Goal: Task Accomplishment & Management: Complete application form

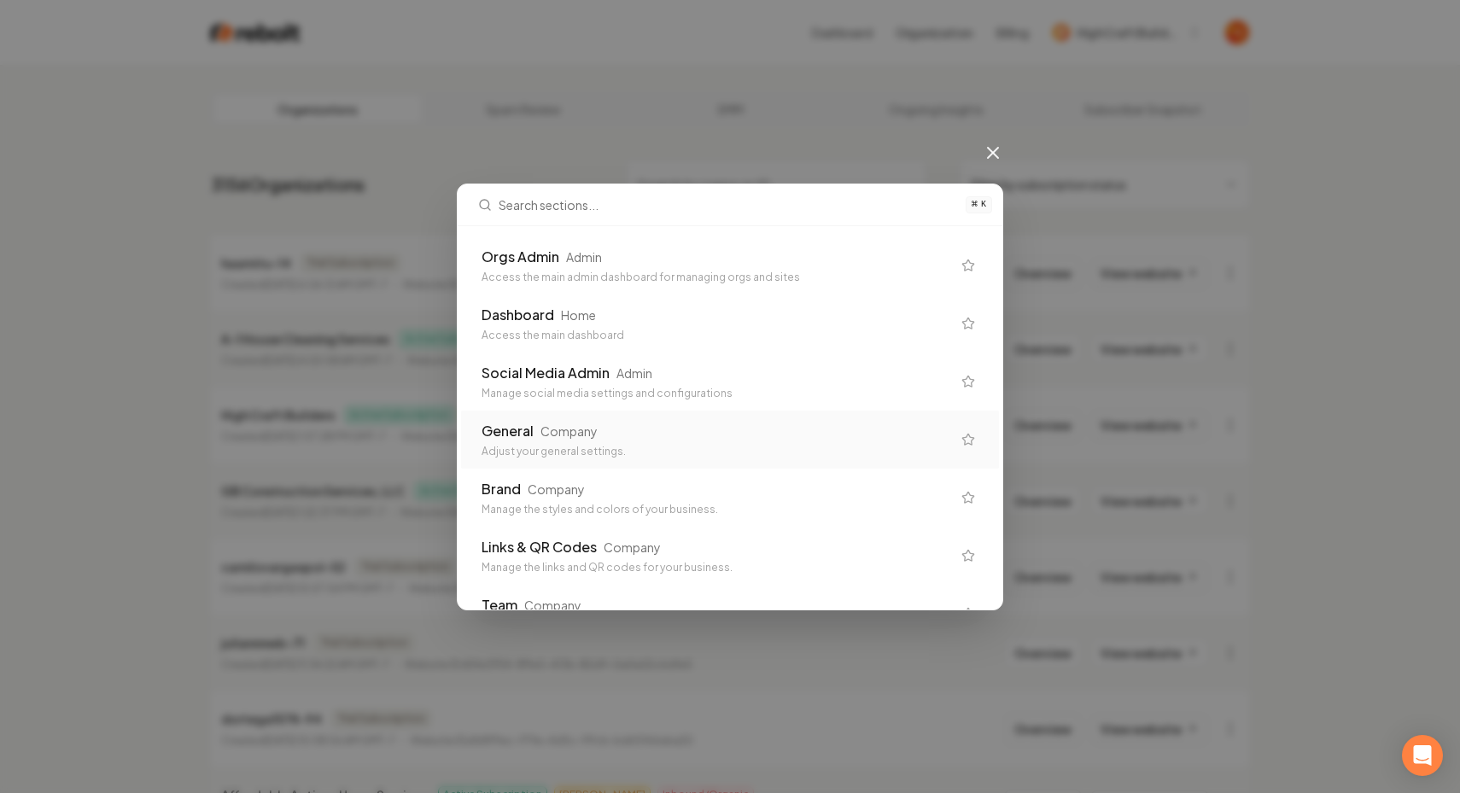
click at [575, 434] on div "Company" at bounding box center [568, 431] width 57 height 17
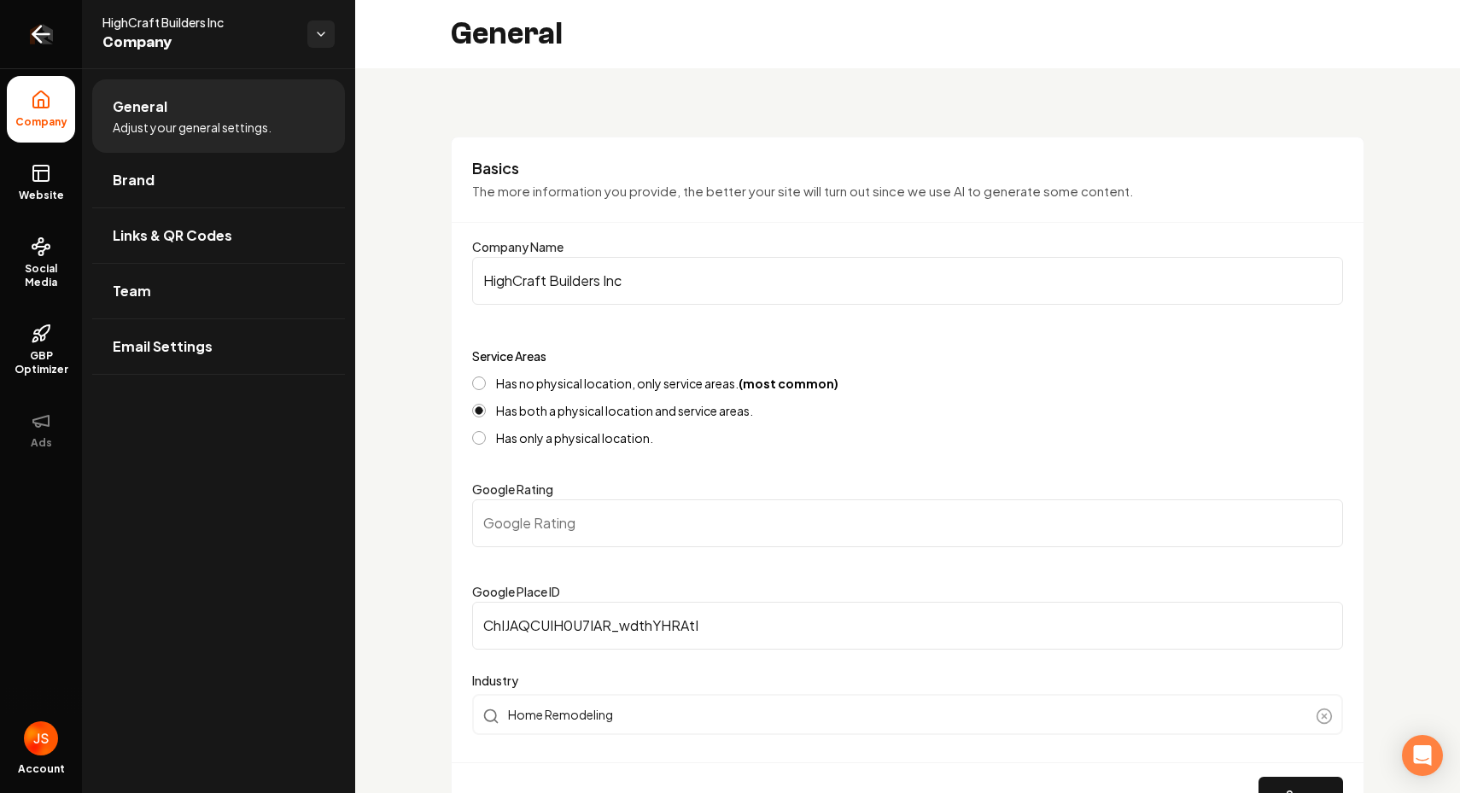
click at [54, 54] on link "Return to dashboard" at bounding box center [41, 34] width 82 height 68
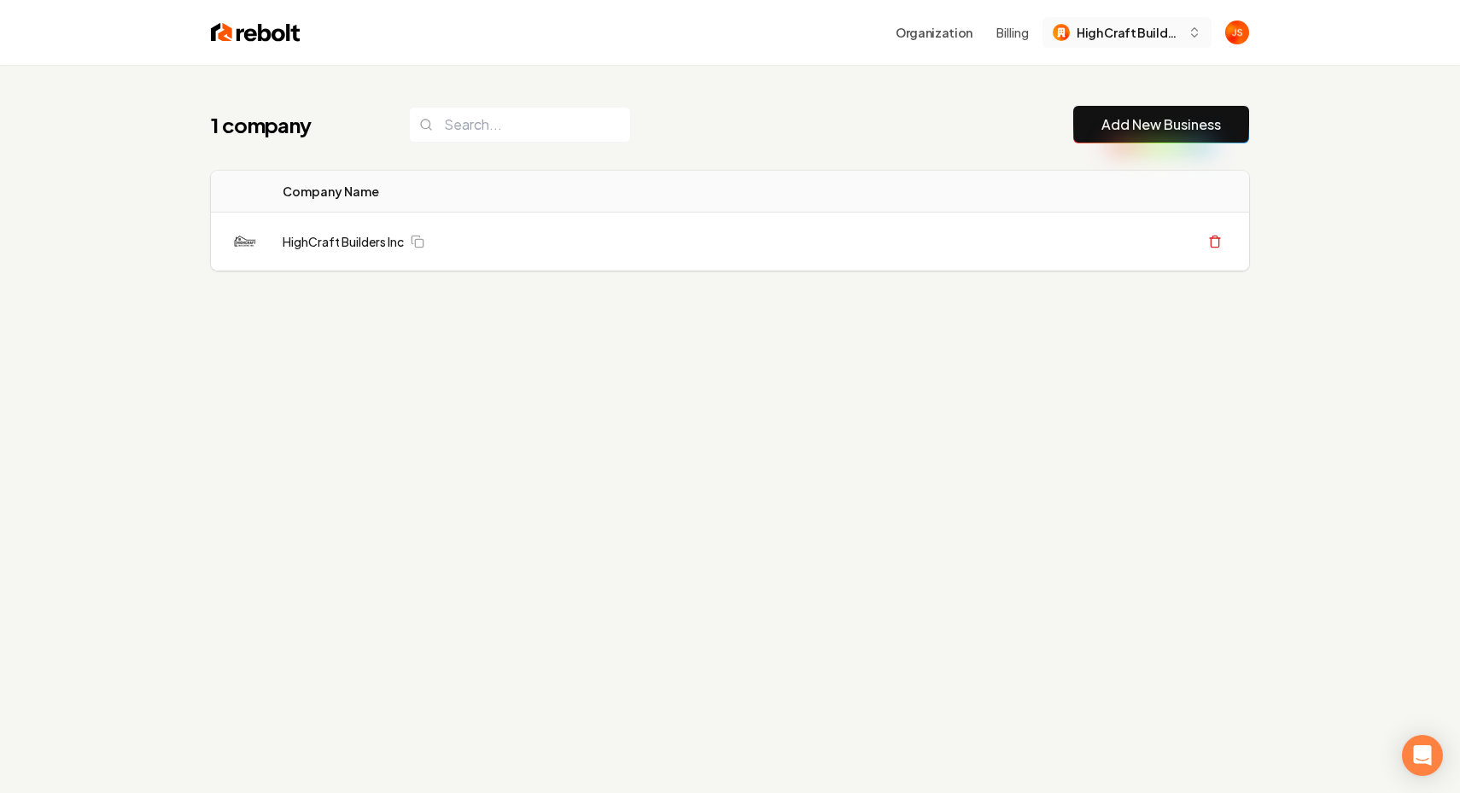
click at [1124, 35] on span "High Craft Builders" at bounding box center [1129, 33] width 104 height 18
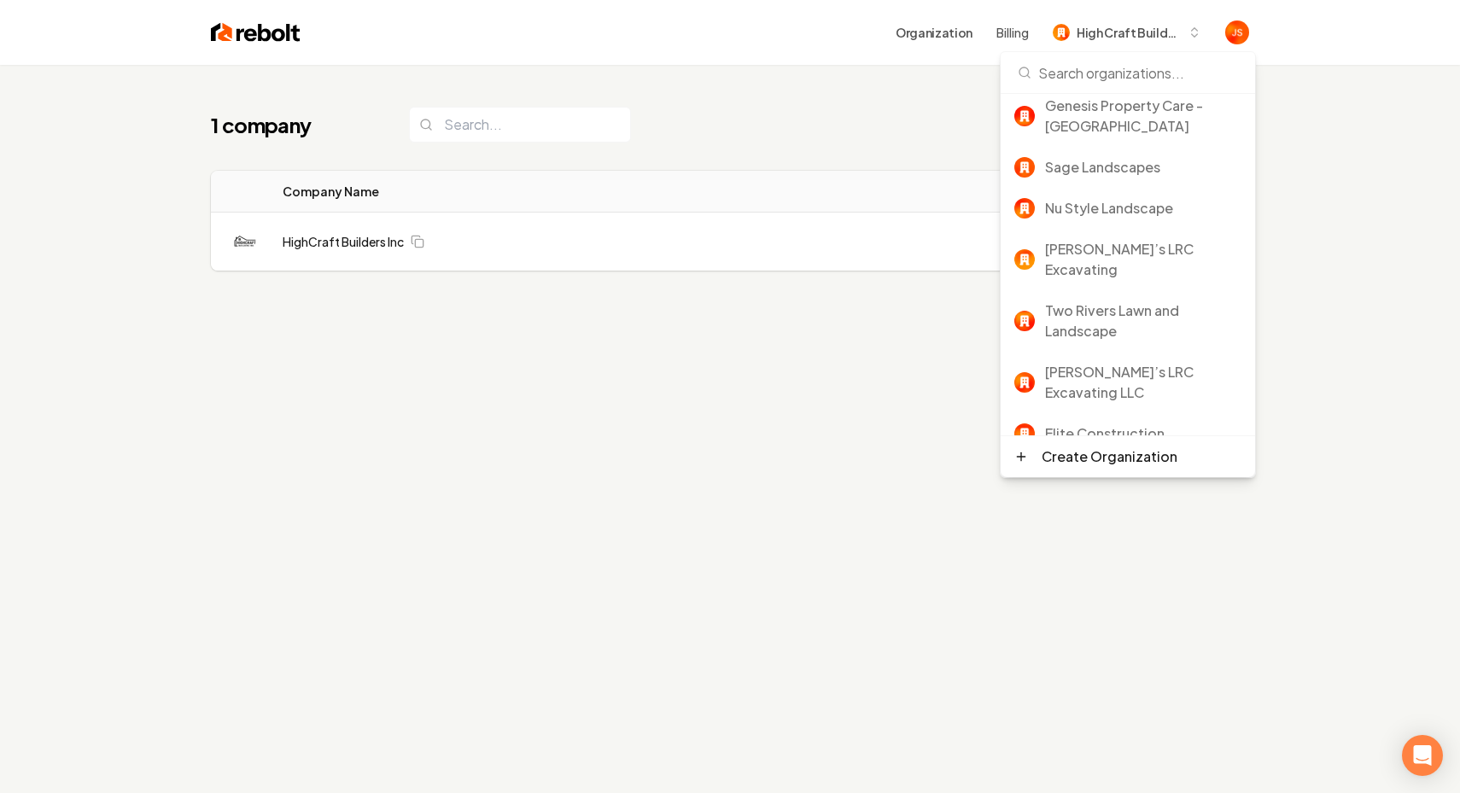
scroll to position [246, 0]
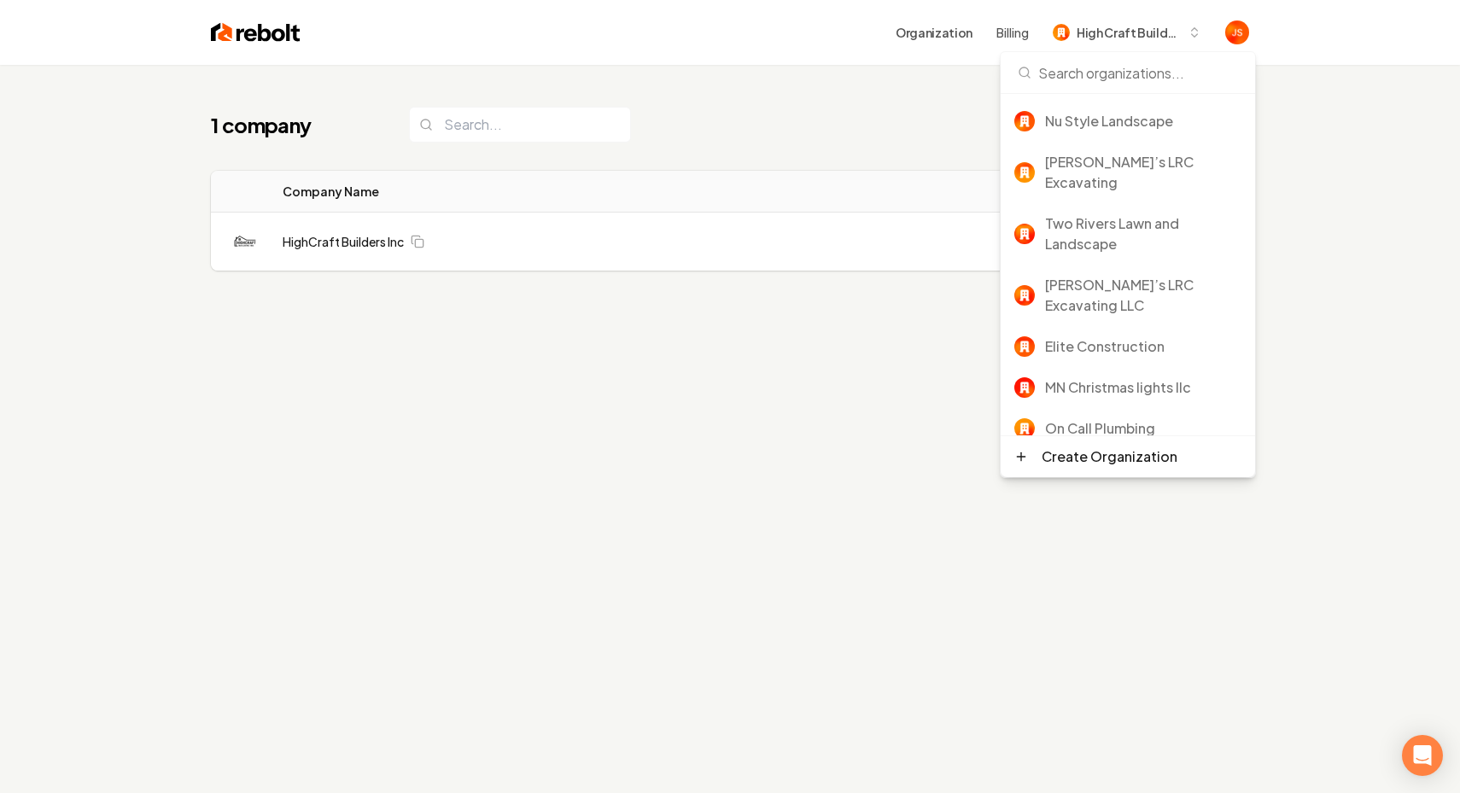
click at [1070, 459] on div "Rebolt Site Builder" at bounding box center [1143, 469] width 196 height 20
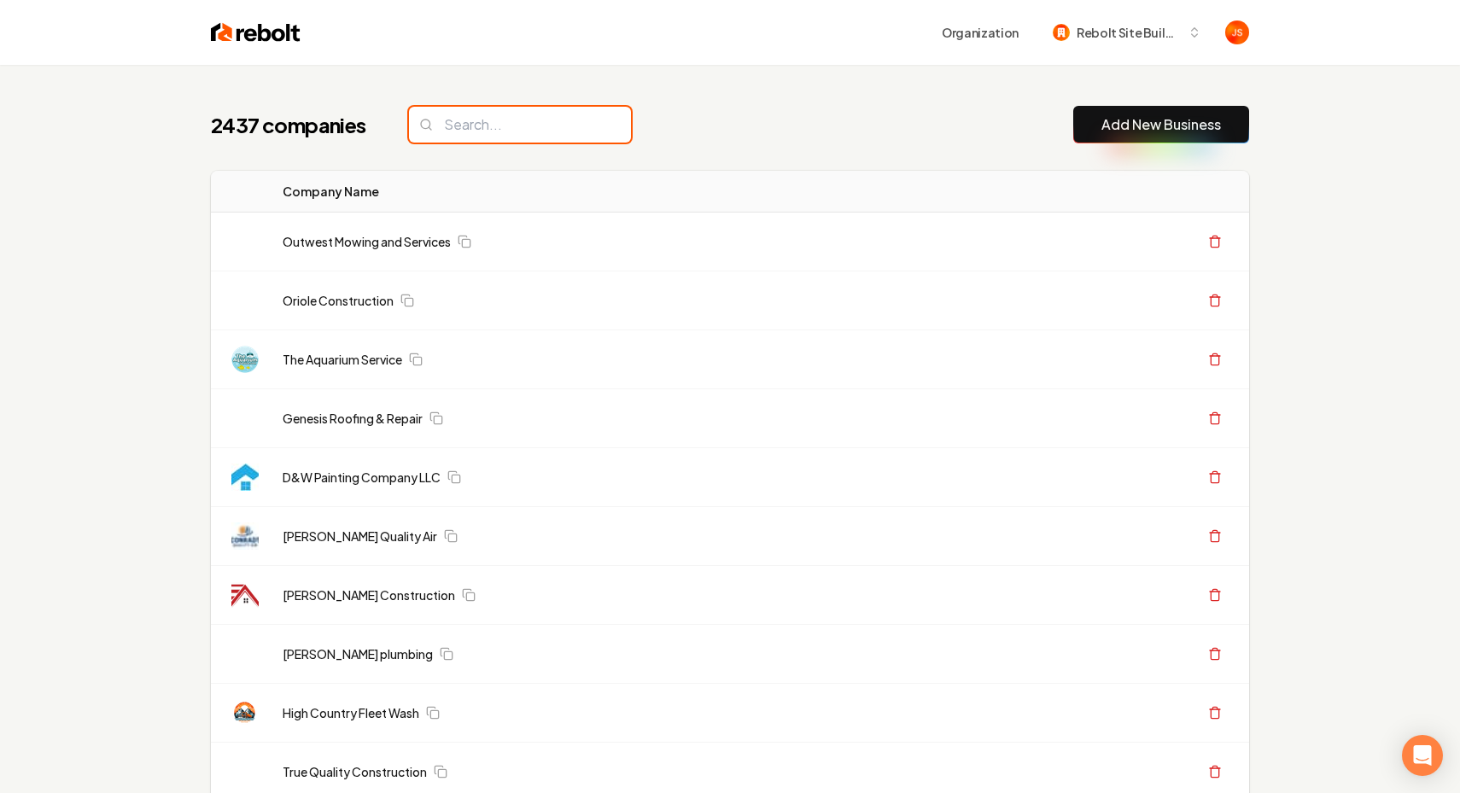
click at [501, 118] on input "search" at bounding box center [520, 125] width 222 height 36
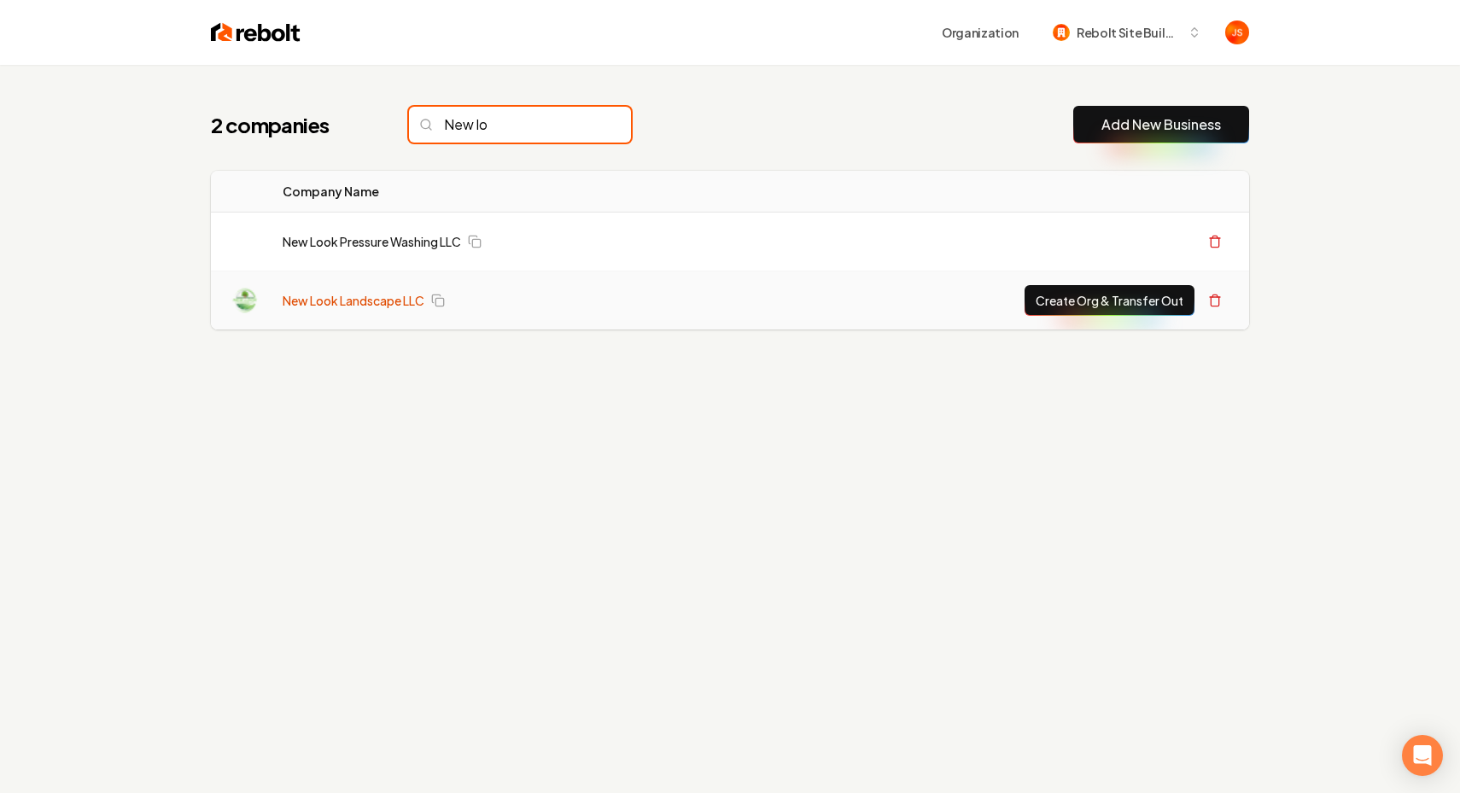
type input "New lo"
click at [365, 306] on link "New Look Landscape LLC" at bounding box center [354, 300] width 142 height 17
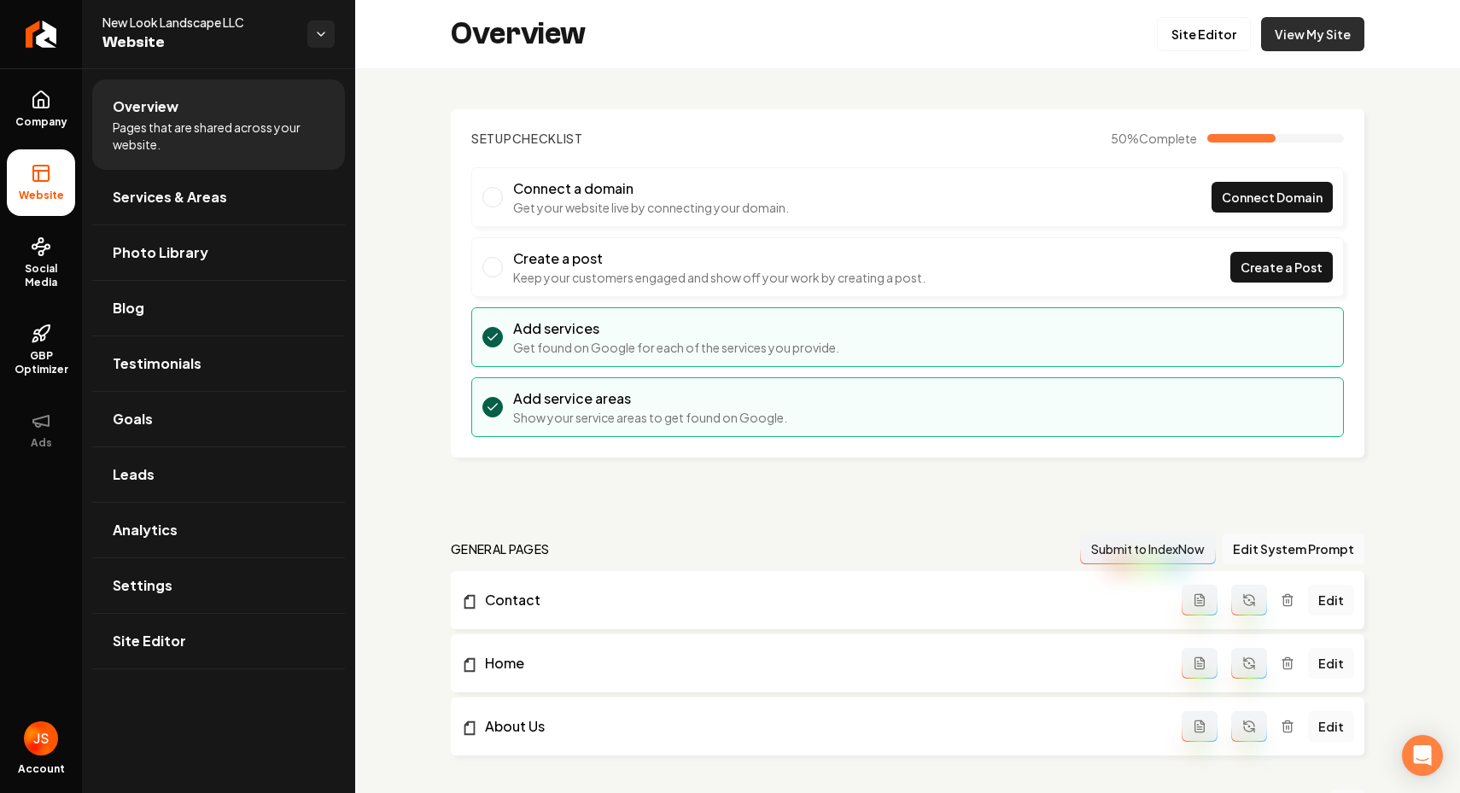
click at [1305, 26] on link "View My Site" at bounding box center [1312, 34] width 103 height 34
click at [46, 67] on div "Company Website Social Media GBP Optimizer Ads" at bounding box center [41, 357] width 82 height 715
click at [44, 55] on link "Return to dashboard" at bounding box center [41, 34] width 82 height 68
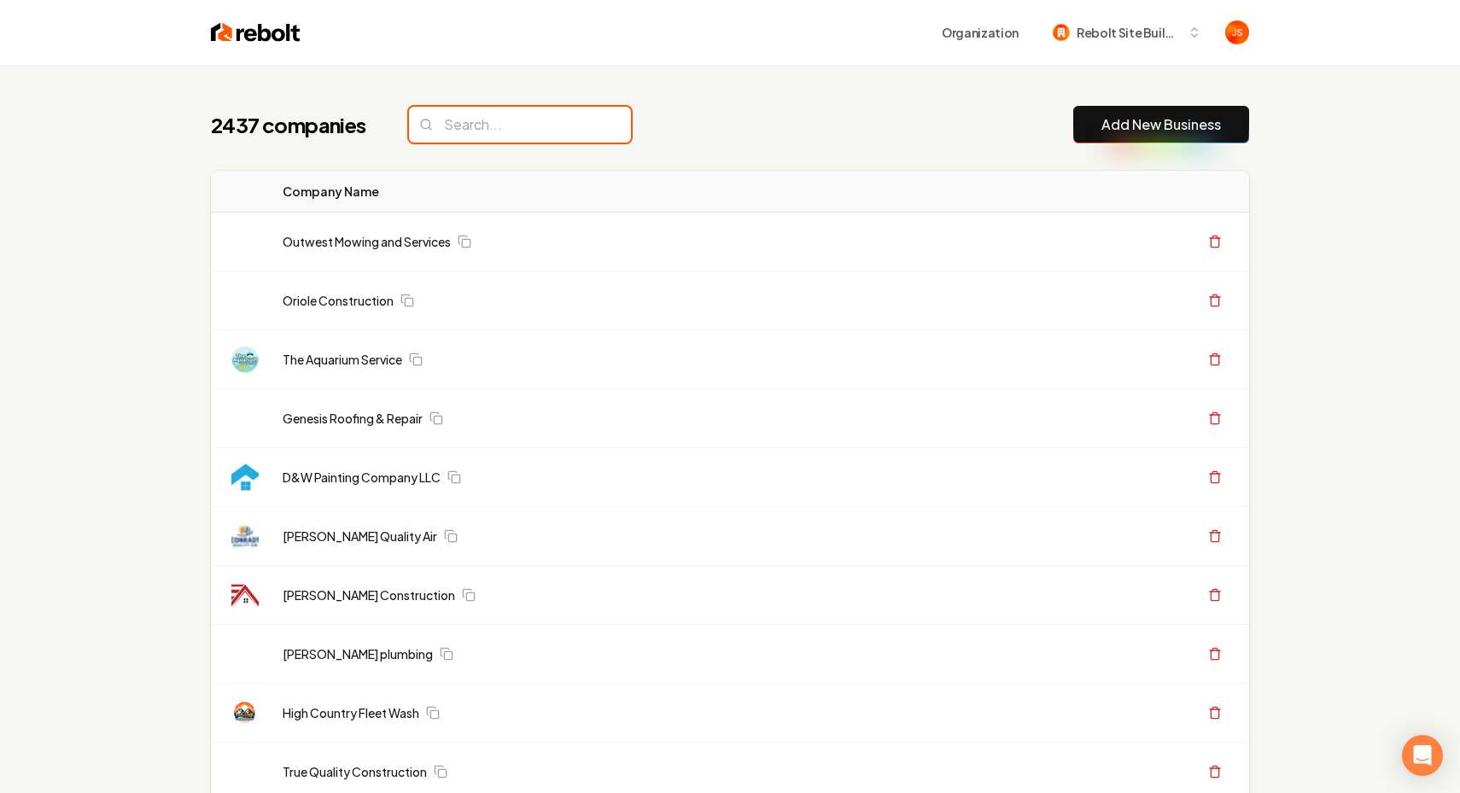
click at [536, 114] on input "search" at bounding box center [520, 125] width 222 height 36
click at [690, 120] on div "2437 companies Add New Business" at bounding box center [730, 125] width 1038 height 38
click at [478, 138] on input "search" at bounding box center [520, 125] width 222 height 36
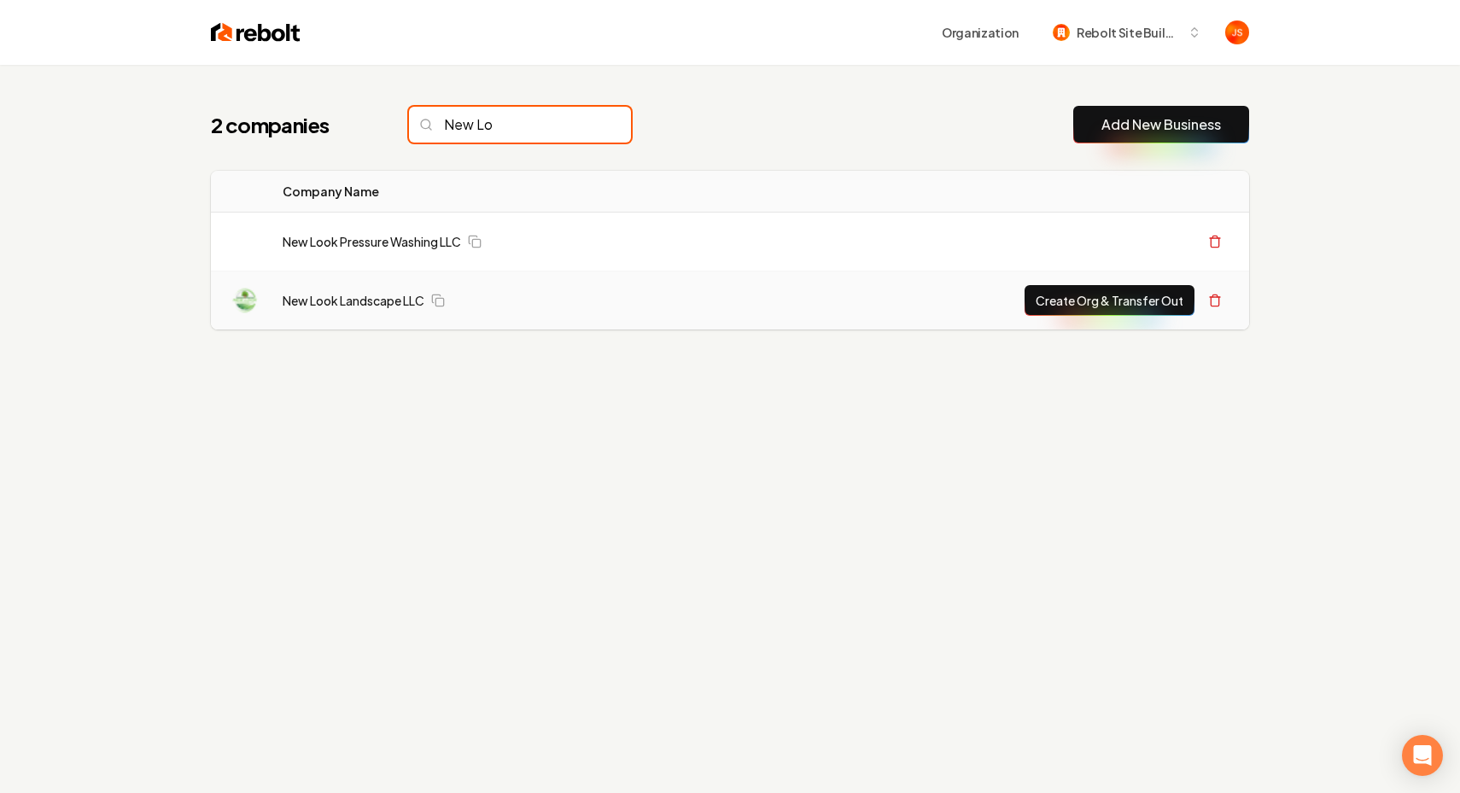
type input "New Lo"
click at [1057, 289] on button "Create Org & Transfer Out" at bounding box center [1109, 300] width 170 height 31
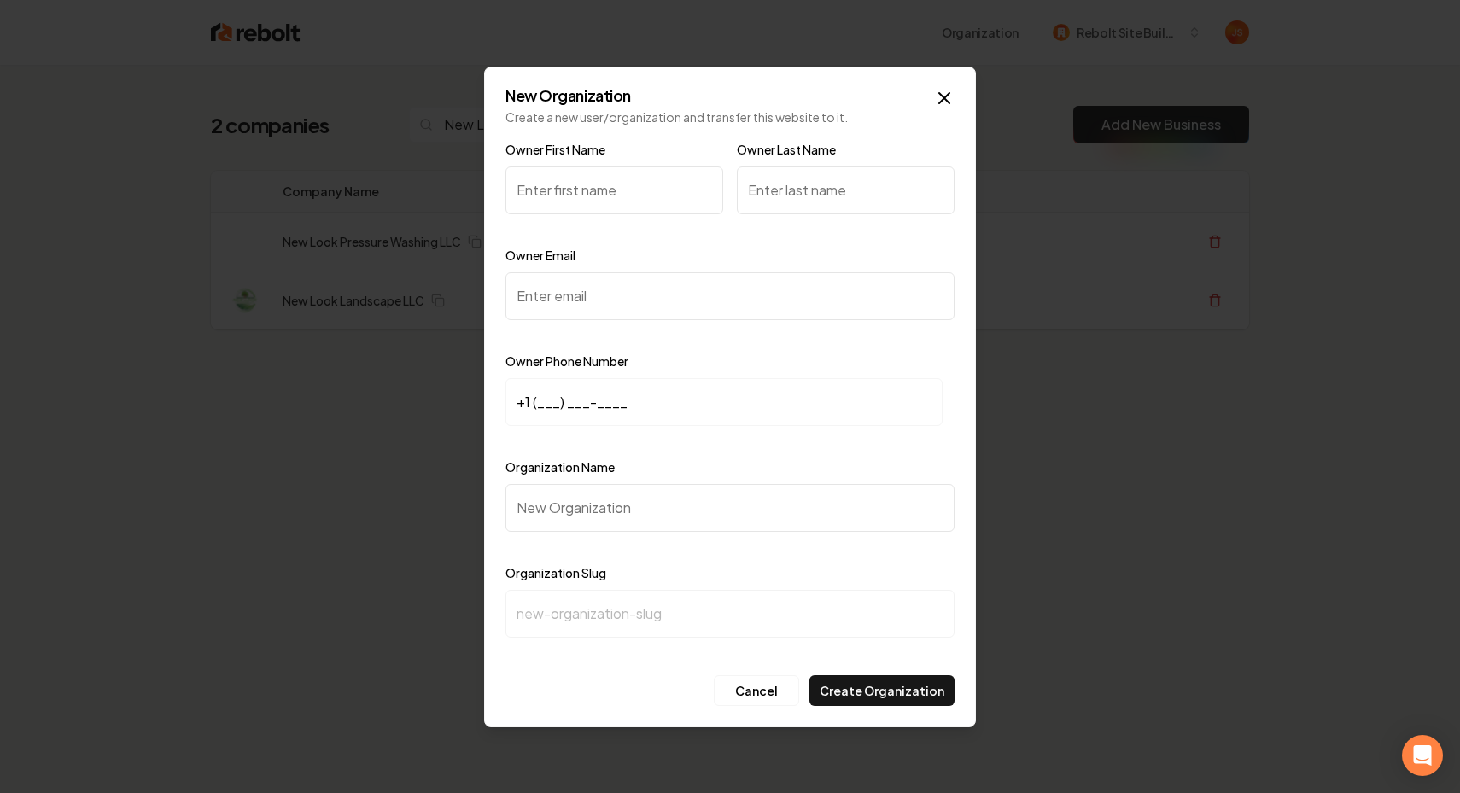
click at [613, 190] on input "Owner First Name" at bounding box center [614, 190] width 218 height 48
click at [551, 404] on input "+1 (___) ___-____" at bounding box center [723, 402] width 437 height 48
paste input "320) 535-0107"
type input "+1 (320) 535-0107"
click at [560, 518] on input "Organization Name" at bounding box center [729, 508] width 449 height 48
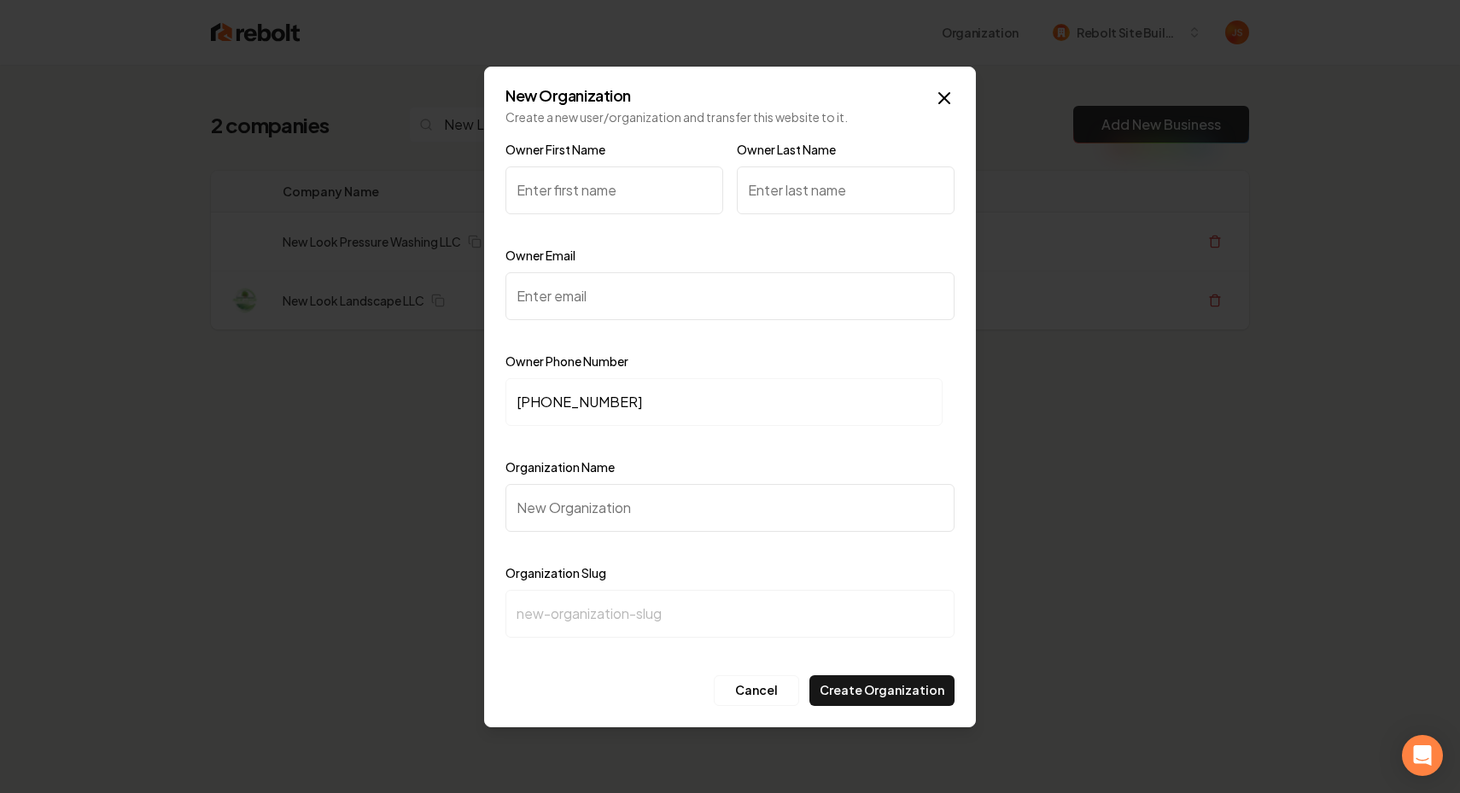
type input "N"
type input "n"
type input "Ne"
type input "ne"
type input "New"
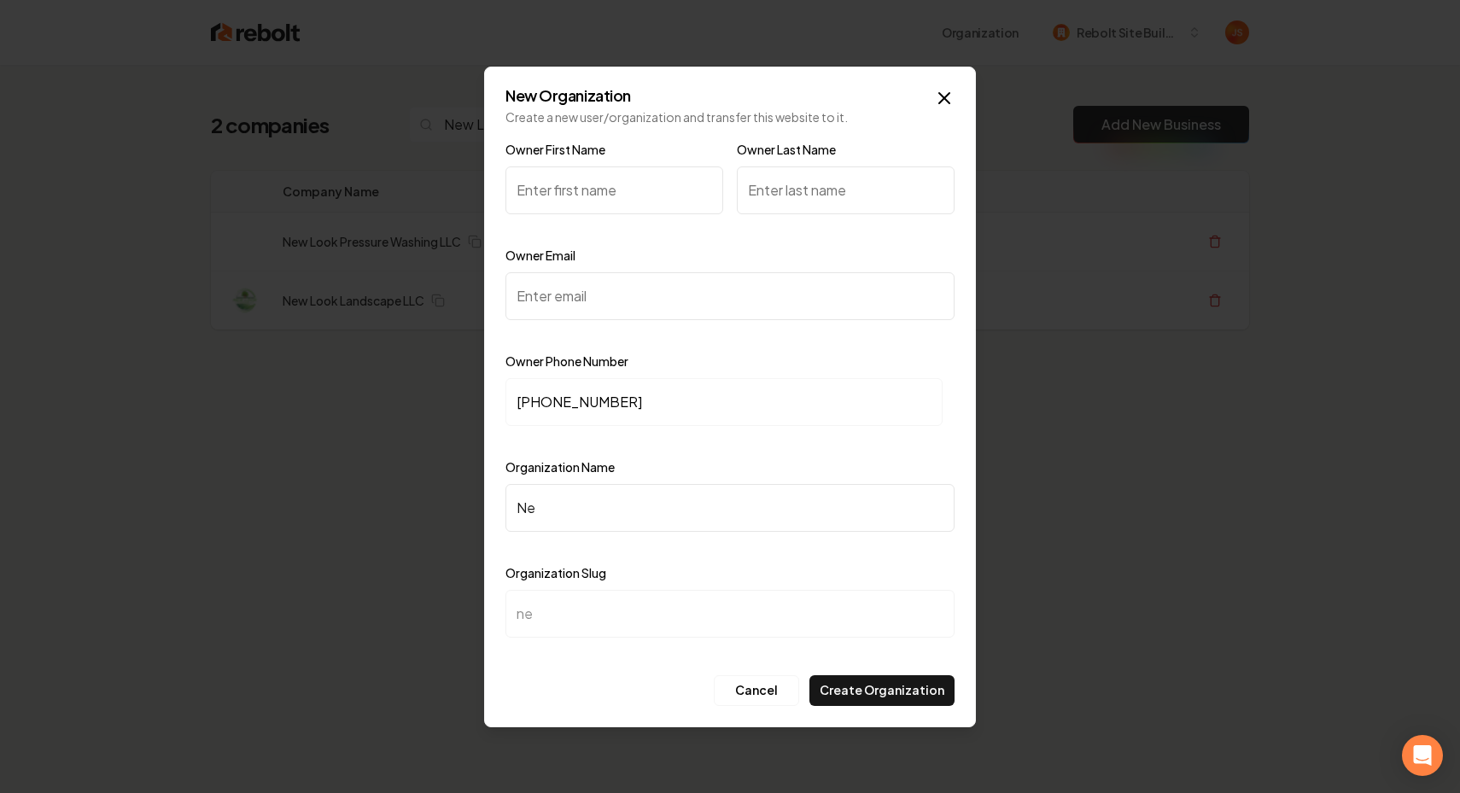
type input "new"
type input "New L"
type input "new-l"
type input "New Lo"
type input "new-lo"
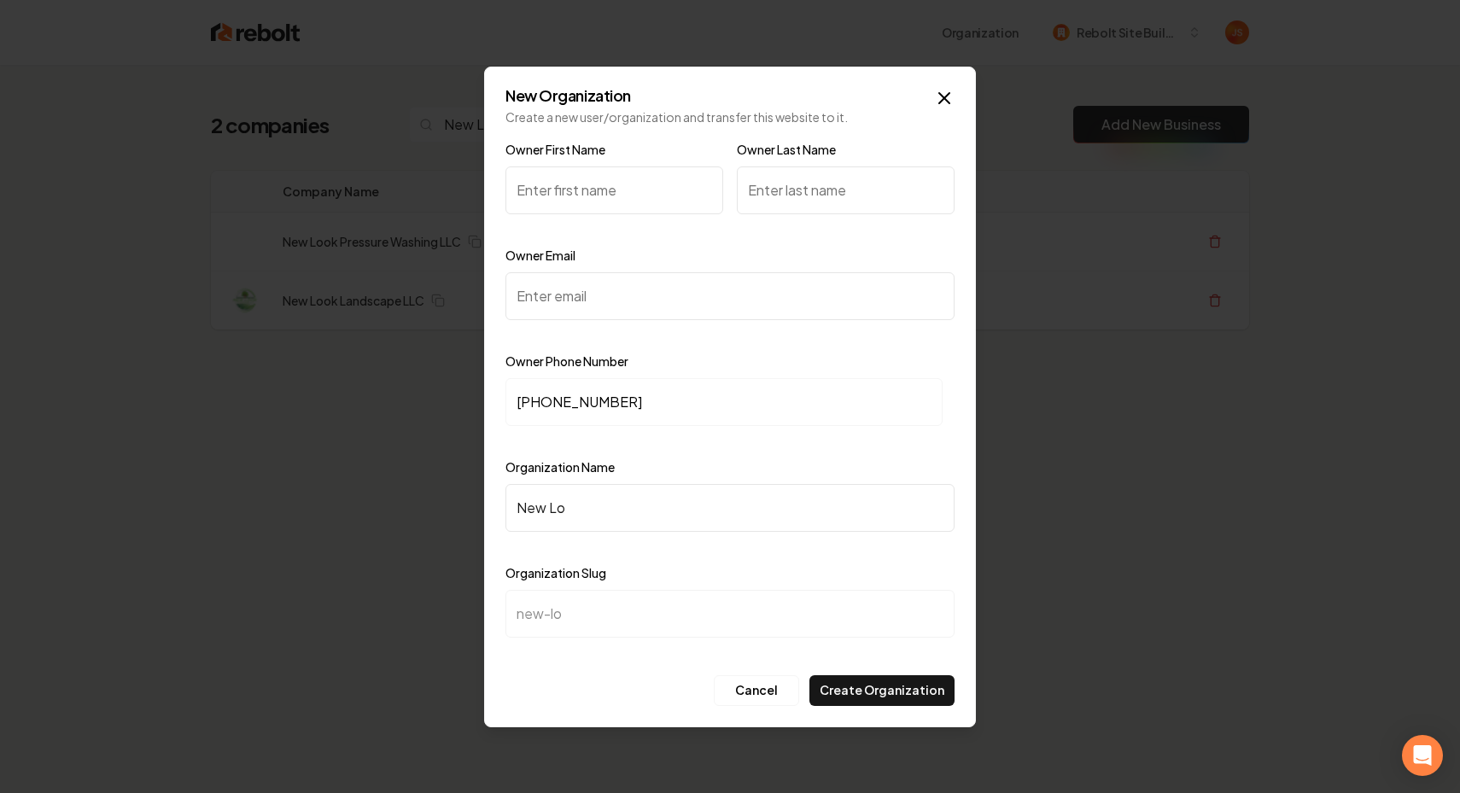
type input "New Loo"
type input "new-loo"
type input "New Look"
type input "new-look"
type input "New Look L"
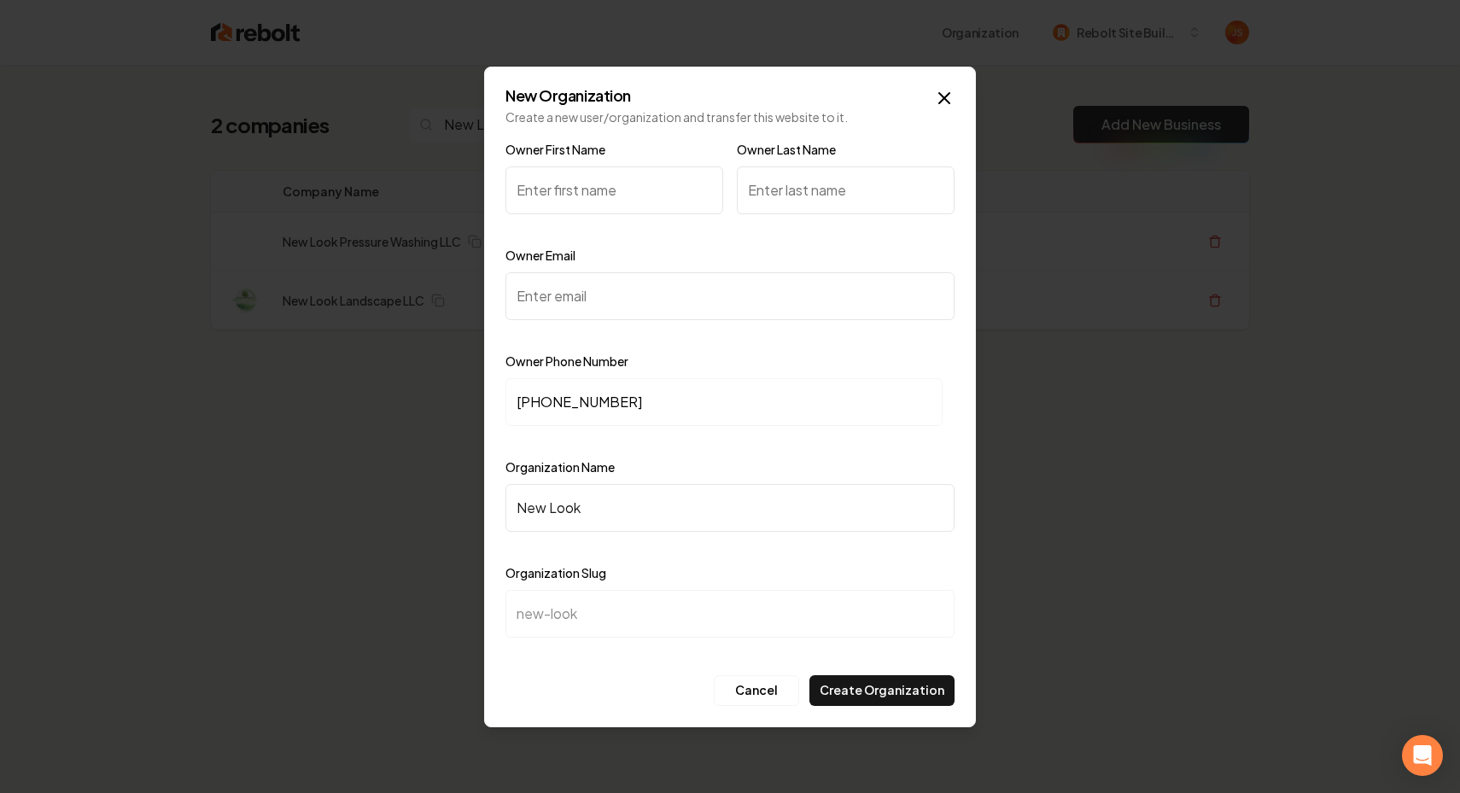
type input "new-look-l"
type input "New Look La"
type input "new-look-la"
type input "New Look Lan"
type input "new-look-lan"
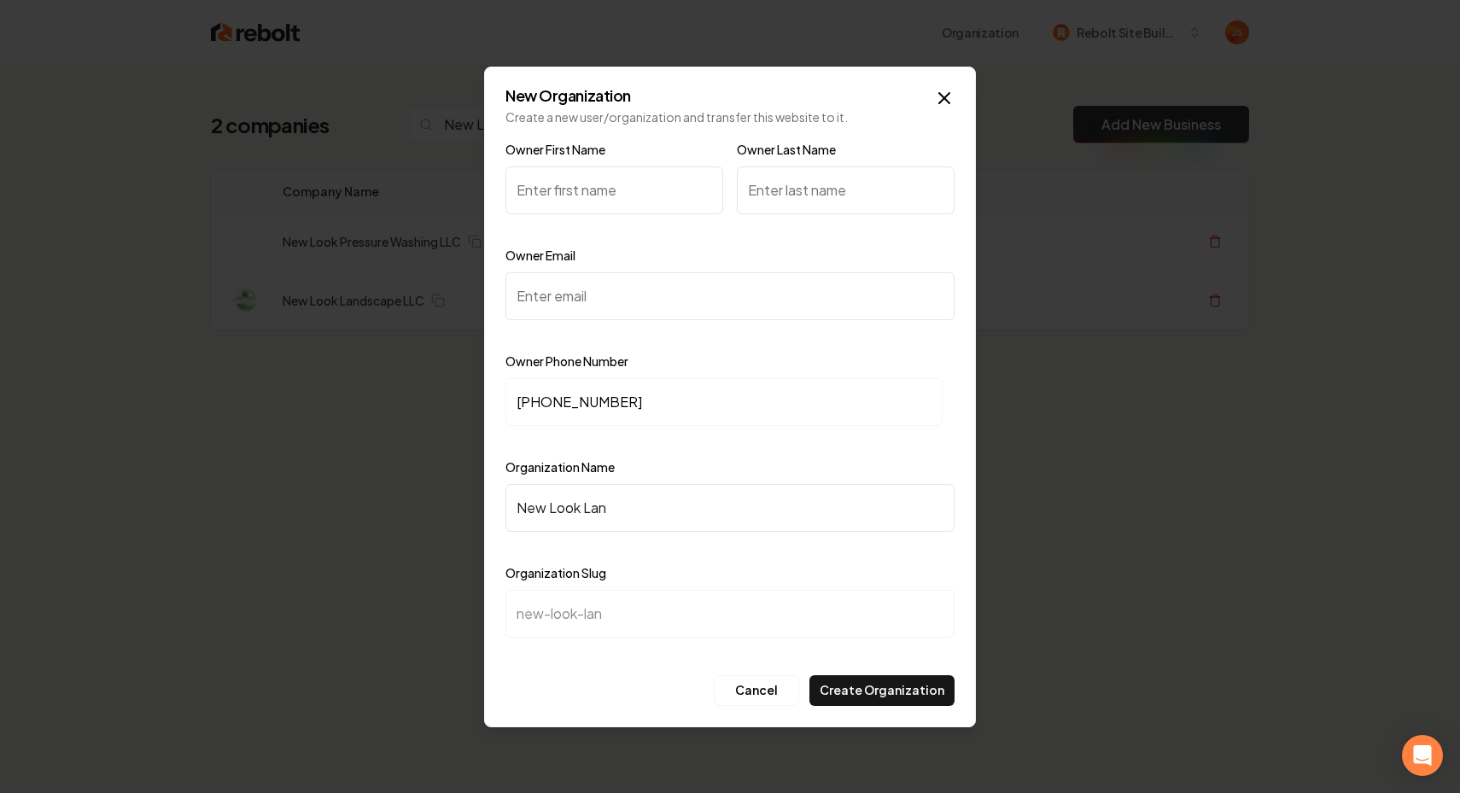
type input "New Look Land"
type input "new-look-land"
type input "New Look Lands"
type input "new-look-lands"
type input "New Look Landsc"
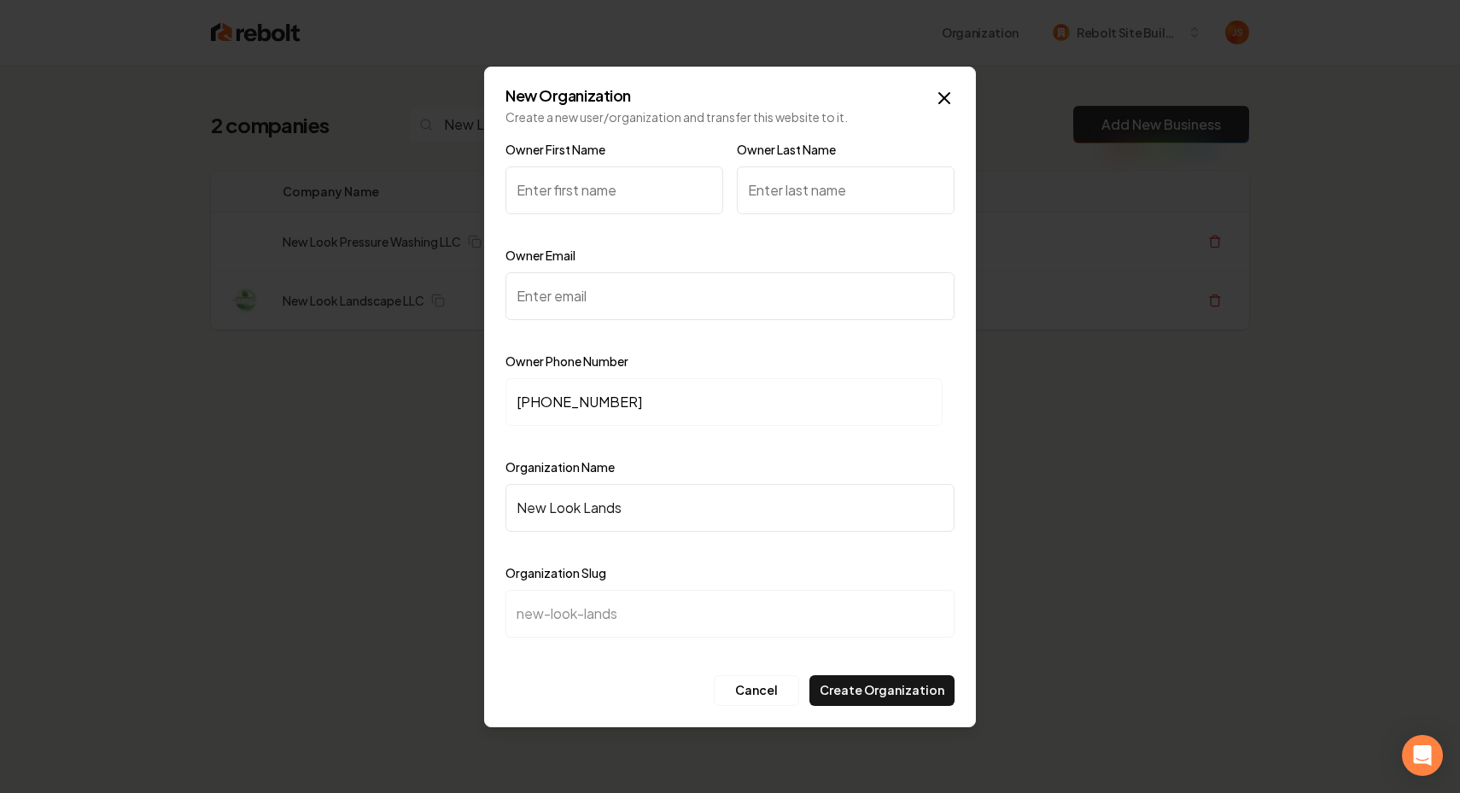
type input "new-look-landsc"
type input "New Look Landsca"
type input "new-look-landsca"
type input "New Look Landscap"
type input "new-look-landscap"
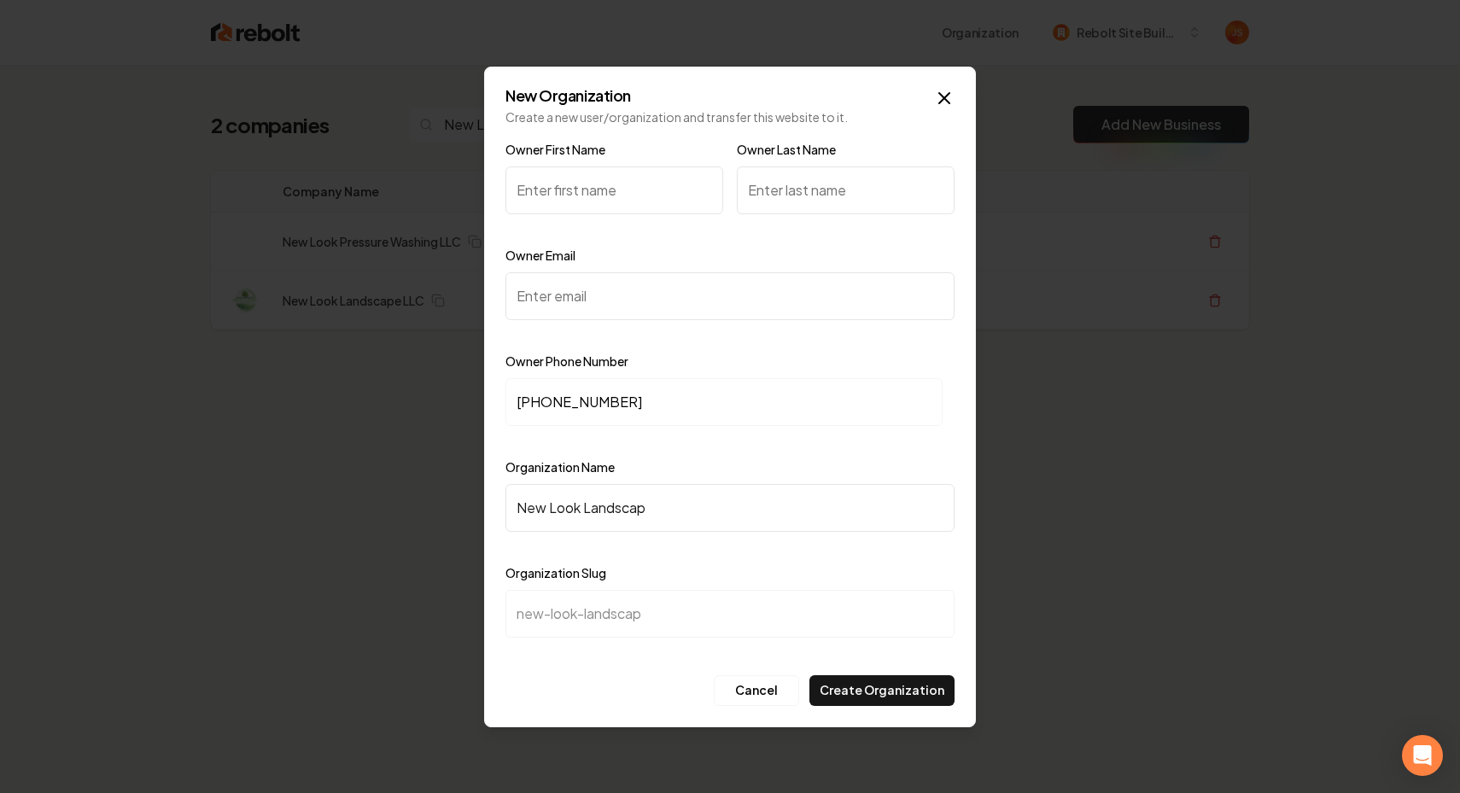
type input "New Look Landscape"
type input "new-look-landscape"
type input "New Look Landscape L"
type input "new-look-landscape-l"
type input "New Look Landscape LL"
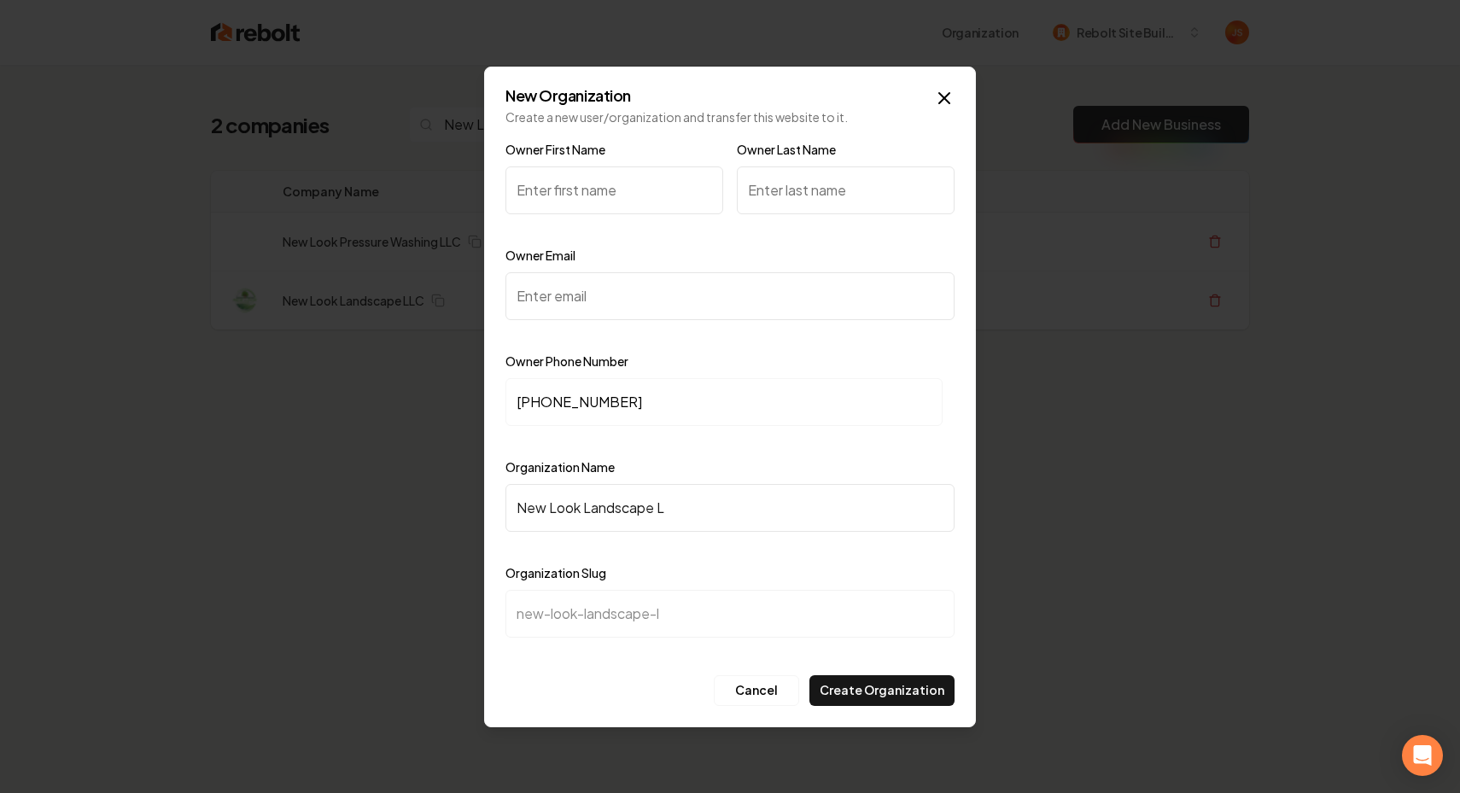
type input "new-look-landscape-ll"
type input "New Look Landscape LLC"
type input "new-look-landscape-llc"
type input "New Look Landscape LLC"
click at [575, 287] on input "Owner Email" at bounding box center [729, 296] width 449 height 48
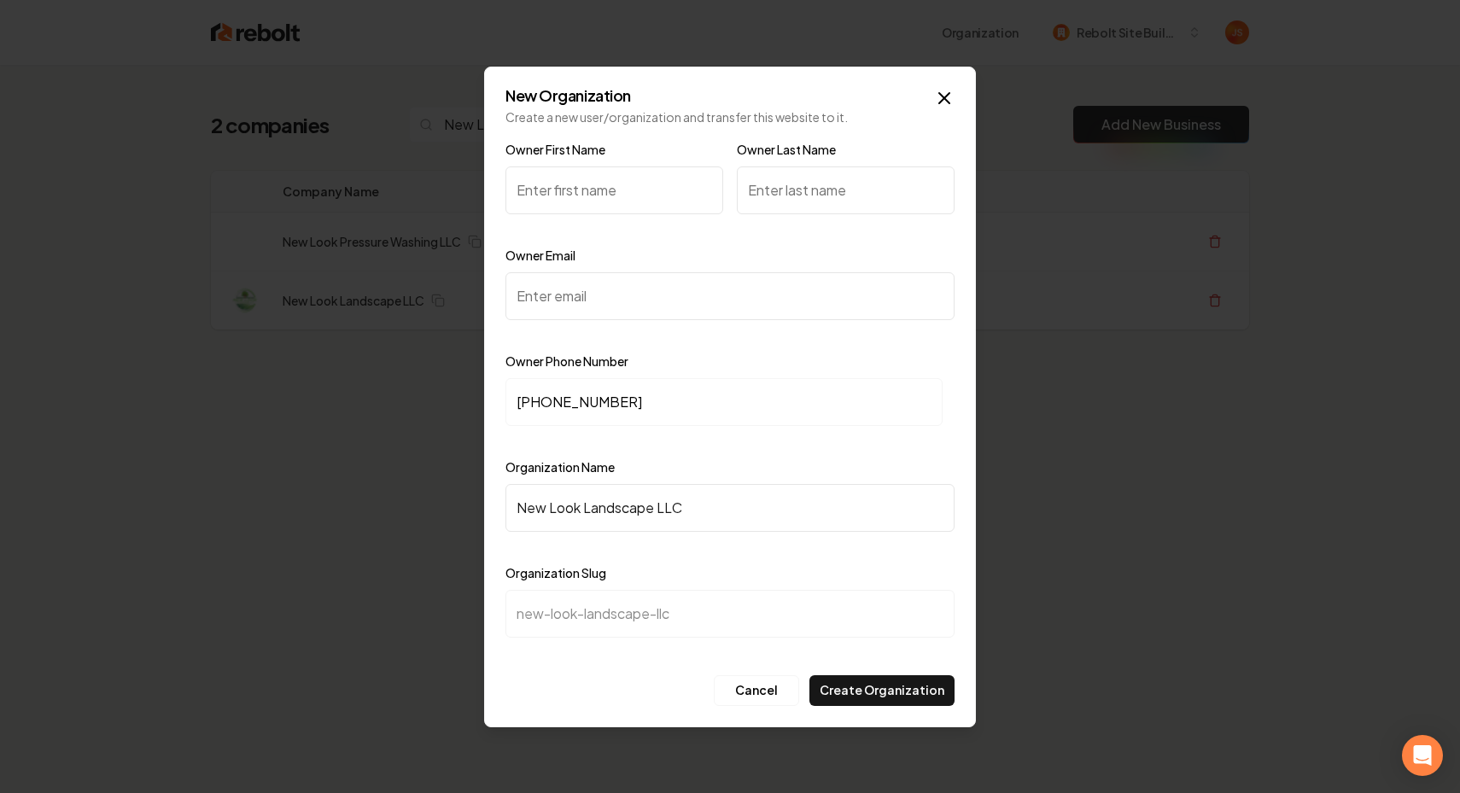
paste input "newlooklandscape24@outlook.com"
type input "newlooklandscape24@outlook.com"
click at [553, 204] on input "Owner First Name" at bounding box center [614, 190] width 218 height 48
type input "Taylor"
click at [793, 184] on input "Owner Last Name" at bounding box center [846, 190] width 218 height 48
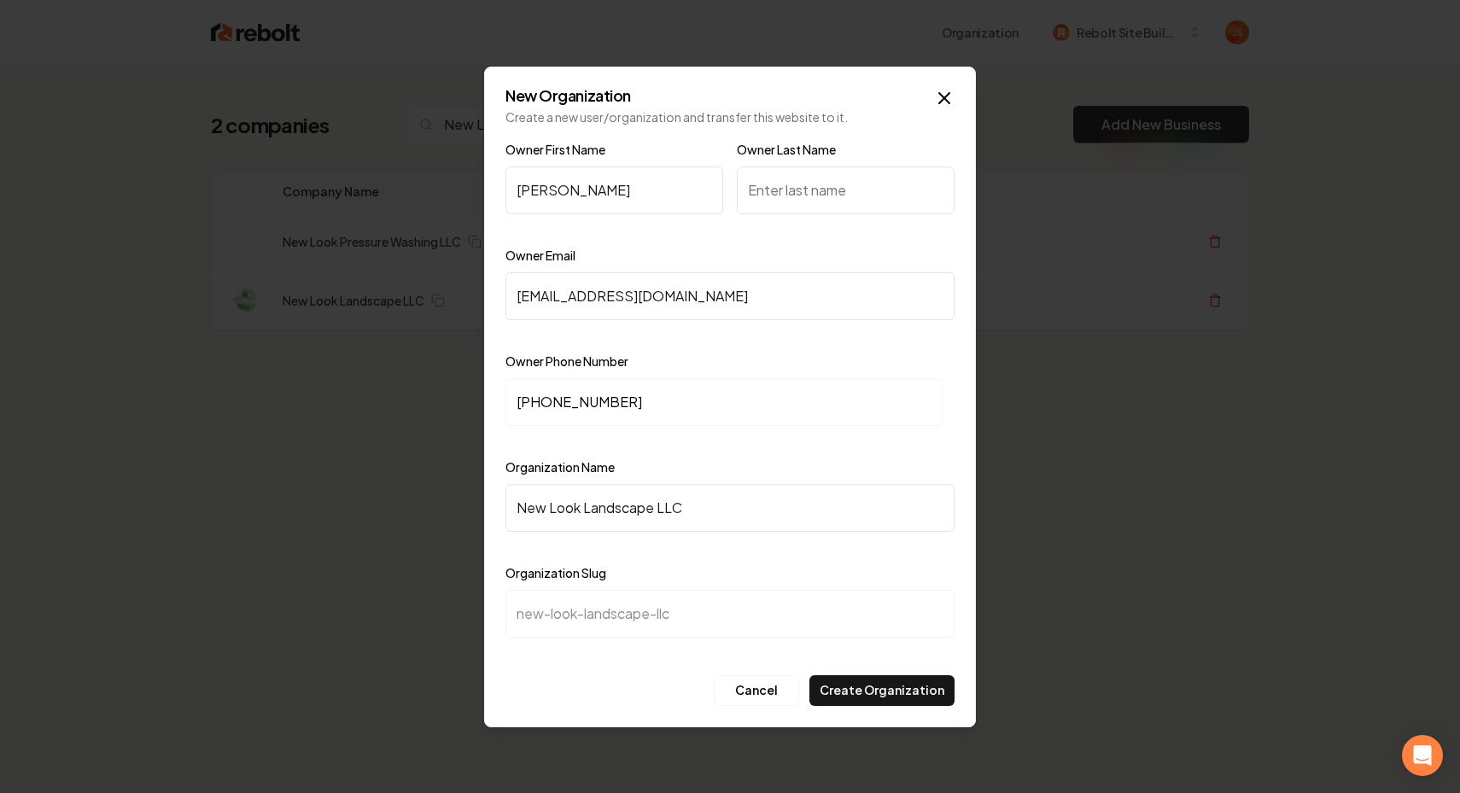
paste input "Schmidt"
type input "Schmidt"
click at [908, 686] on button "Create Organization" at bounding box center [881, 690] width 145 height 31
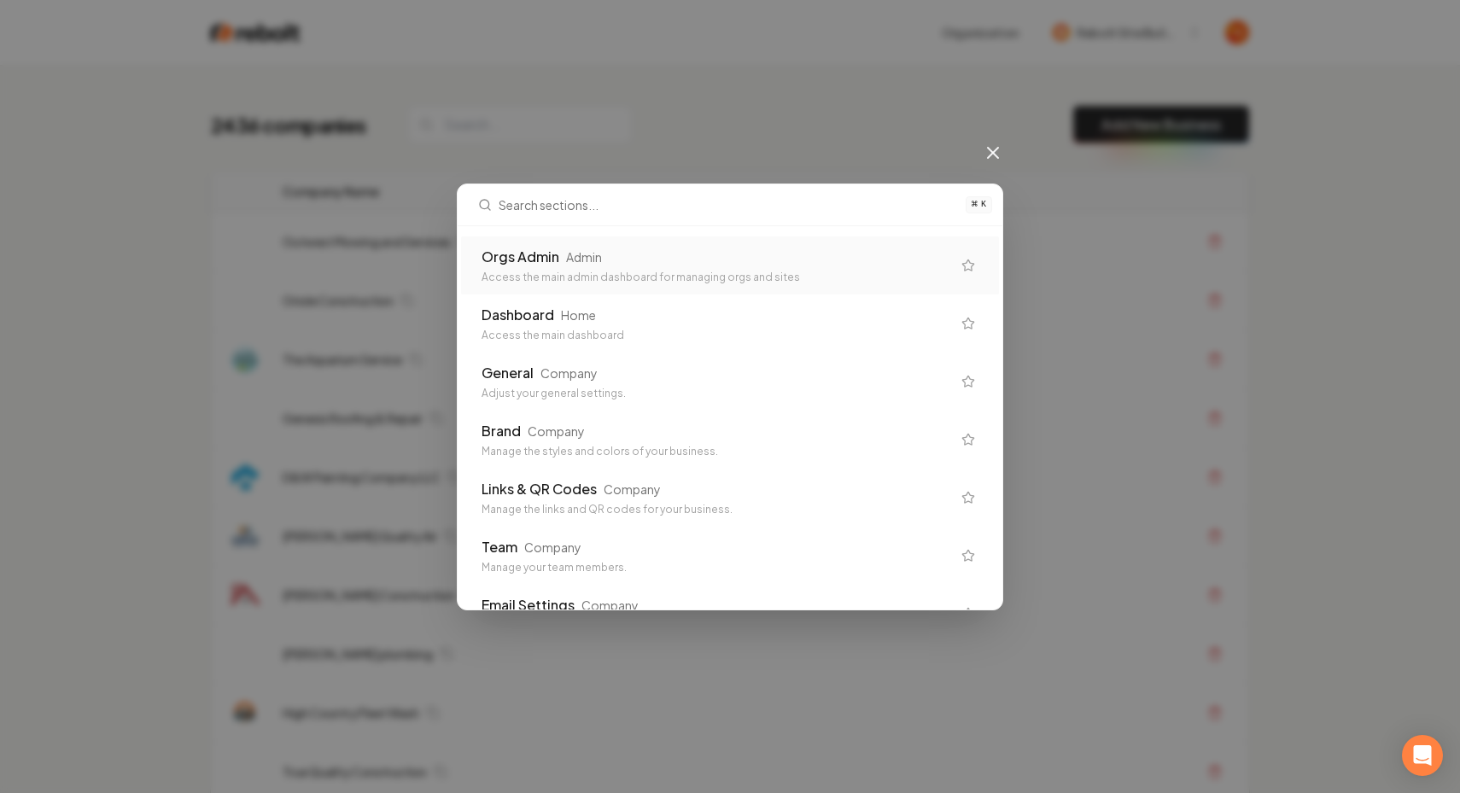
click at [571, 261] on div "Admin" at bounding box center [584, 256] width 36 height 17
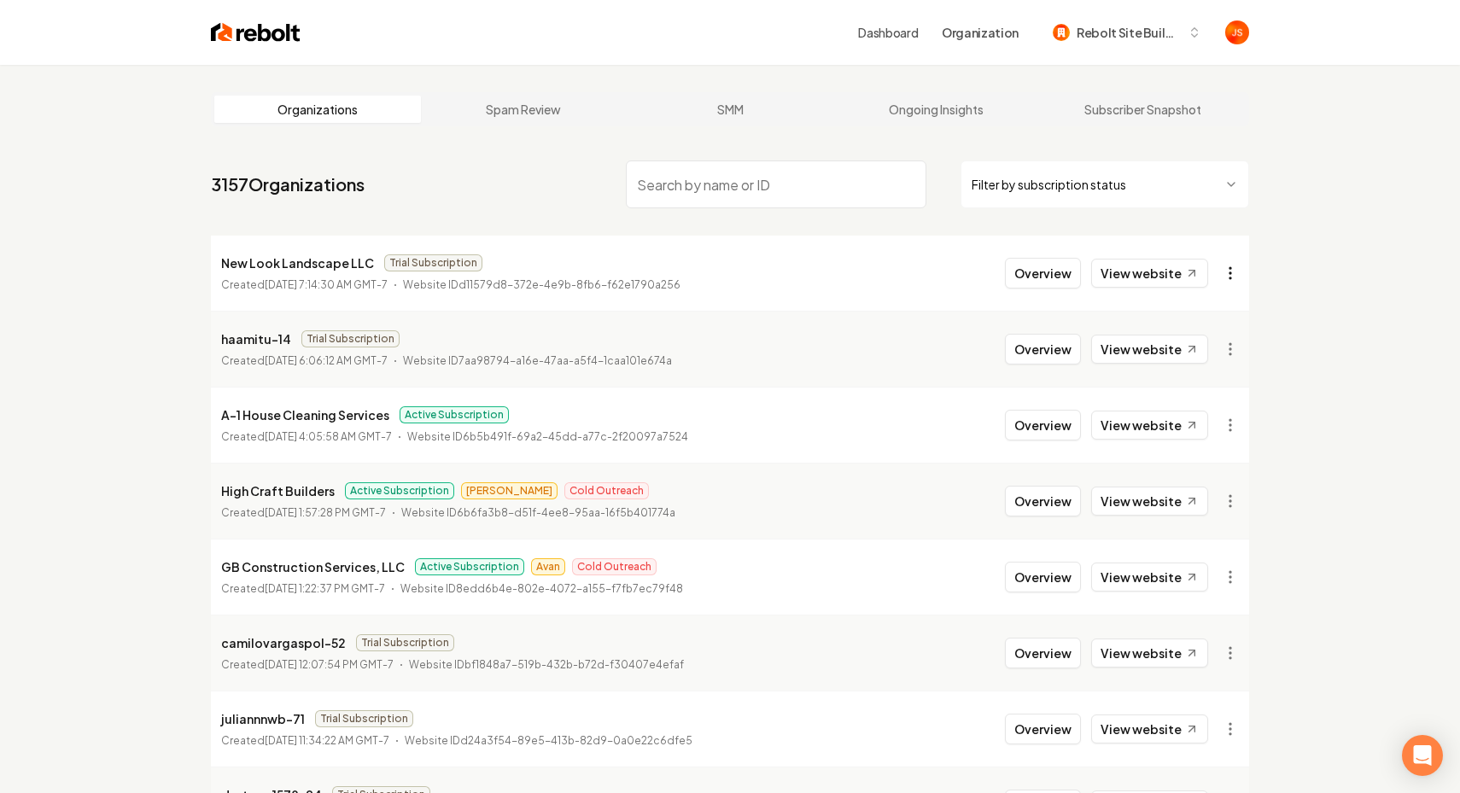
click at [1239, 266] on html "Dashboard Organization Rebolt Site Builder Organizations Spam Review SMM Ongoin…" at bounding box center [730, 396] width 1460 height 793
click at [1146, 330] on div "Get Payment Link" at bounding box center [1189, 338] width 108 height 27
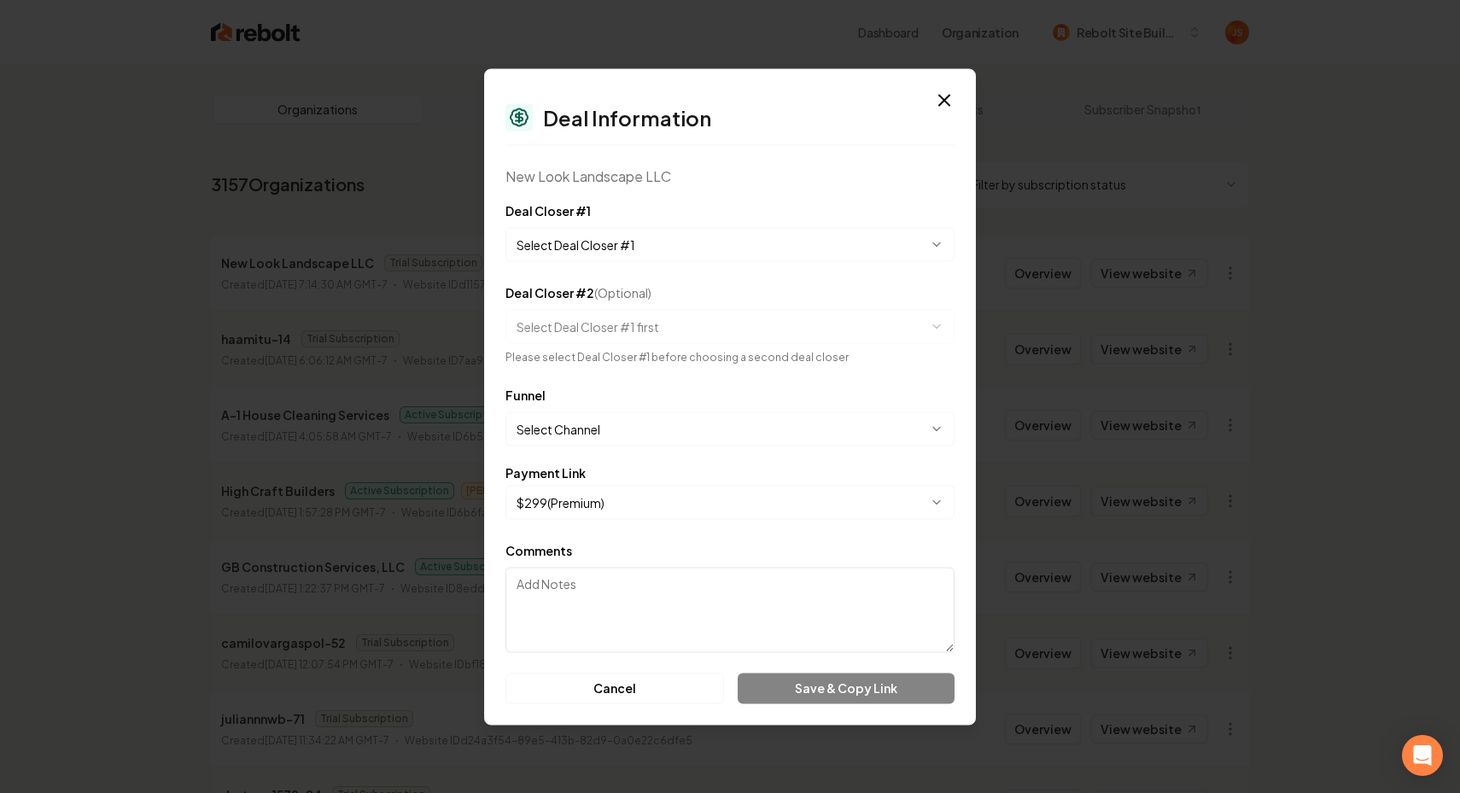
click at [668, 230] on body "Dashboard Organization Rebolt Site Builder Organizations Spam Review SMM Ongoin…" at bounding box center [730, 396] width 1460 height 793
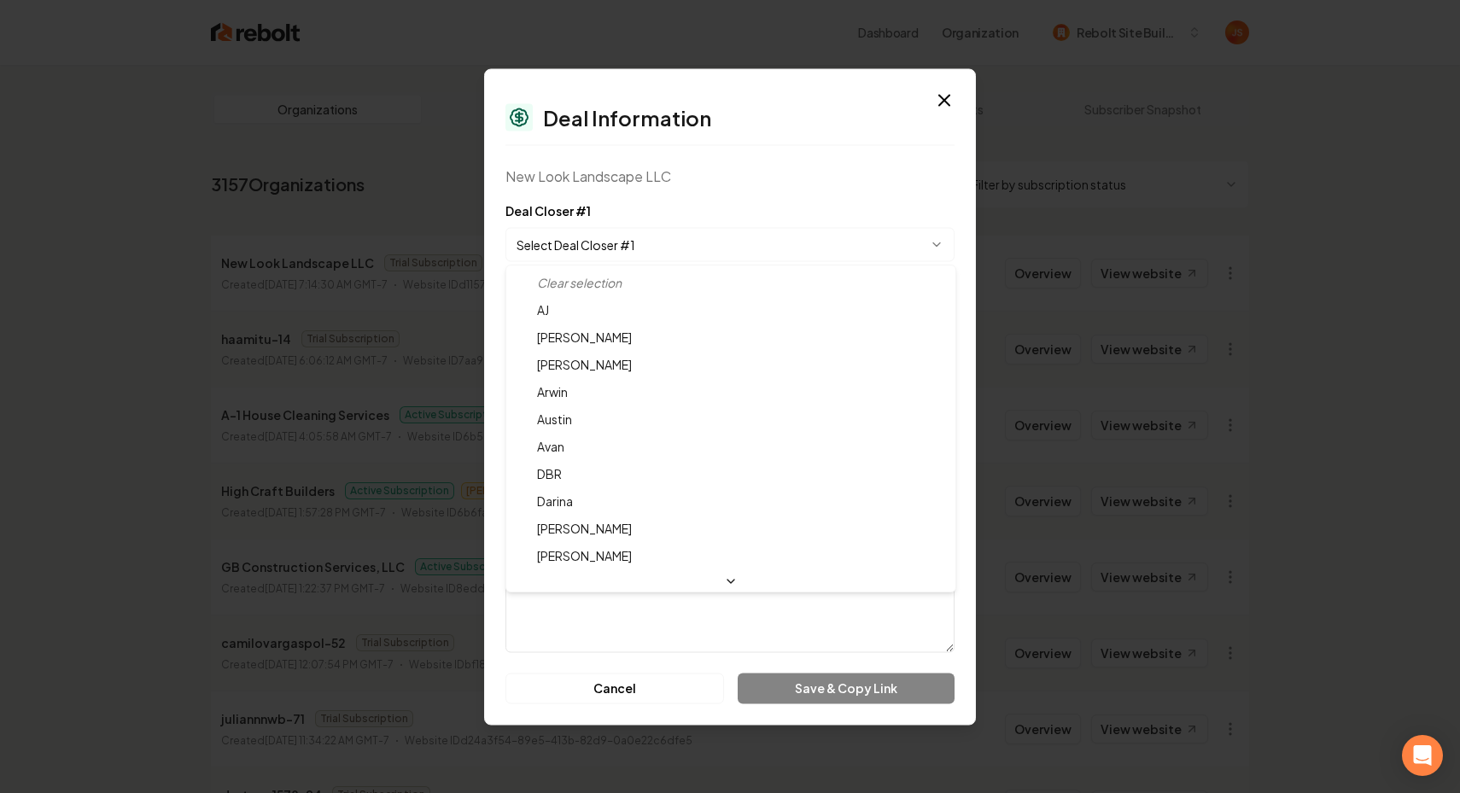
select select "**********"
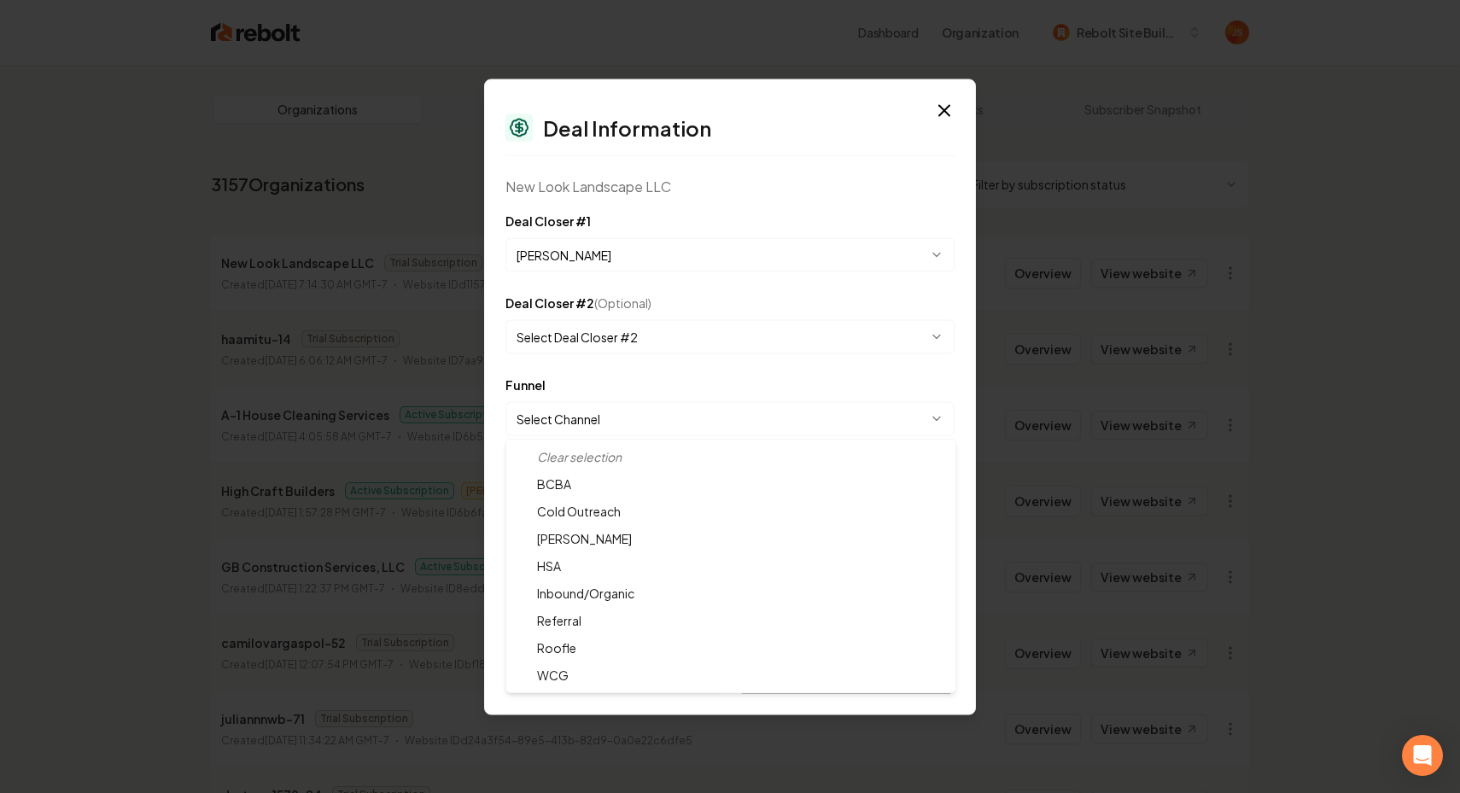
click at [598, 420] on body "Dashboard Organization Rebolt Site Builder Organizations Spam Review SMM Ongoin…" at bounding box center [730, 396] width 1460 height 793
select select "**********"
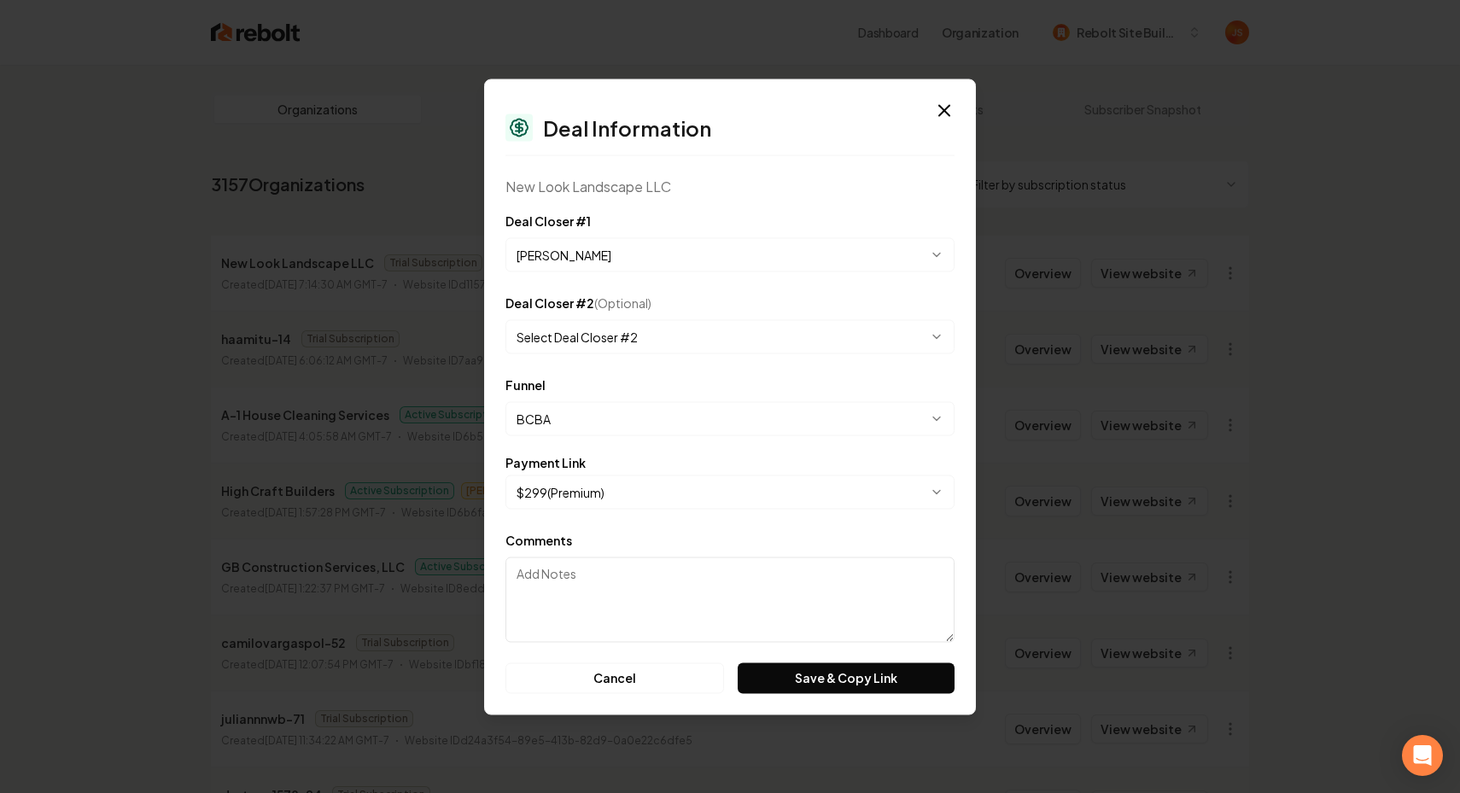
click at [573, 488] on body "Dashboard Organization Rebolt Site Builder Organizations Spam Review SMM Ongoin…" at bounding box center [730, 396] width 1460 height 793
click at [873, 704] on div "**********" at bounding box center [730, 397] width 492 height 636
click at [876, 674] on button "Save & Copy Link" at bounding box center [846, 677] width 217 height 31
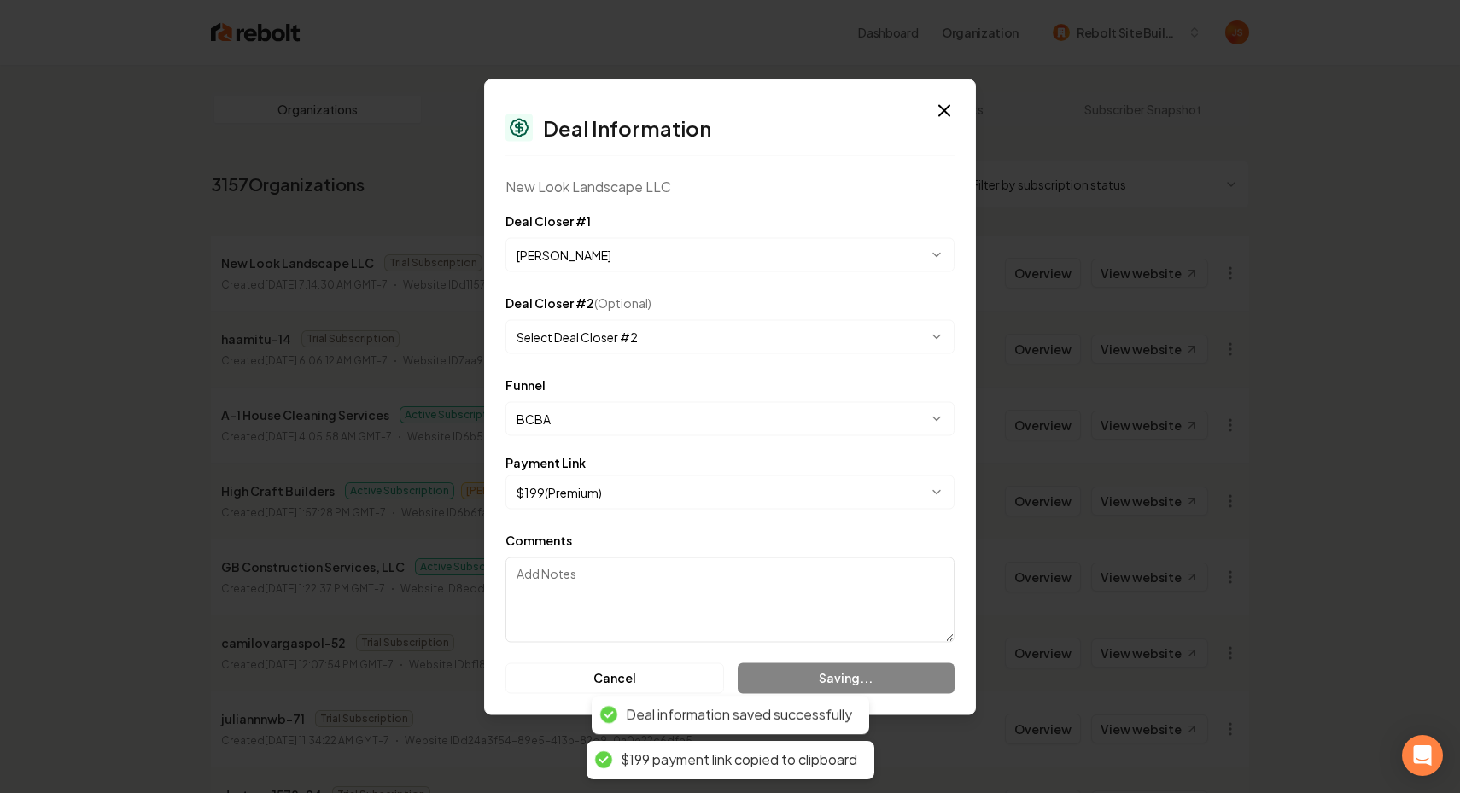
select select "**********"
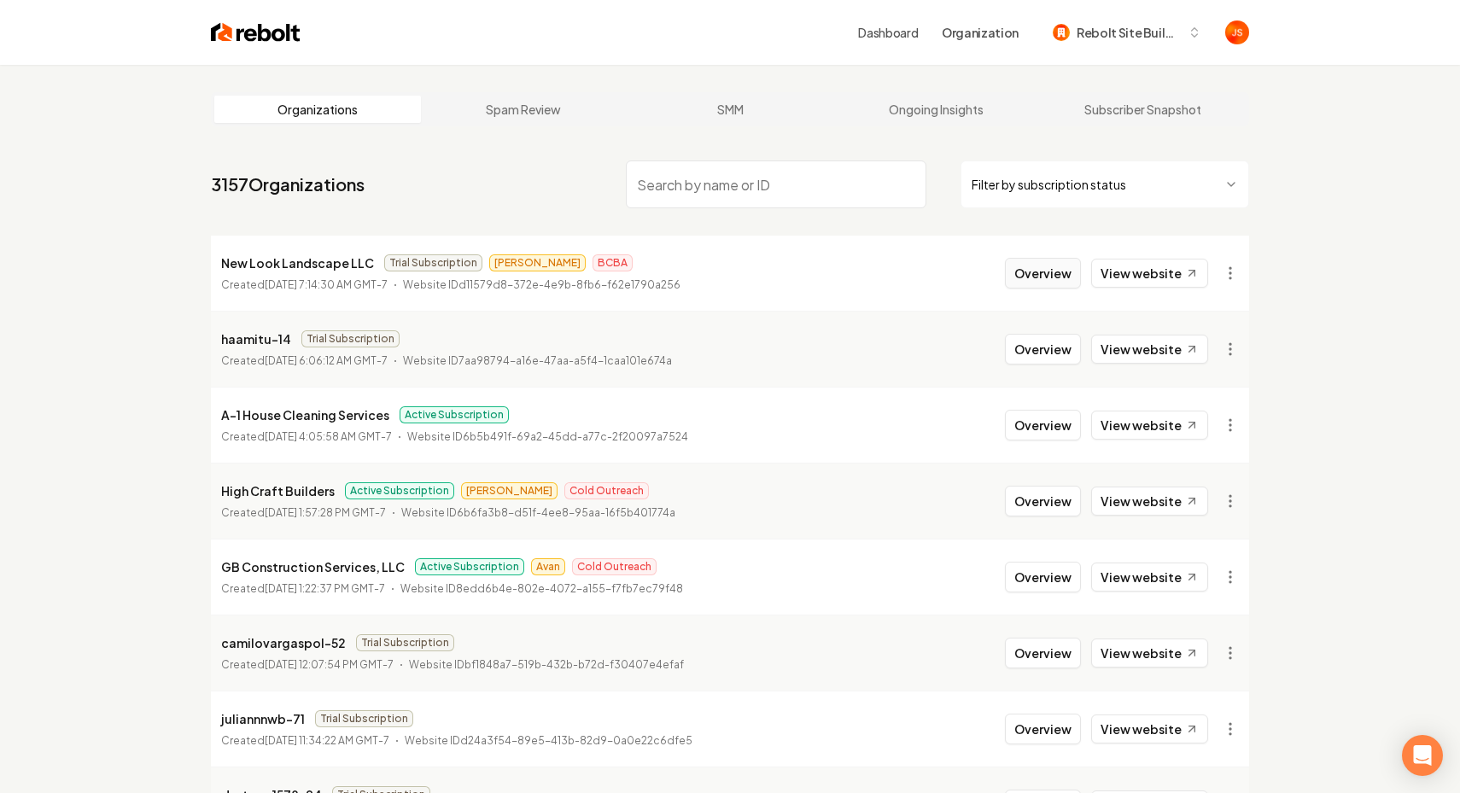
click at [1012, 267] on button "Overview" at bounding box center [1043, 273] width 76 height 31
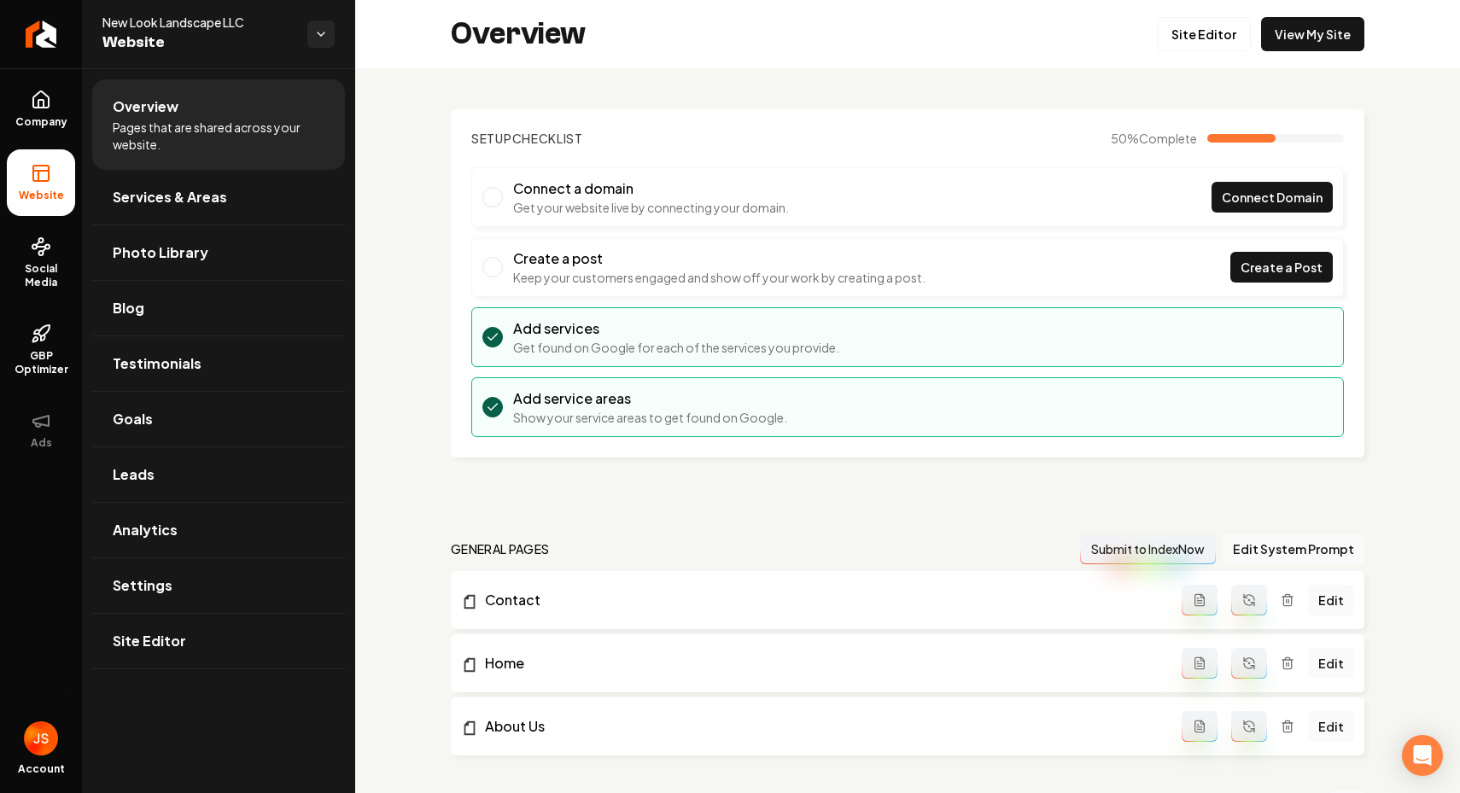
click at [1241, 15] on div "Overview Site Editor View My Site" at bounding box center [907, 34] width 1105 height 68
click at [1201, 55] on div "Overview Site Editor View My Site" at bounding box center [907, 34] width 1105 height 68
click at [1213, 47] on link "Site Editor" at bounding box center [1204, 34] width 94 height 34
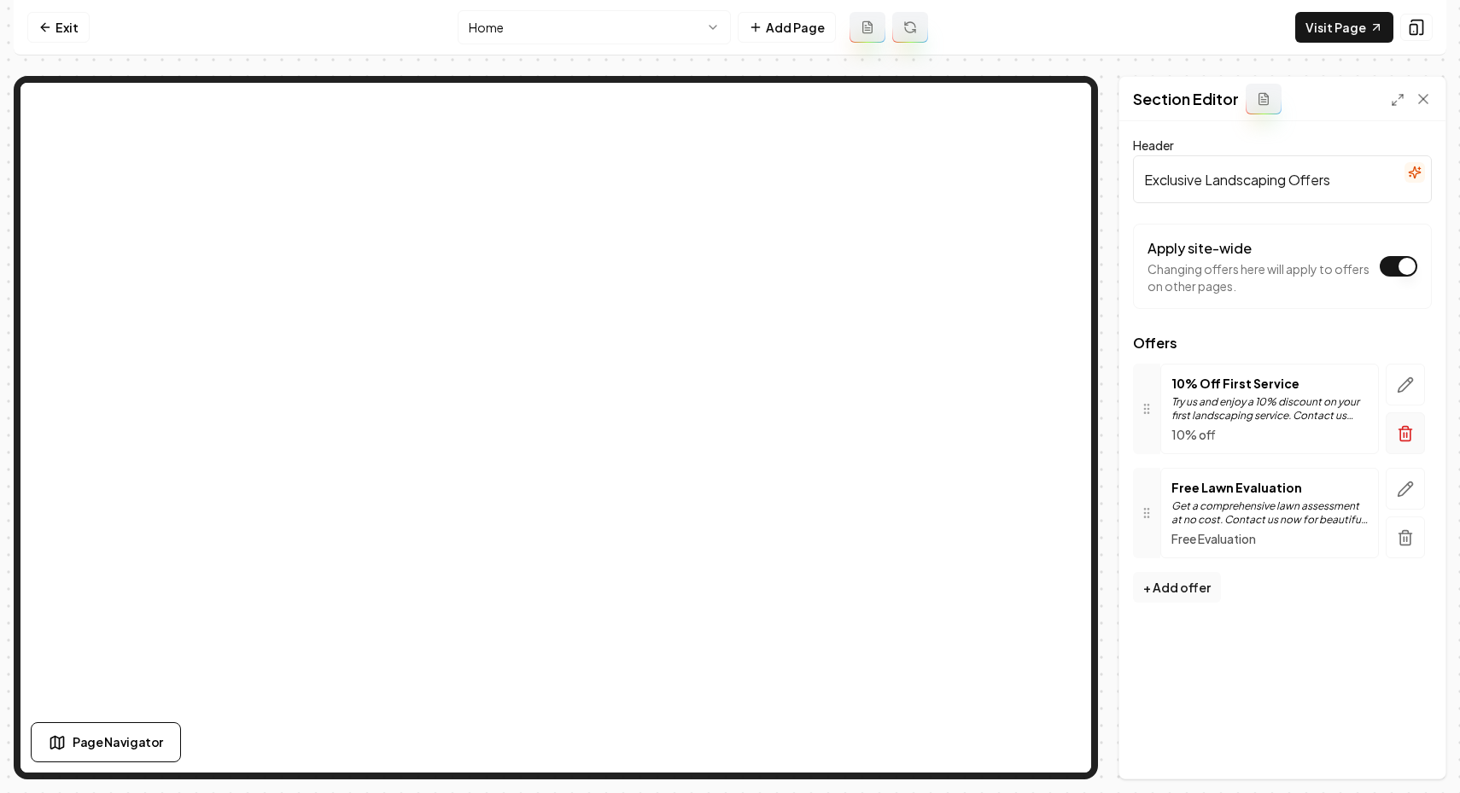
click at [1397, 436] on icon "button" at bounding box center [1405, 433] width 17 height 17
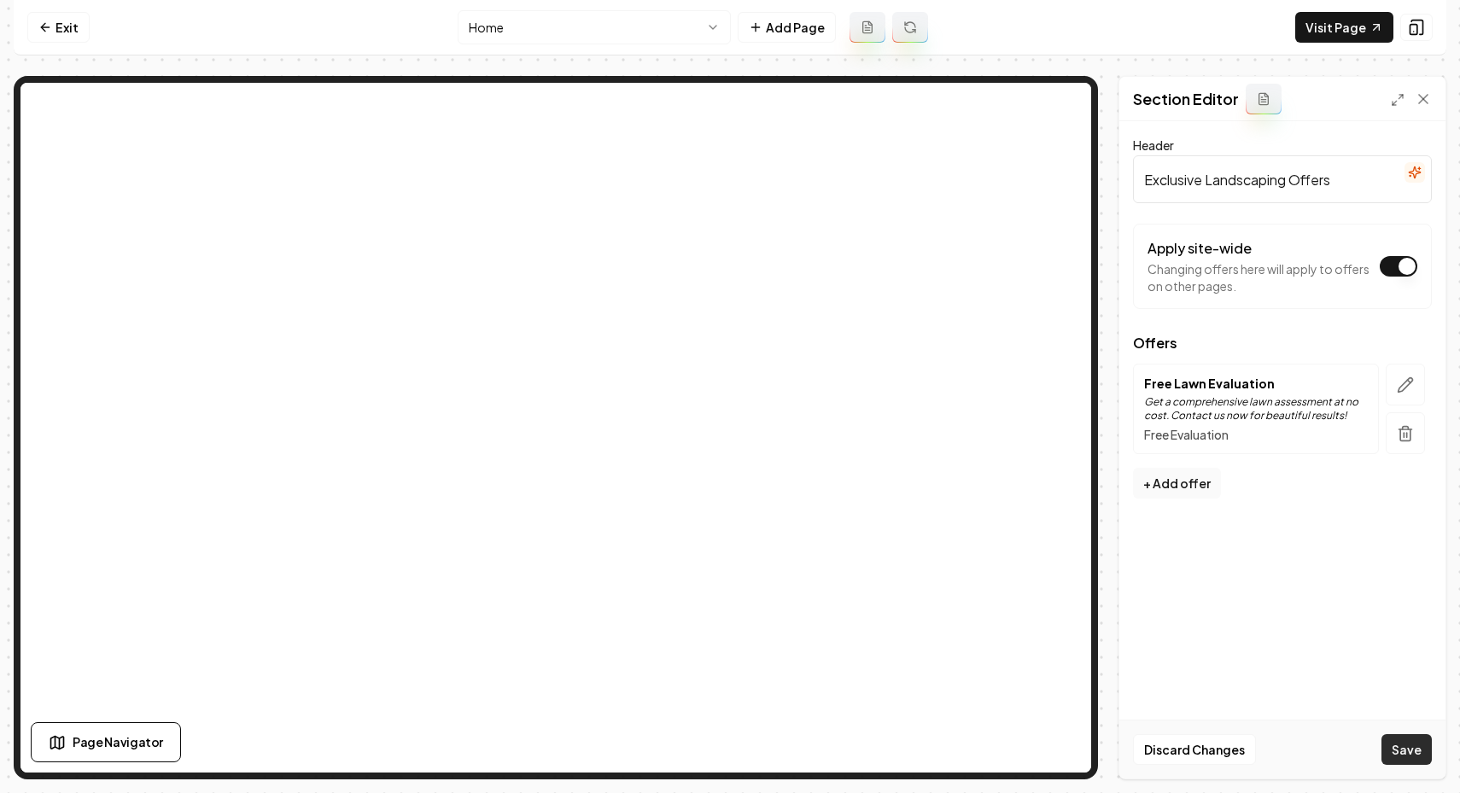
click at [1415, 755] on button "Save" at bounding box center [1406, 749] width 50 height 31
click at [59, 29] on link "Exit" at bounding box center [58, 27] width 62 height 31
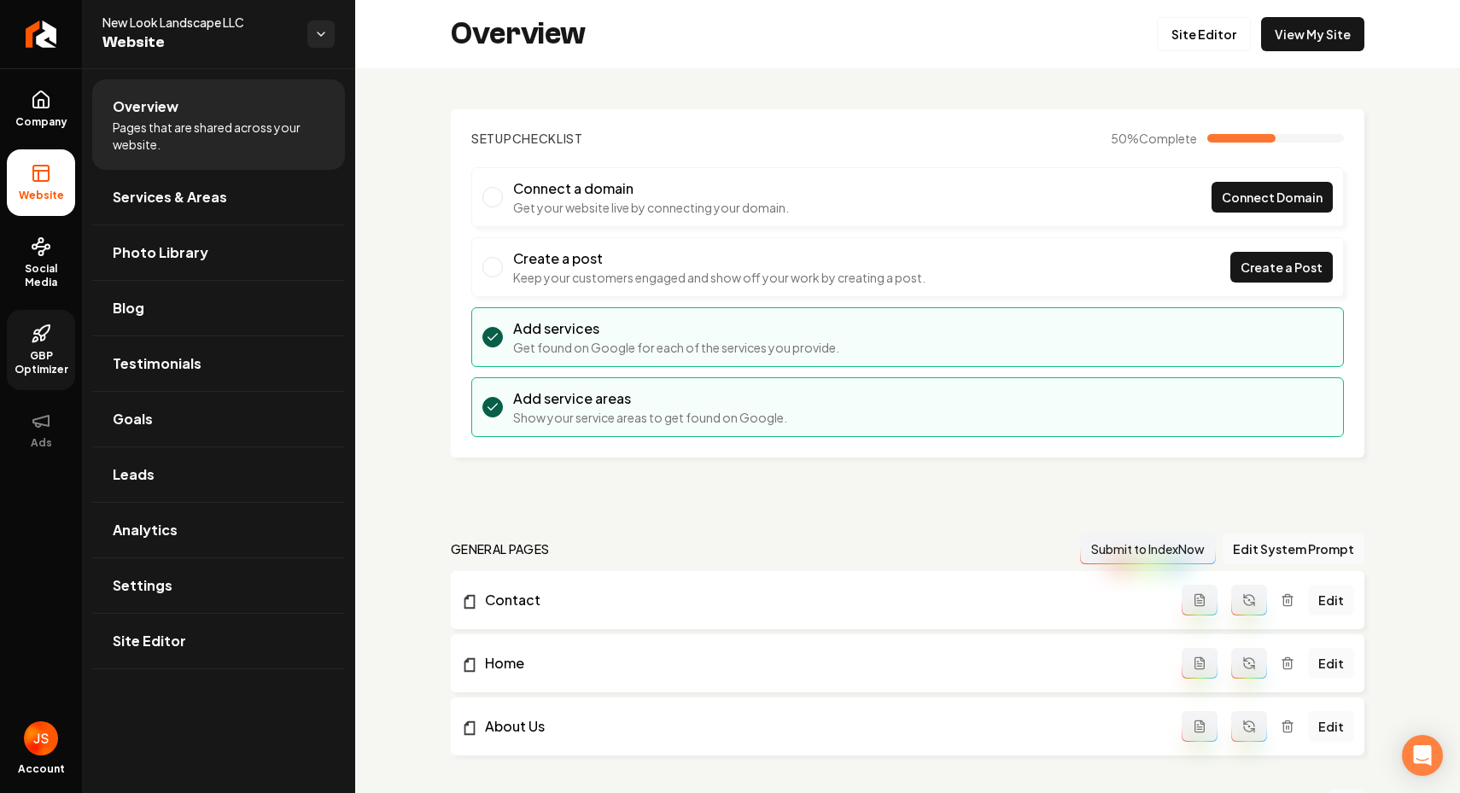
click at [26, 345] on link "GBP Optimizer" at bounding box center [41, 350] width 68 height 80
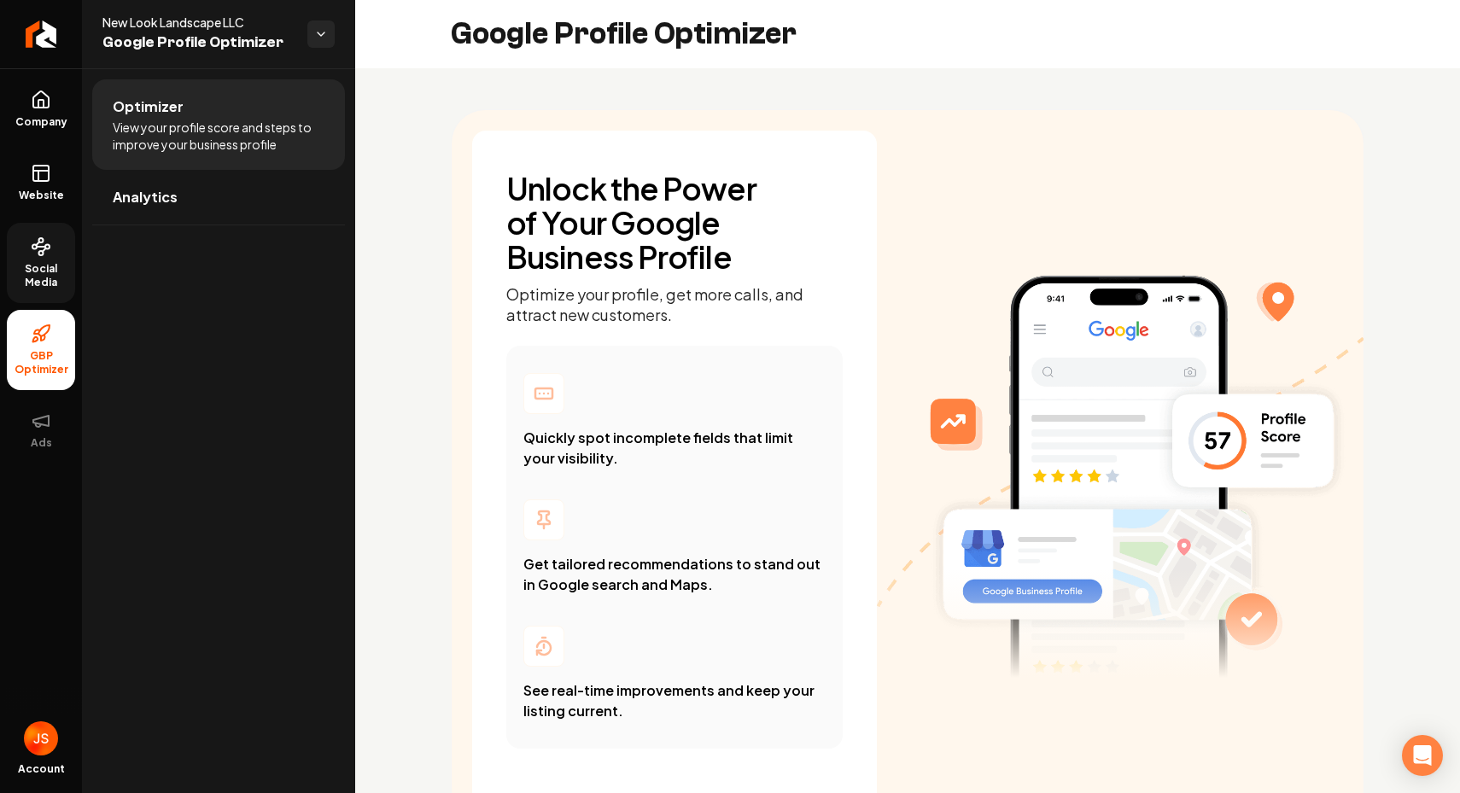
click at [38, 250] on icon at bounding box center [41, 246] width 20 height 20
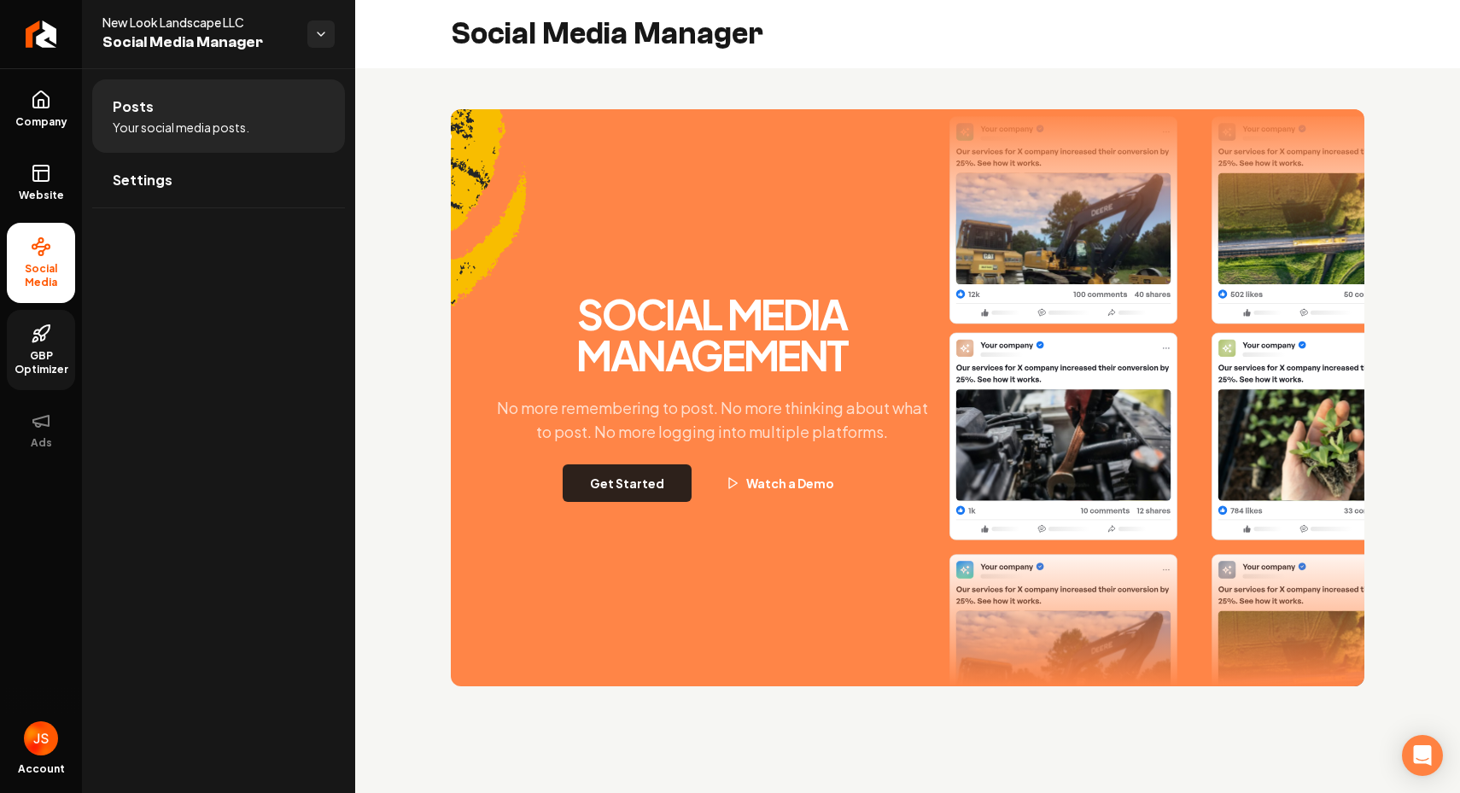
click at [600, 475] on button "Get Started" at bounding box center [627, 483] width 129 height 38
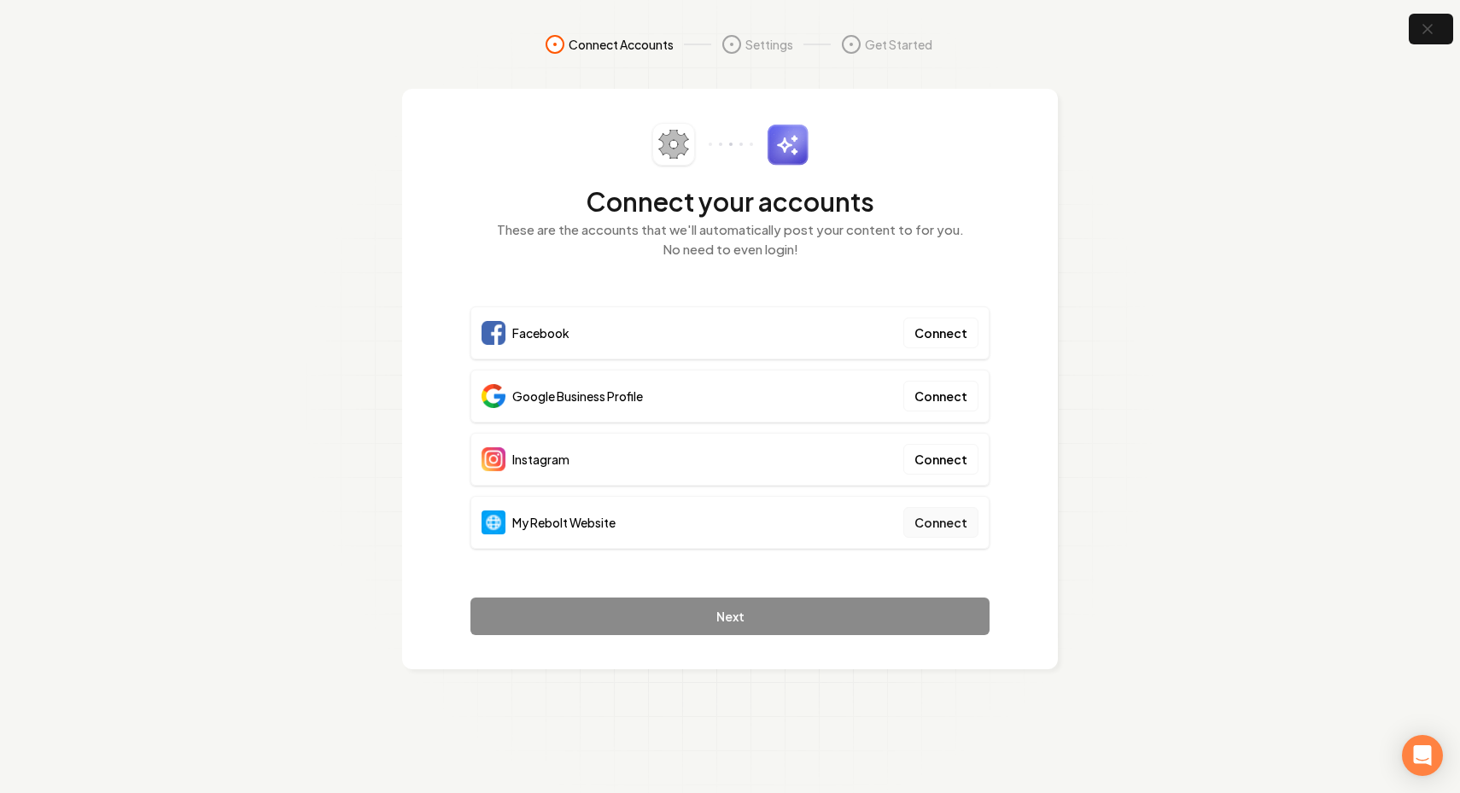
click at [950, 516] on button "Connect" at bounding box center [940, 522] width 75 height 31
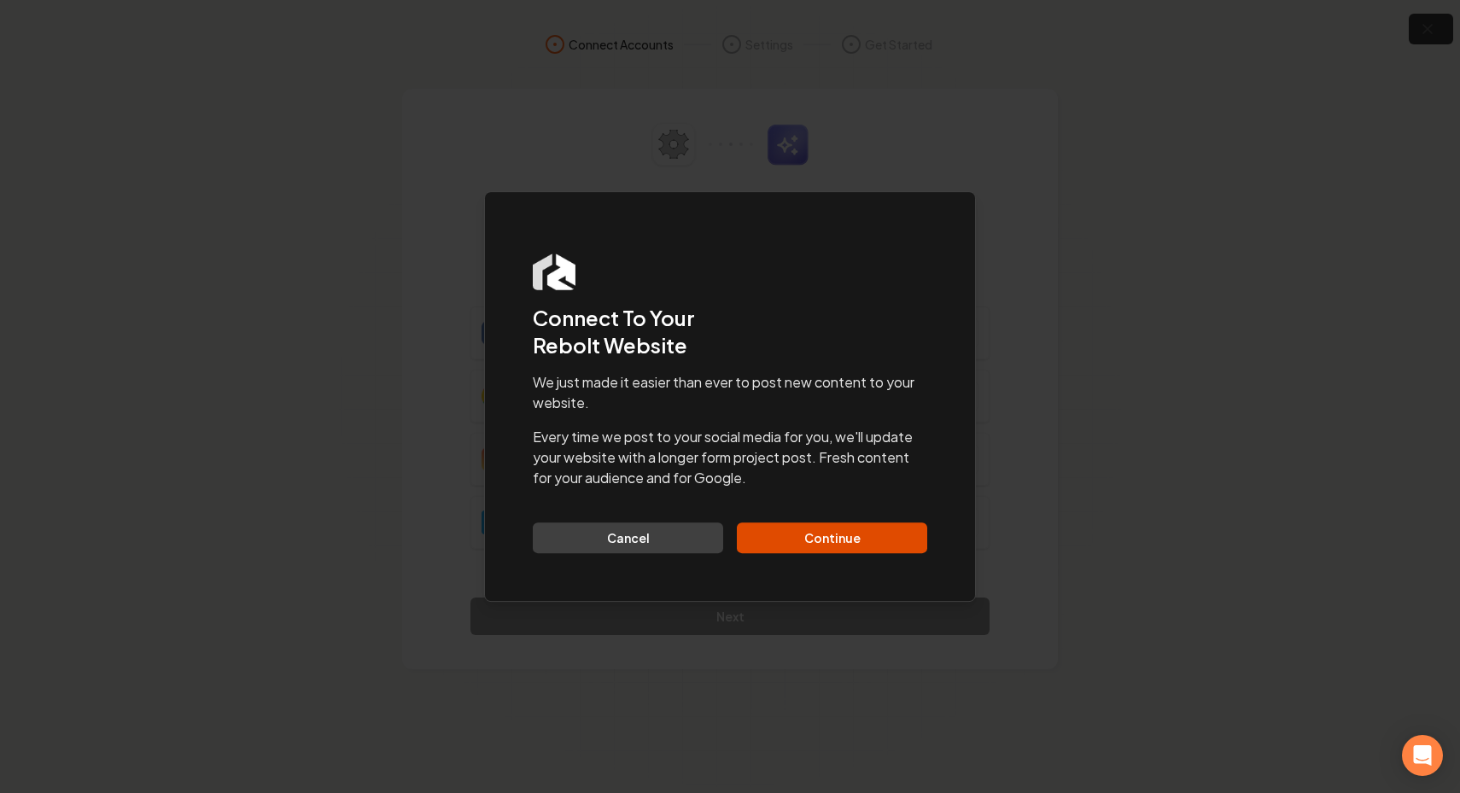
click at [799, 521] on div "We just made it easier than ever to post new content to your website. Every tim…" at bounding box center [730, 462] width 394 height 181
click at [789, 537] on button "Continue" at bounding box center [832, 537] width 190 height 31
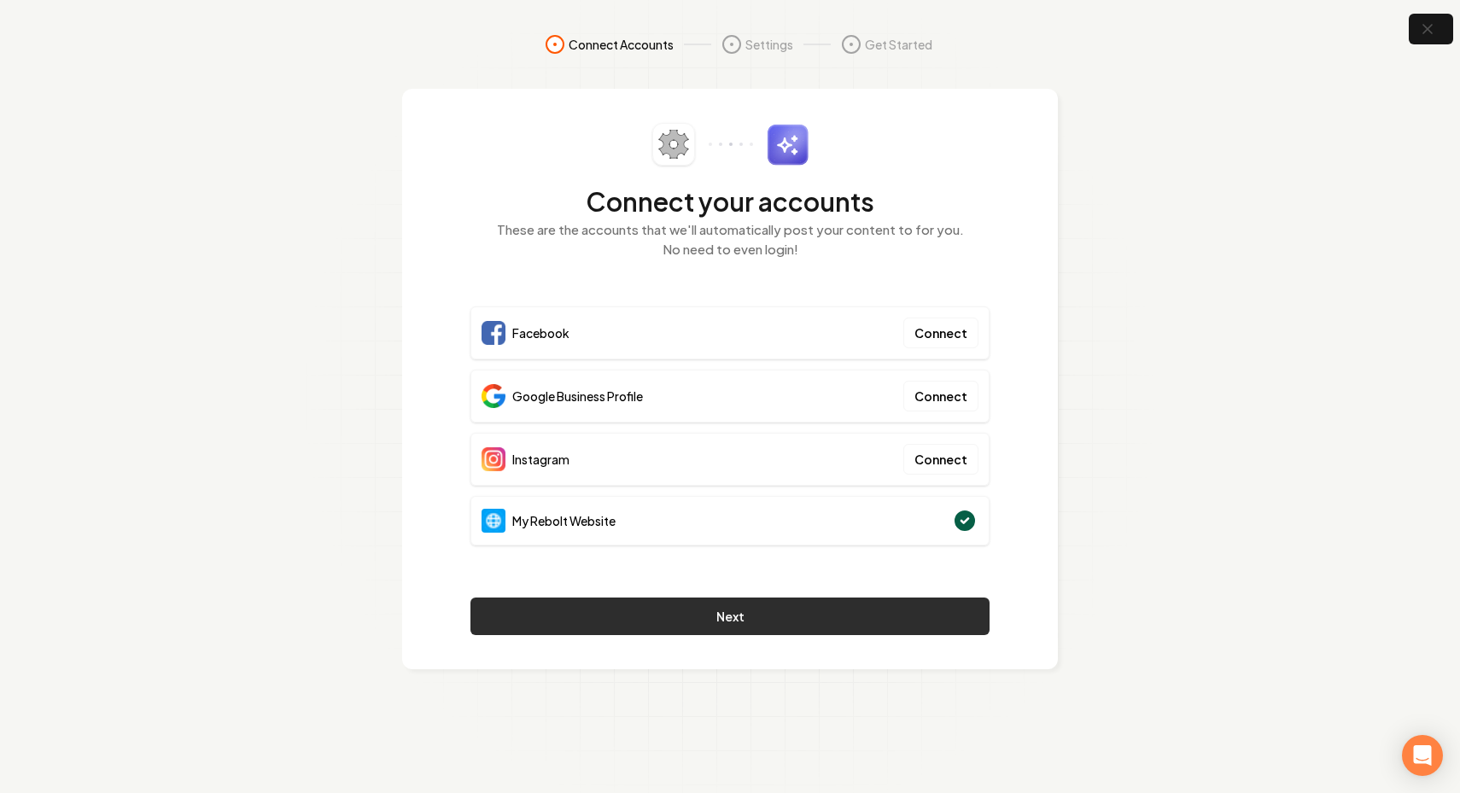
click at [656, 608] on button "Next" at bounding box center [729, 617] width 519 height 38
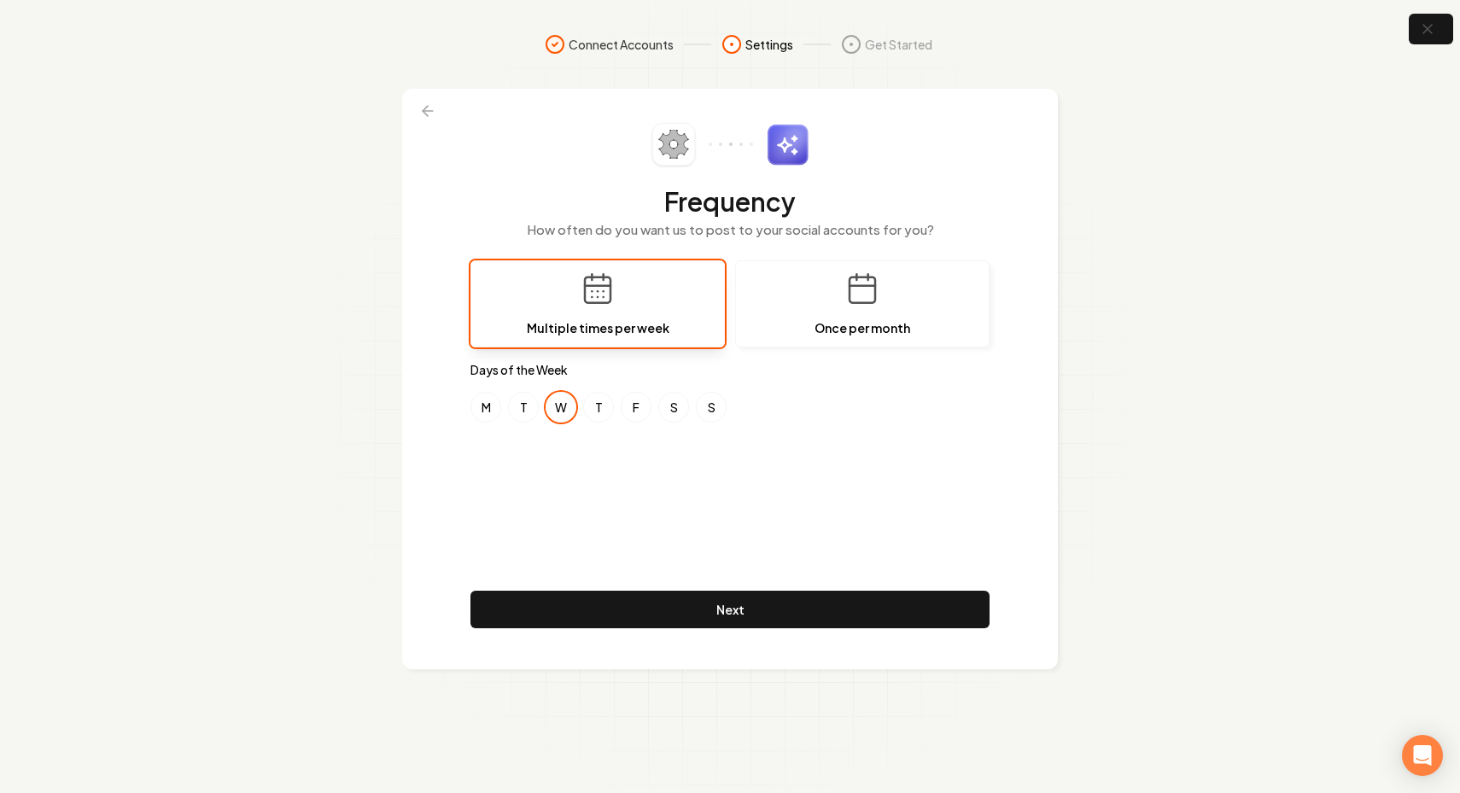
click at [549, 461] on div "Frequency How often do you want us to post to your social accounts for you? Mul…" at bounding box center [729, 379] width 519 height 512
click at [632, 411] on button "F" at bounding box center [636, 407] width 31 height 31
click at [520, 413] on button "T" at bounding box center [523, 407] width 31 height 31
click at [578, 412] on div "M T W T F S S" at bounding box center [729, 407] width 519 height 31
click at [592, 412] on button "T" at bounding box center [598, 407] width 31 height 31
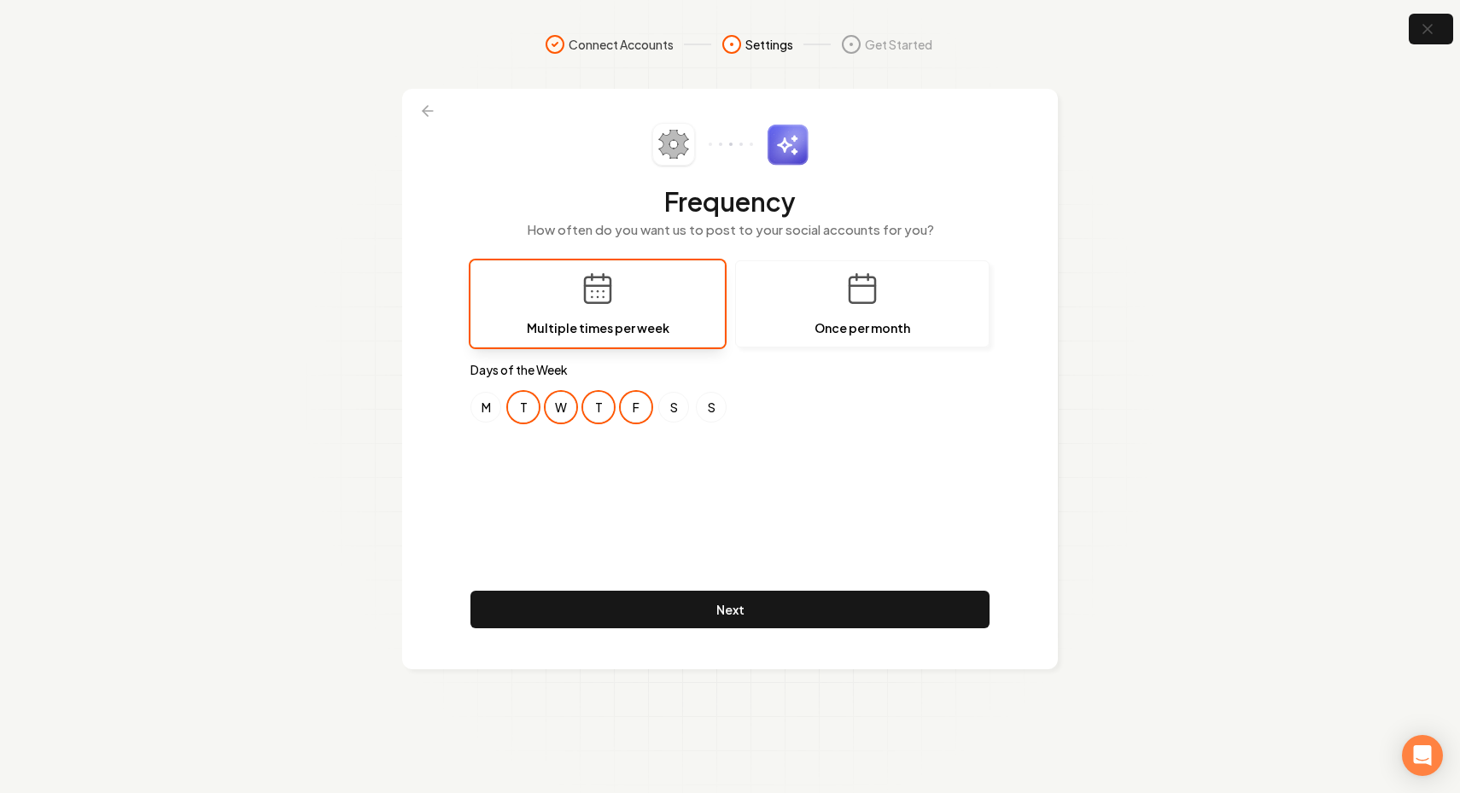
click at [541, 413] on div "M T W T F S S" at bounding box center [729, 407] width 519 height 31
click at [533, 413] on button "T" at bounding box center [523, 407] width 31 height 31
click at [586, 412] on button "T" at bounding box center [598, 407] width 31 height 31
click at [577, 412] on div "M T W T F S S" at bounding box center [729, 407] width 519 height 31
click at [621, 406] on button "F" at bounding box center [636, 407] width 31 height 31
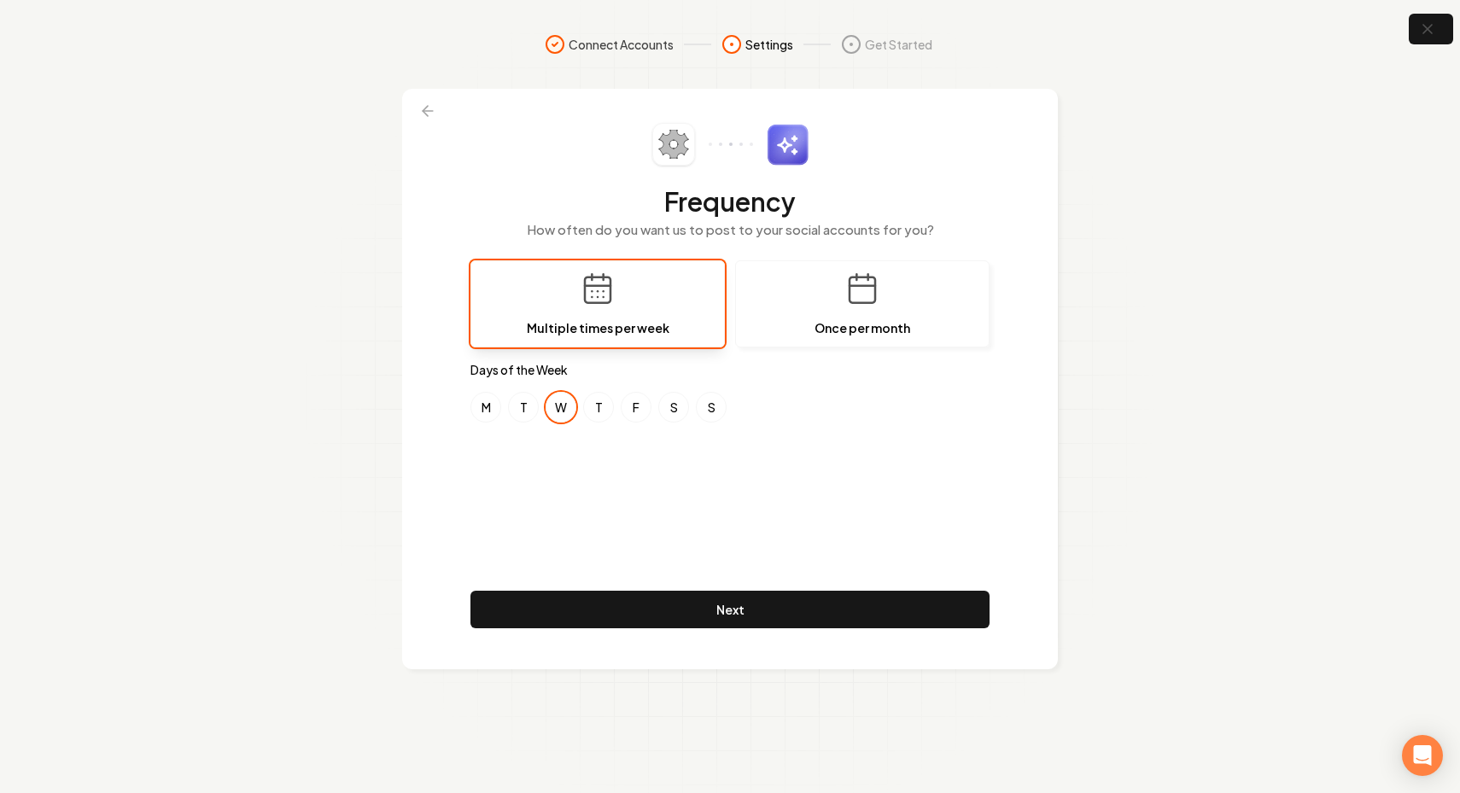
click at [544, 407] on div "M T W T F S S" at bounding box center [729, 407] width 519 height 31
click at [586, 401] on button "T" at bounding box center [598, 407] width 31 height 31
click at [576, 401] on div "M T W T F S S" at bounding box center [729, 407] width 519 height 31
click at [572, 401] on button "W" at bounding box center [561, 407] width 31 height 31
click at [621, 400] on div "M T W T F S S" at bounding box center [729, 407] width 519 height 31
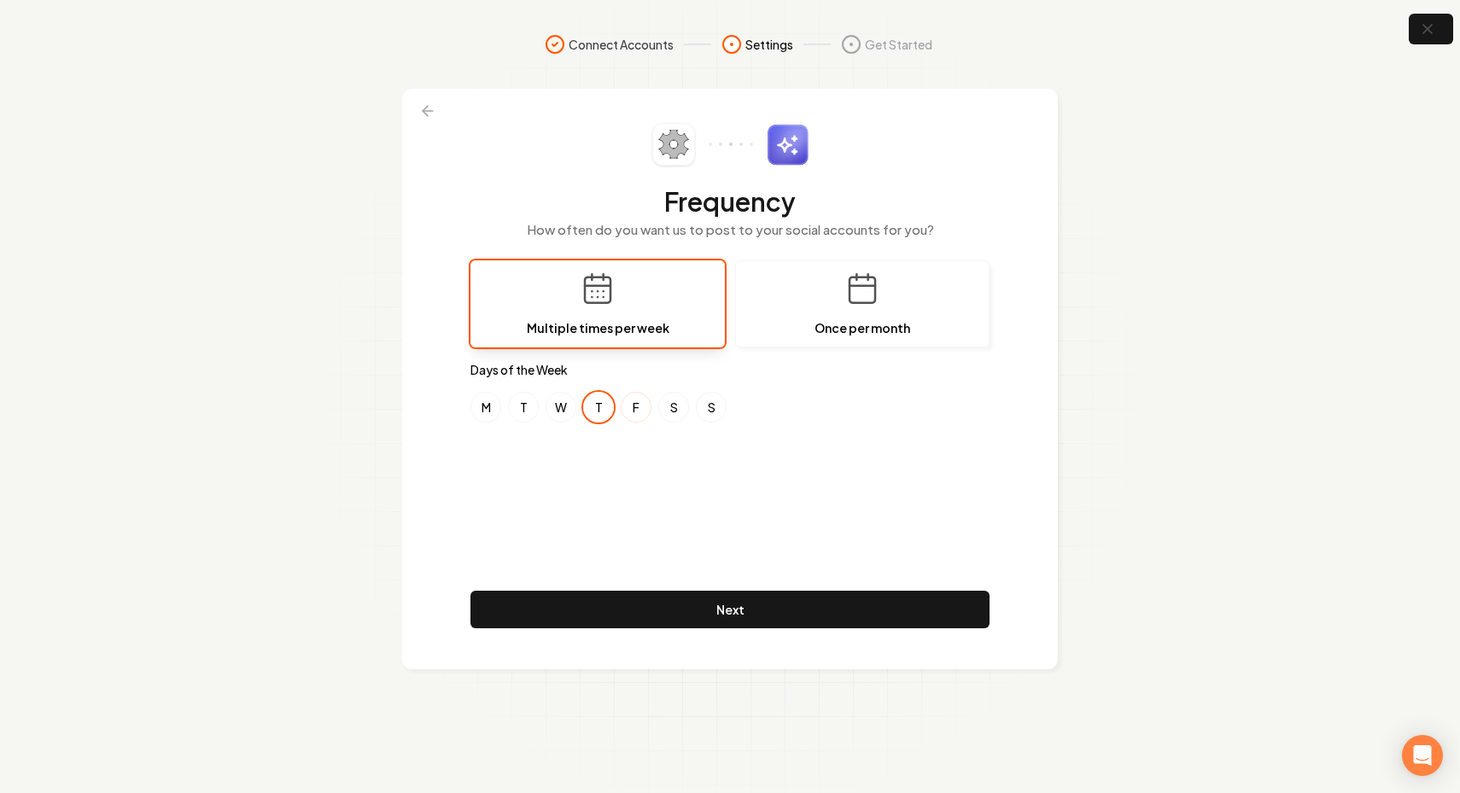
click at [631, 401] on button "F" at bounding box center [636, 407] width 31 height 31
click at [616, 401] on div "M T W T F S S" at bounding box center [729, 407] width 519 height 31
click at [607, 401] on button "T" at bounding box center [598, 407] width 31 height 31
click at [586, 458] on div "Frequency How often do you want us to post to your social accounts for you? Mul…" at bounding box center [729, 379] width 519 height 512
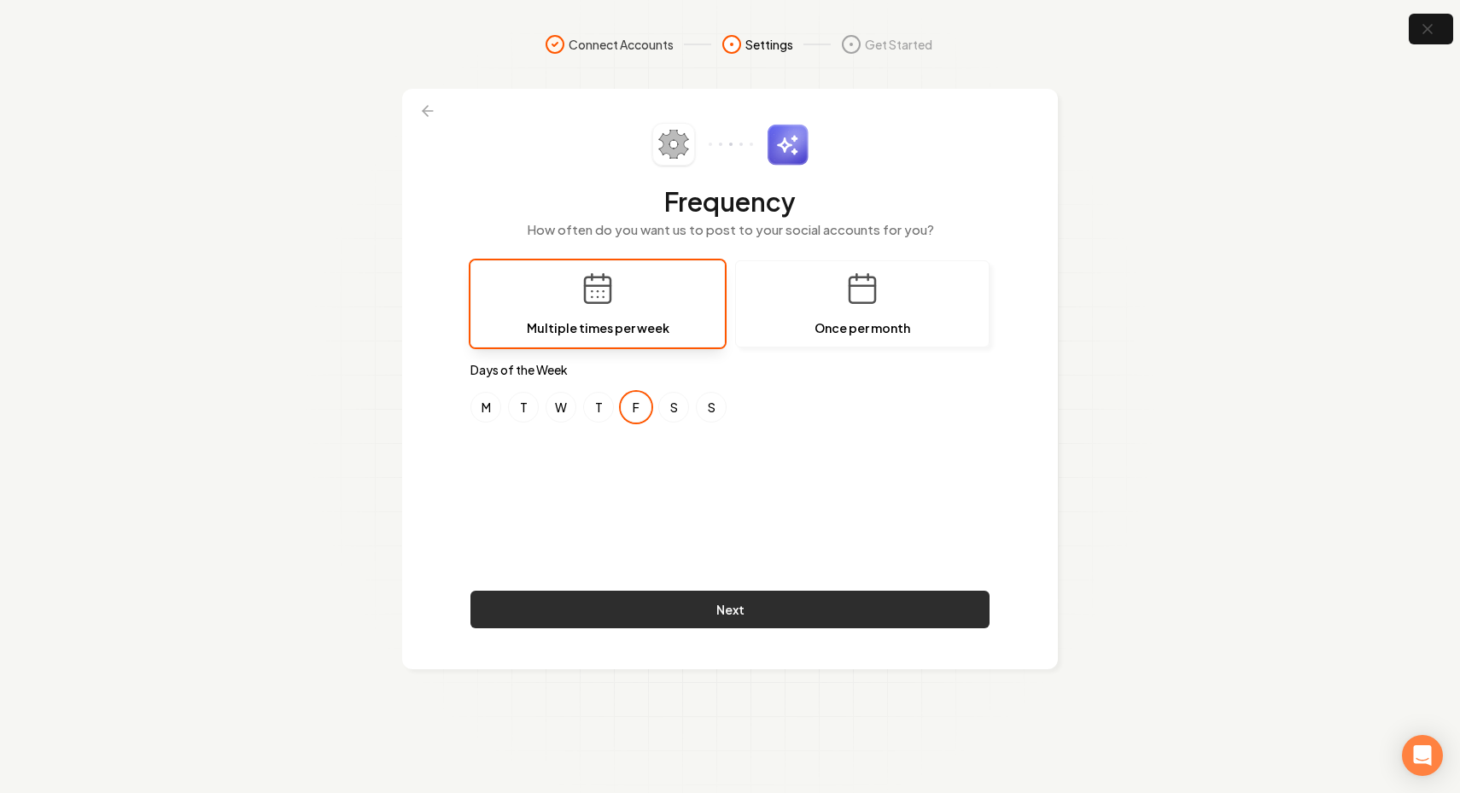
click at [634, 594] on button "Next" at bounding box center [729, 610] width 519 height 38
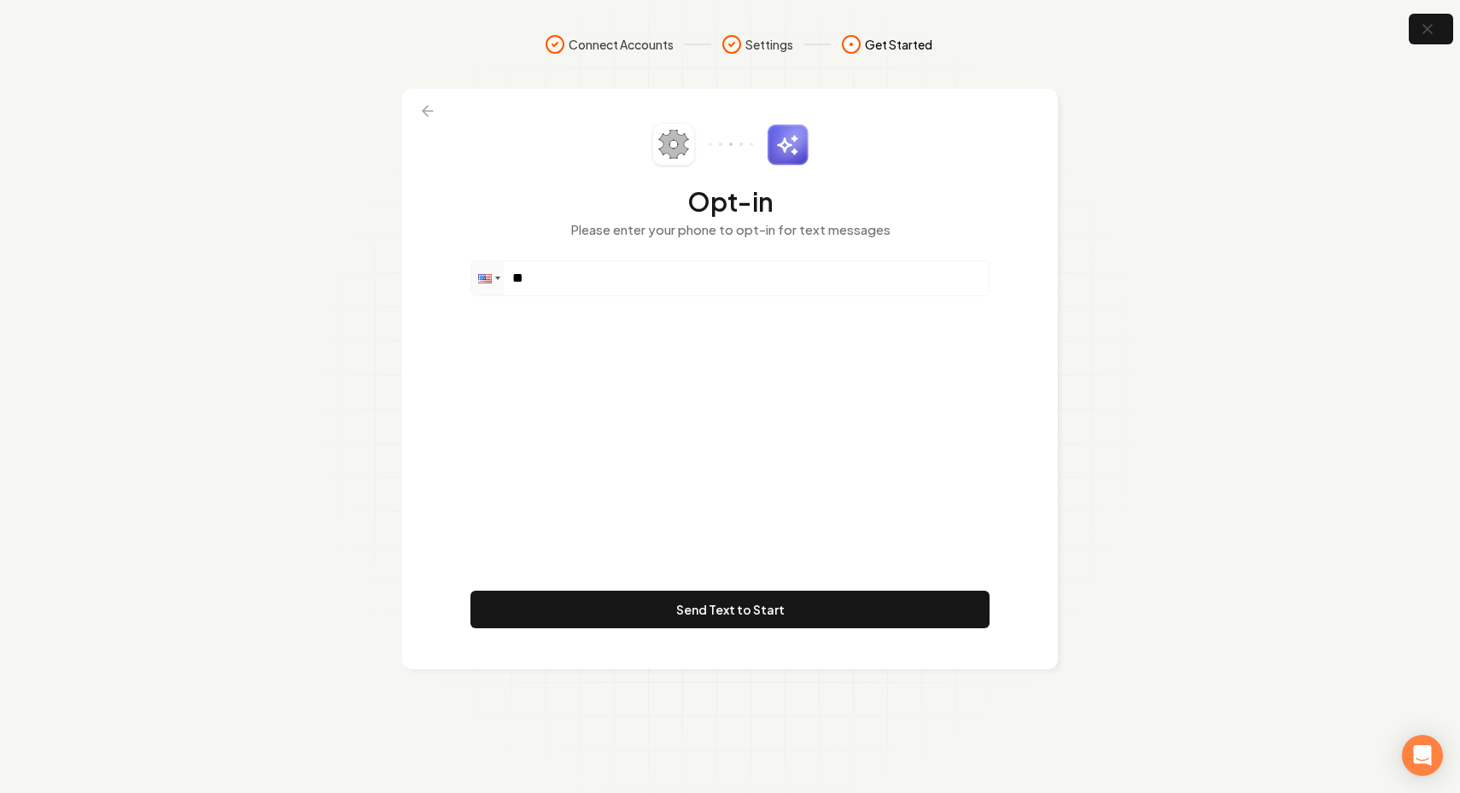
click at [583, 249] on div "Opt-in Please enter your phone to opt-in for text messages" at bounding box center [729, 191] width 519 height 137
click at [578, 266] on input "**" at bounding box center [729, 278] width 517 height 34
paste input "**********"
type input "**********"
click at [681, 456] on div "**********" at bounding box center [729, 379] width 519 height 512
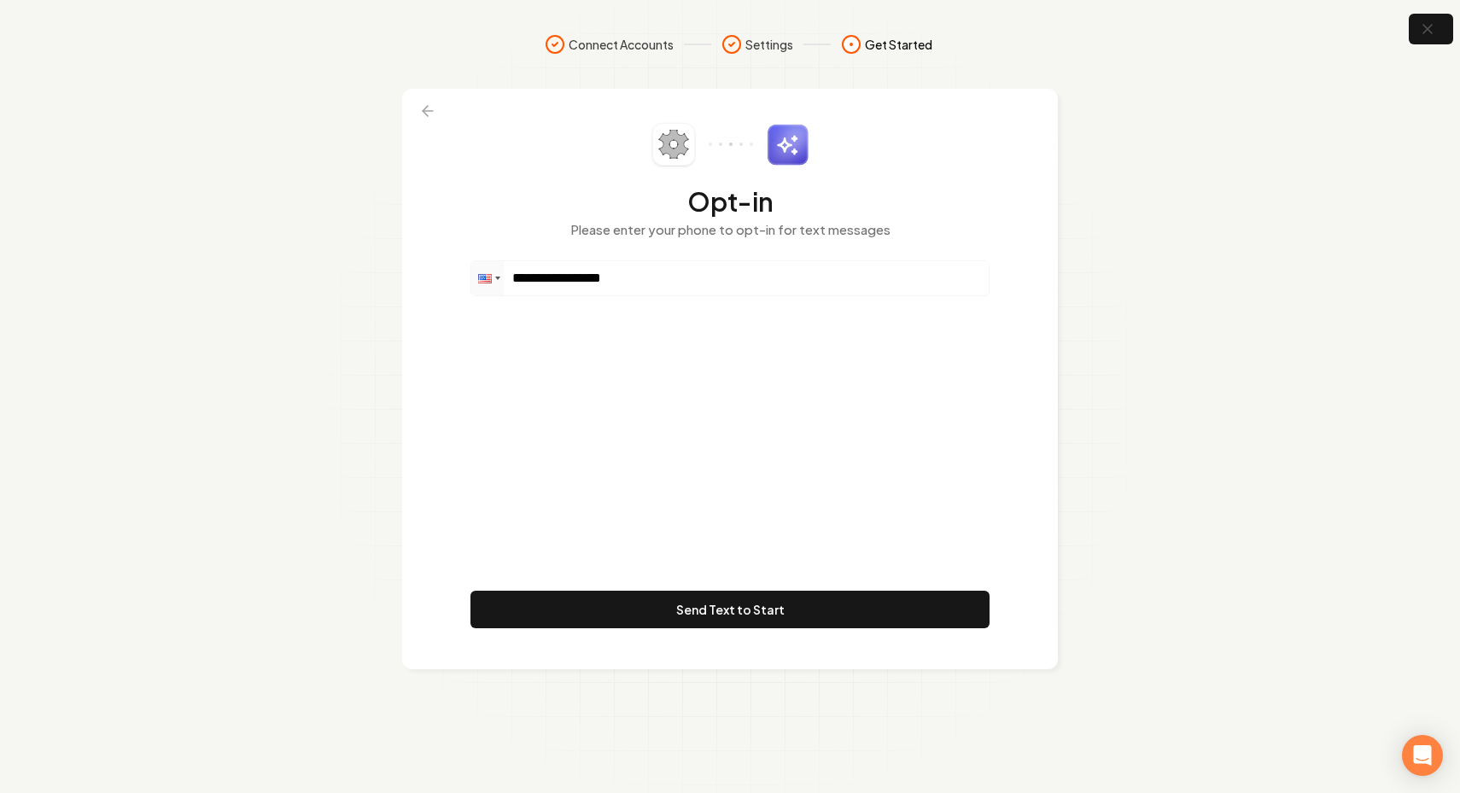
click at [636, 633] on footer "Send Text to Start" at bounding box center [729, 613] width 519 height 44
click at [639, 612] on button "Send Text to Start" at bounding box center [729, 610] width 519 height 38
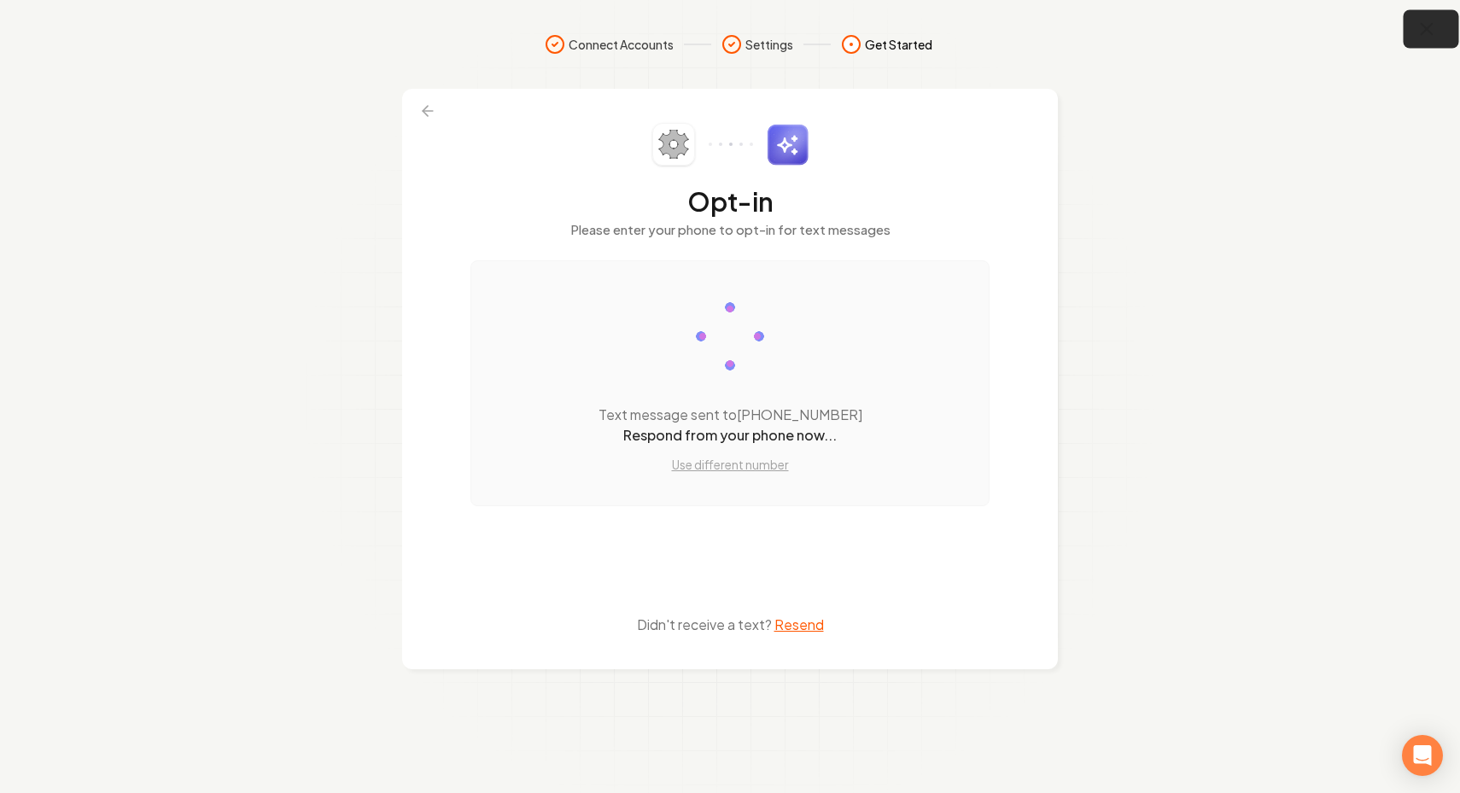
click at [1435, 34] on icon "button" at bounding box center [1426, 29] width 21 height 21
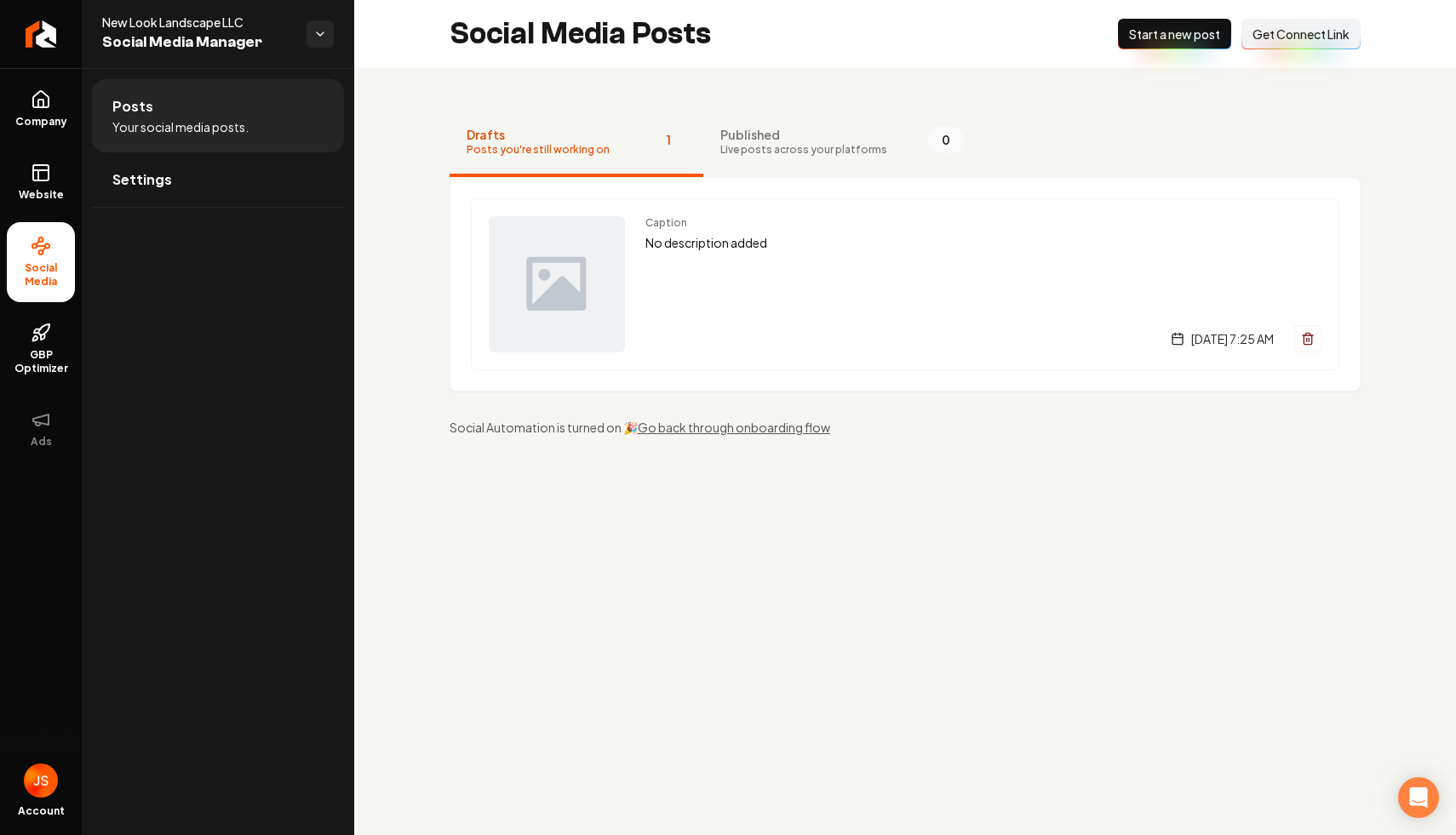
click at [1284, 25] on button "Connect Link Get Connect Link" at bounding box center [1301, 34] width 120 height 31
click at [41, 163] on icon at bounding box center [41, 173] width 20 height 20
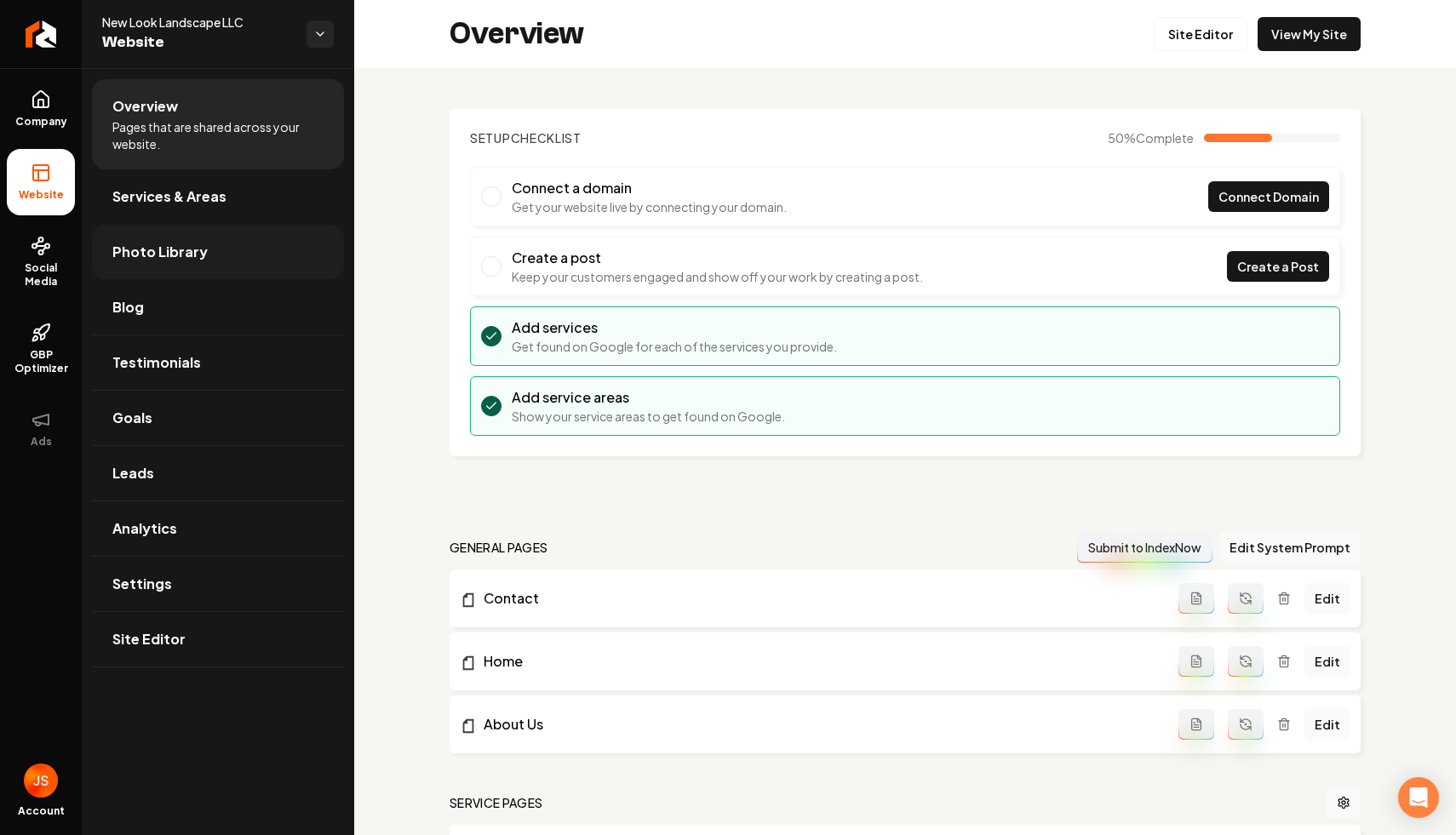
click at [212, 247] on link "Photo Library" at bounding box center [217, 251] width 252 height 55
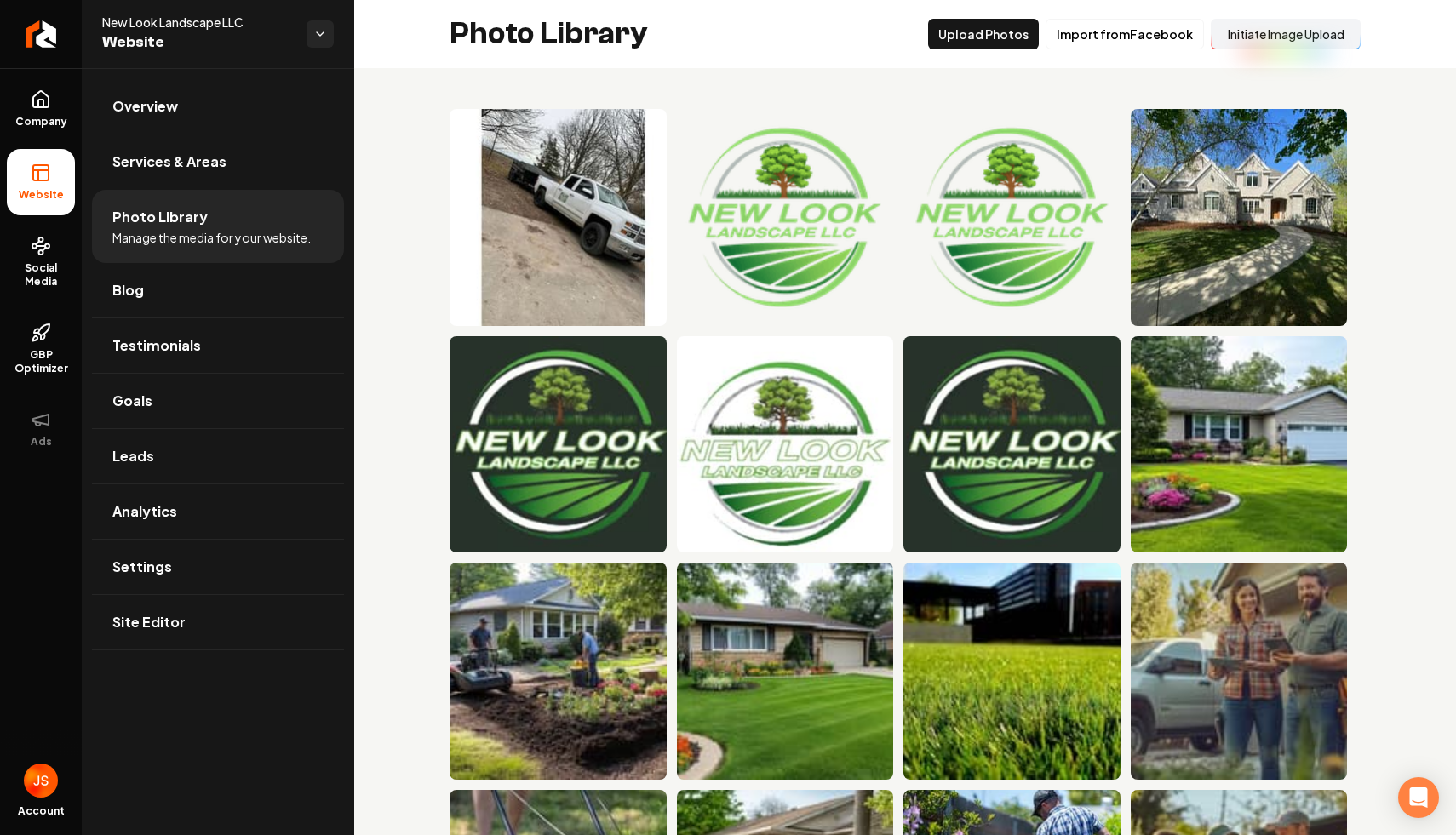
click at [1267, 33] on button "Initiate Image Upload" at bounding box center [1285, 34] width 150 height 31
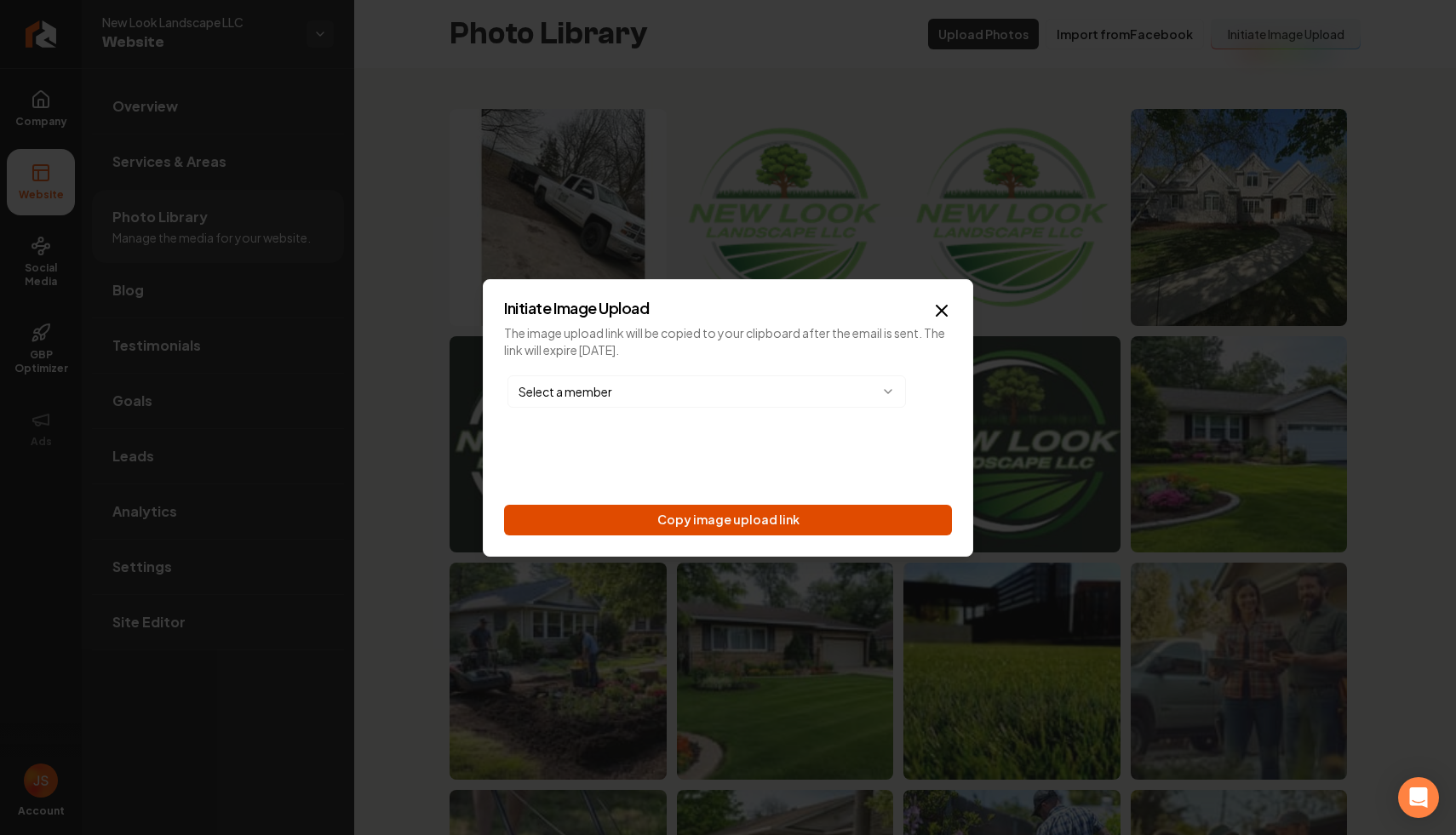
click at [830, 521] on button "Copy image upload link" at bounding box center [727, 520] width 448 height 31
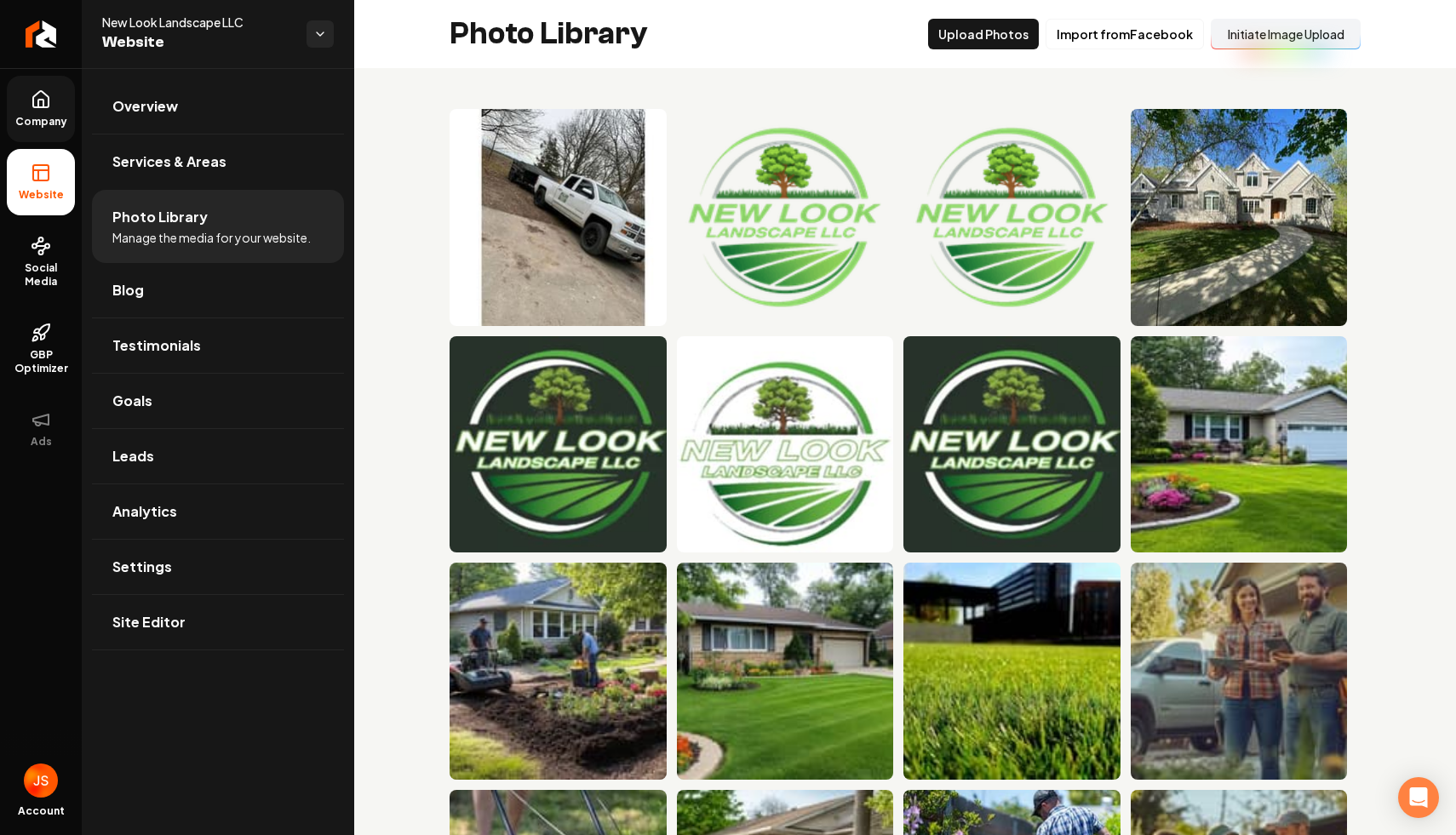
click at [50, 86] on link "Company" at bounding box center [41, 109] width 68 height 67
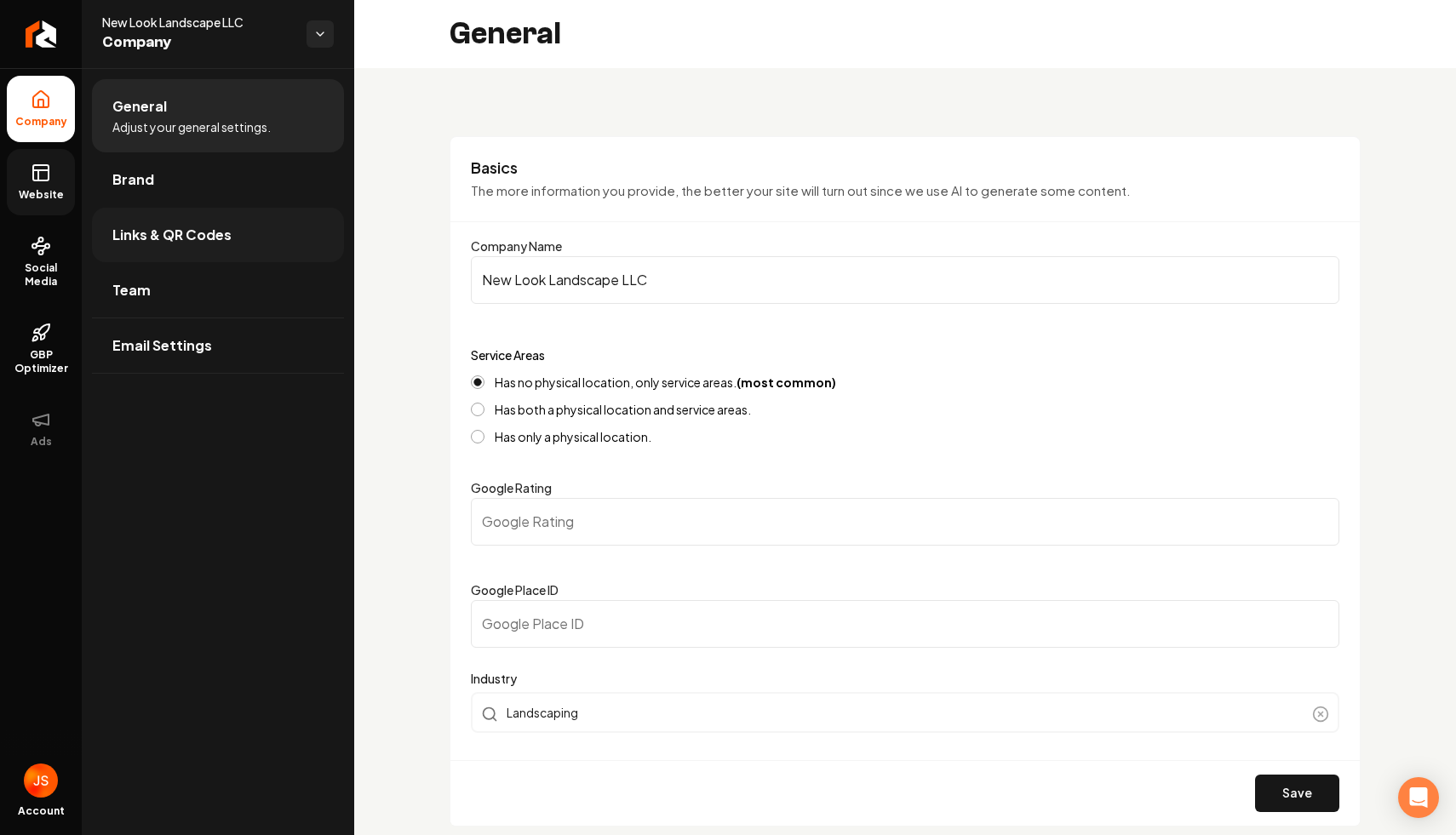
click at [176, 253] on link "Links & QR Codes" at bounding box center [217, 234] width 252 height 55
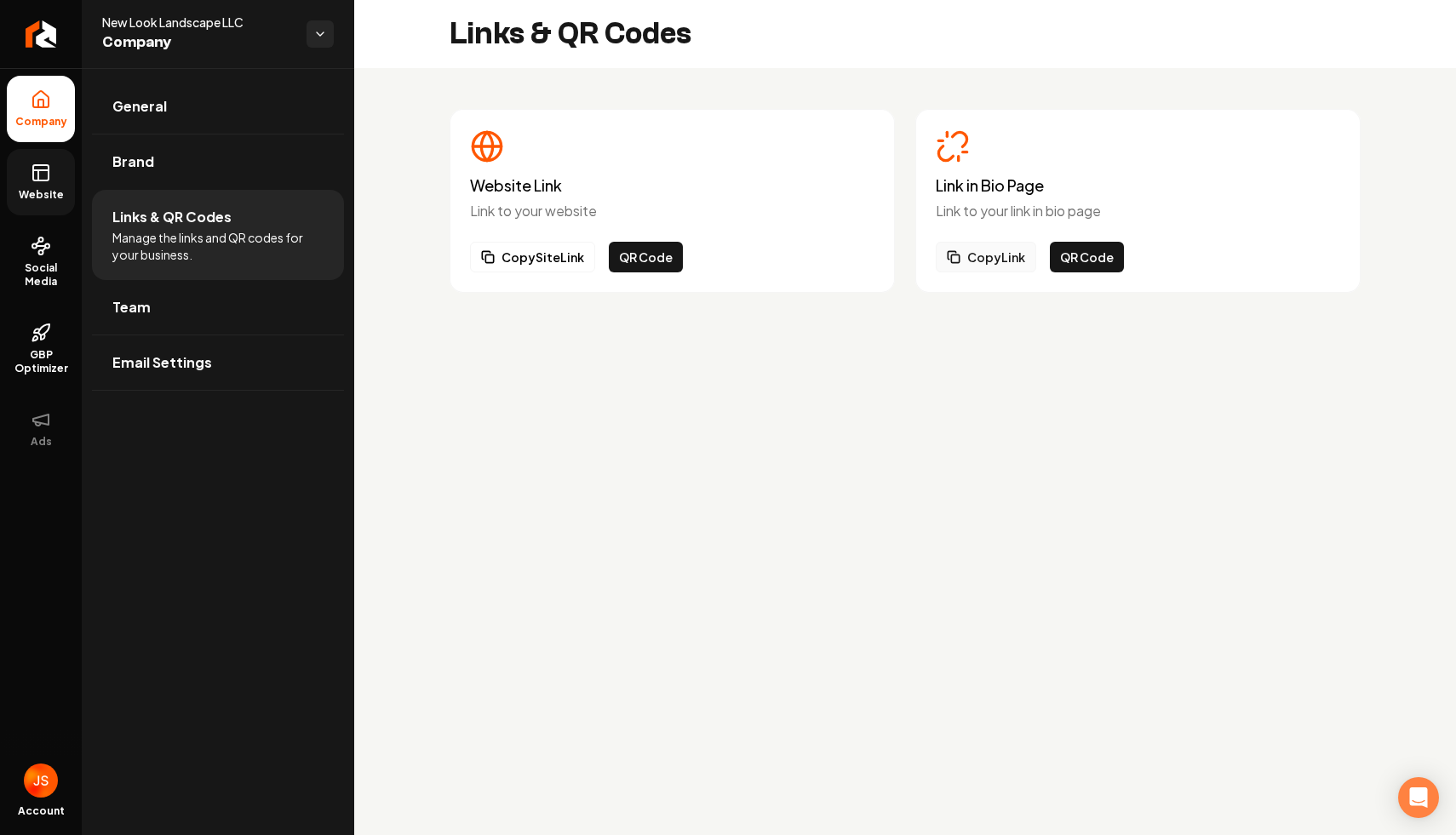
click at [998, 247] on button "Copy Link" at bounding box center [985, 256] width 101 height 31
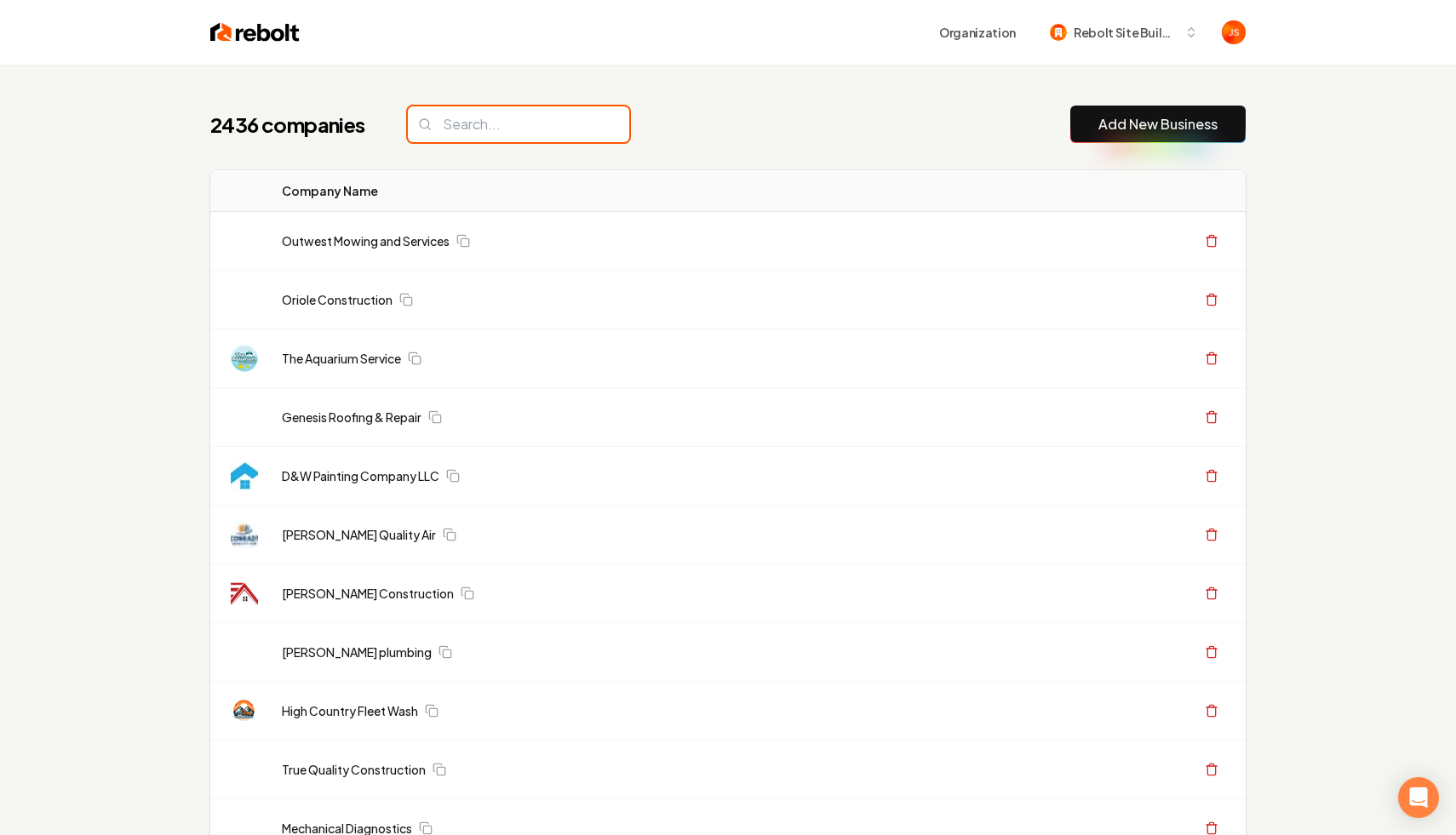
click at [483, 109] on input "search" at bounding box center [519, 125] width 221 height 36
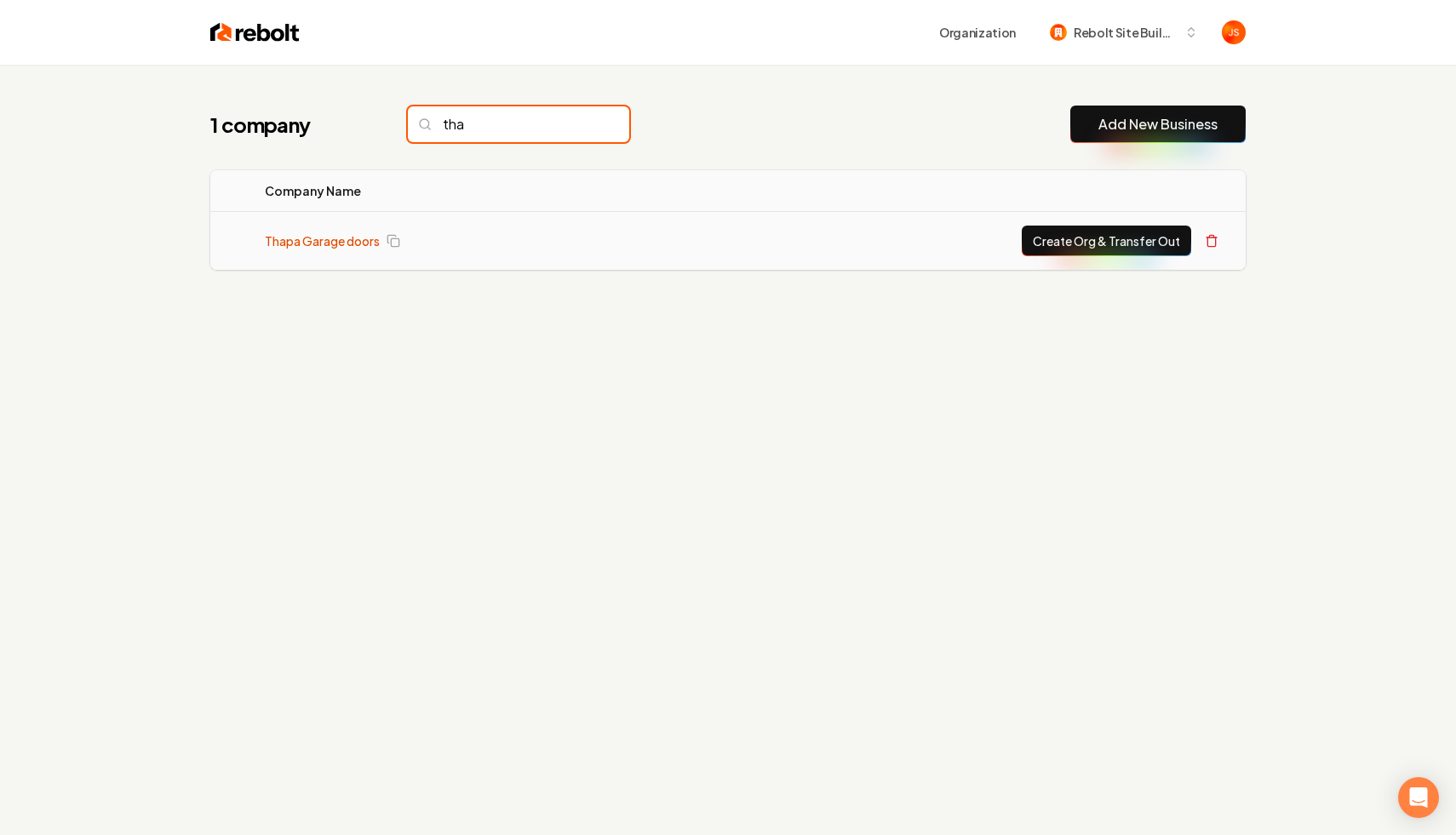
type input "tha"
click at [307, 247] on link "Thapa Garage doors" at bounding box center [322, 240] width 115 height 17
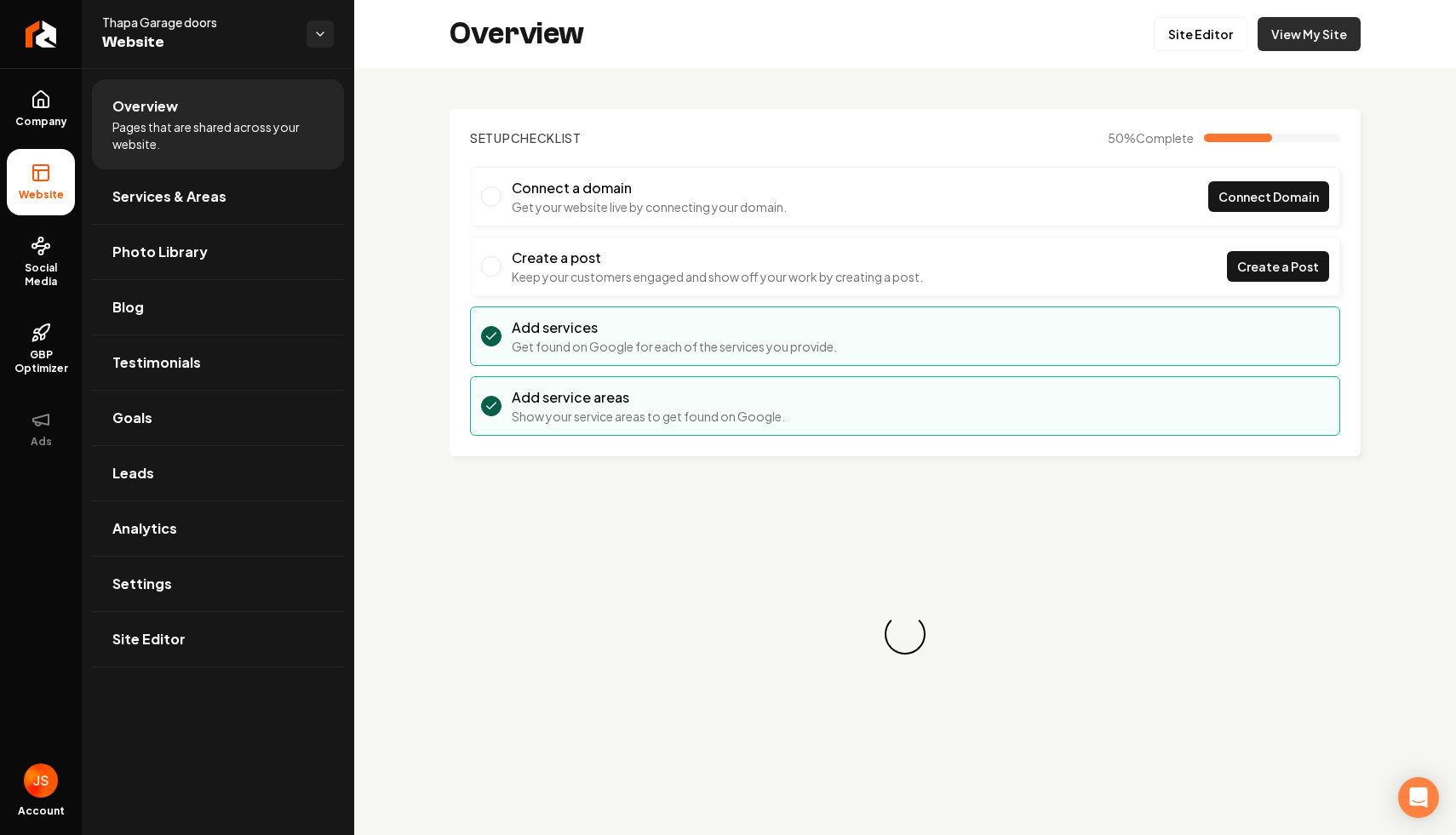
click at [1308, 26] on link "View My Site" at bounding box center [1308, 34] width 103 height 34
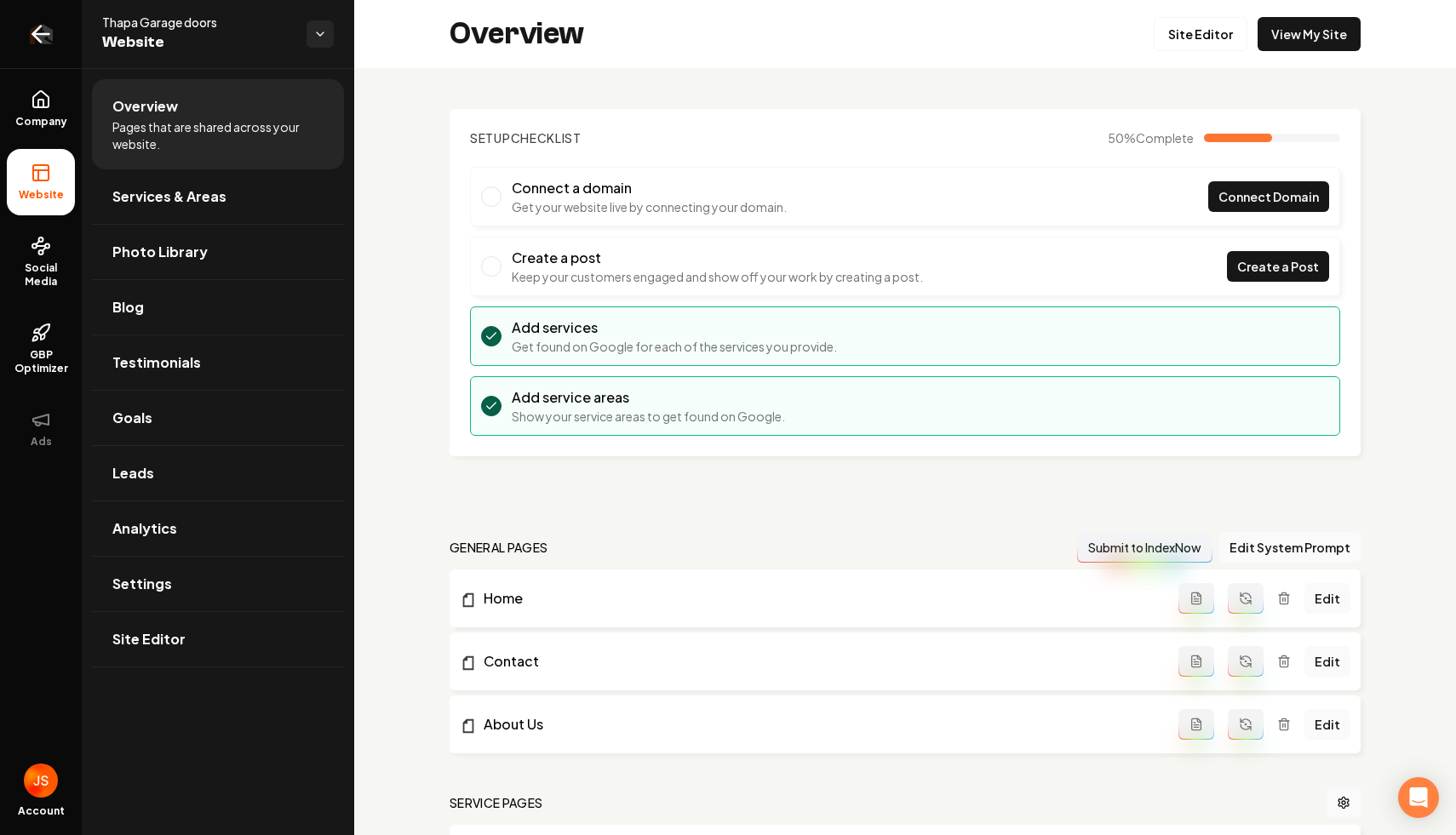
click at [50, 34] on icon "Return to dashboard" at bounding box center [40, 33] width 27 height 27
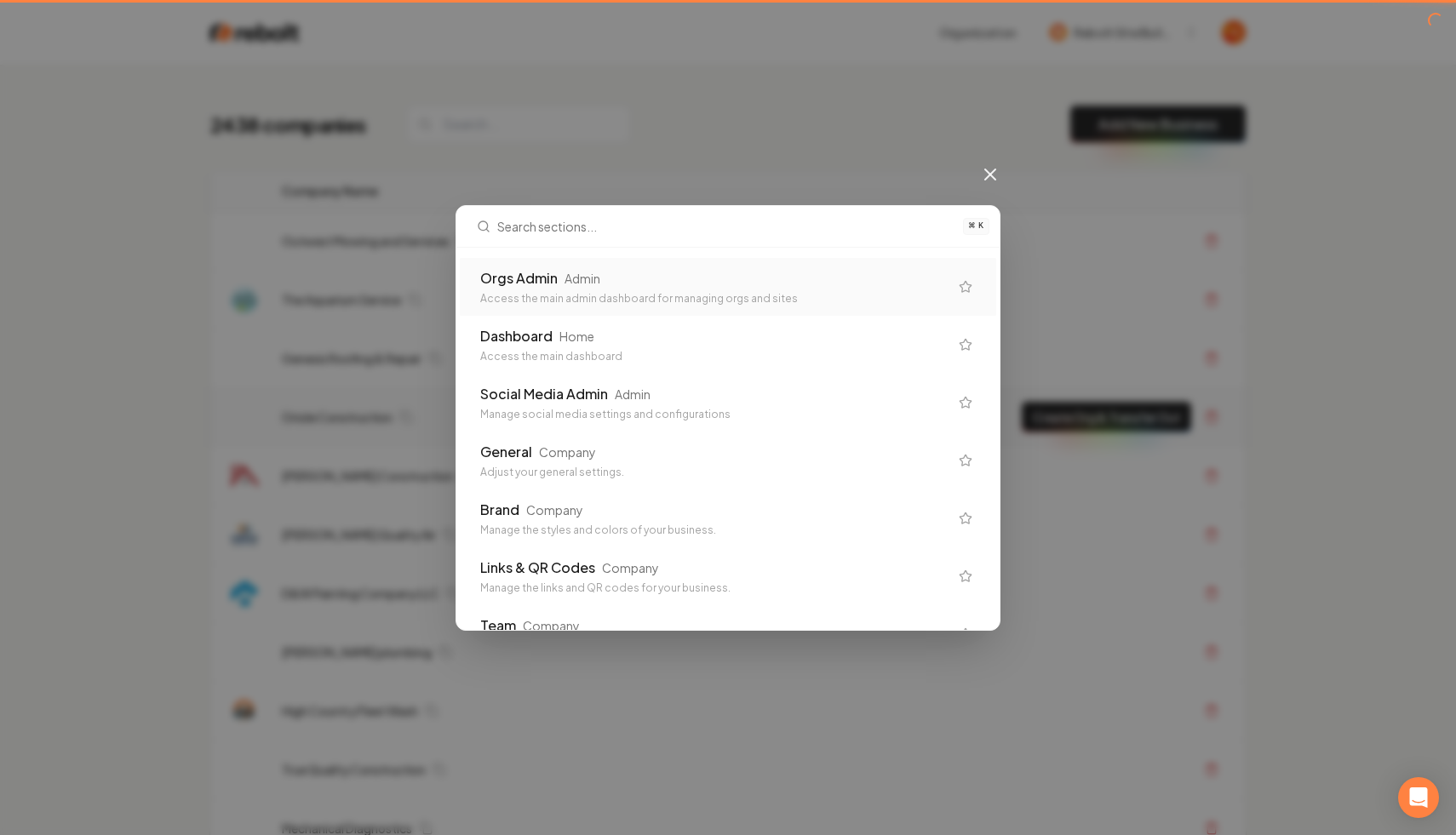
click at [549, 260] on div "Orgs Admin Admin Access the main admin dashboard for managing orgs and sites" at bounding box center [728, 287] width 537 height 58
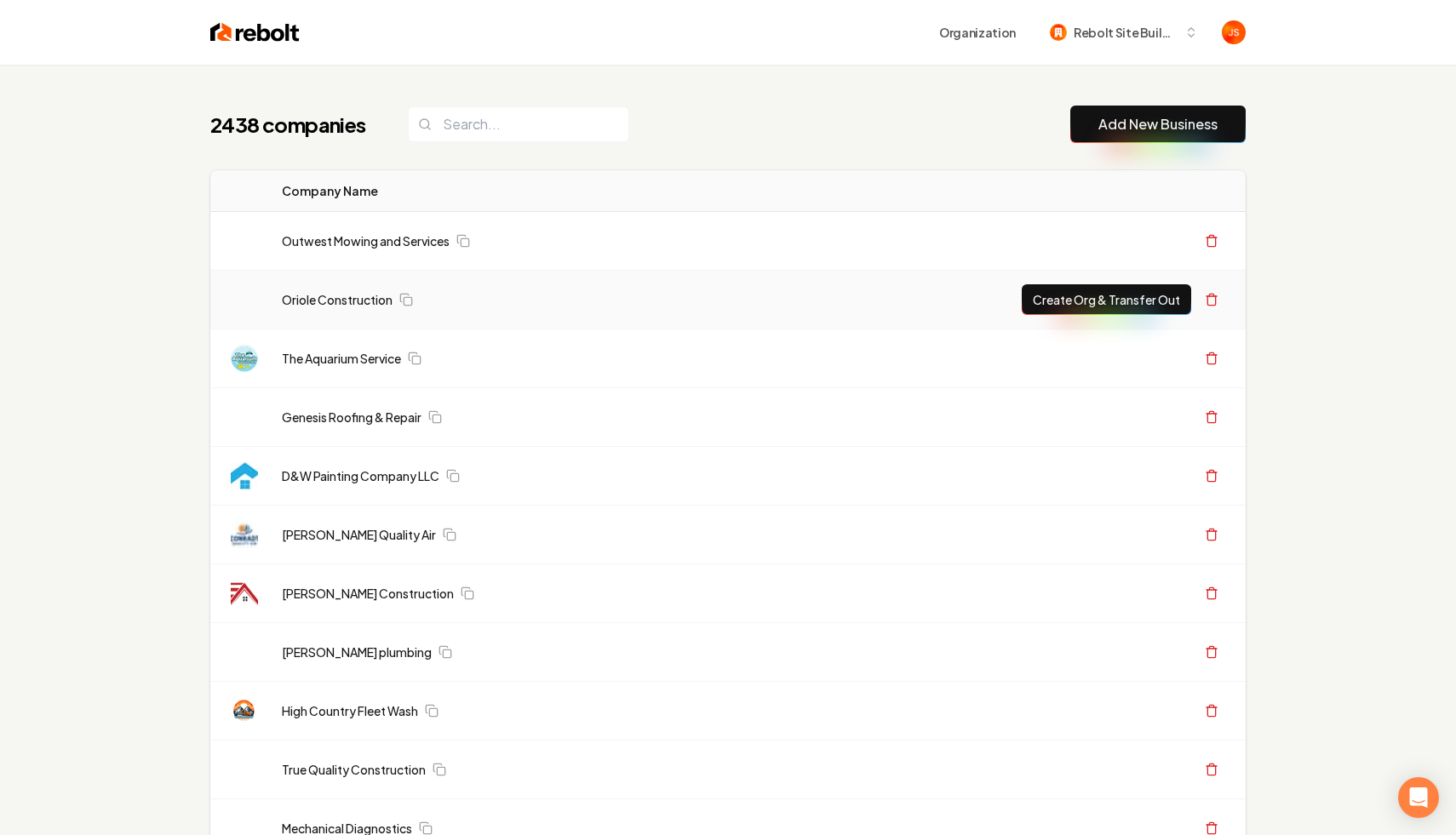
click at [549, 272] on td "Oriole Construction" at bounding box center [625, 299] width 715 height 59
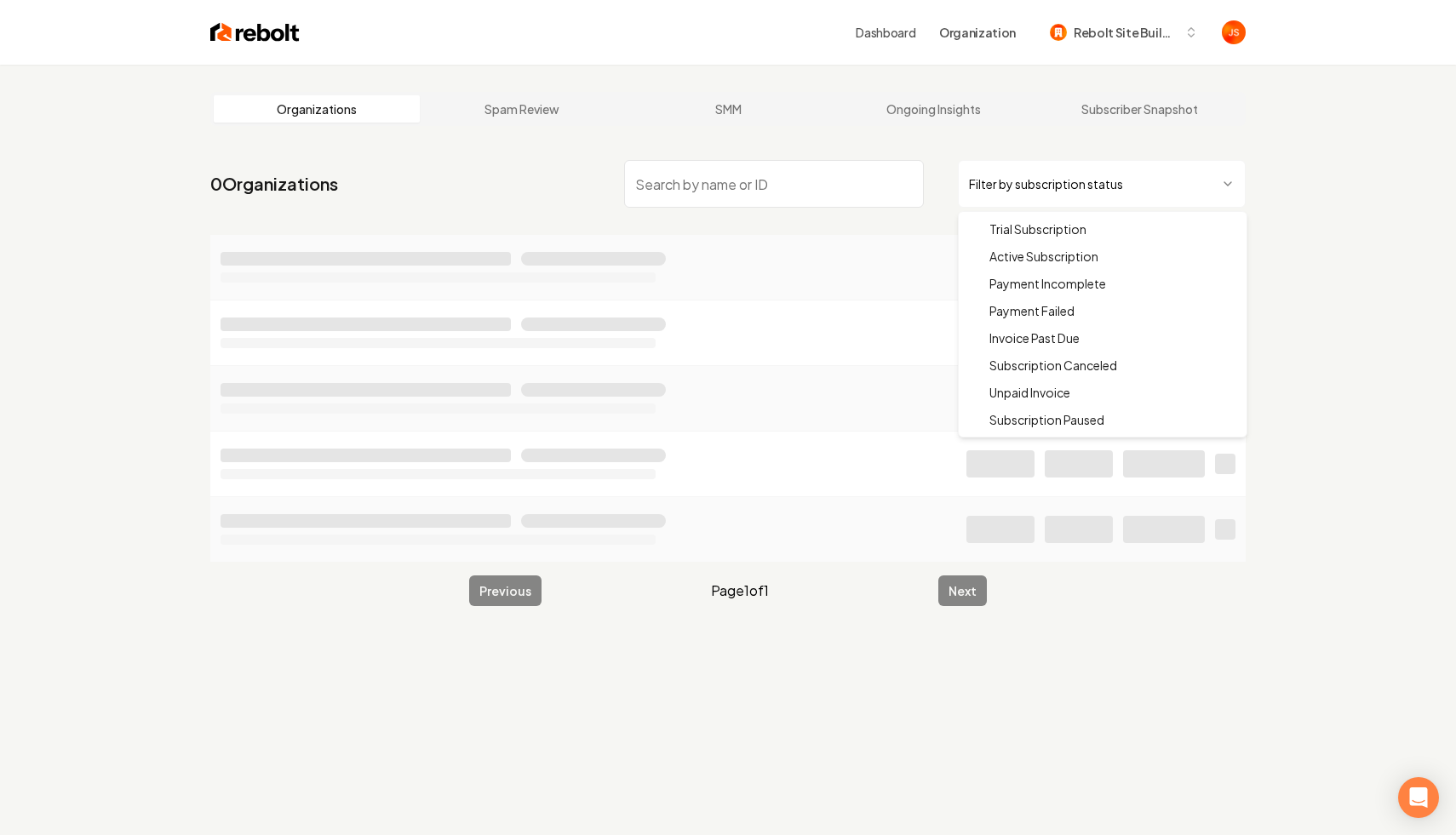
click at [980, 198] on html "Dashboard Organization Rebolt Site Builder Organizations Spam Review SMM Ongoin…" at bounding box center [728, 417] width 1456 height 835
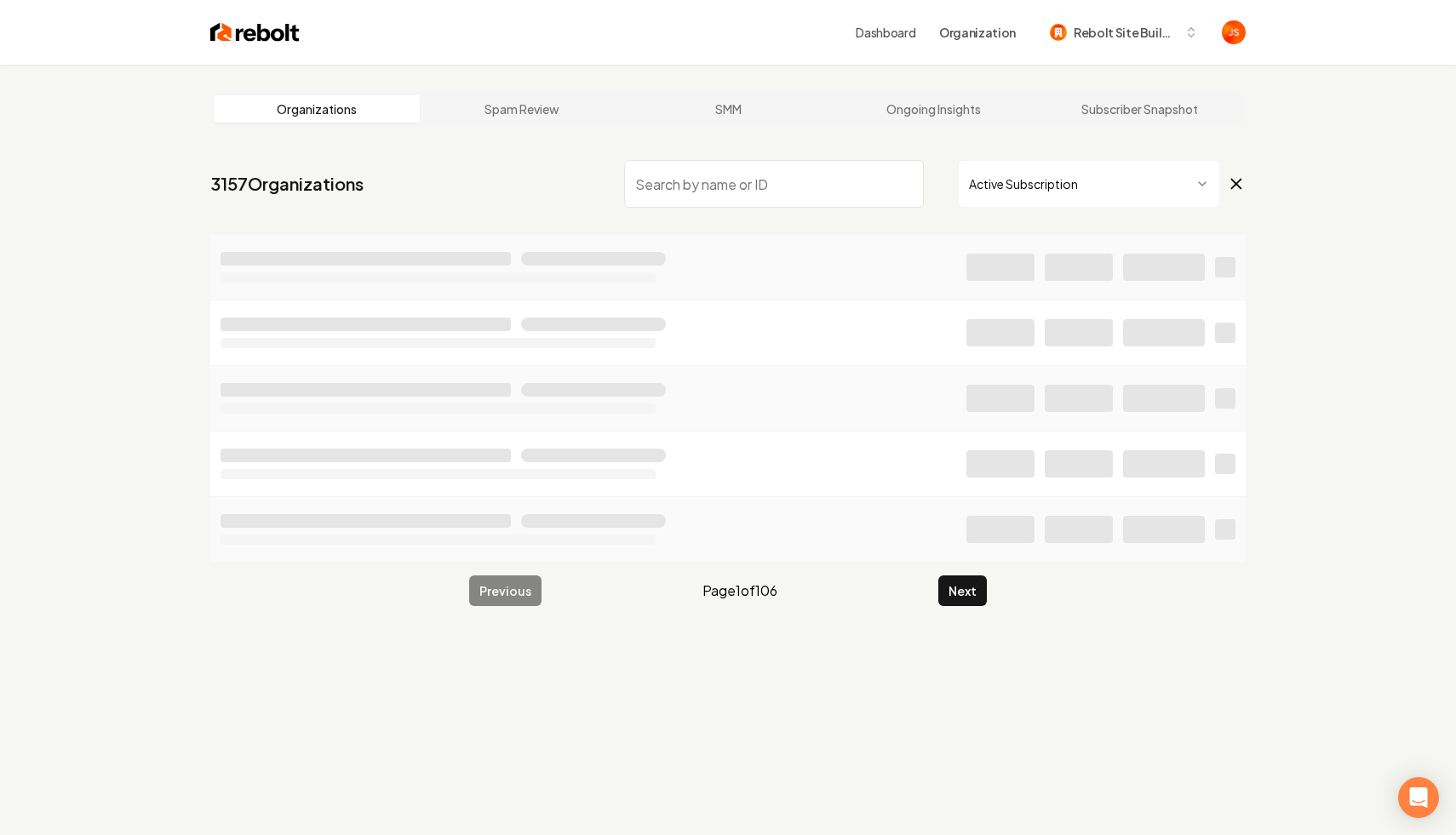
click at [824, 194] on input "search" at bounding box center [774, 184] width 300 height 48
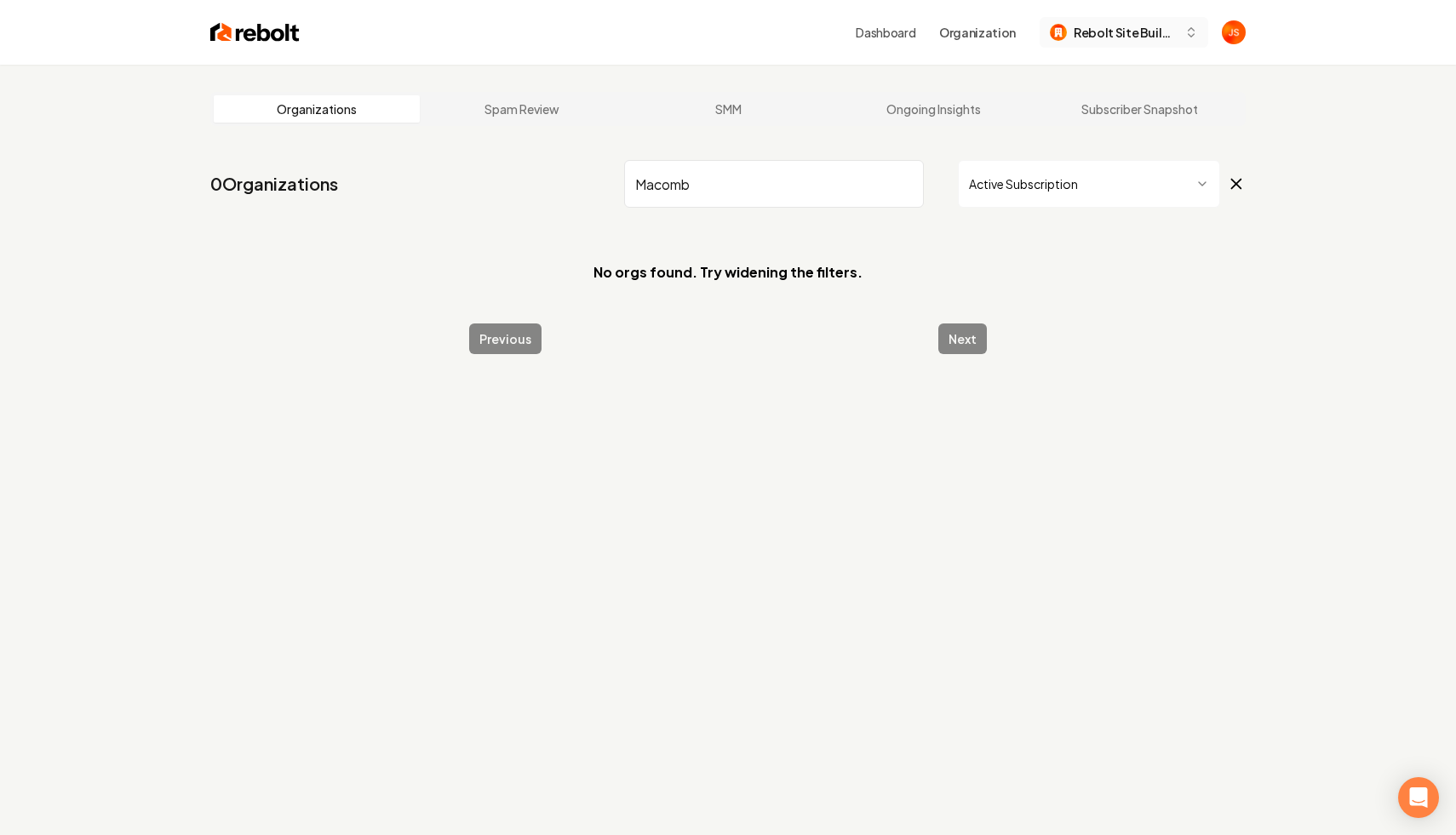
type input "Macomb"
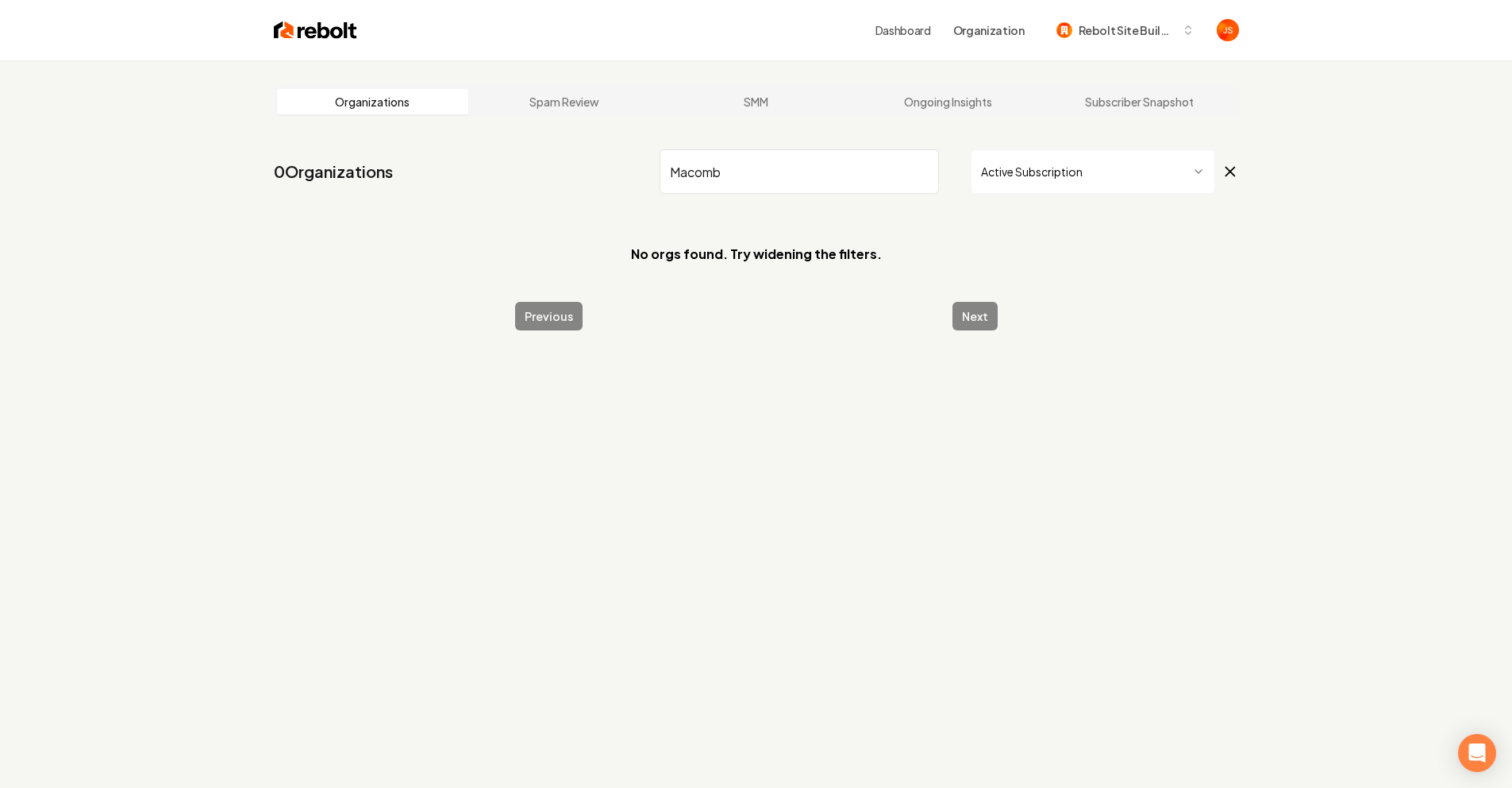
click at [892, 208] on nav "0 Organizations Macomb Active Subscription" at bounding box center [757, 178] width 965 height 70
click at [917, 178] on input "Macomb" at bounding box center [799, 171] width 280 height 45
click at [920, 171] on input "Macomb" at bounding box center [799, 171] width 280 height 45
click at [1028, 190] on html "Dashboard Organization Rebolt Site Builder Organizations Spam Review SMM Ongoin…" at bounding box center [756, 394] width 1512 height 788
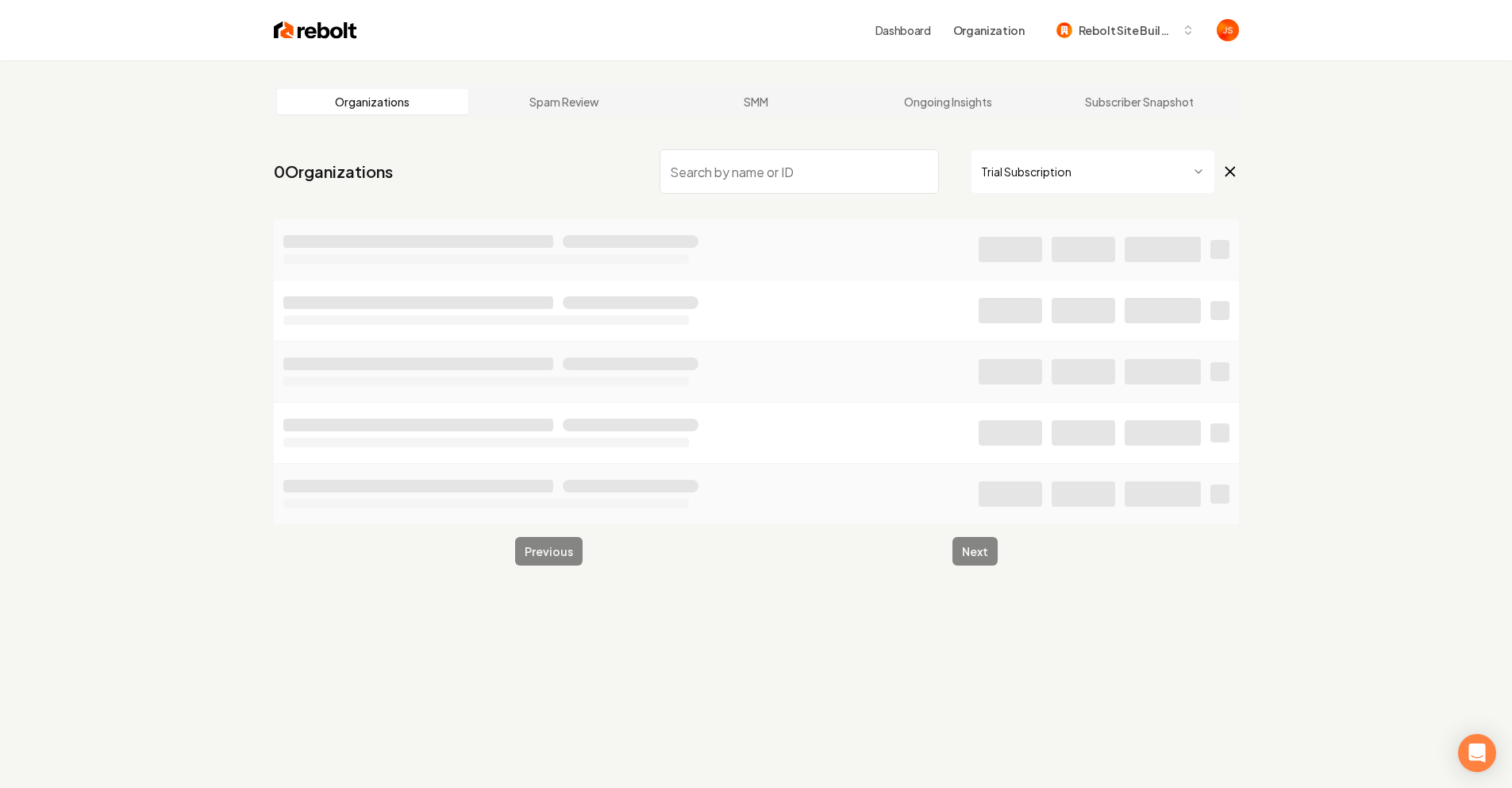
drag, startPoint x: 554, startPoint y: 49, endPoint x: 529, endPoint y: 48, distance: 25.0
click at [548, 50] on div "Dashboard Organization Rebolt Site Builder" at bounding box center [756, 30] width 1016 height 60
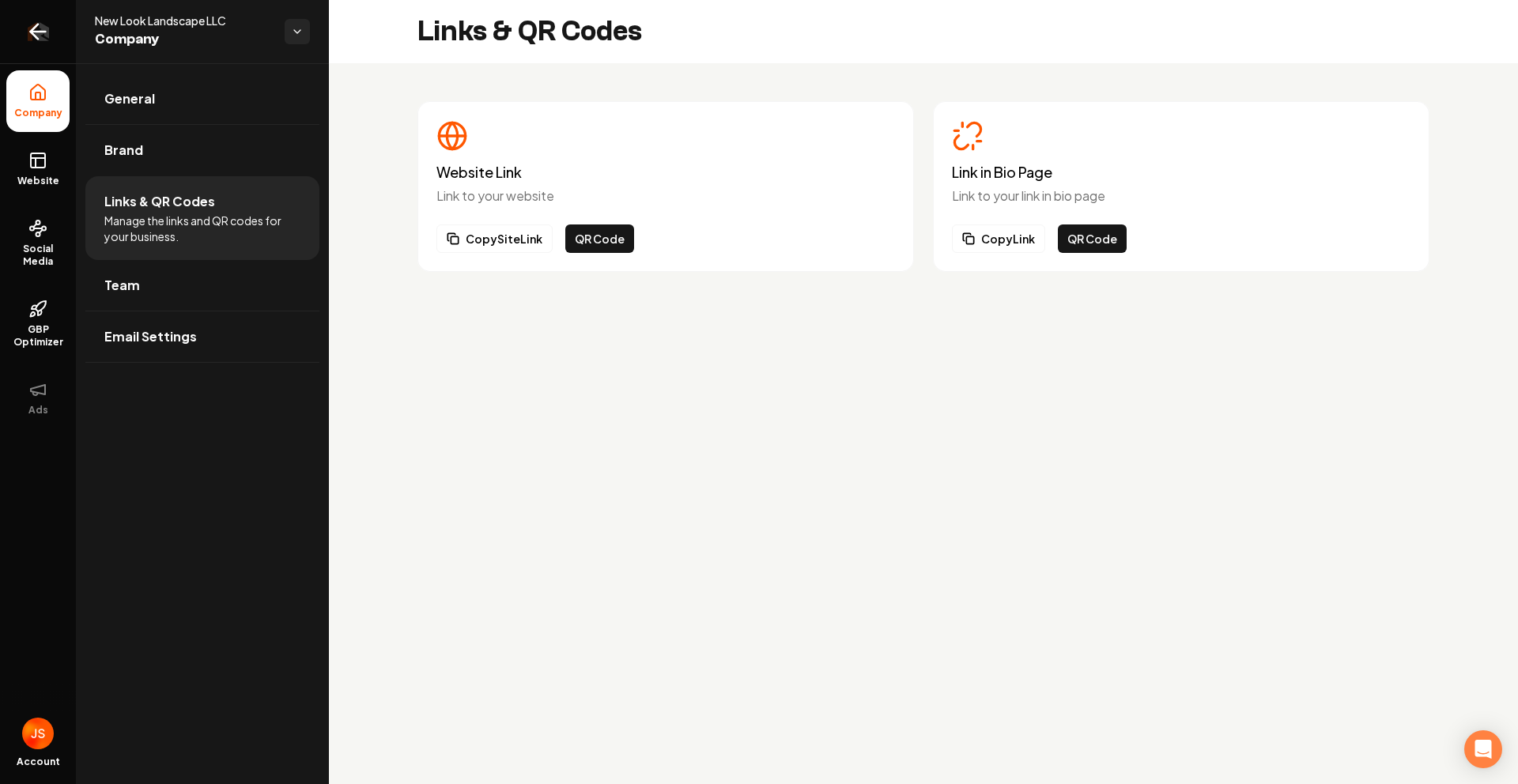
click at [46, 19] on link "Return to dashboard" at bounding box center [38, 31] width 76 height 63
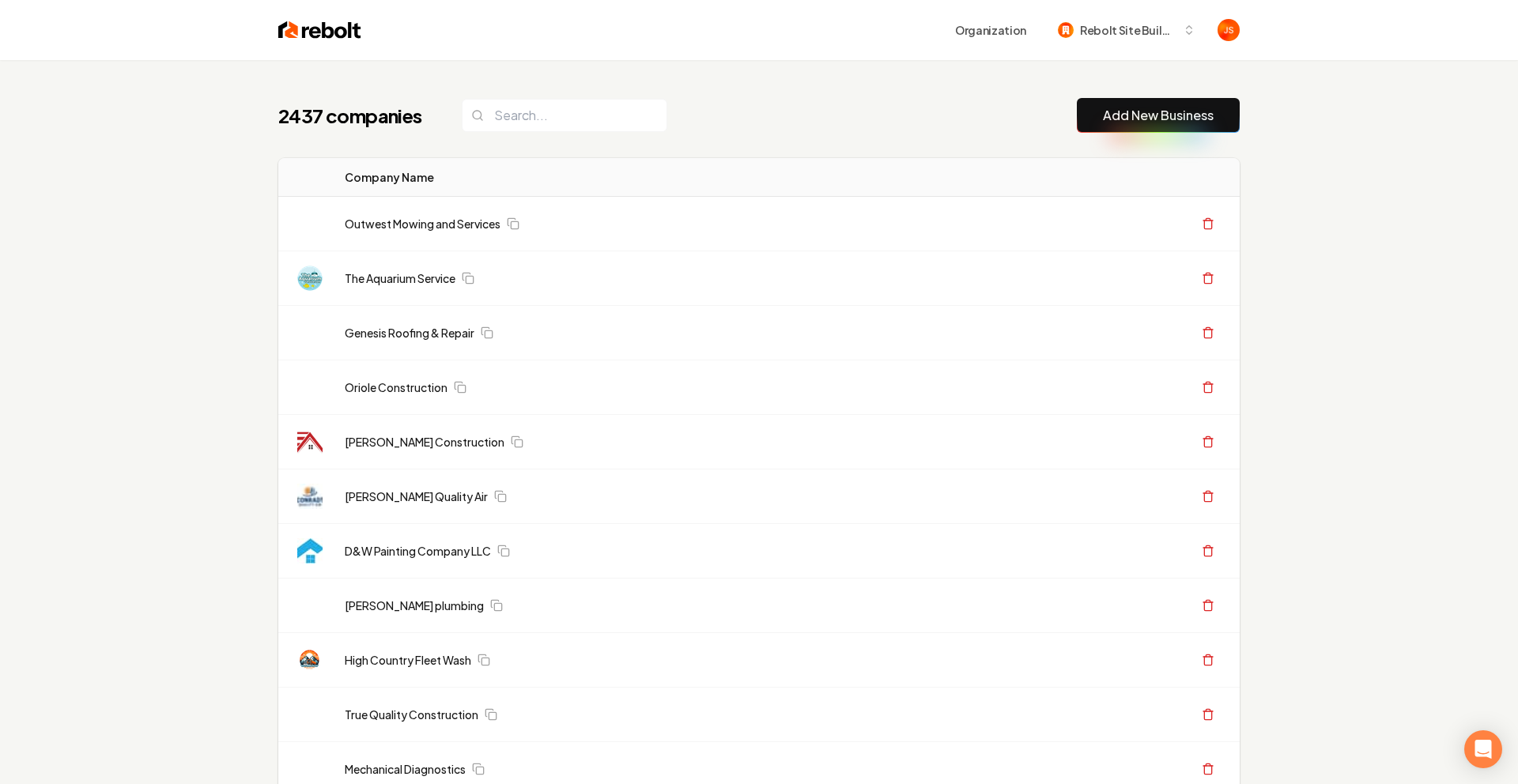
click at [520, 101] on input "search" at bounding box center [565, 116] width 206 height 33
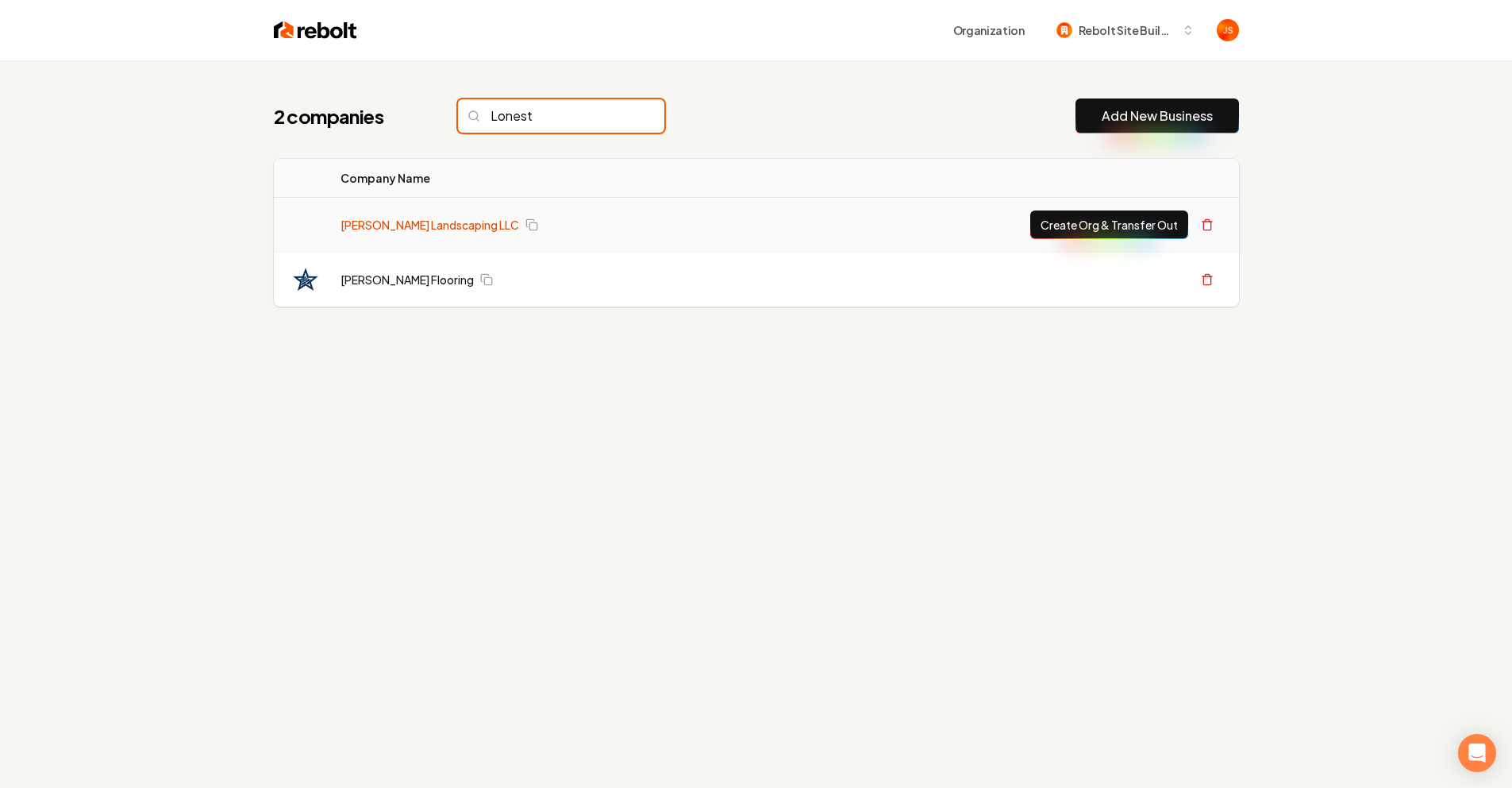
type input "Lonest"
click at [431, 223] on link "[PERSON_NAME] Landscaping LLC" at bounding box center [430, 224] width 179 height 16
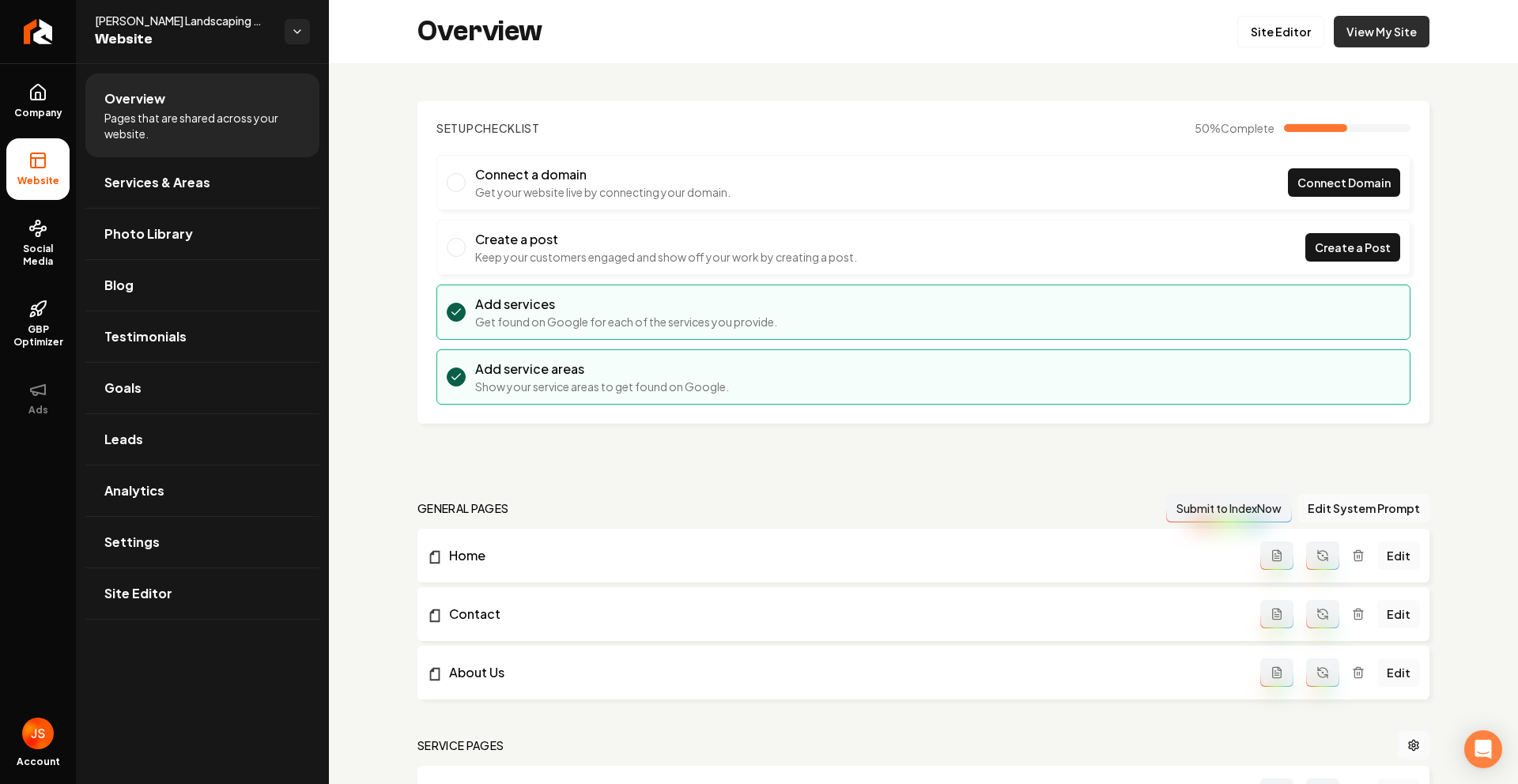
click at [1385, 45] on link "View My Site" at bounding box center [1381, 31] width 95 height 31
click at [1280, 27] on link "Site Editor" at bounding box center [1281, 31] width 87 height 31
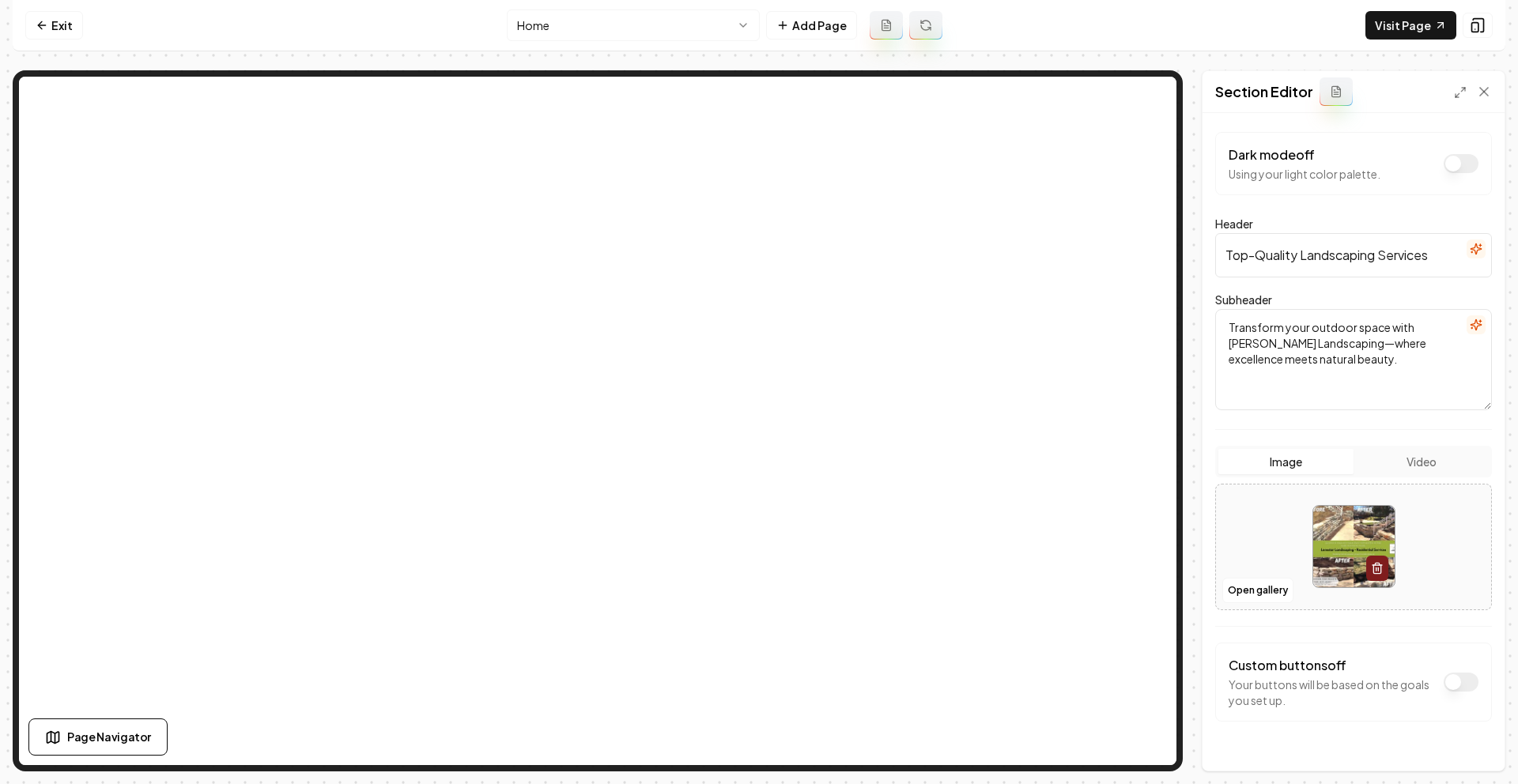
click at [1259, 569] on div at bounding box center [1353, 546] width 275 height 108
click at [1263, 597] on button "Open gallery" at bounding box center [1258, 590] width 71 height 25
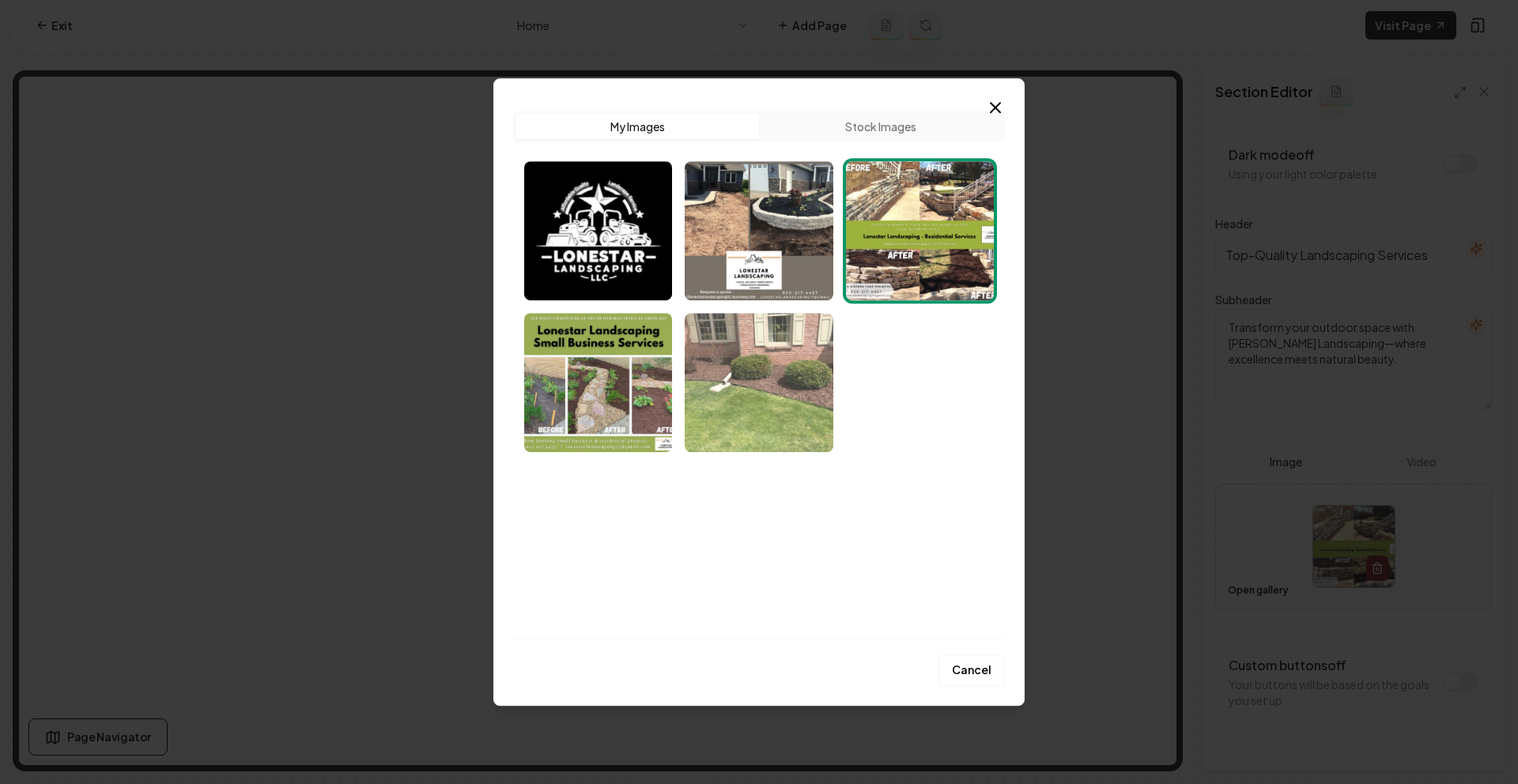
click at [759, 394] on img "Select image image_68cac1ff5c7cd75eb8f1a2c7.jpeg" at bounding box center [759, 382] width 148 height 139
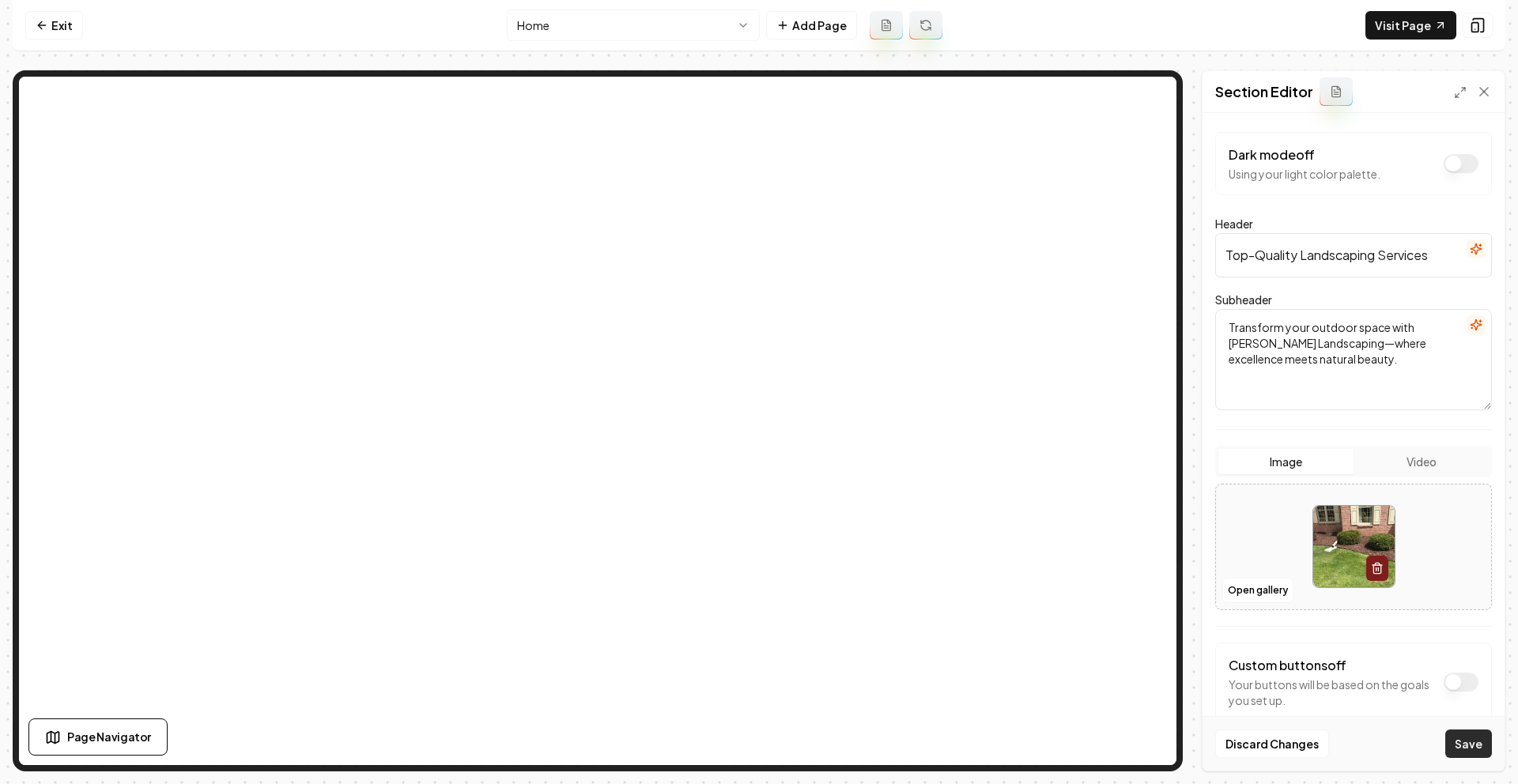
click at [1462, 741] on button "Save" at bounding box center [1469, 743] width 46 height 29
click at [27, 31] on link "Exit" at bounding box center [54, 25] width 57 height 29
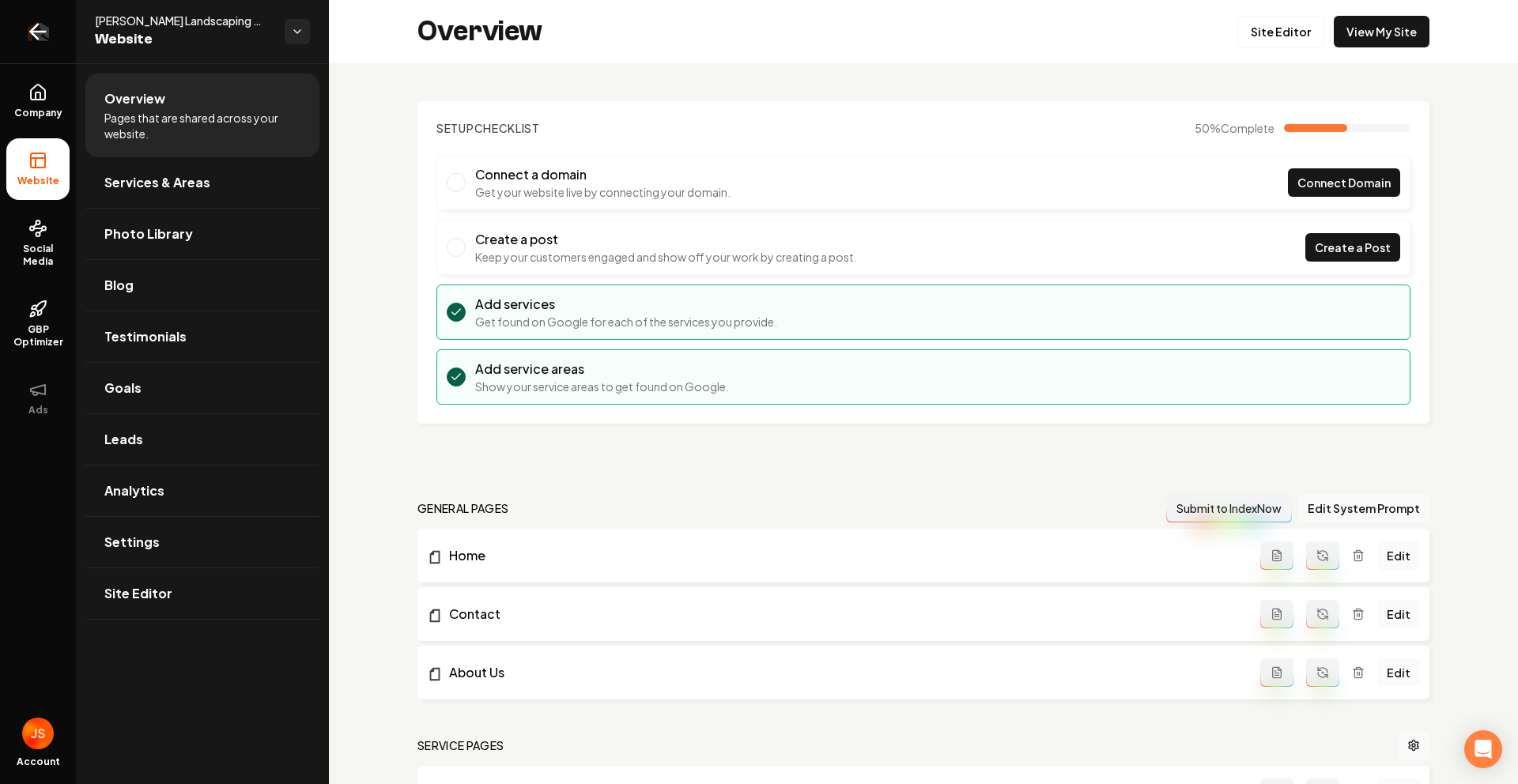
click at [0, 33] on link "Return to dashboard" at bounding box center [38, 31] width 76 height 63
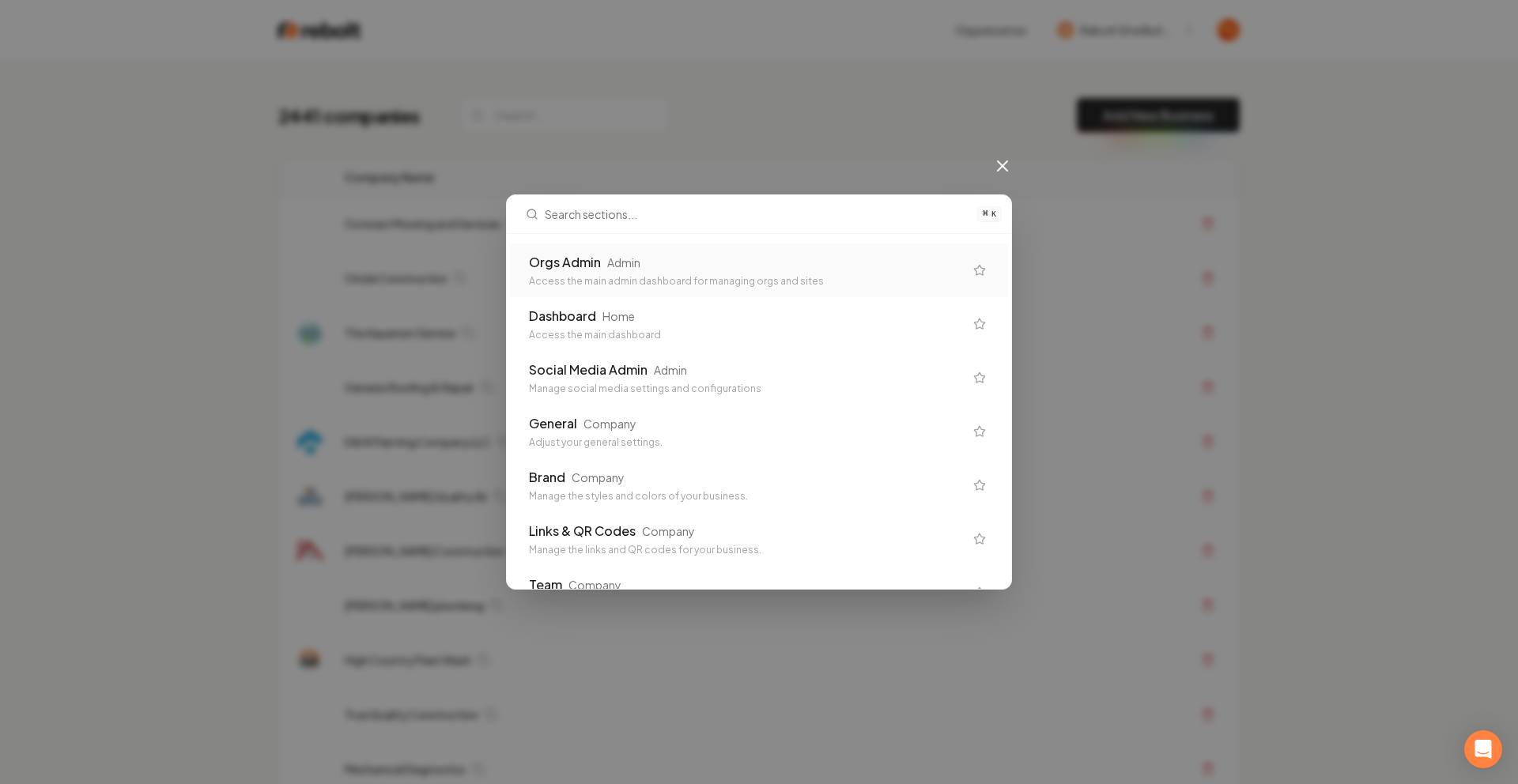
click at [608, 262] on div "Admin" at bounding box center [624, 262] width 33 height 16
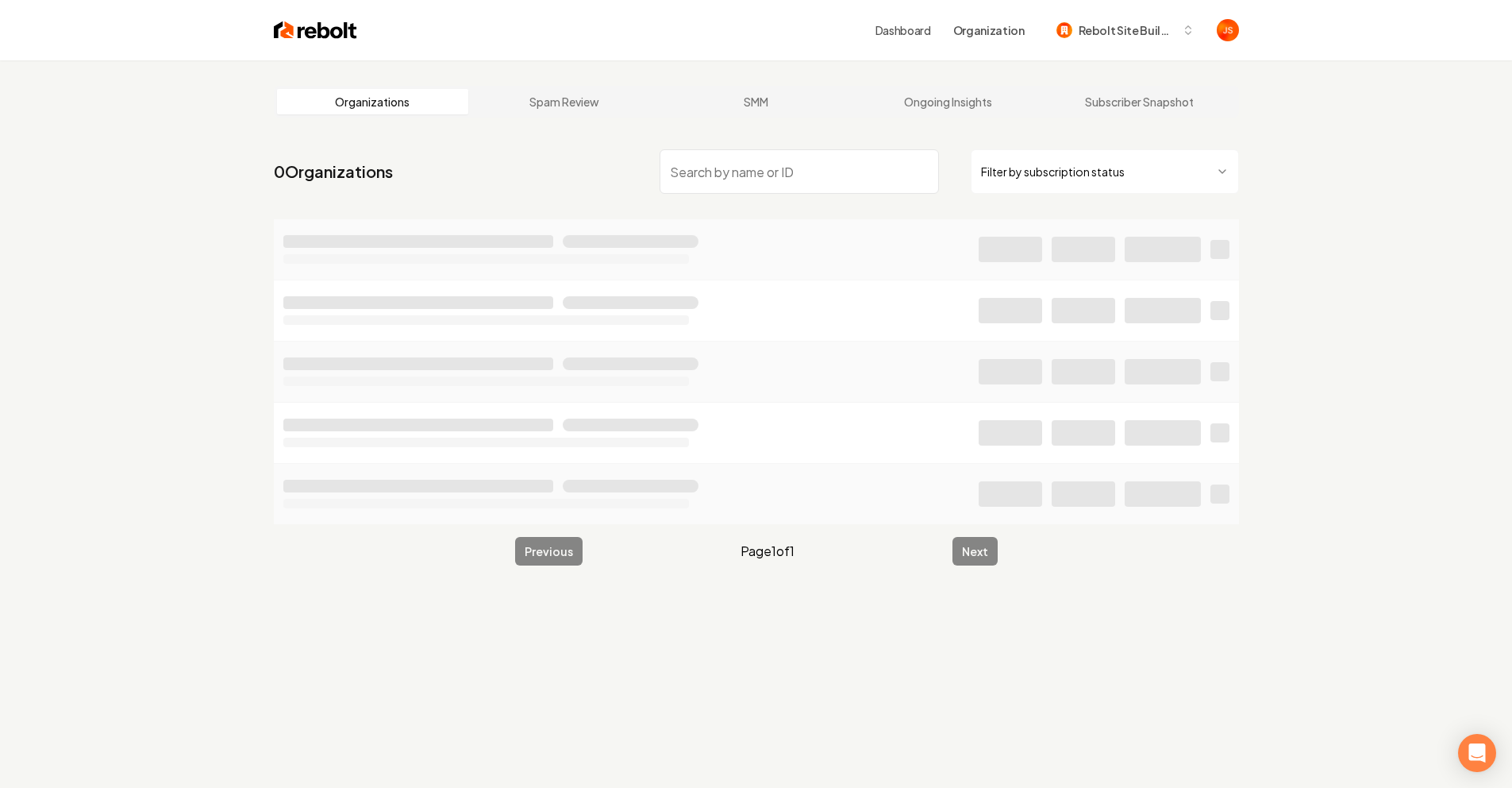
click at [1023, 180] on html "Dashboard Organization Rebolt Site Builder Organizations Spam Review SMM Ongoin…" at bounding box center [756, 394] width 1512 height 788
click at [789, 169] on input "search" at bounding box center [799, 171] width 280 height 45
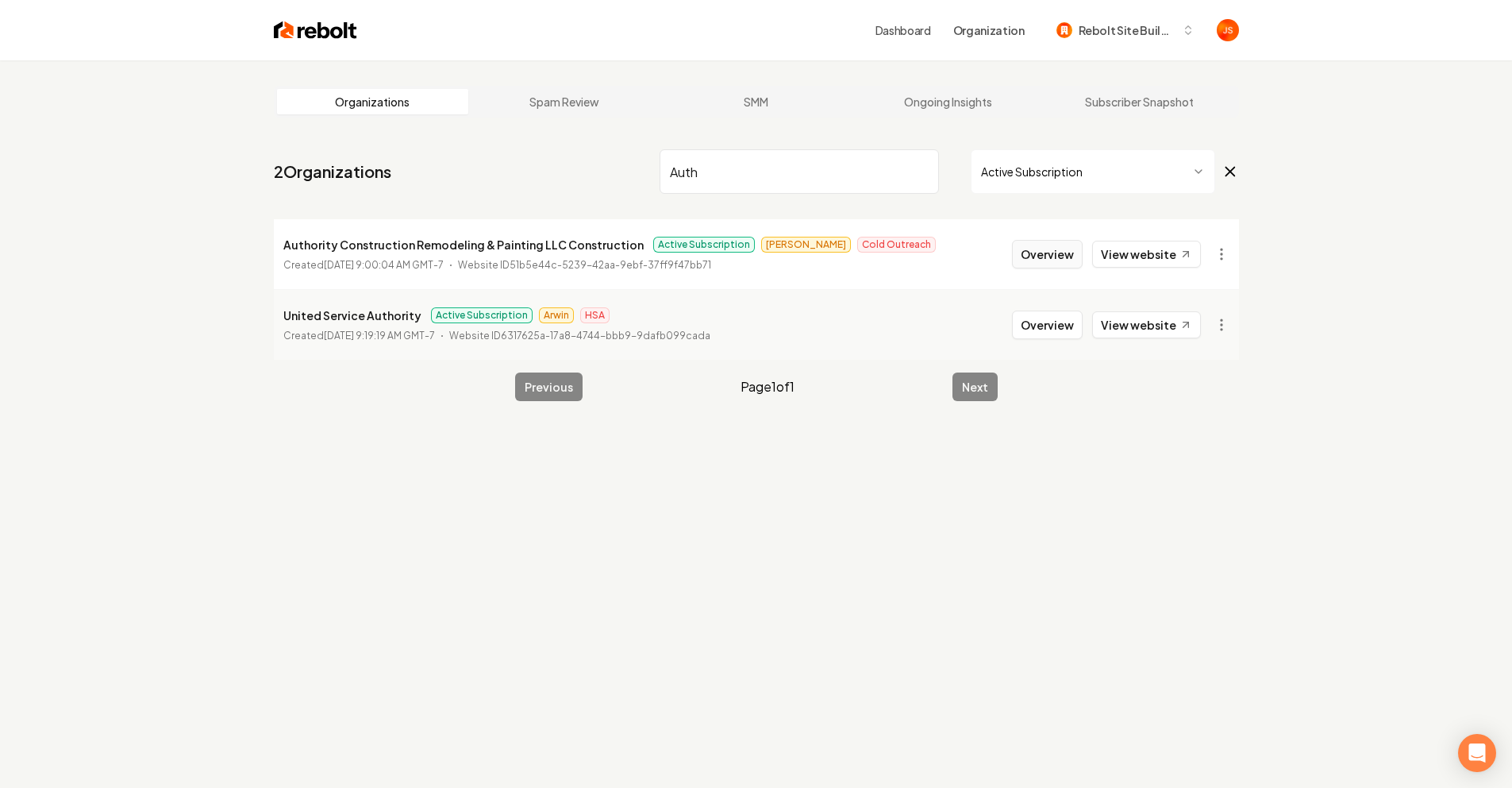
type input "Auth"
click at [1065, 247] on button "Overview" at bounding box center [1047, 254] width 71 height 29
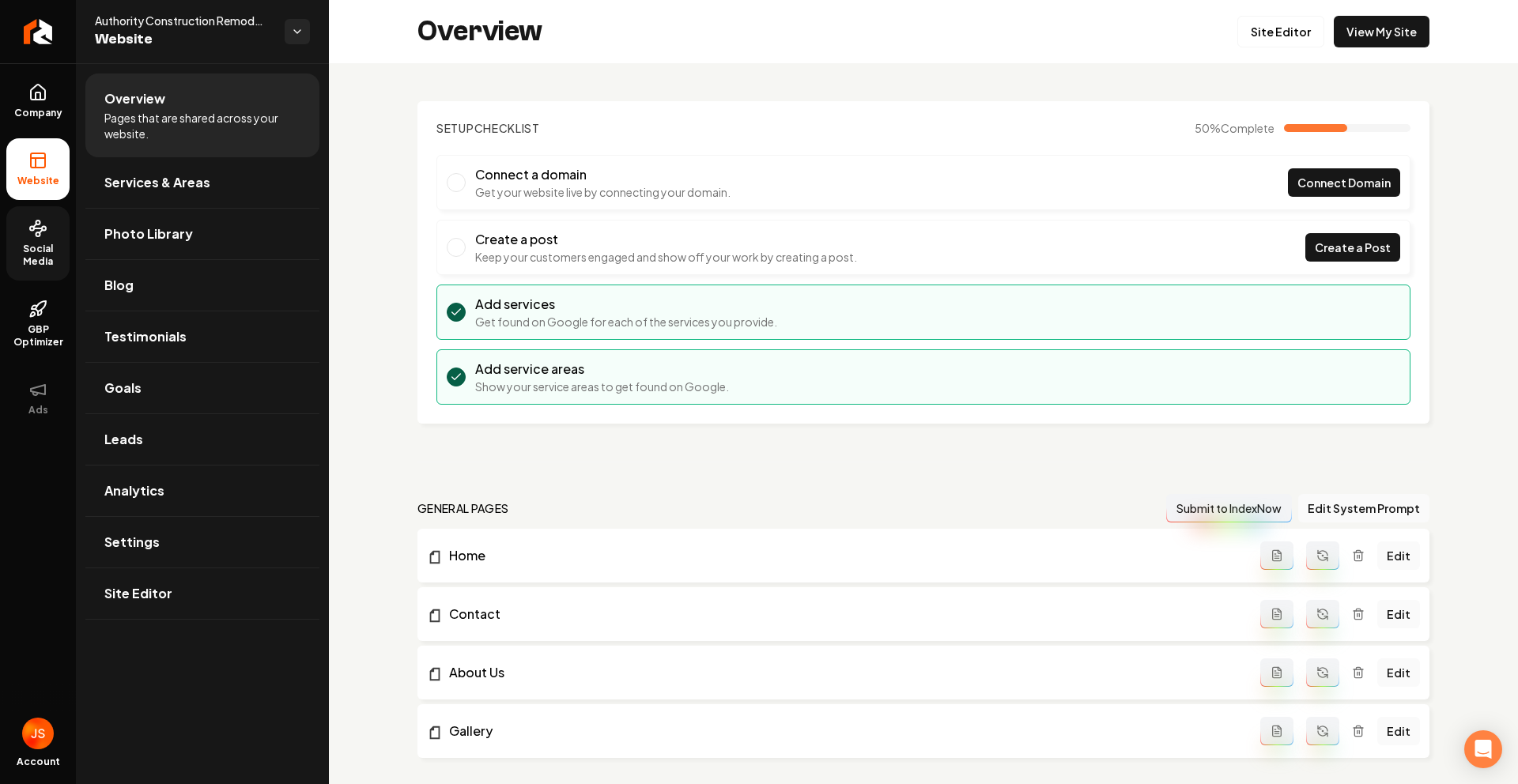
click at [51, 253] on span "Social Media" at bounding box center [38, 255] width 63 height 25
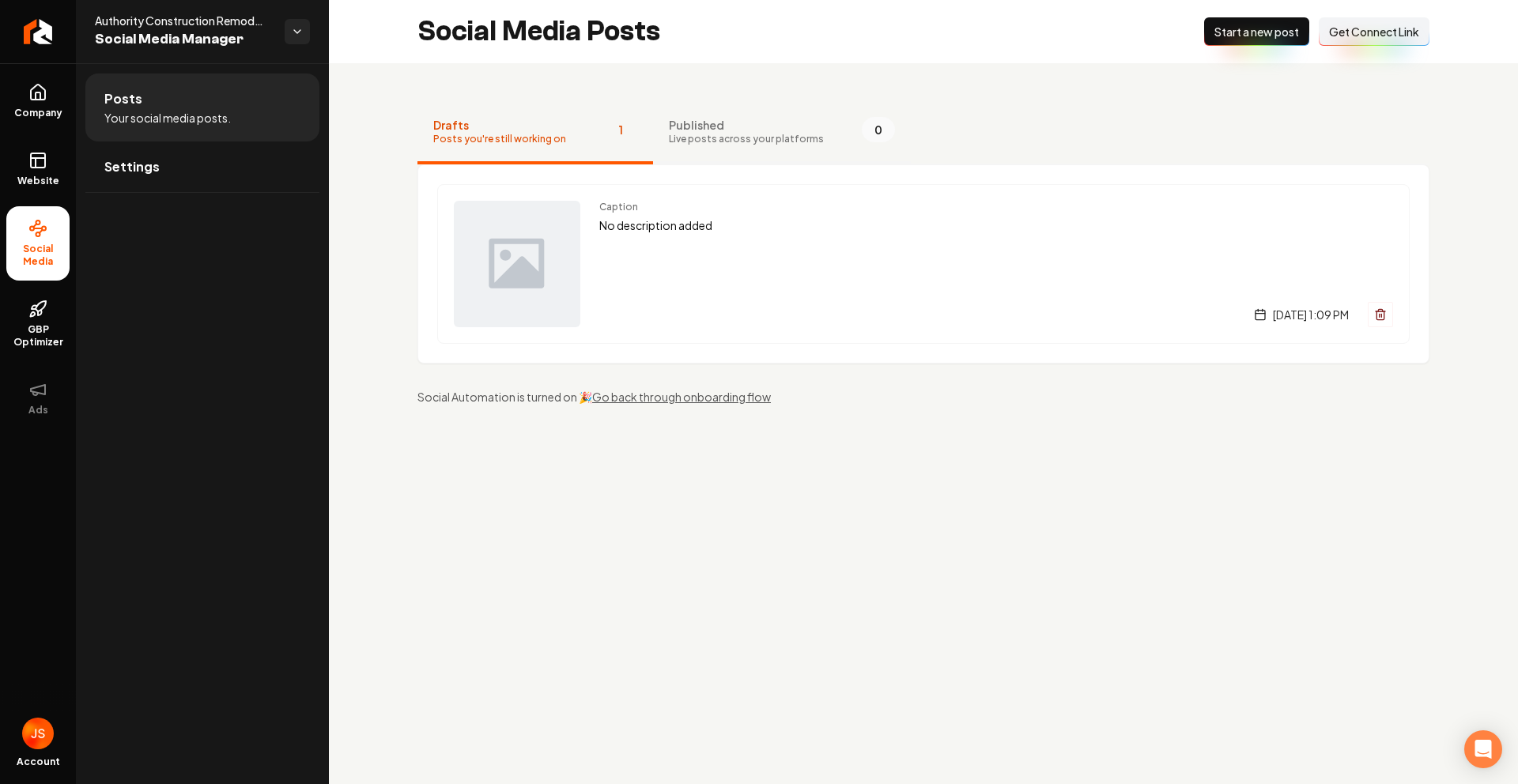
click at [669, 137] on span "Live posts across your platforms" at bounding box center [746, 139] width 155 height 13
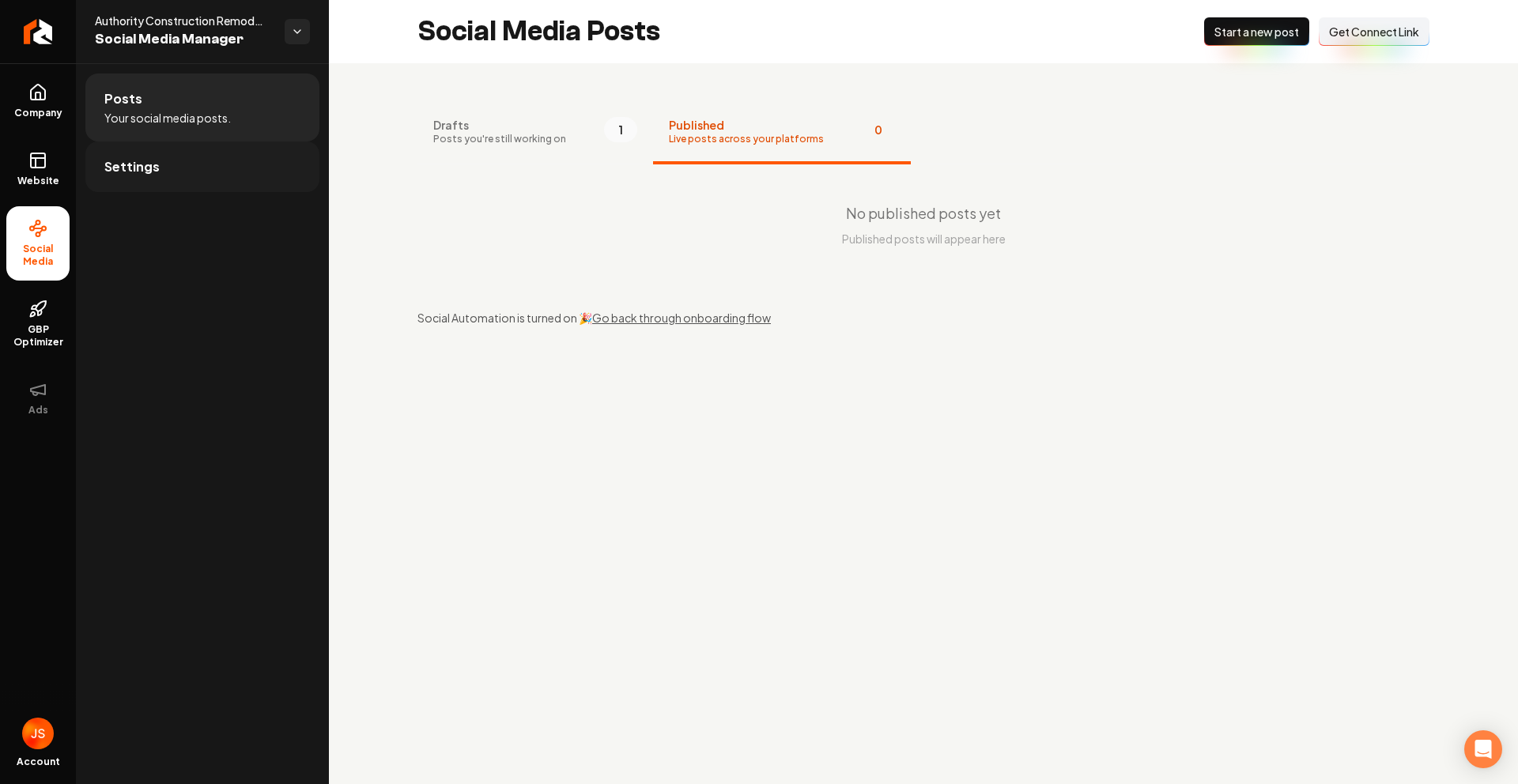
drag, startPoint x: 521, startPoint y: 121, endPoint x: 154, endPoint y: 176, distance: 371.1
click at [521, 122] on span "Drafts" at bounding box center [499, 124] width 132 height 16
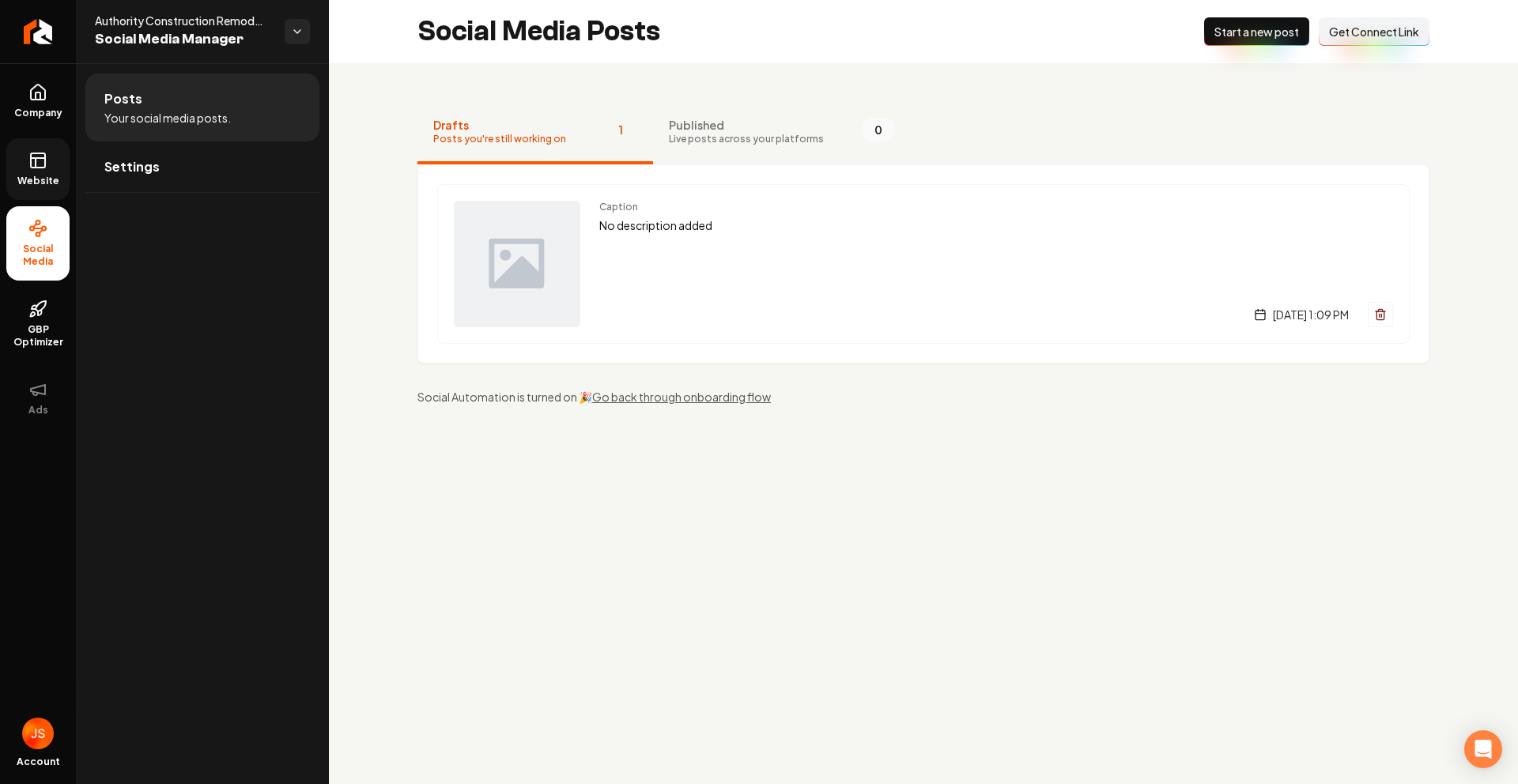
click at [15, 165] on link "Website" at bounding box center [38, 168] width 63 height 62
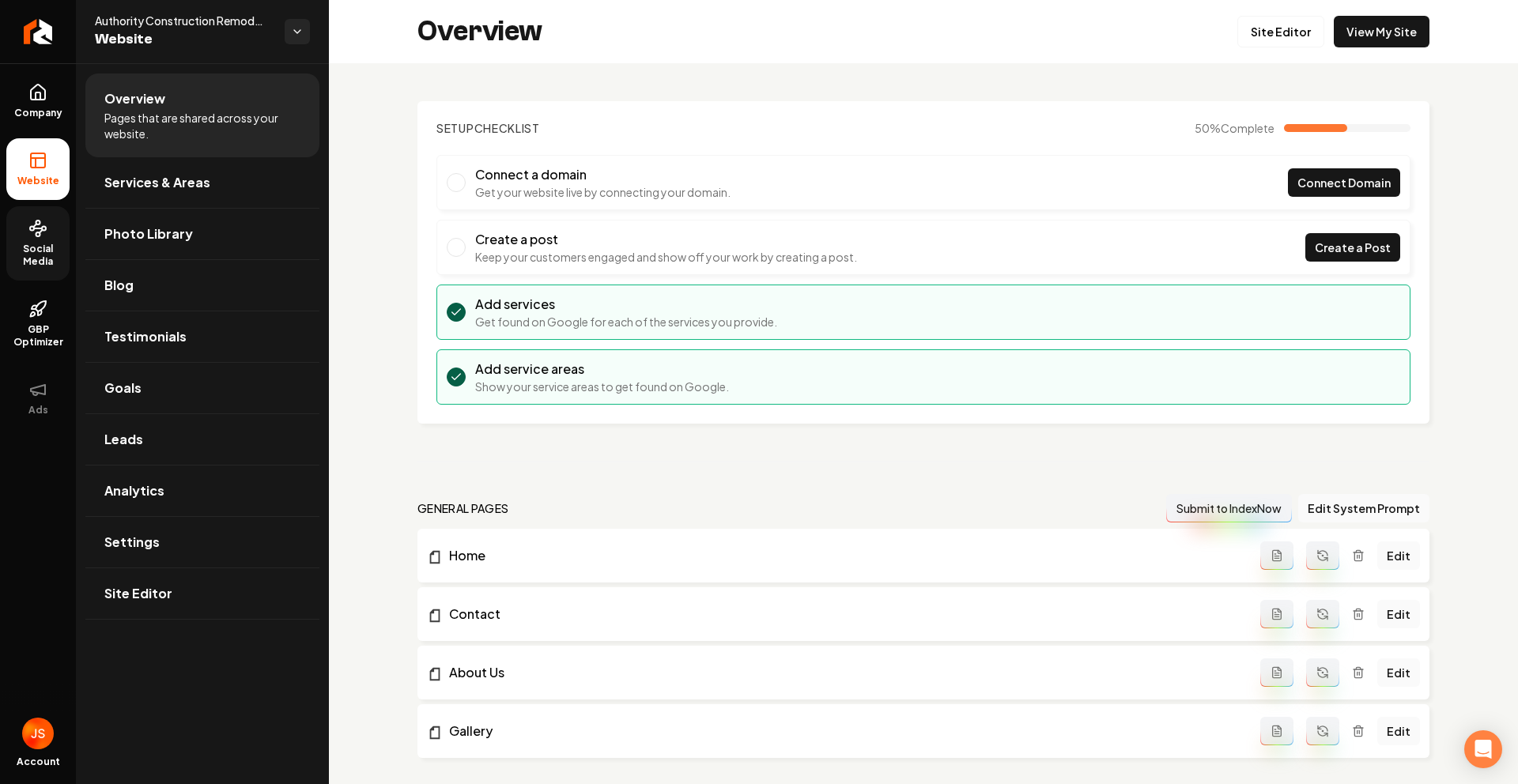
click at [42, 255] on span "Social Media" at bounding box center [38, 255] width 63 height 25
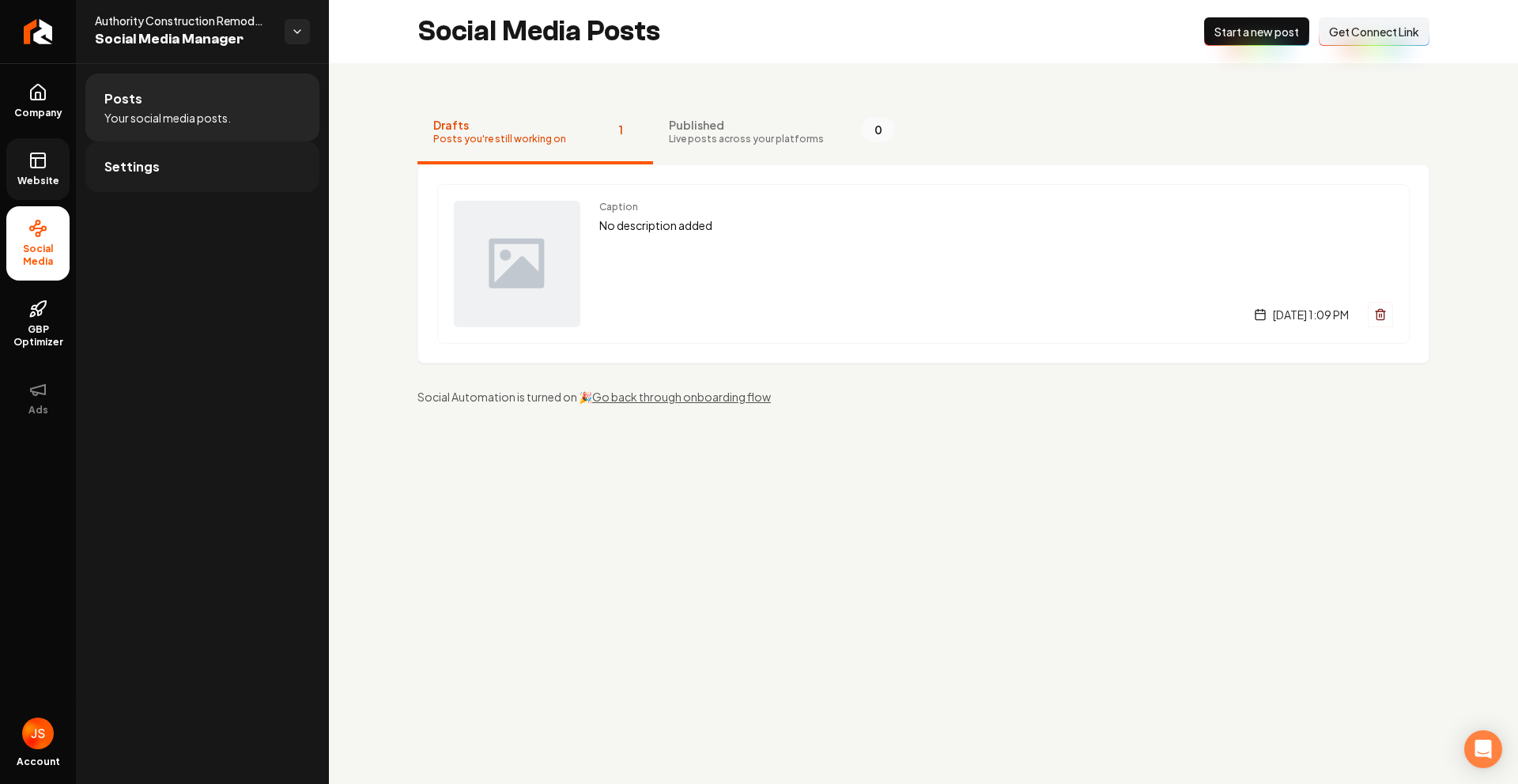
click at [154, 162] on span "Settings" at bounding box center [132, 167] width 56 height 19
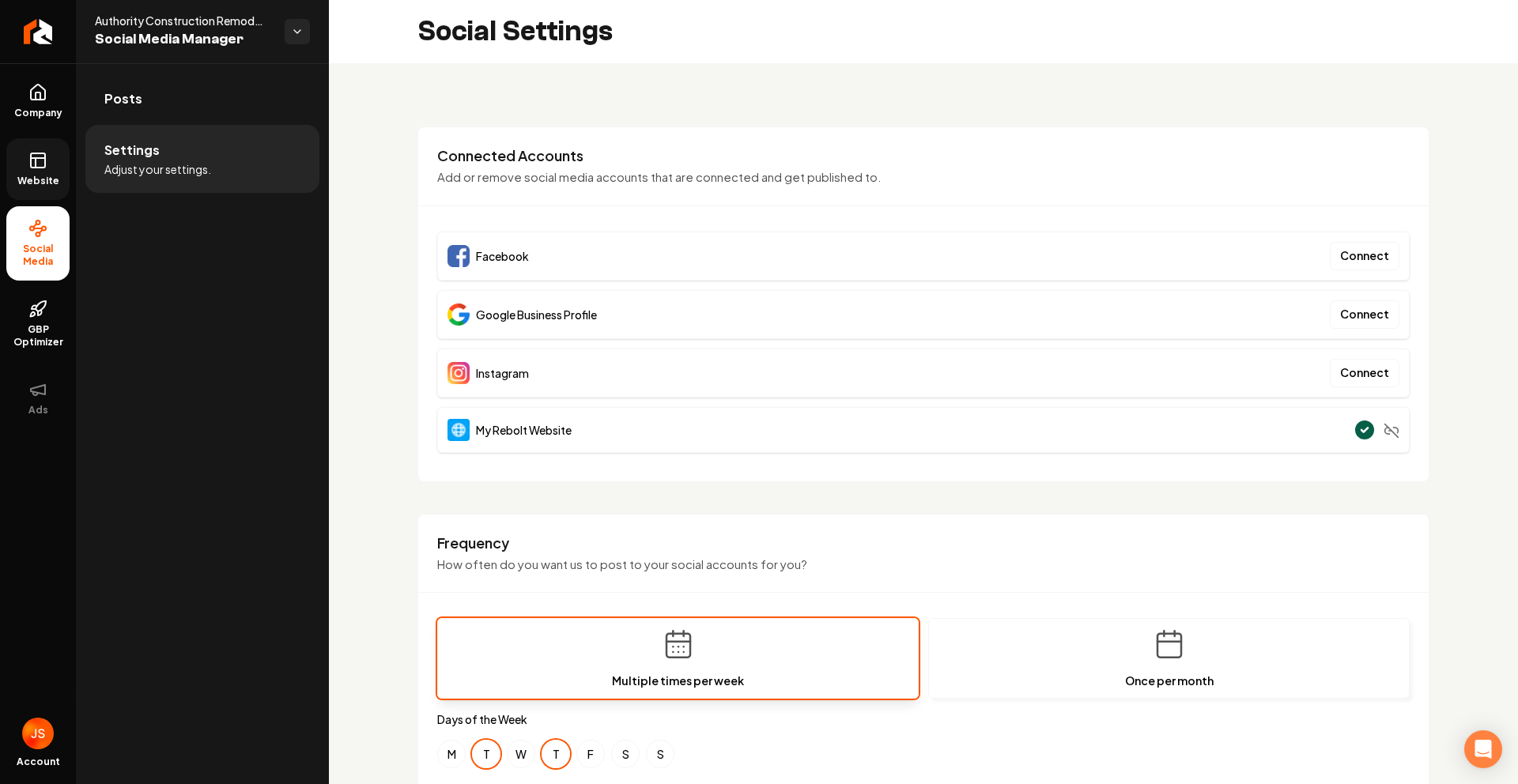
click at [36, 170] on link "Website" at bounding box center [38, 168] width 63 height 62
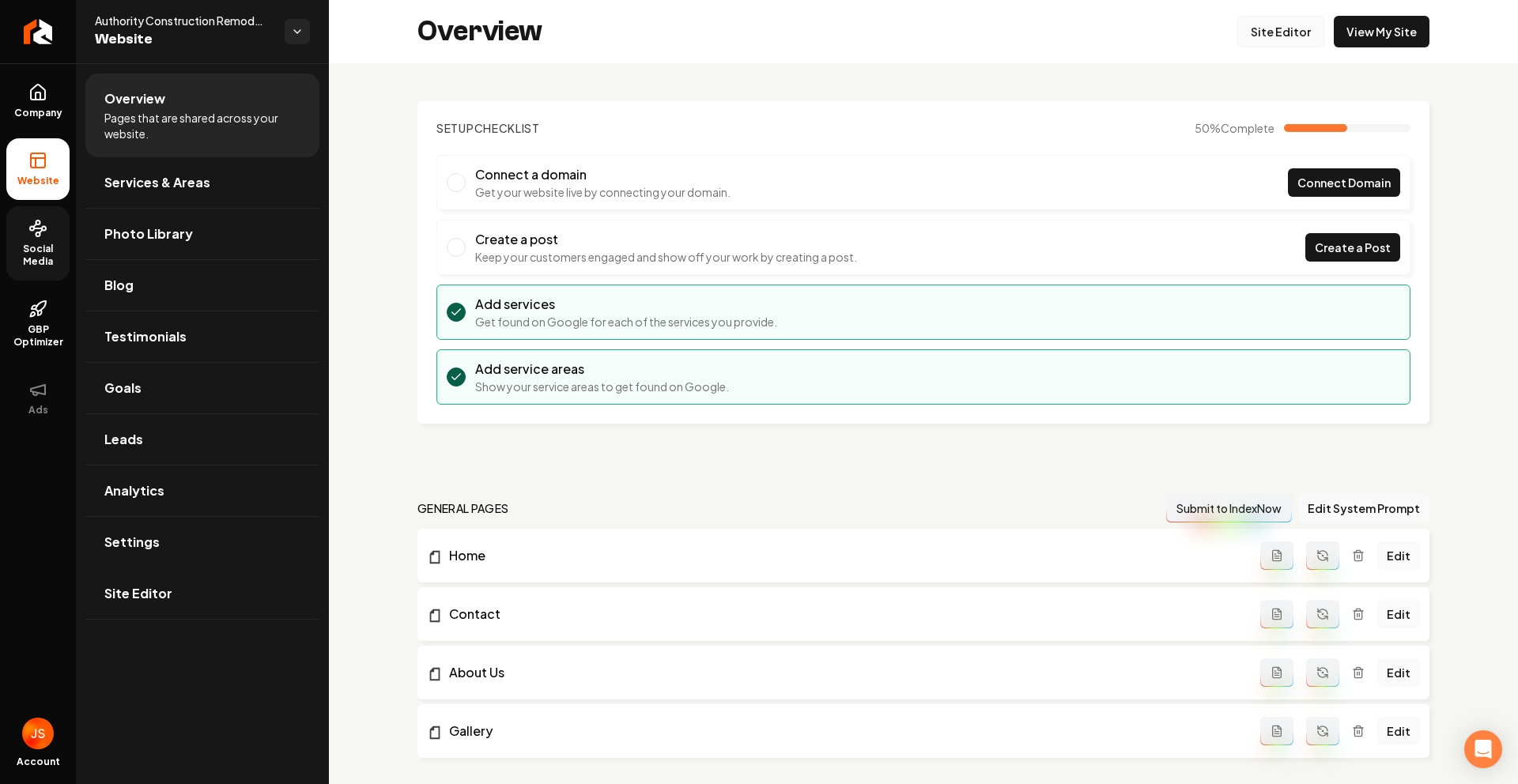
click at [1273, 25] on link "Site Editor" at bounding box center [1281, 31] width 87 height 31
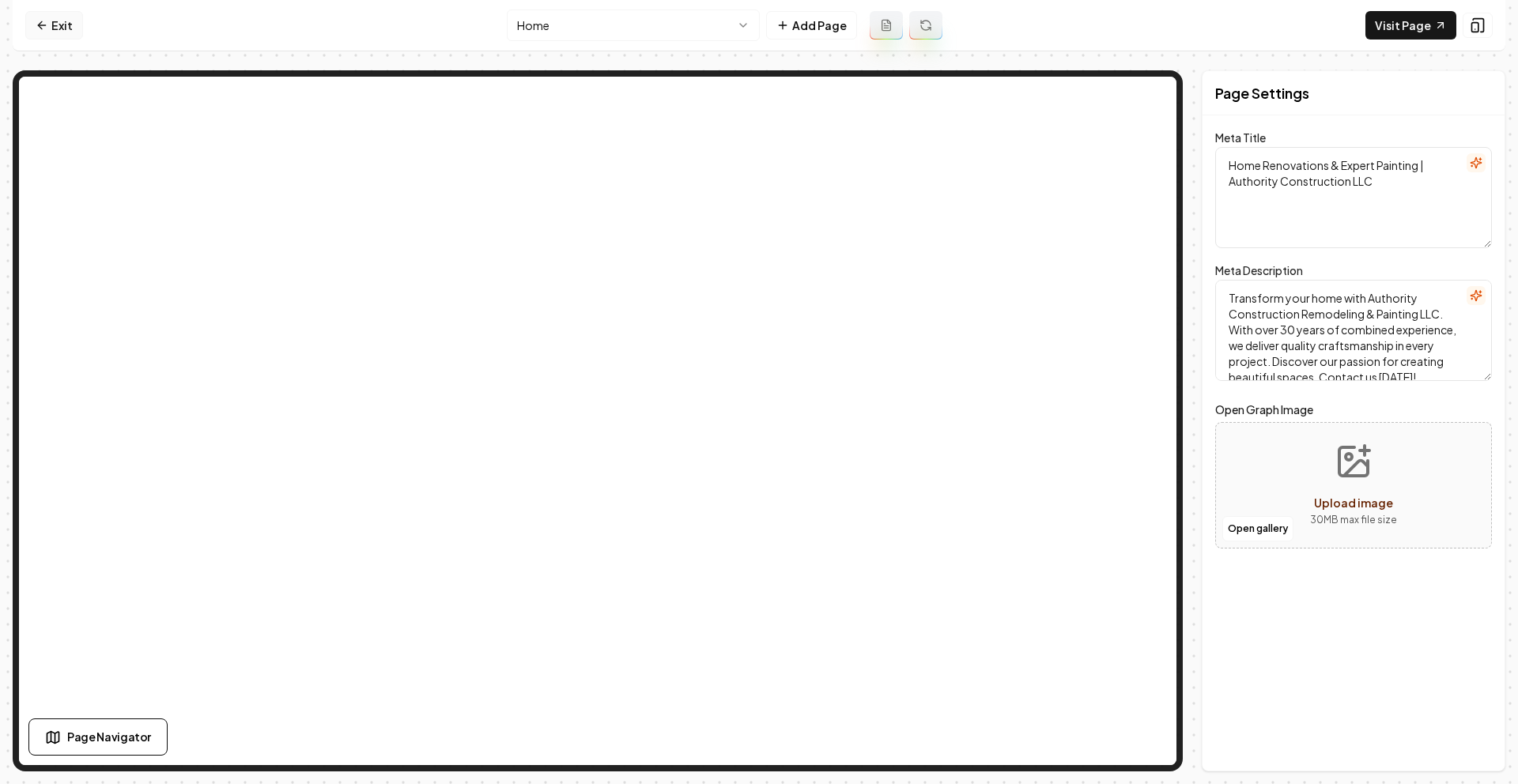
click at [42, 23] on icon at bounding box center [42, 25] width 13 height 13
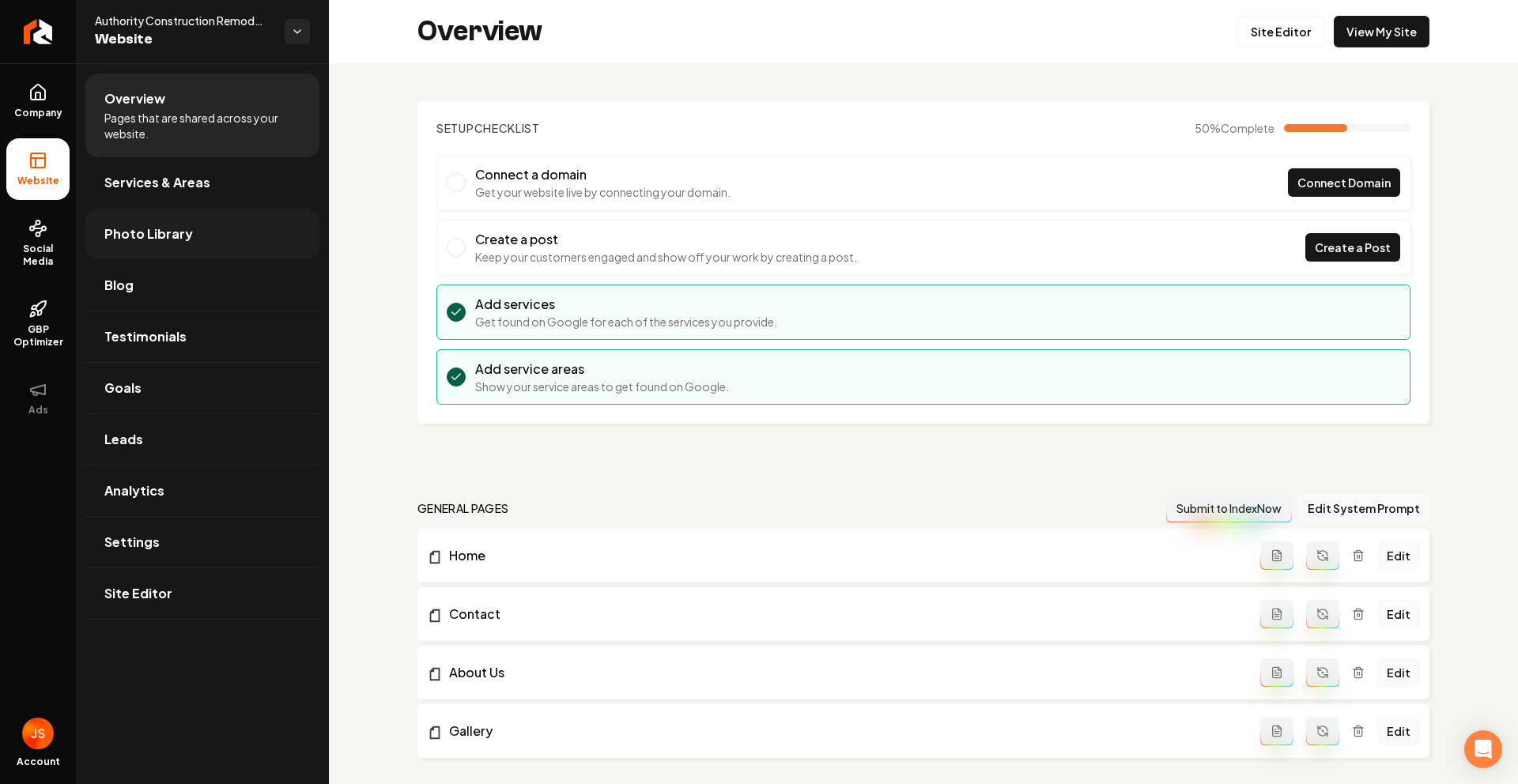
click at [170, 218] on link "Photo Library" at bounding box center [202, 233] width 234 height 51
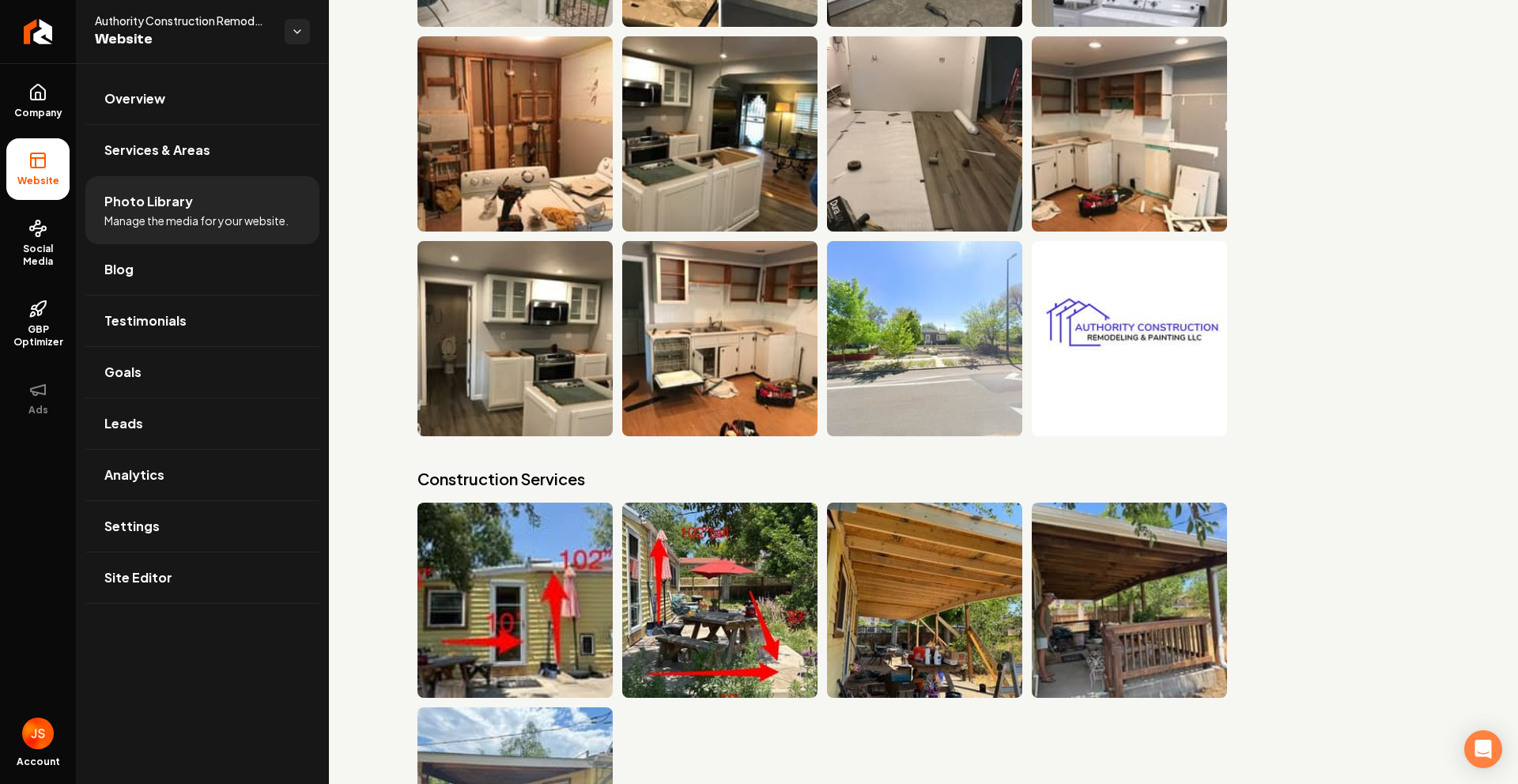
scroll to position [1656, 0]
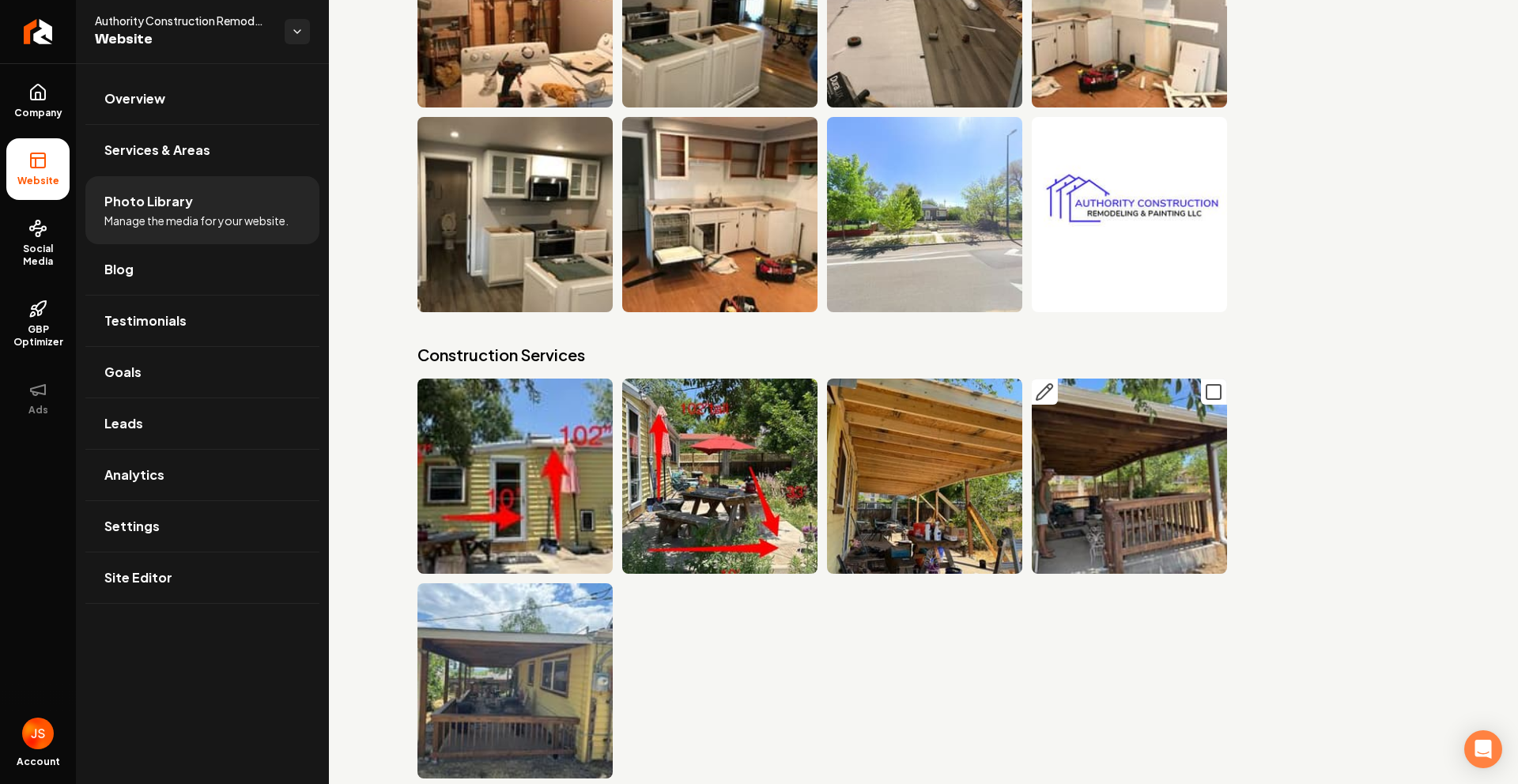
click at [1207, 385] on rect "Main content area" at bounding box center [1213, 392] width 14 height 14
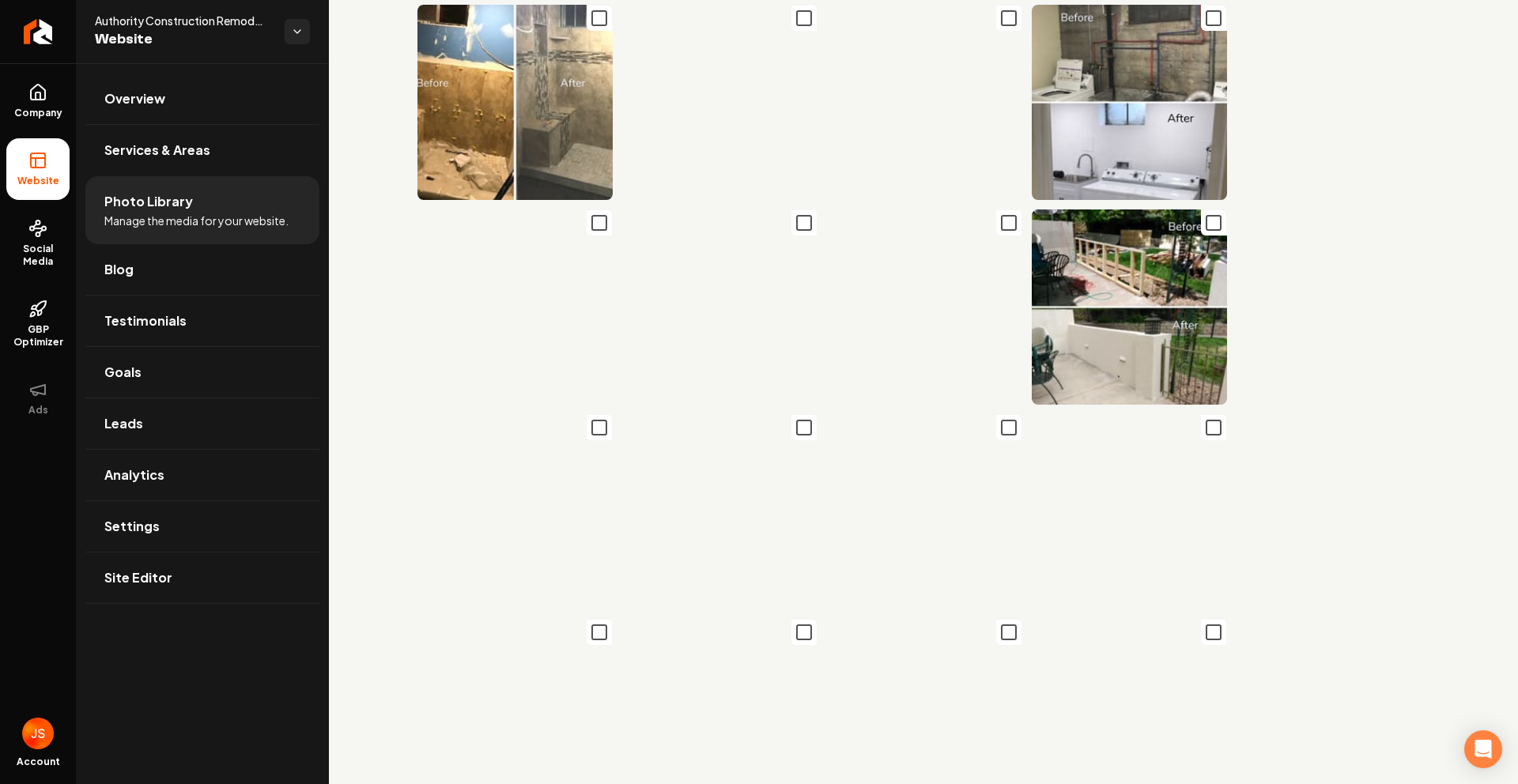
scroll to position [0, 0]
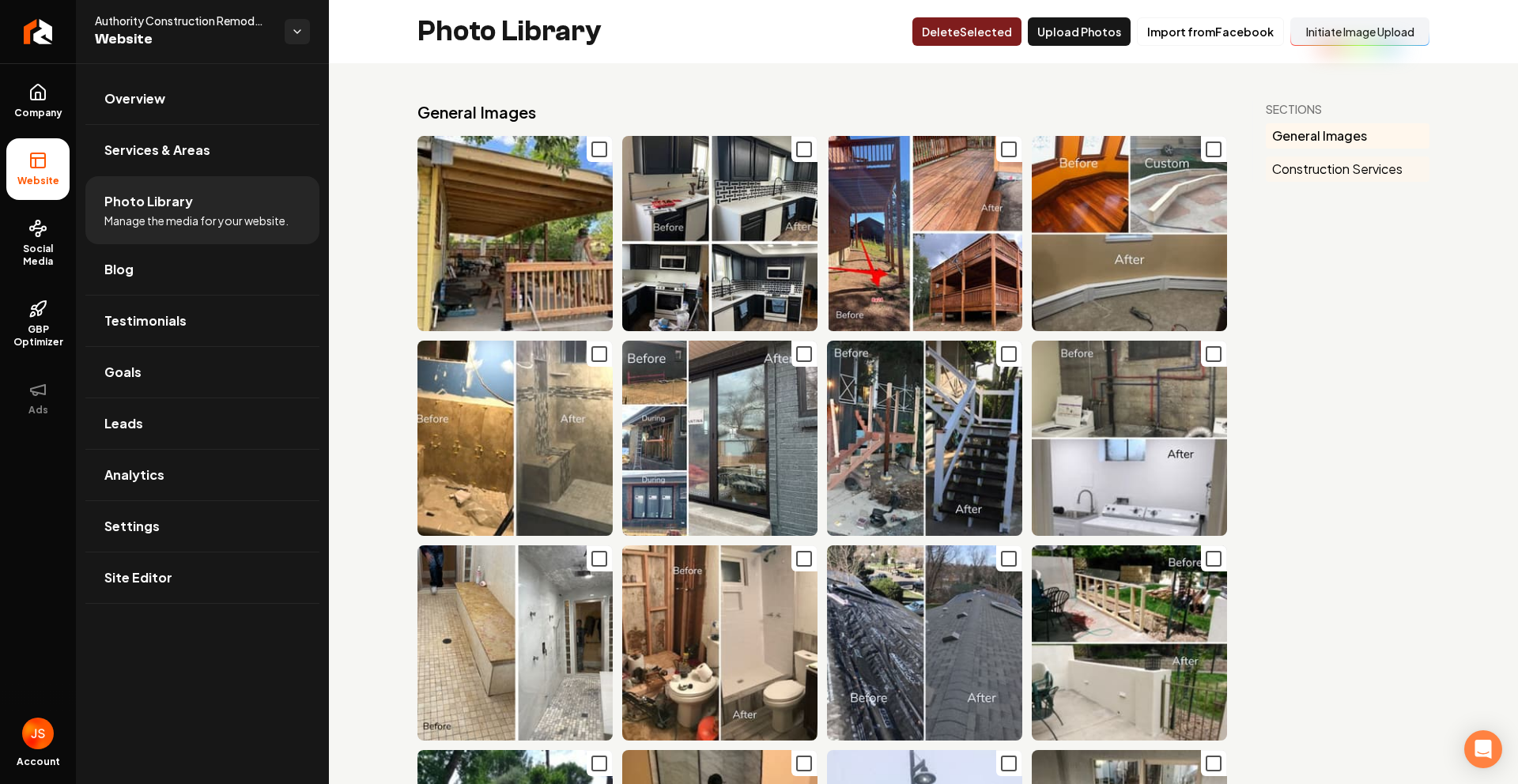
click at [1305, 169] on button "Construction Services" at bounding box center [1348, 168] width 164 height 25
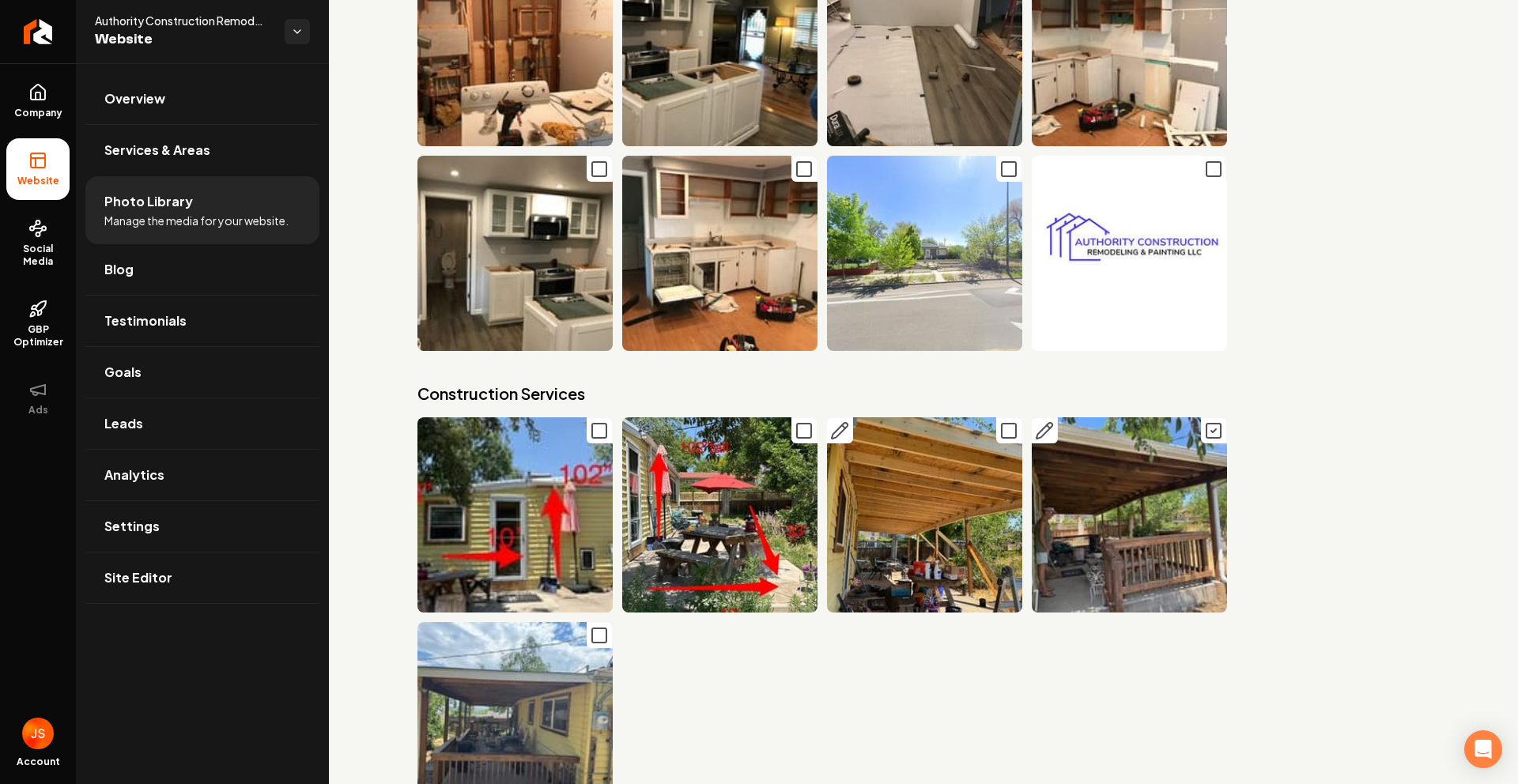
scroll to position [1656, 0]
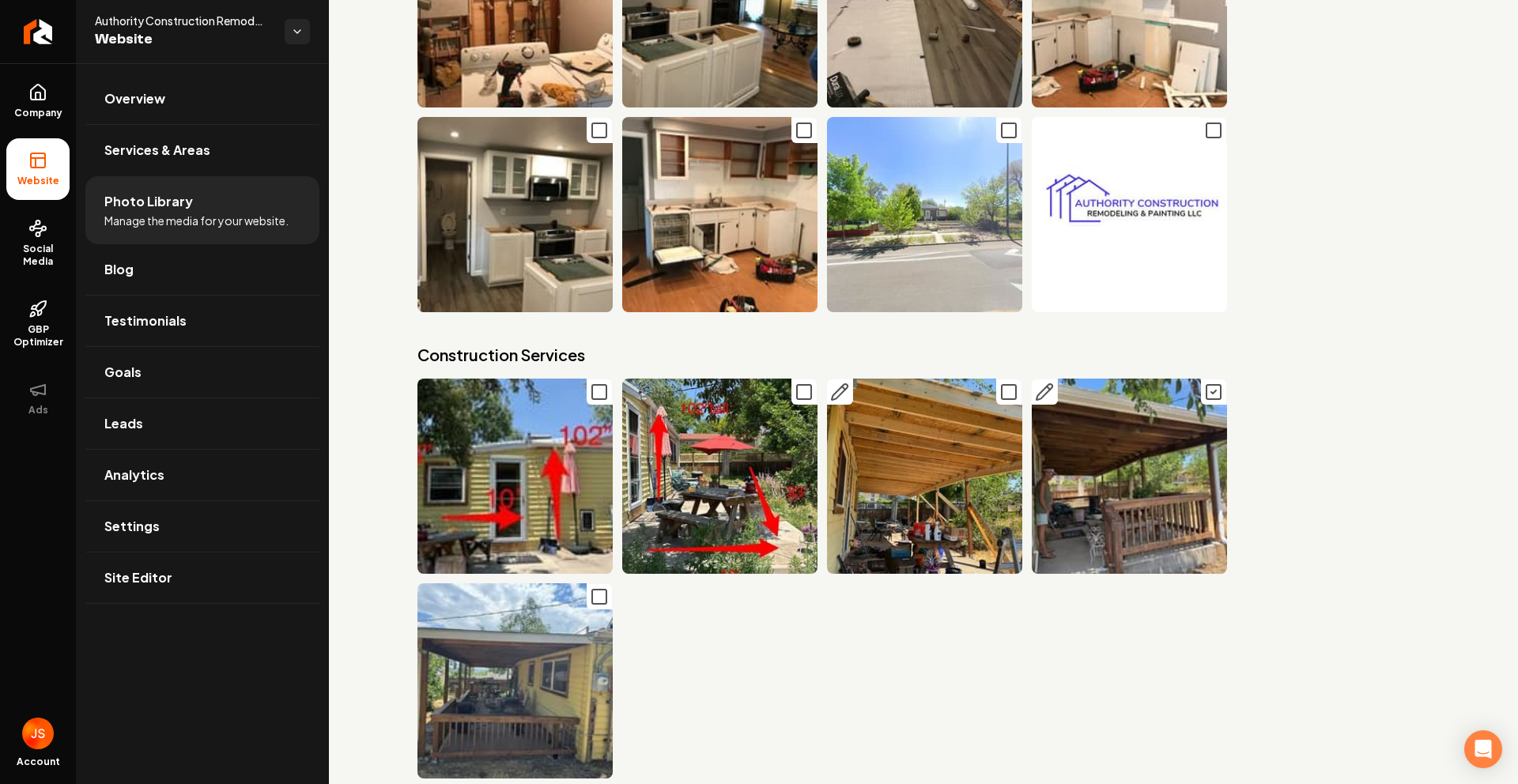
click at [975, 381] on img "Main content area" at bounding box center [924, 476] width 195 height 195
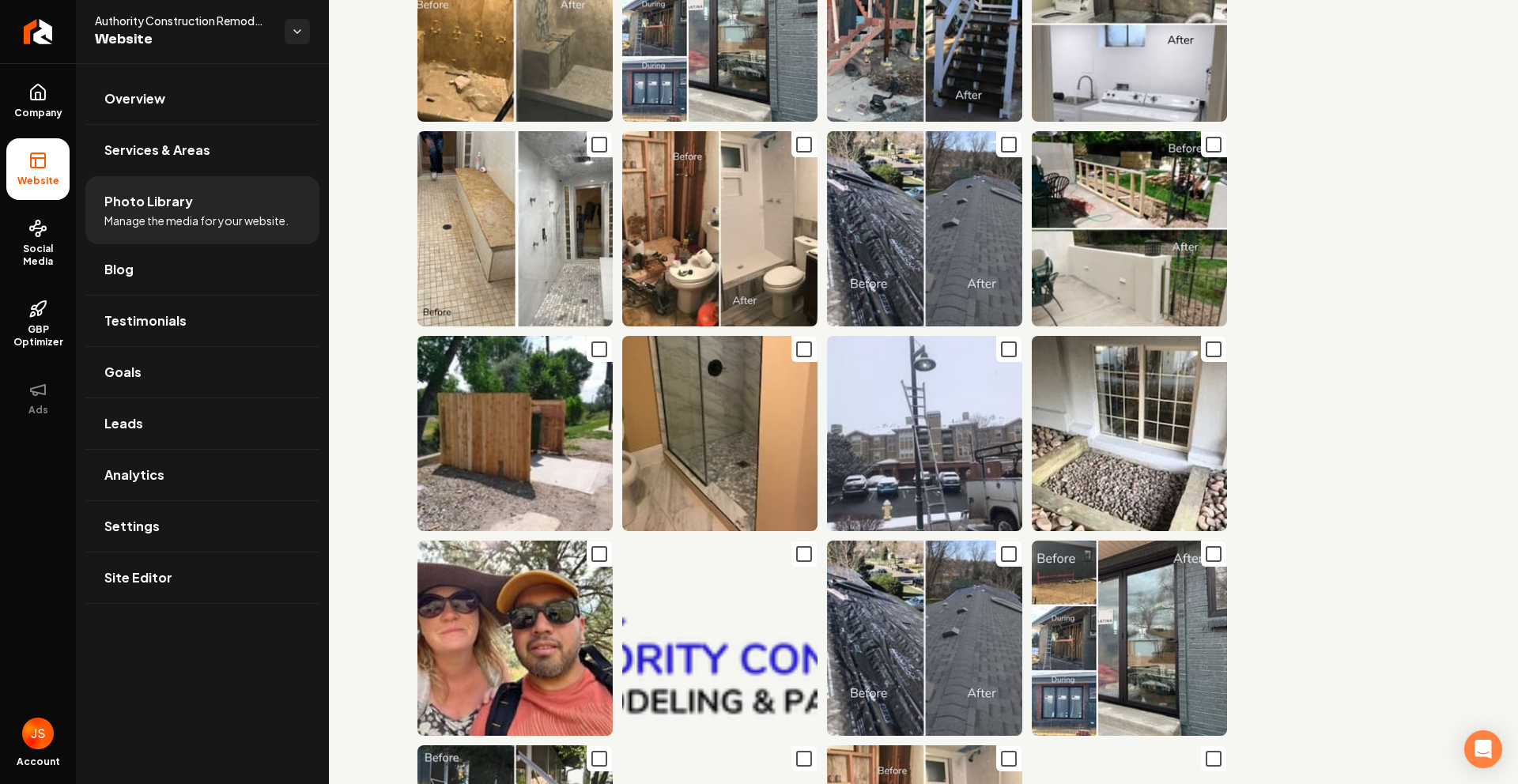
scroll to position [0, 0]
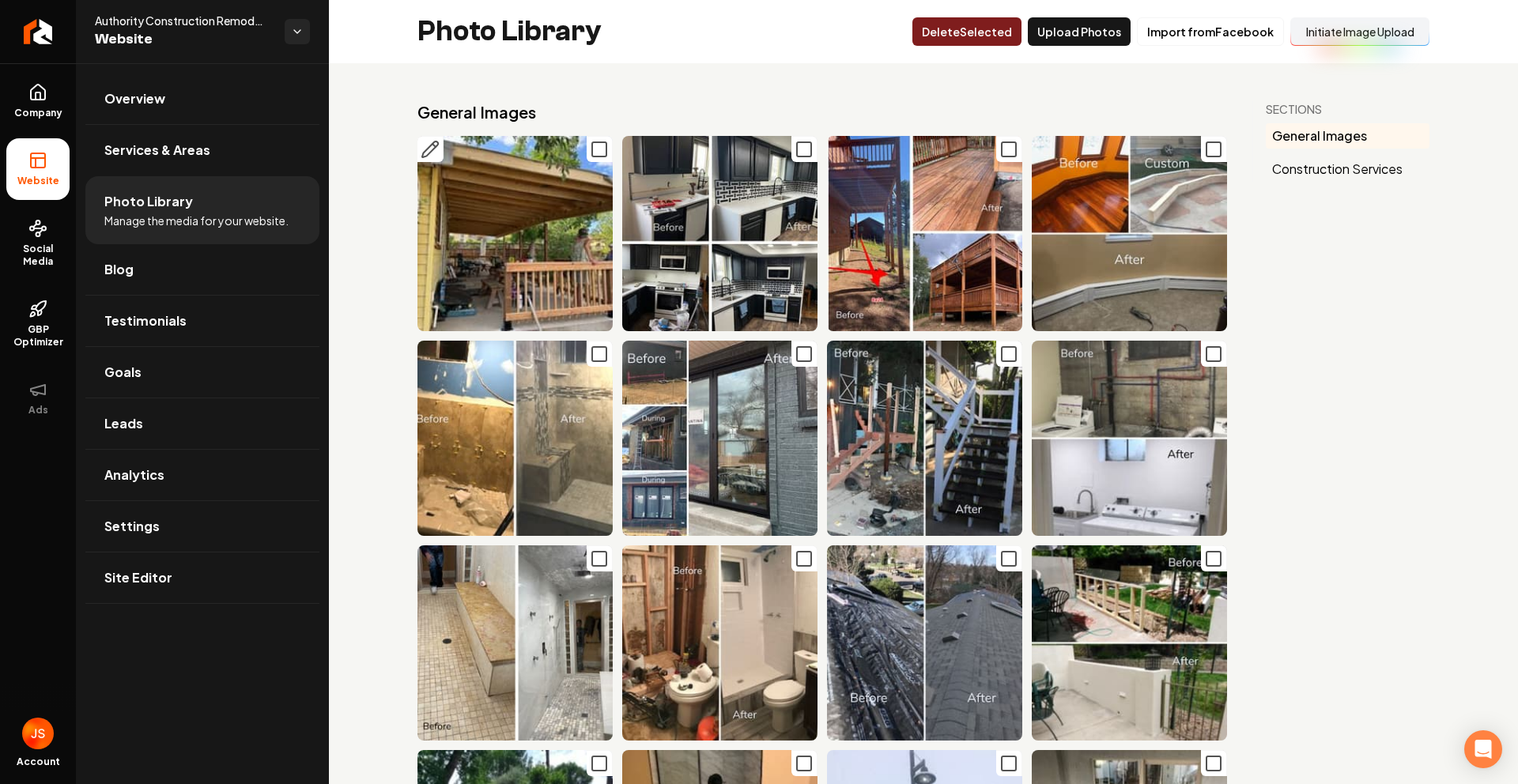
click at [592, 151] on icon "Main content area" at bounding box center [599, 149] width 19 height 19
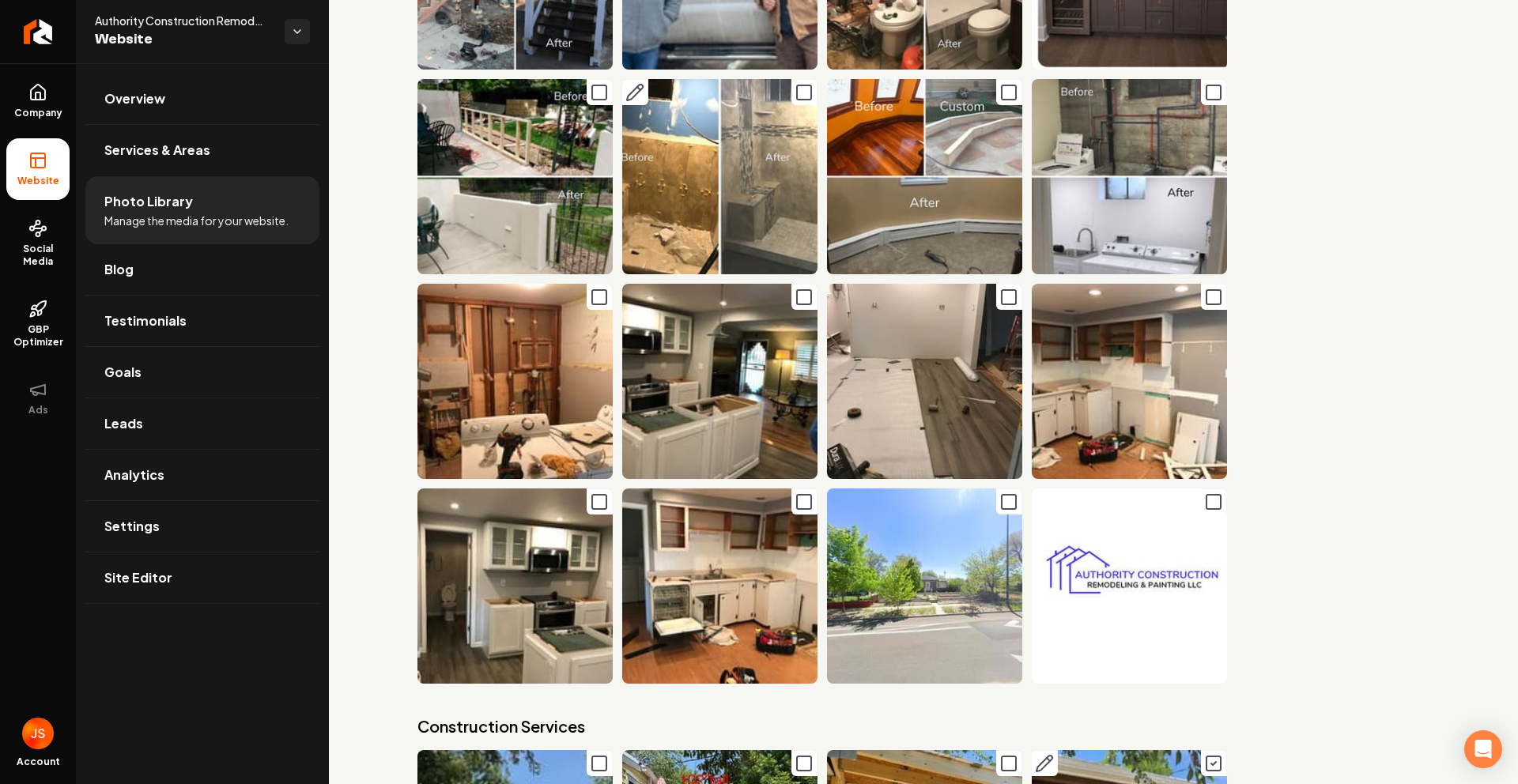
scroll to position [967, 0]
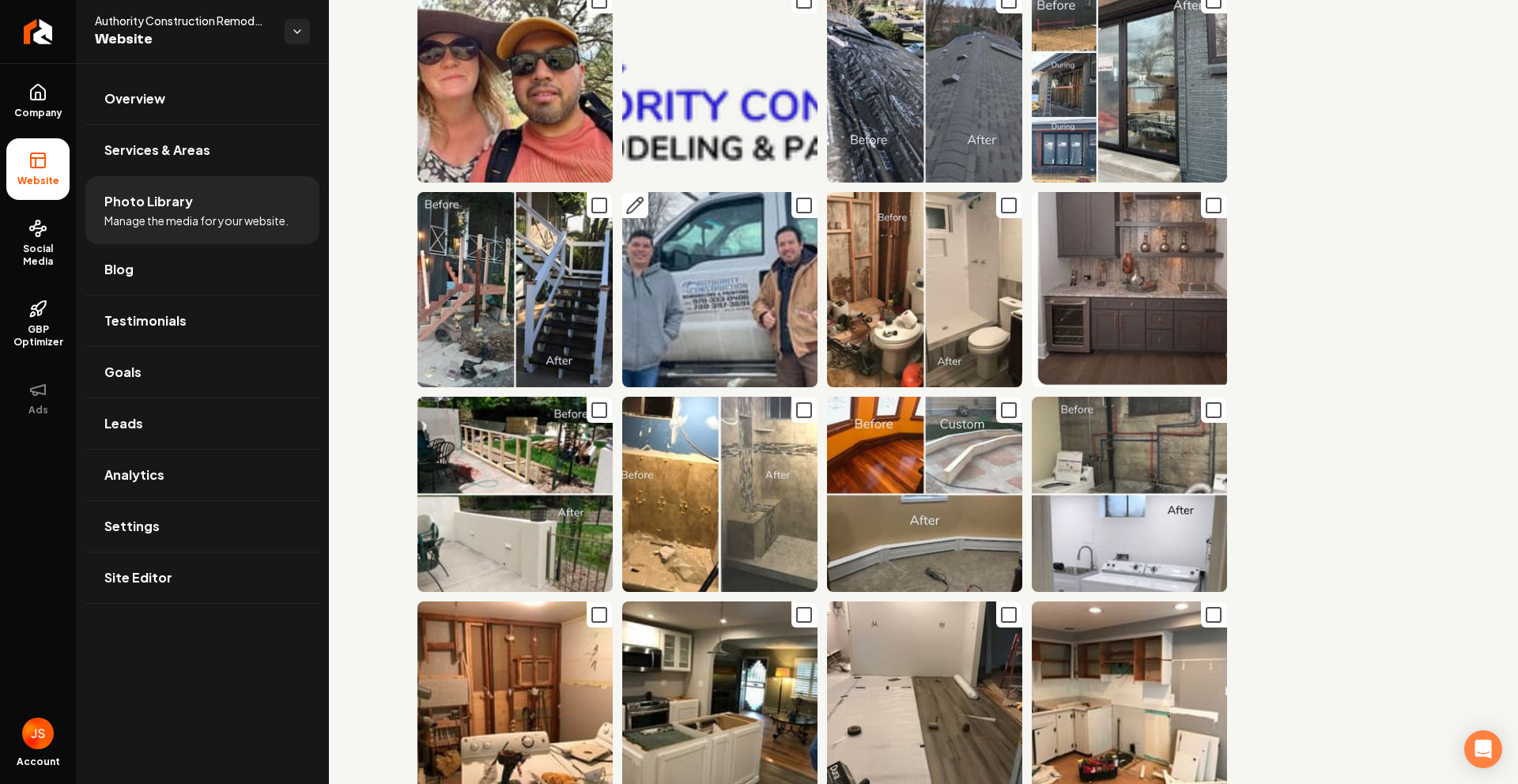
click at [799, 196] on icon "Main content area" at bounding box center [804, 205] width 19 height 19
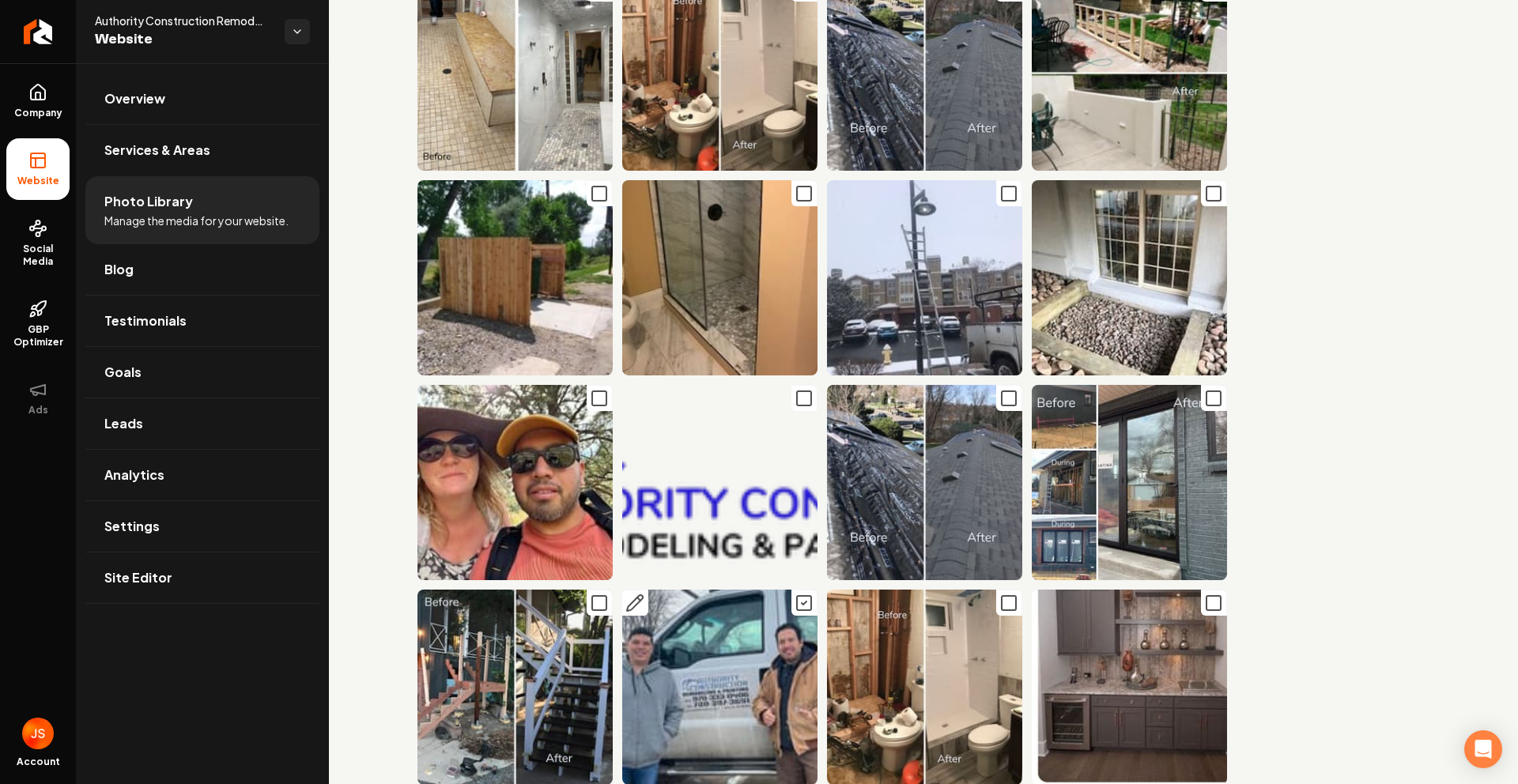
scroll to position [0, 0]
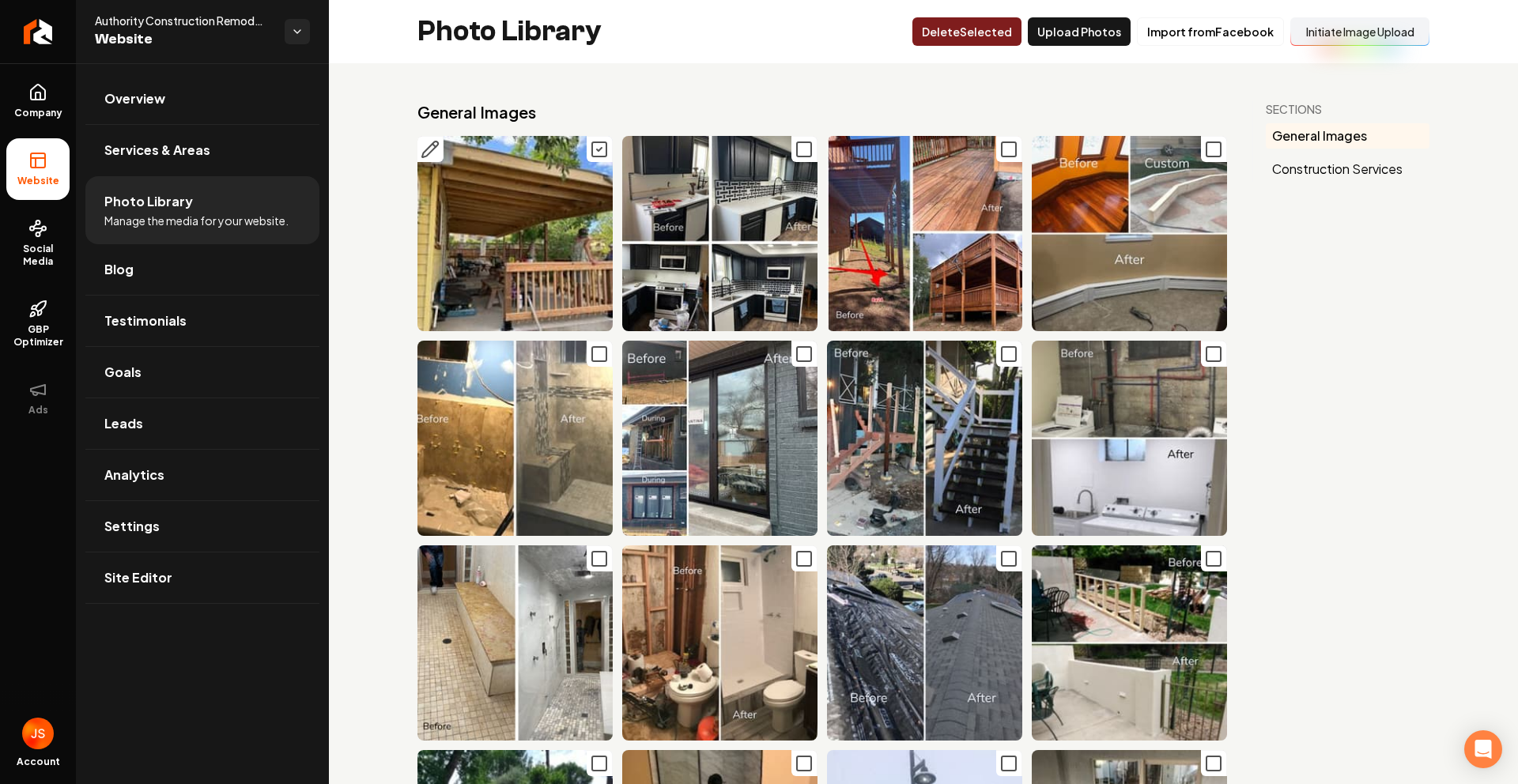
click at [998, 30] on button "Delet e Selected" at bounding box center [967, 31] width 109 height 29
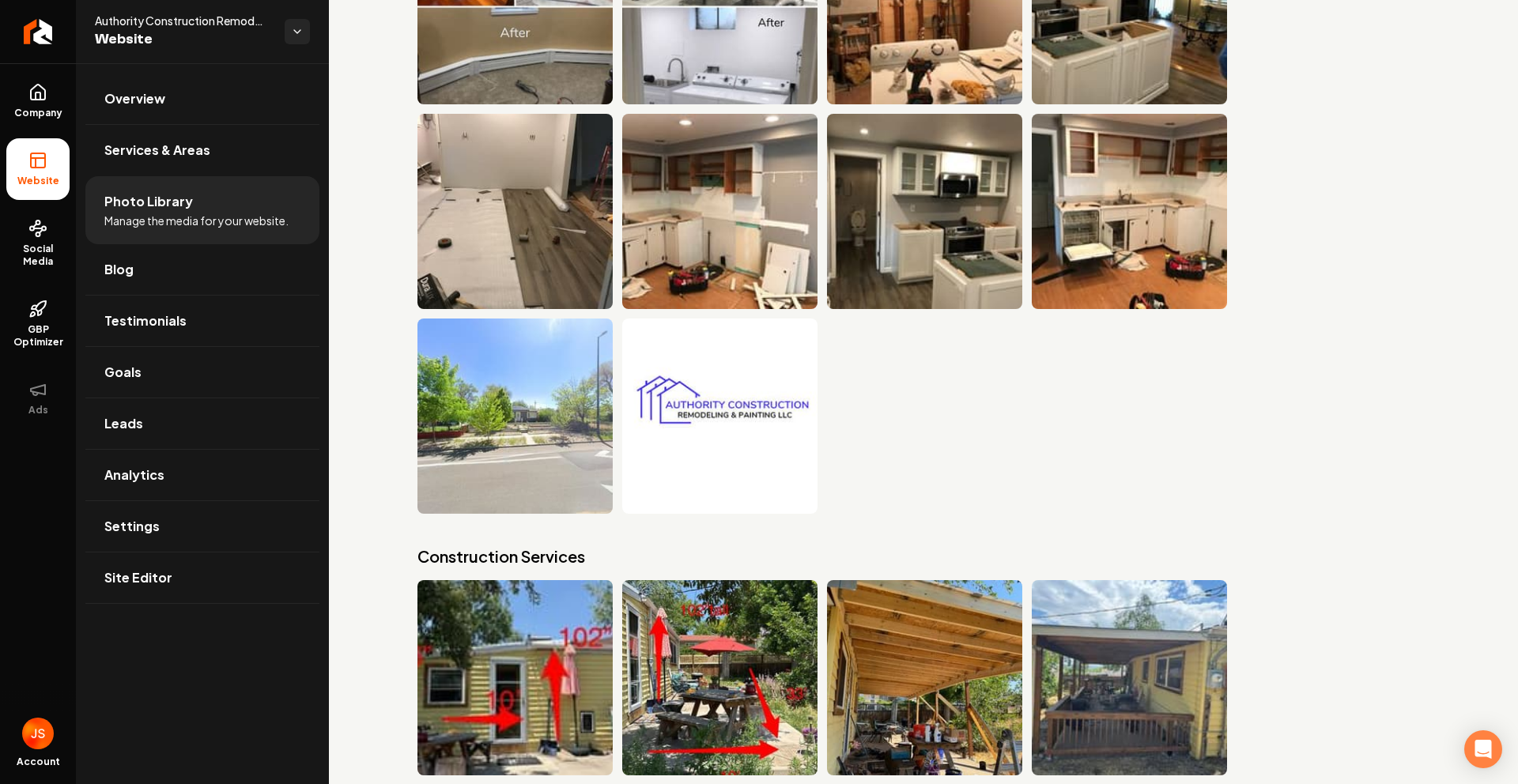
scroll to position [918, 0]
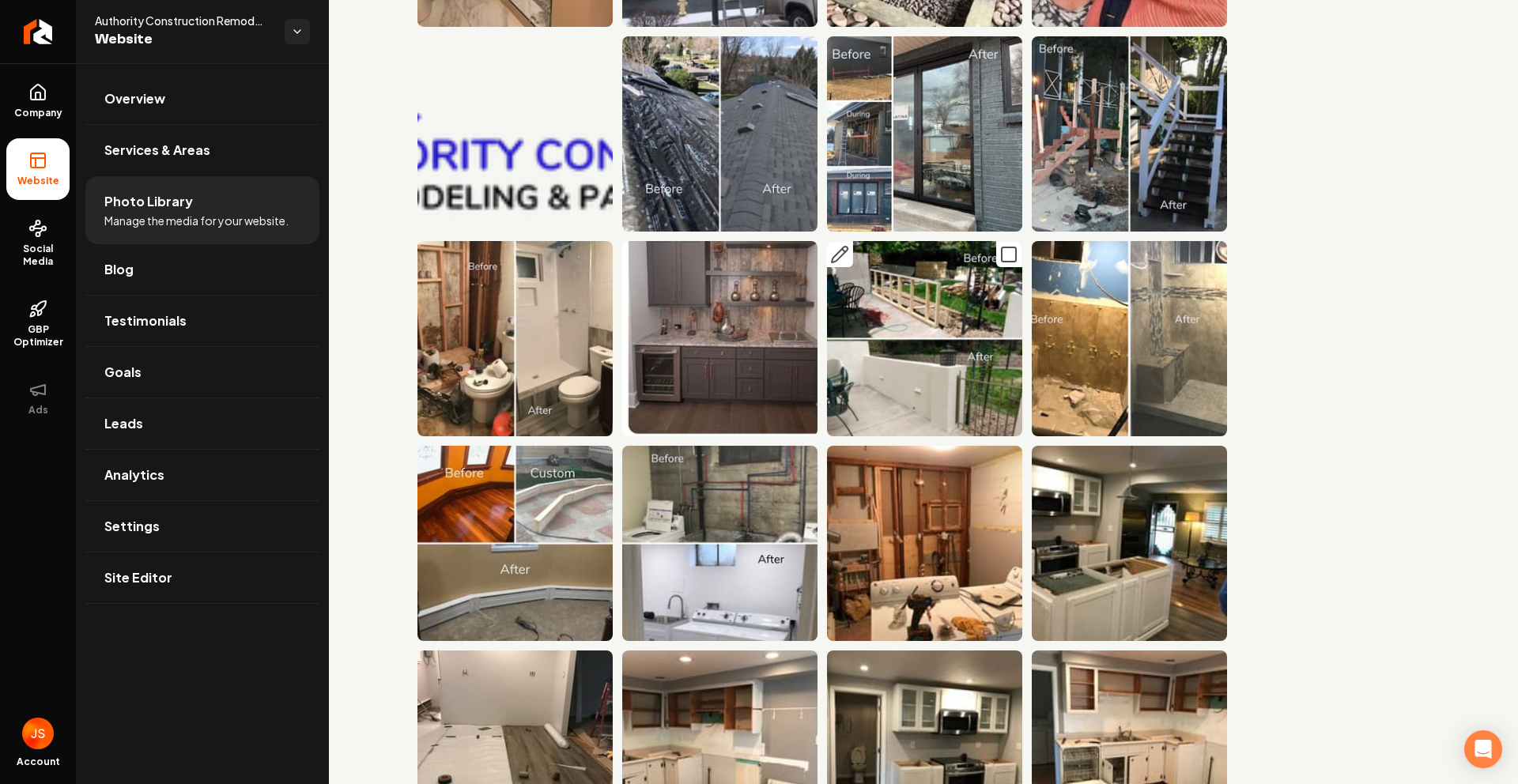
click at [904, 278] on img "Main content area" at bounding box center [924, 338] width 195 height 195
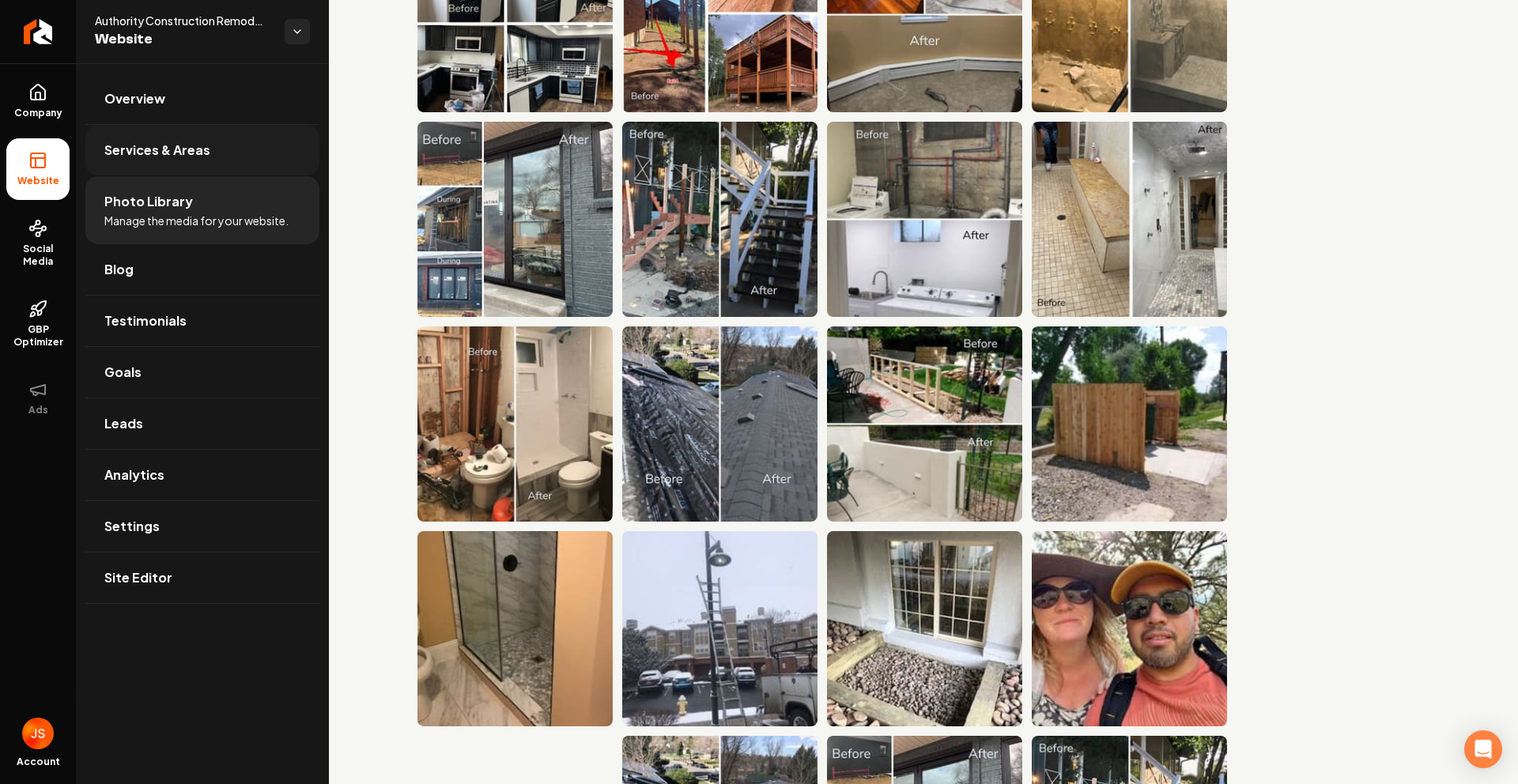
scroll to position [31, 0]
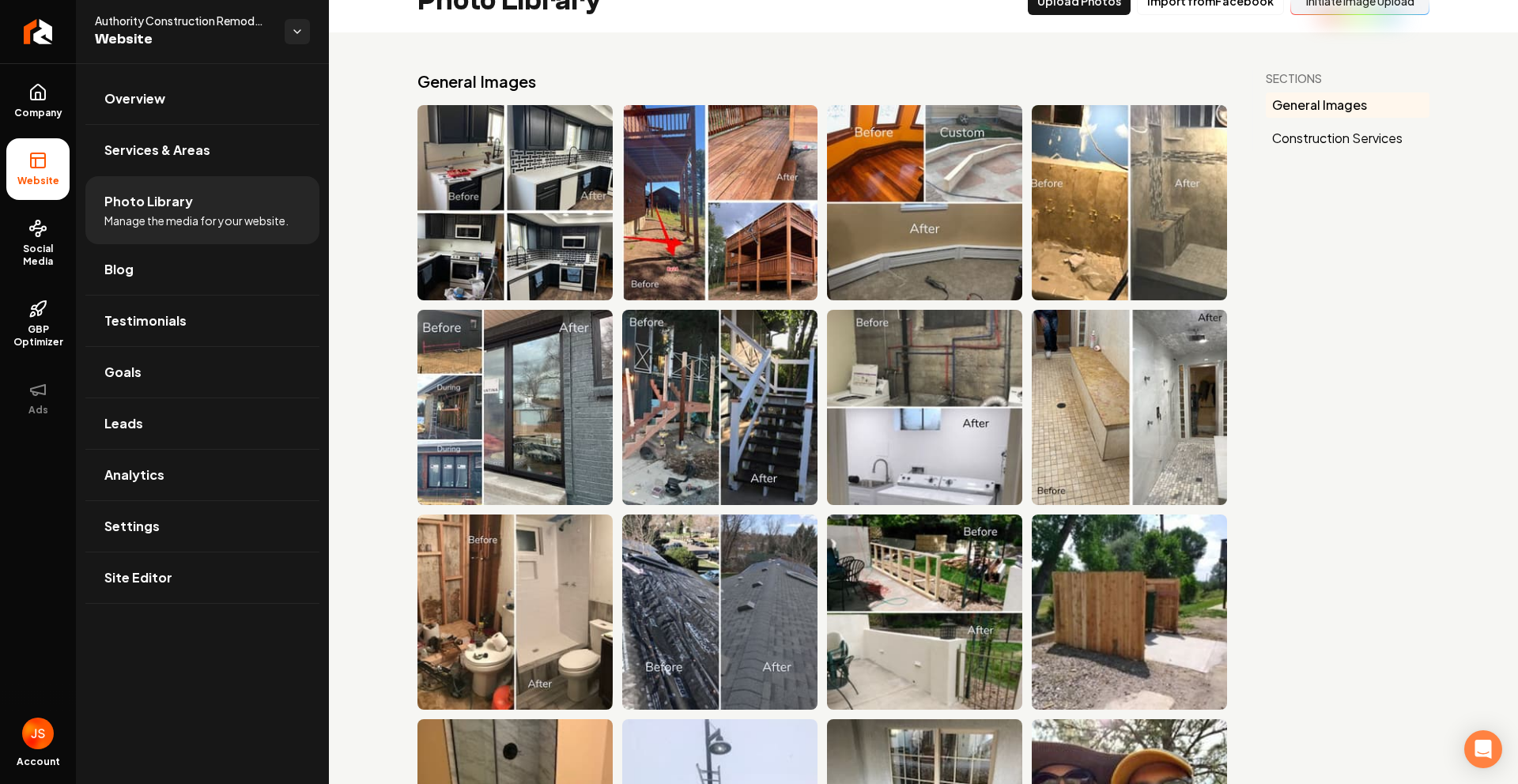
click at [54, 106] on span "Company" at bounding box center [39, 113] width 61 height 13
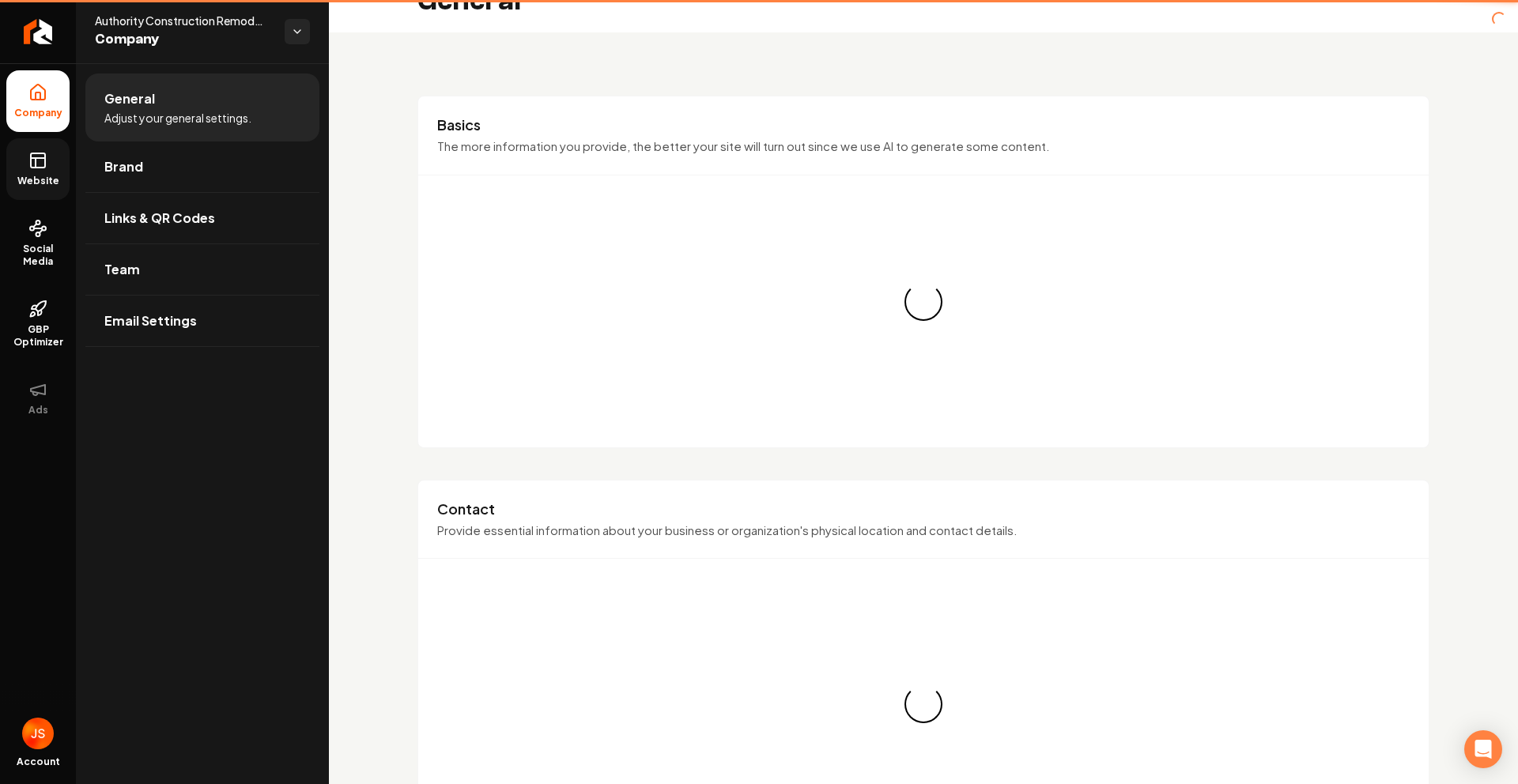
click at [26, 154] on link "Website" at bounding box center [38, 168] width 63 height 62
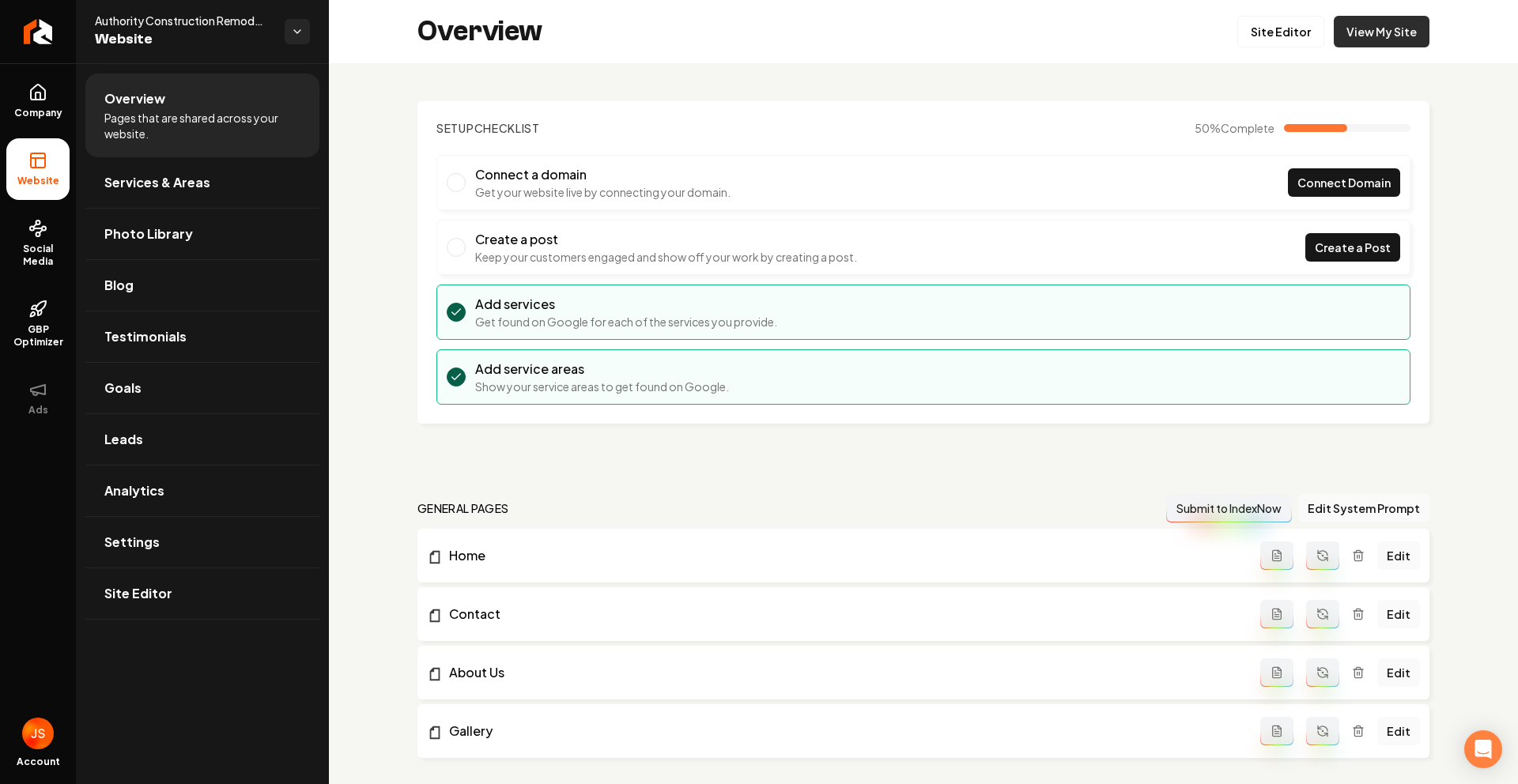
click at [1405, 20] on link "View My Site" at bounding box center [1381, 31] width 95 height 31
click at [1278, 54] on div "Overview Site Editor View My Site" at bounding box center [923, 31] width 1189 height 63
click at [1270, 32] on link "Site Editor" at bounding box center [1281, 31] width 87 height 31
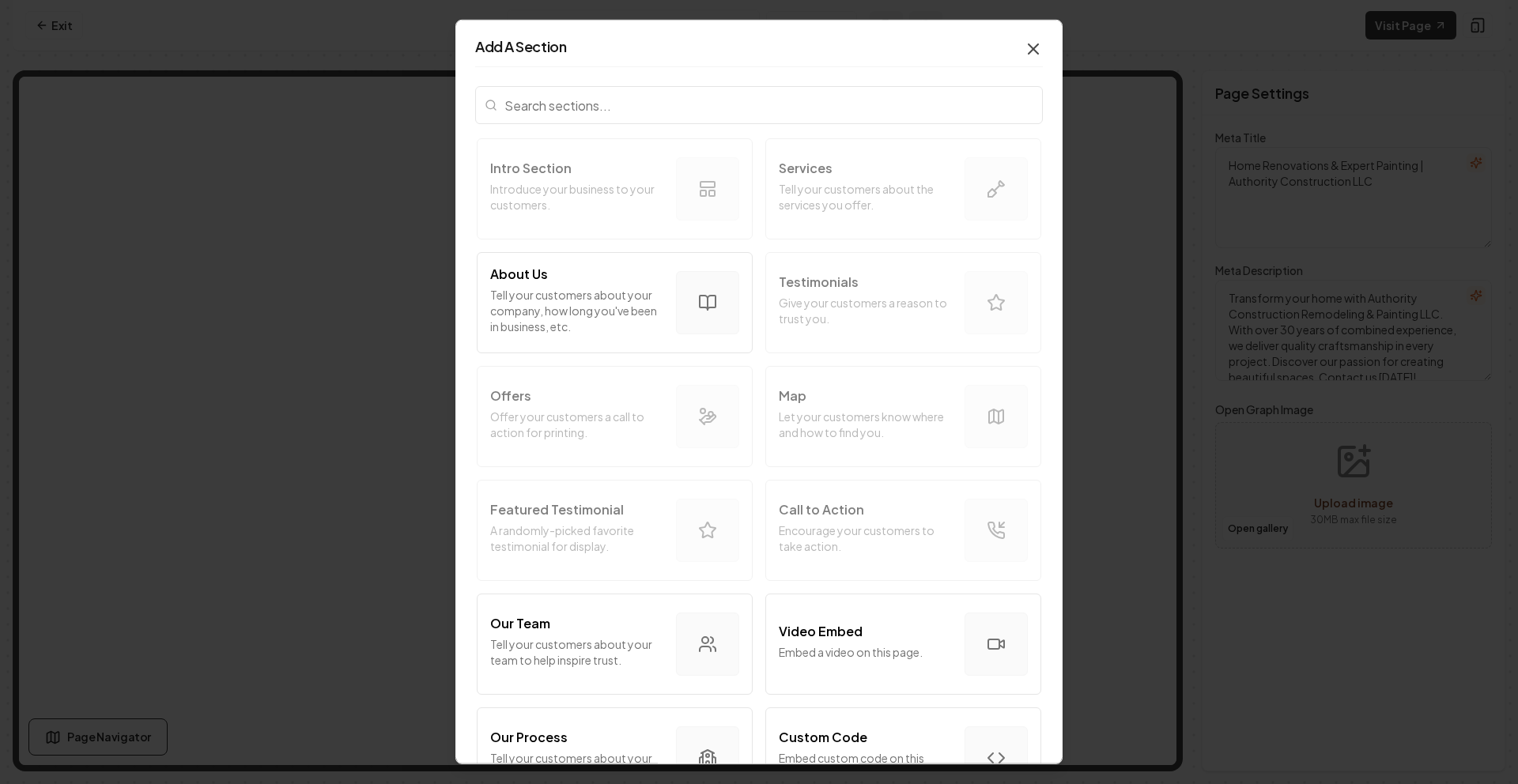
click at [1024, 44] on icon "button" at bounding box center [1034, 49] width 19 height 19
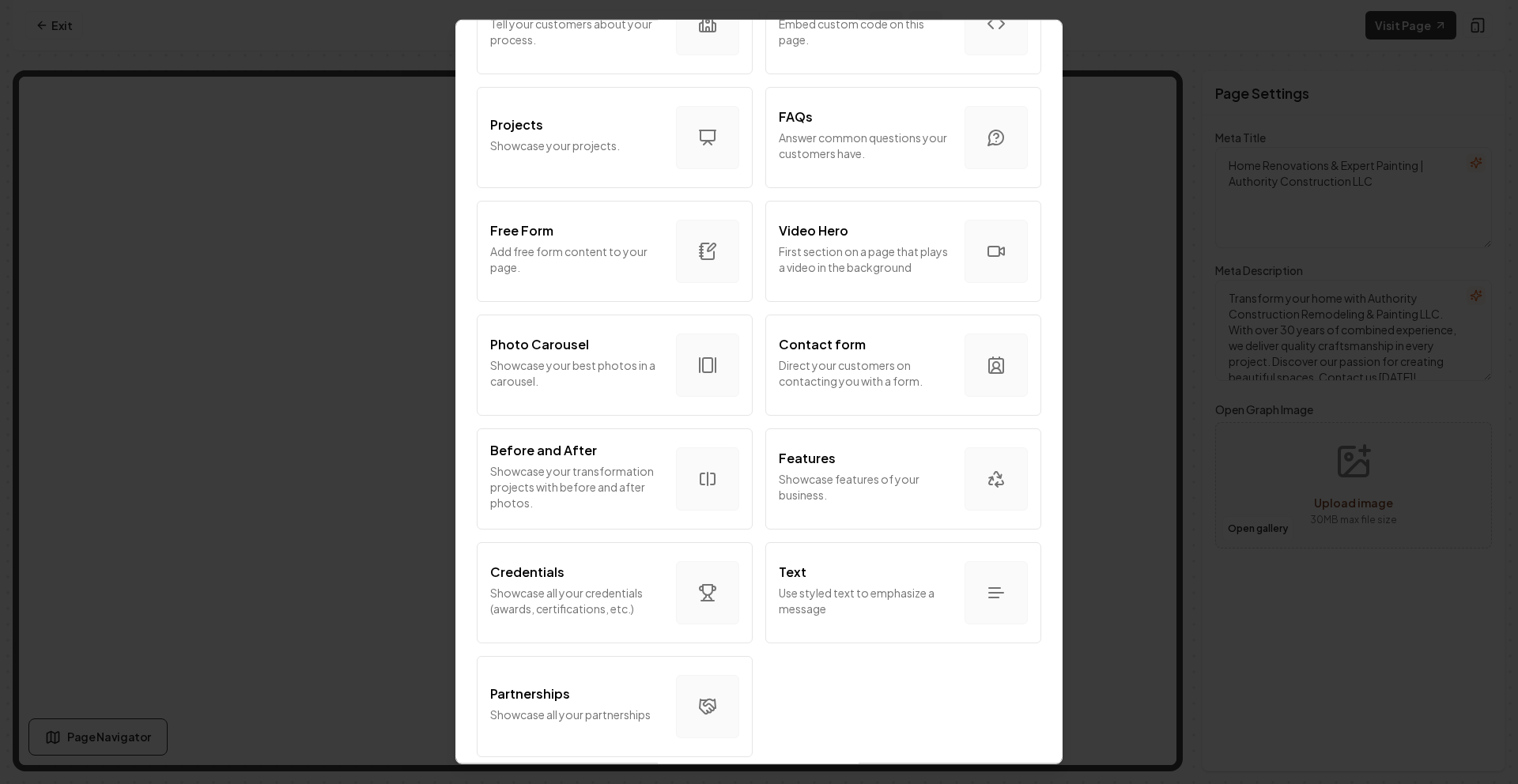
scroll to position [746, 0]
click at [662, 352] on button "Photo Carousel Showcase your best photos in a carousel." at bounding box center [615, 365] width 276 height 101
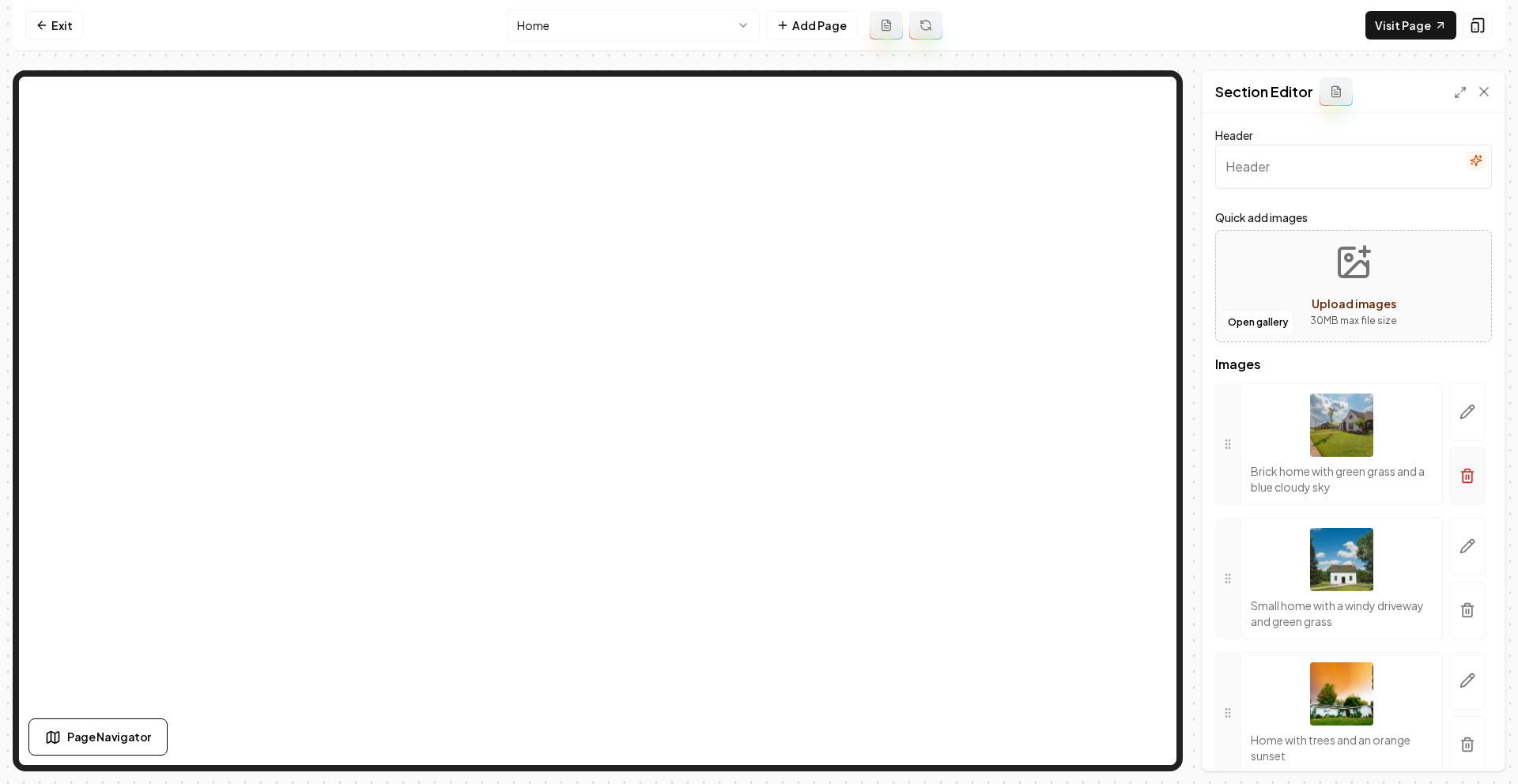
click at [1466, 477] on line "button" at bounding box center [1466, 477] width 0 height 4
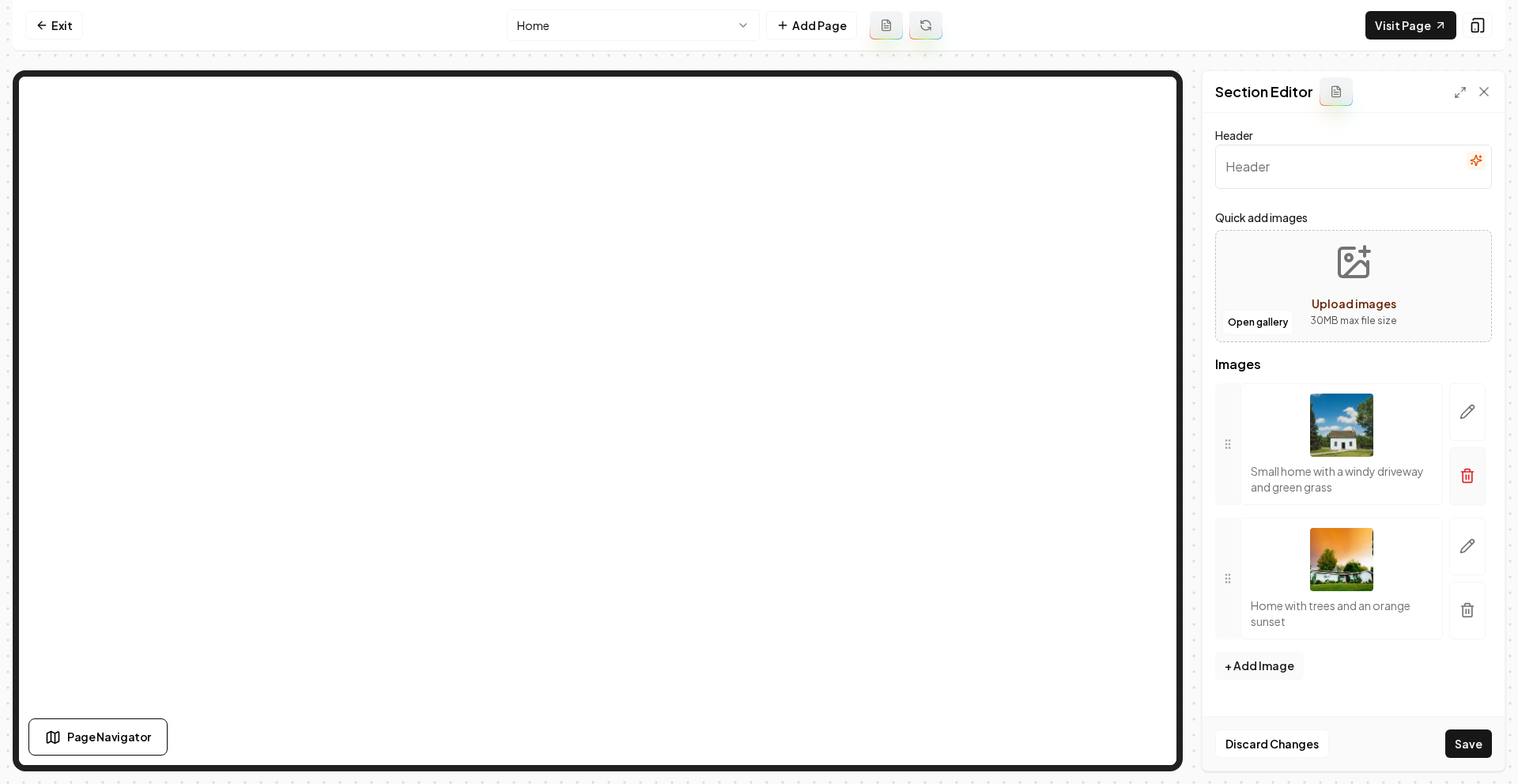
click at [1472, 479] on icon "button" at bounding box center [1467, 475] width 16 height 16
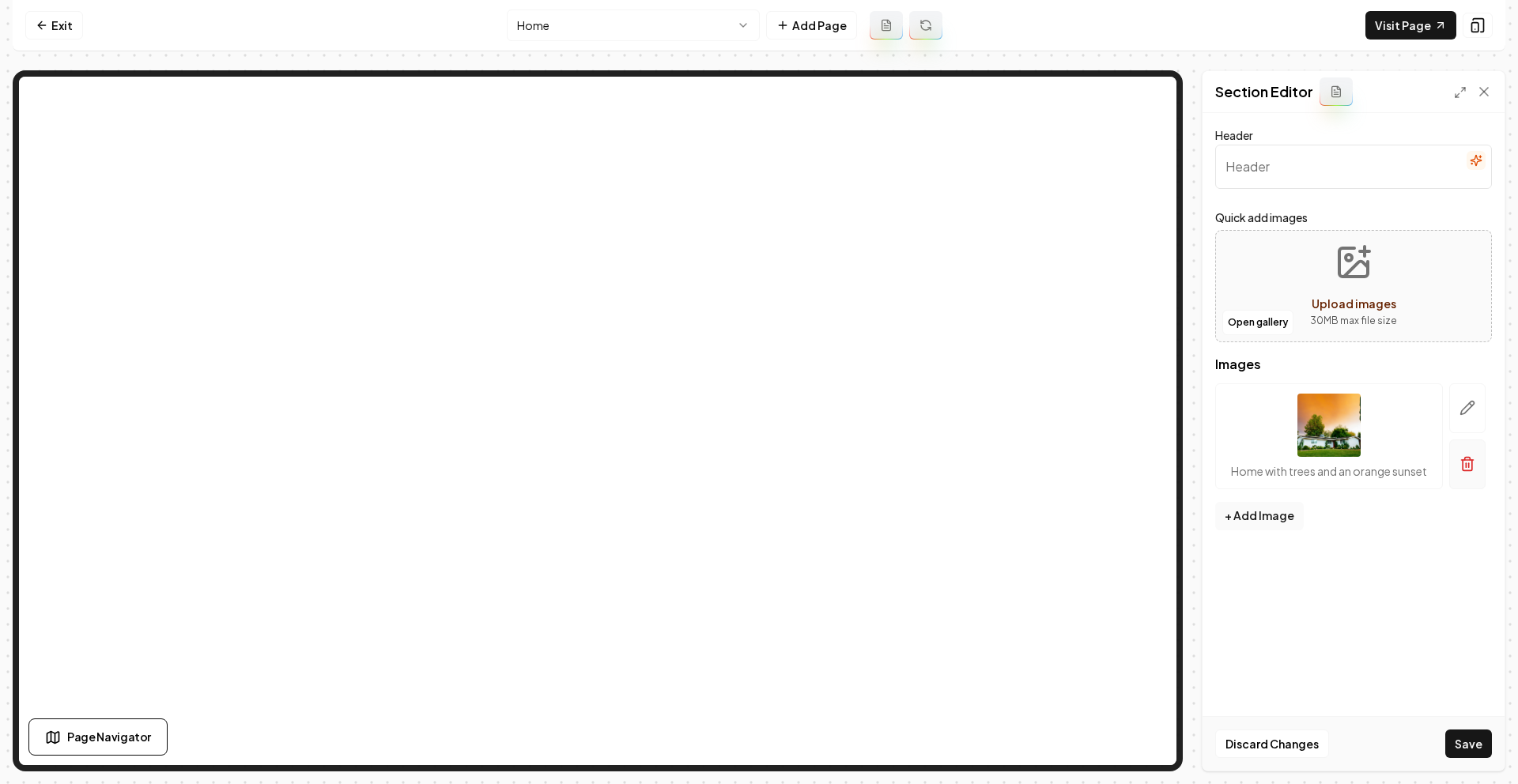
click at [1466, 464] on icon "button" at bounding box center [1467, 464] width 16 height 16
click at [1275, 329] on button "Open gallery" at bounding box center [1258, 322] width 71 height 25
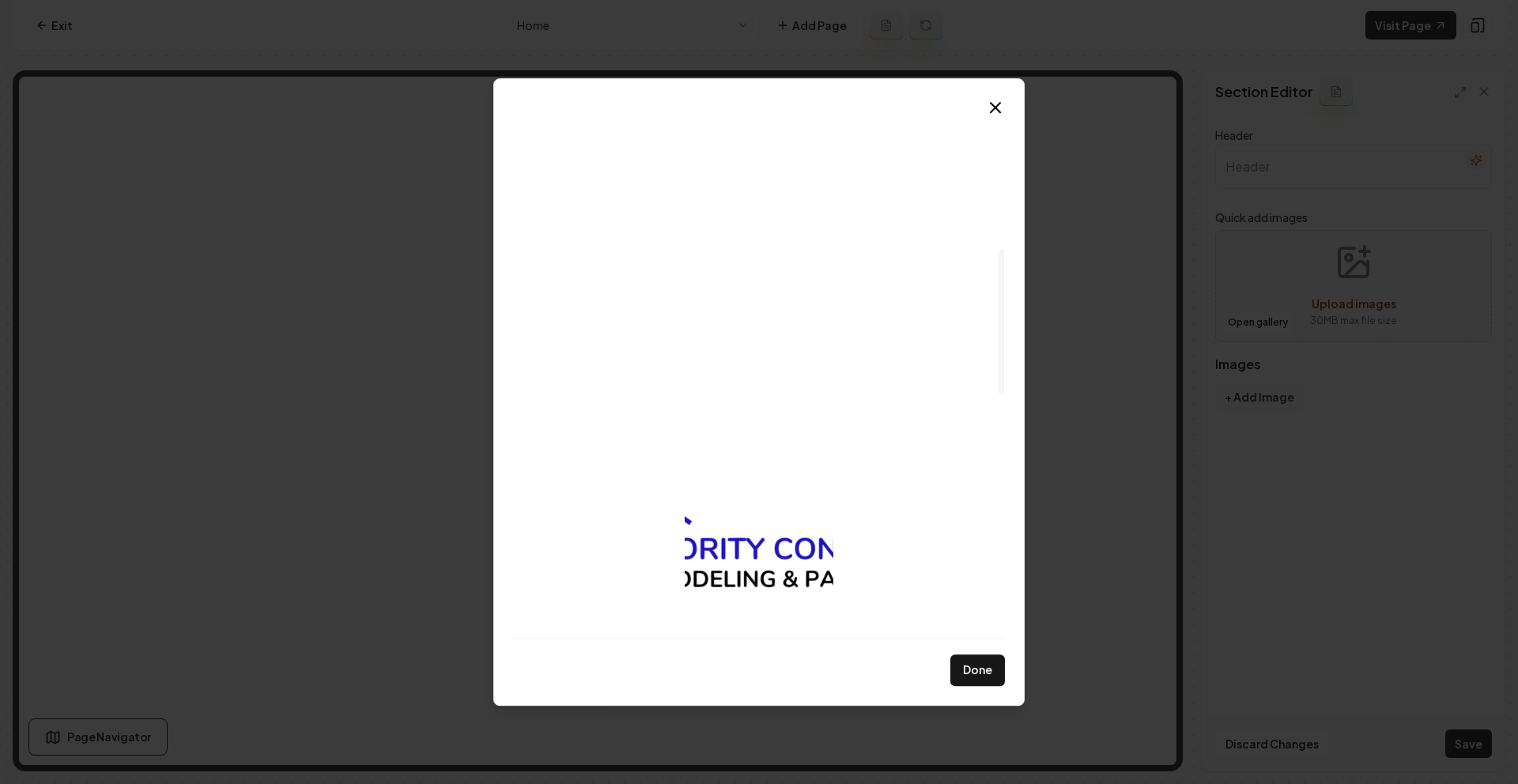
scroll to position [0, 0]
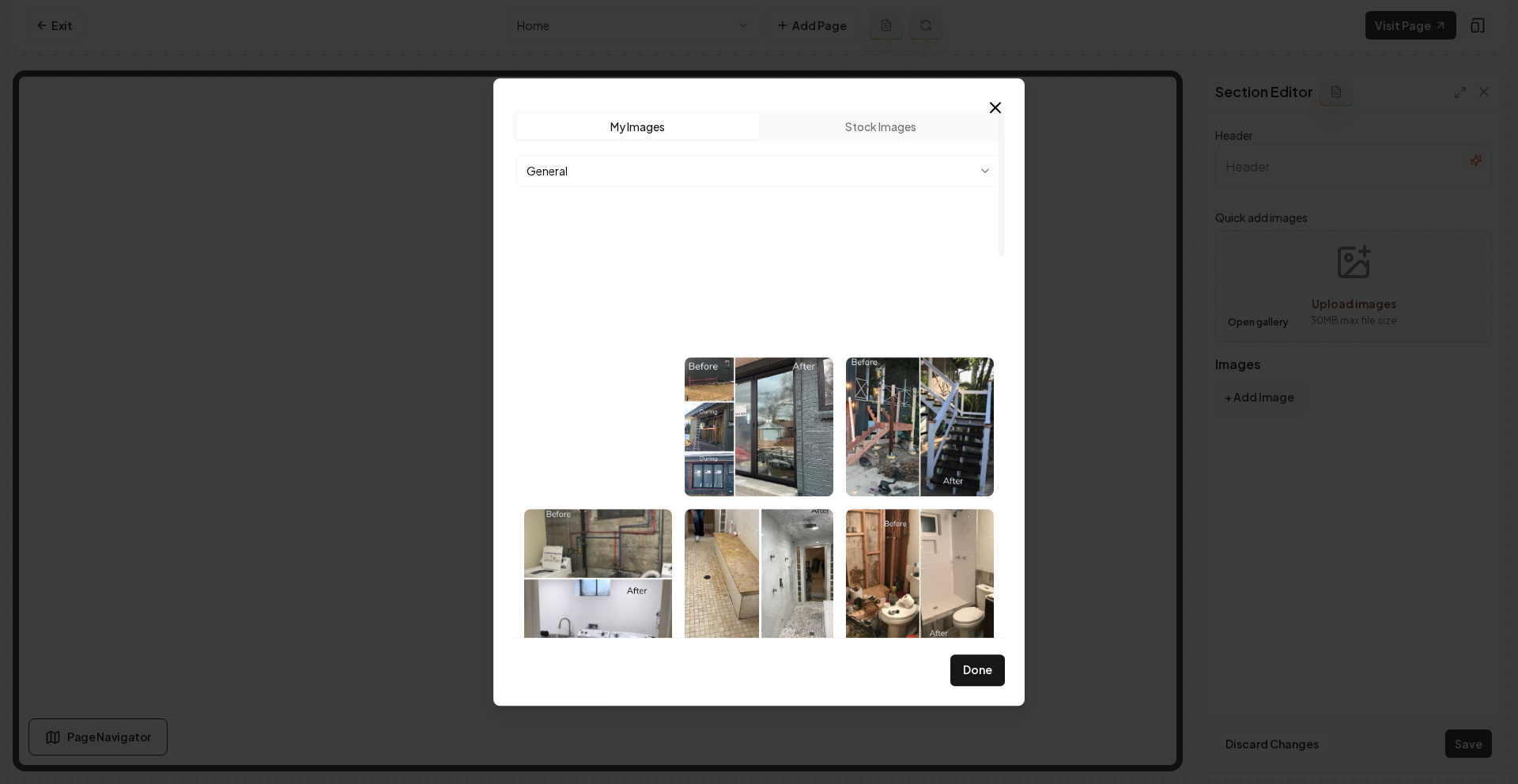
click at [784, 164] on body "Computer Required This feature is only available on a computer. Please switch t…" at bounding box center [759, 392] width 1518 height 784
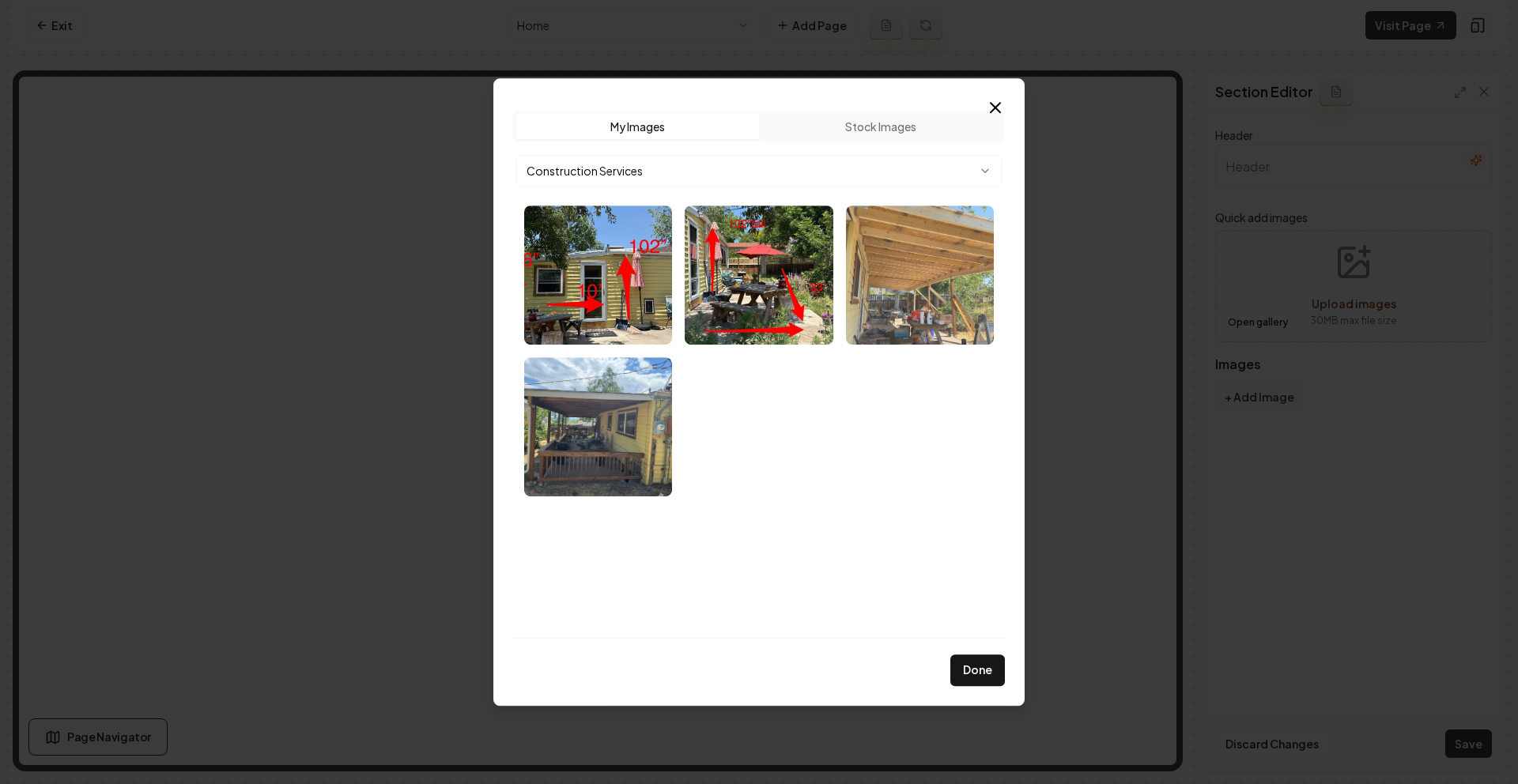
click at [933, 286] on img "Select image image_68cd84085c7cd75eb8bb5b47.webp" at bounding box center [920, 275] width 148 height 139
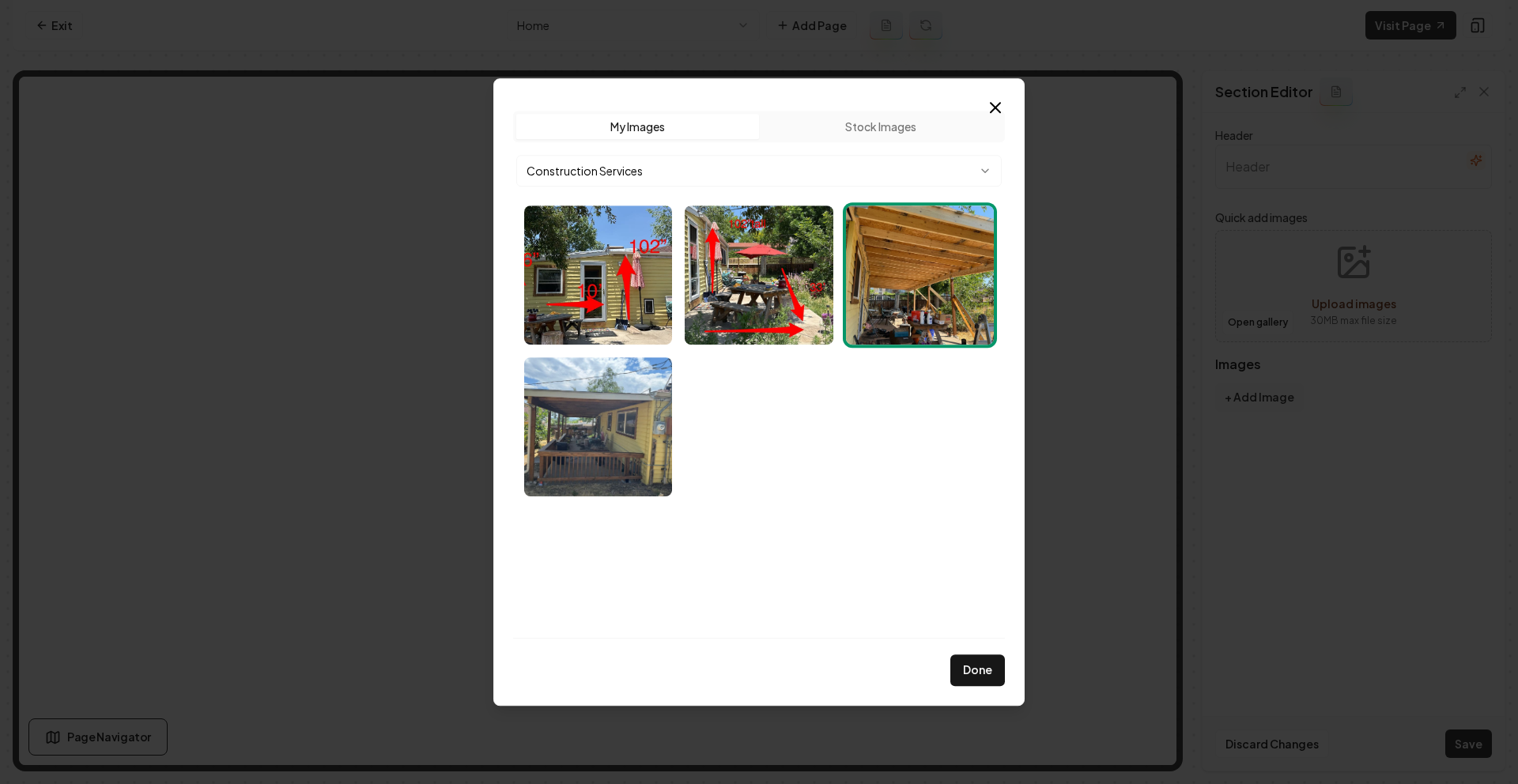
click at [933, 278] on img "Select image image_68cd84085c7cd75eb8bb5b47.webp" at bounding box center [920, 275] width 148 height 139
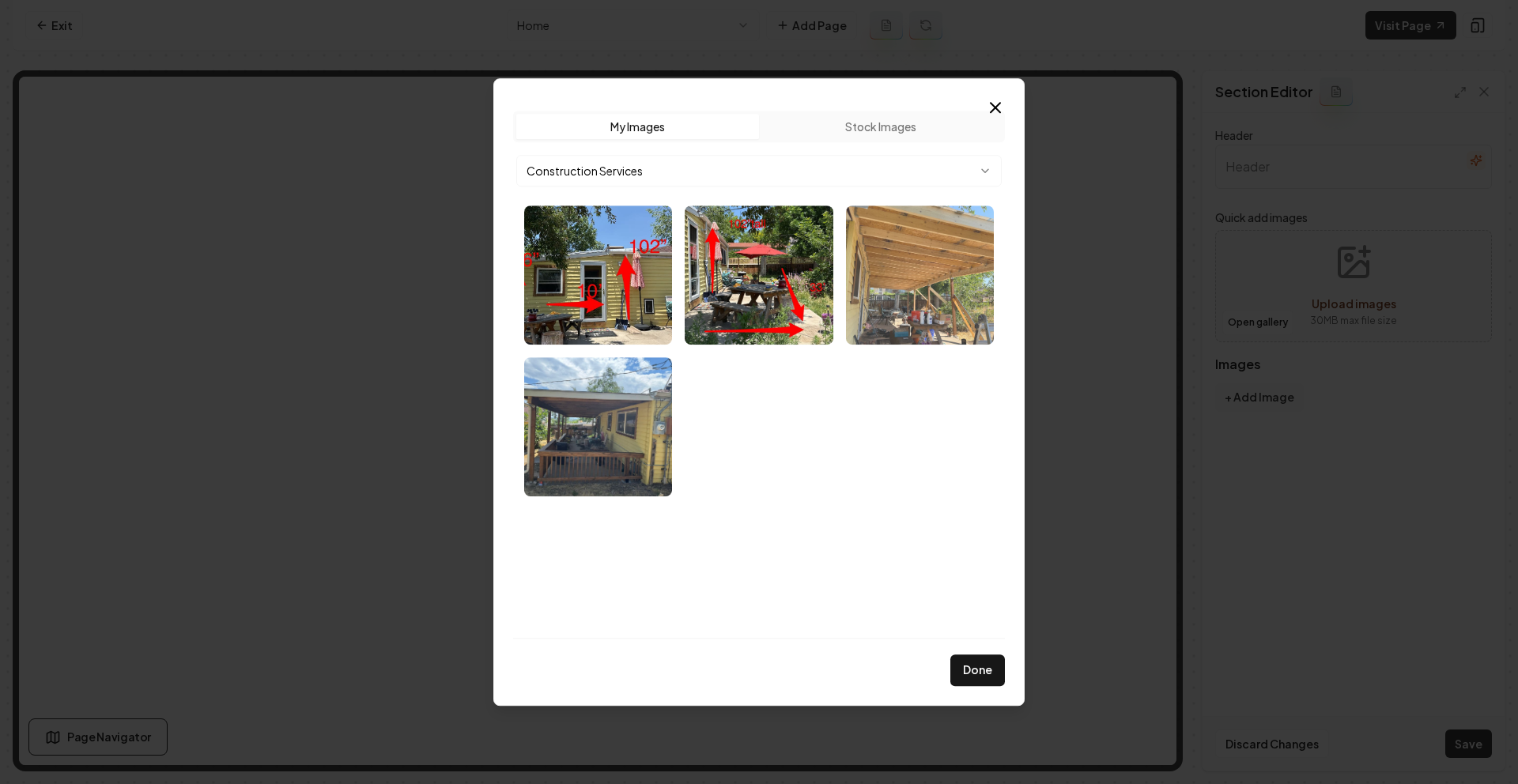
click at [963, 294] on img "Select image image_68cd84085c7cd75eb8bb5b47.webp" at bounding box center [920, 275] width 148 height 139
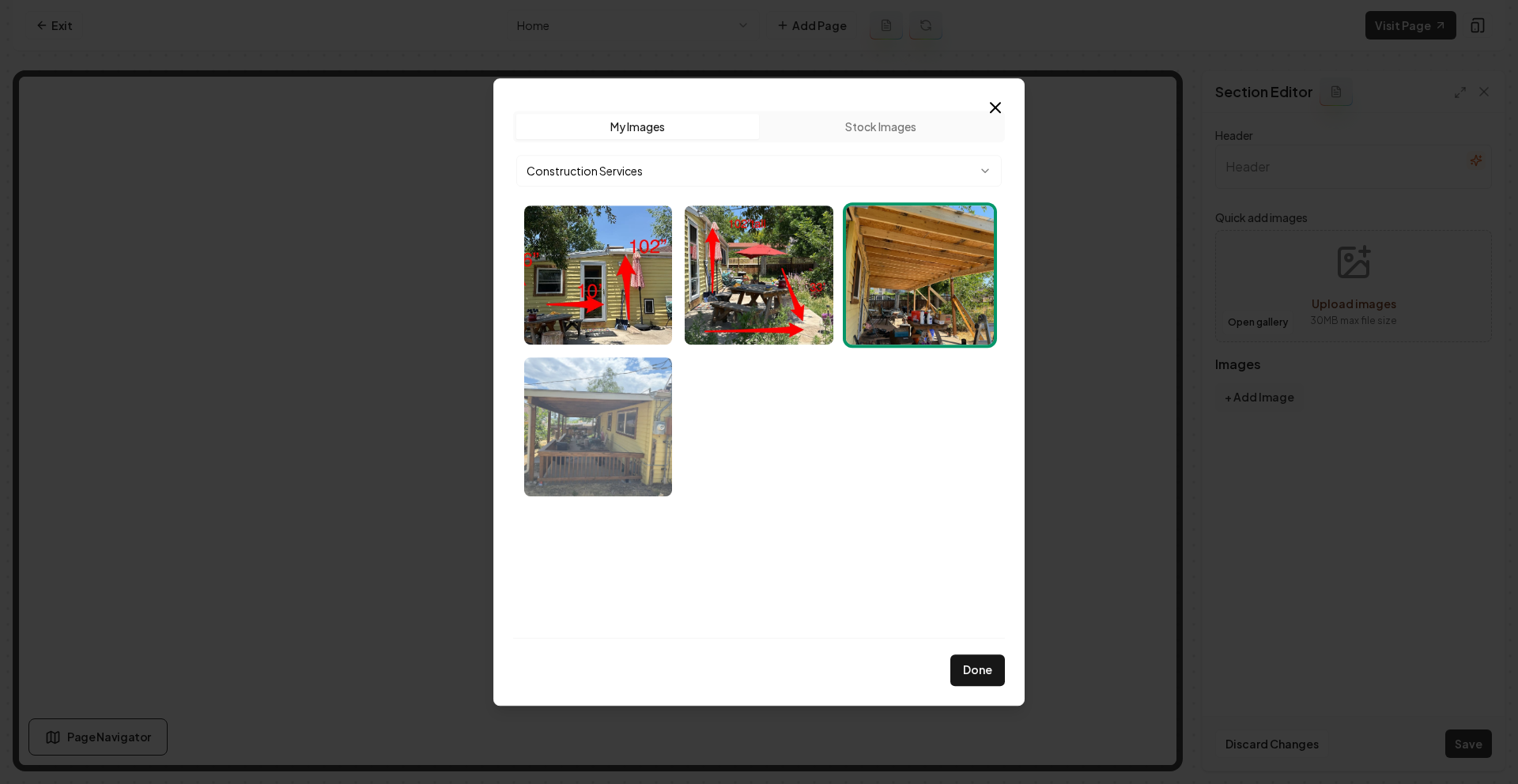
click at [559, 458] on img "Select image image_68cd84085c7cd75eb8bb5a39.webp" at bounding box center [598, 427] width 148 height 139
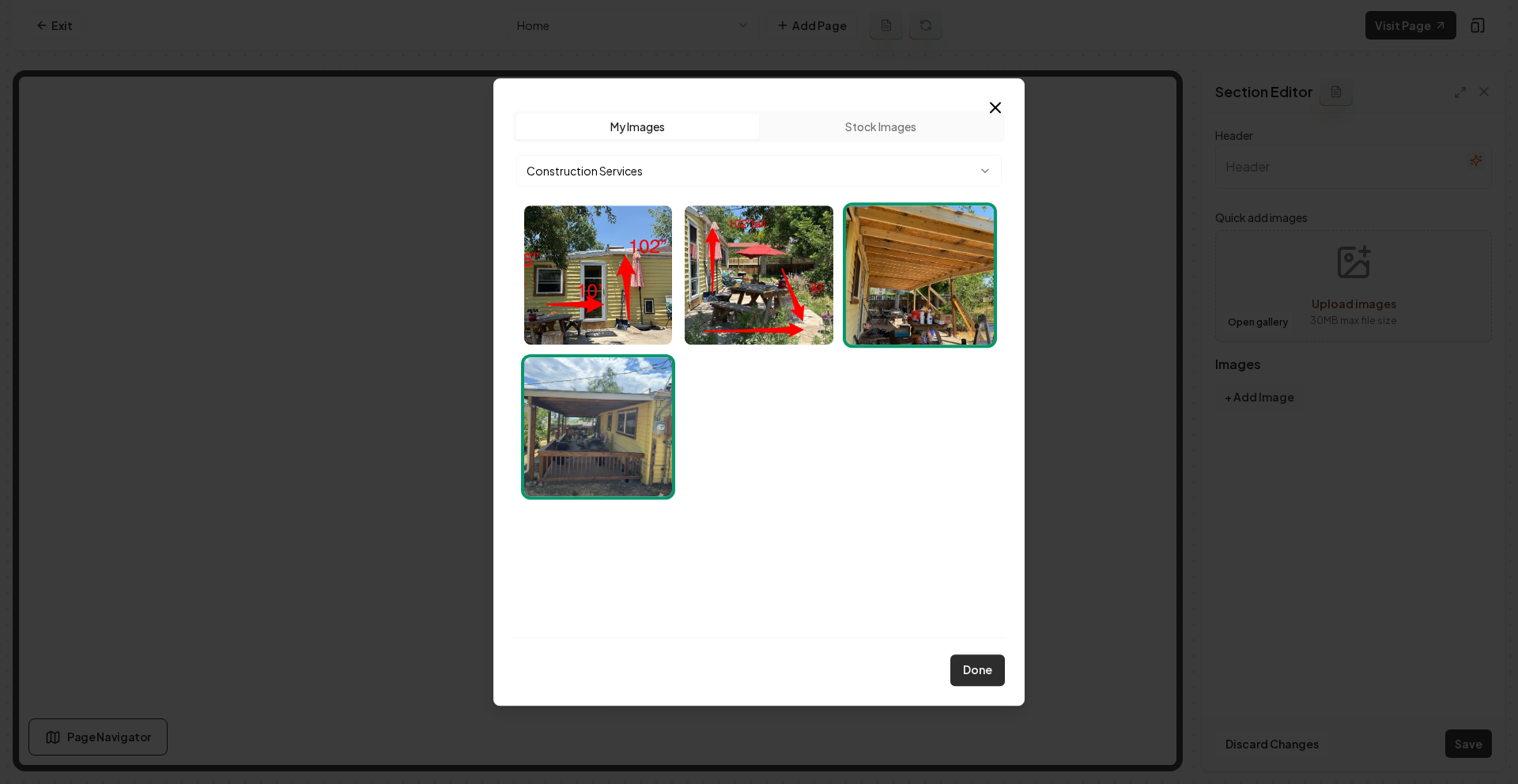
click at [969, 659] on button "Done" at bounding box center [977, 670] width 55 height 31
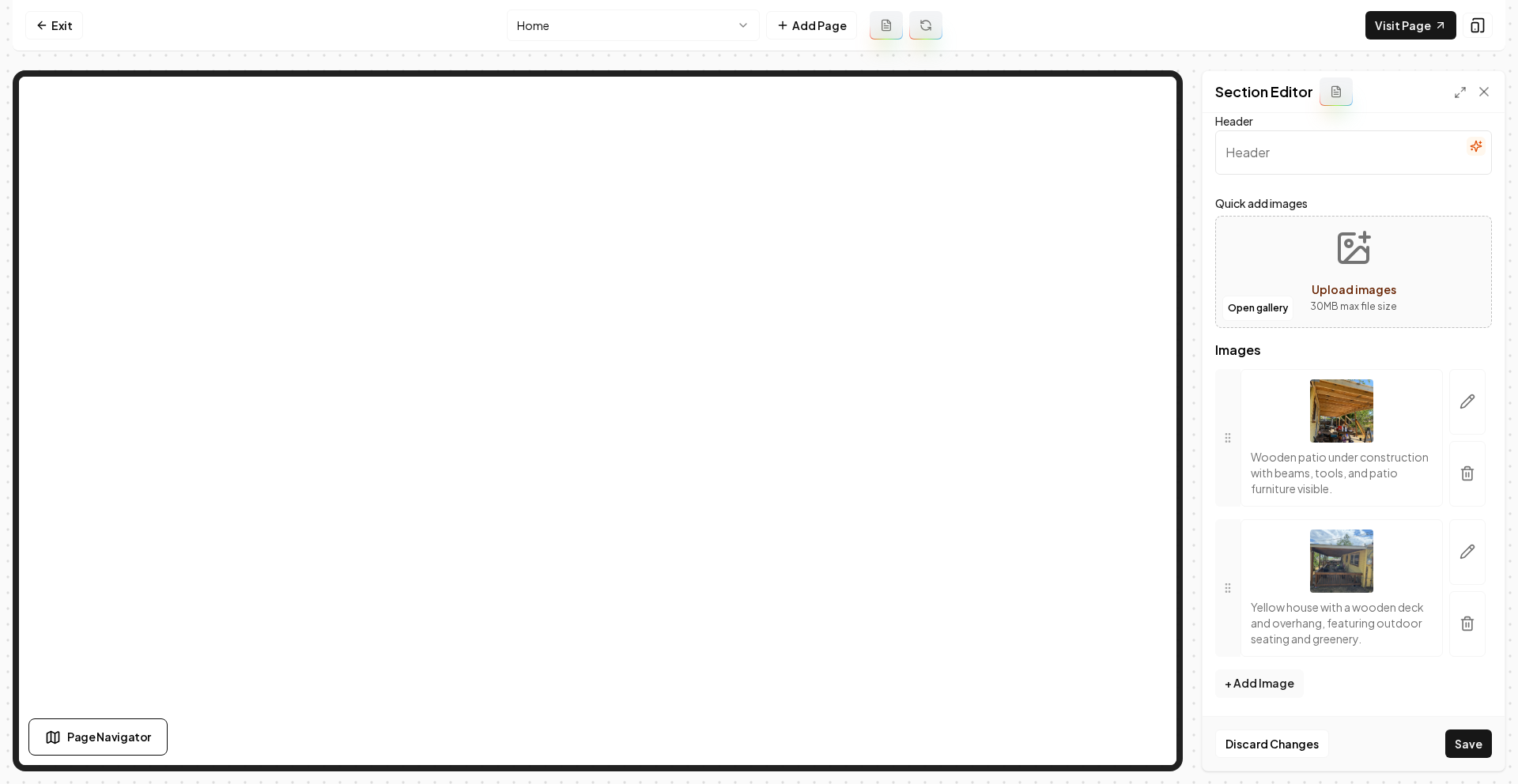
scroll to position [15, 0]
click at [1251, 311] on button "Open gallery" at bounding box center [1258, 306] width 71 height 25
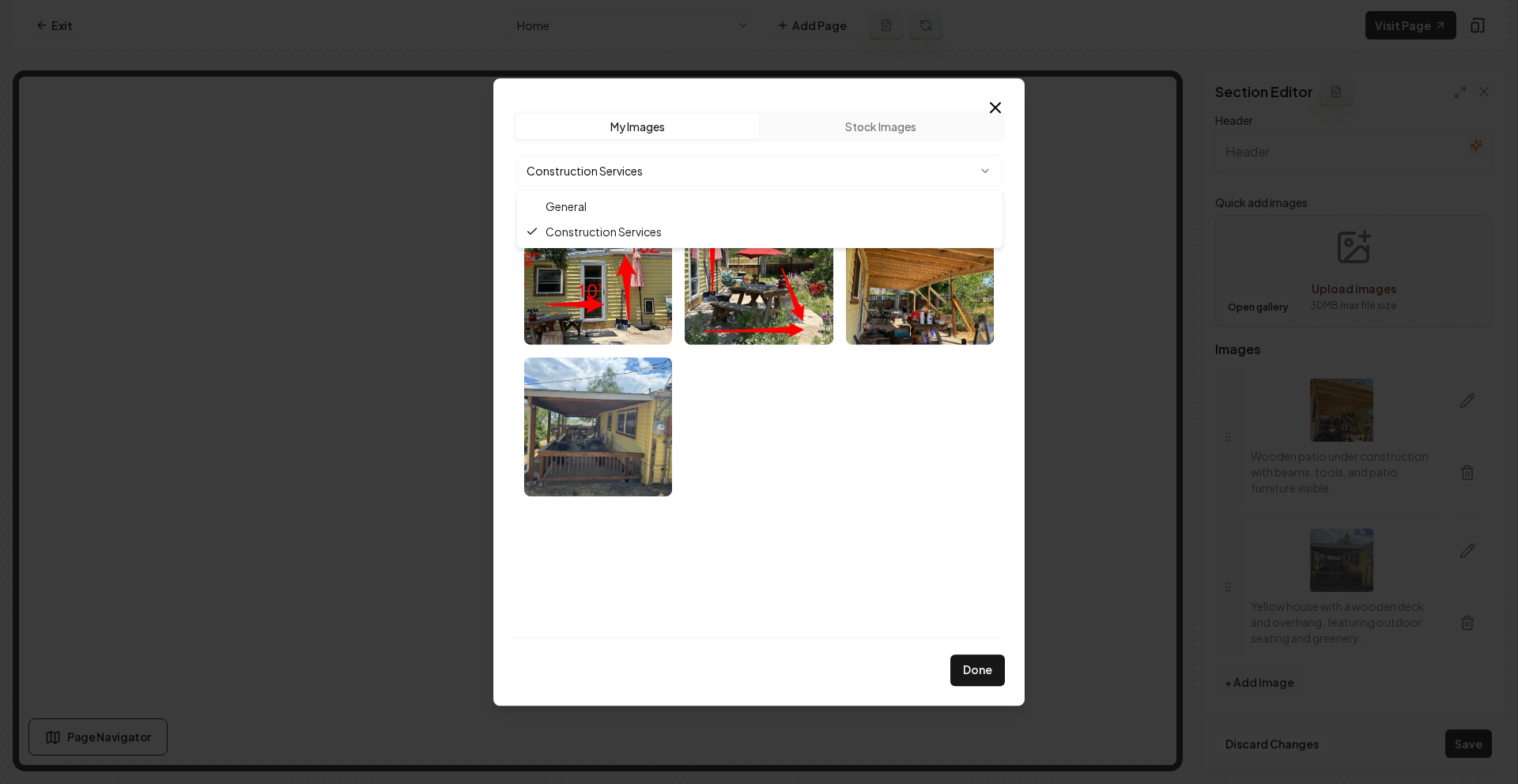
click at [802, 168] on body "Computer Required This feature is only available on a computer. Please switch t…" at bounding box center [759, 392] width 1518 height 784
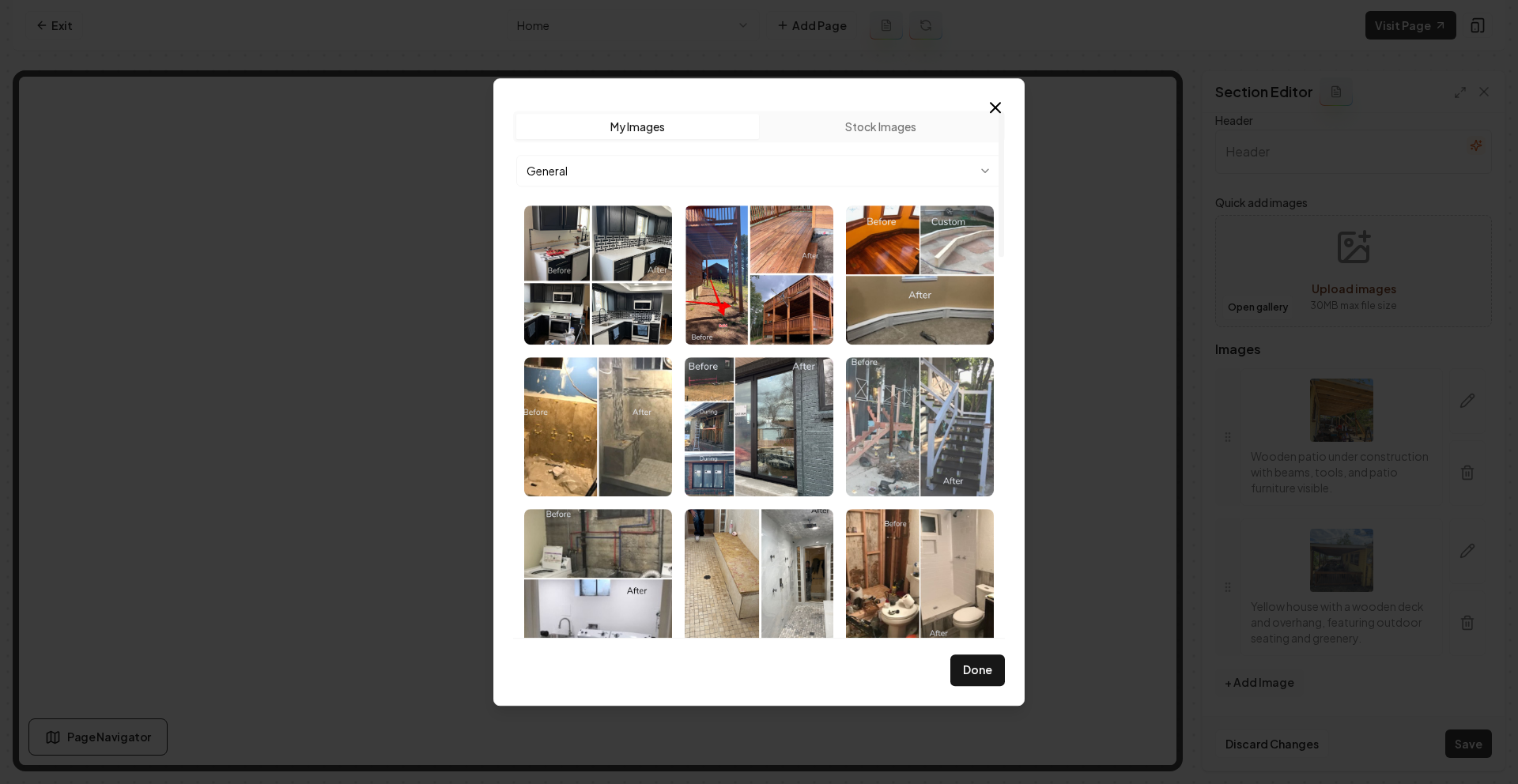
click at [916, 427] on img "Select image image_68cd59395c7cd75eb8646d16.png" at bounding box center [920, 427] width 148 height 139
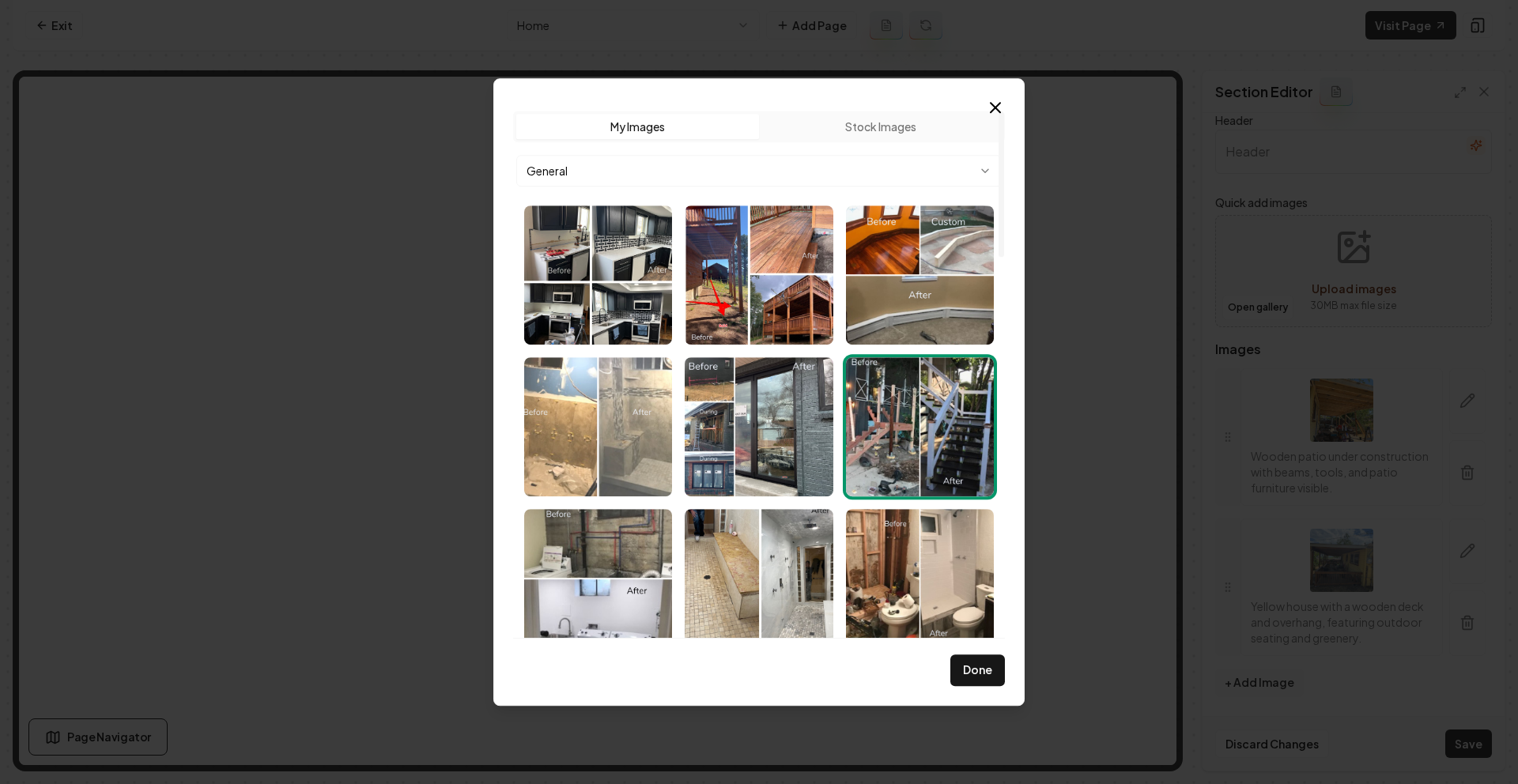
click at [612, 434] on img "Select image image_68cd59395c7cd75eb8646d66.png" at bounding box center [598, 427] width 148 height 139
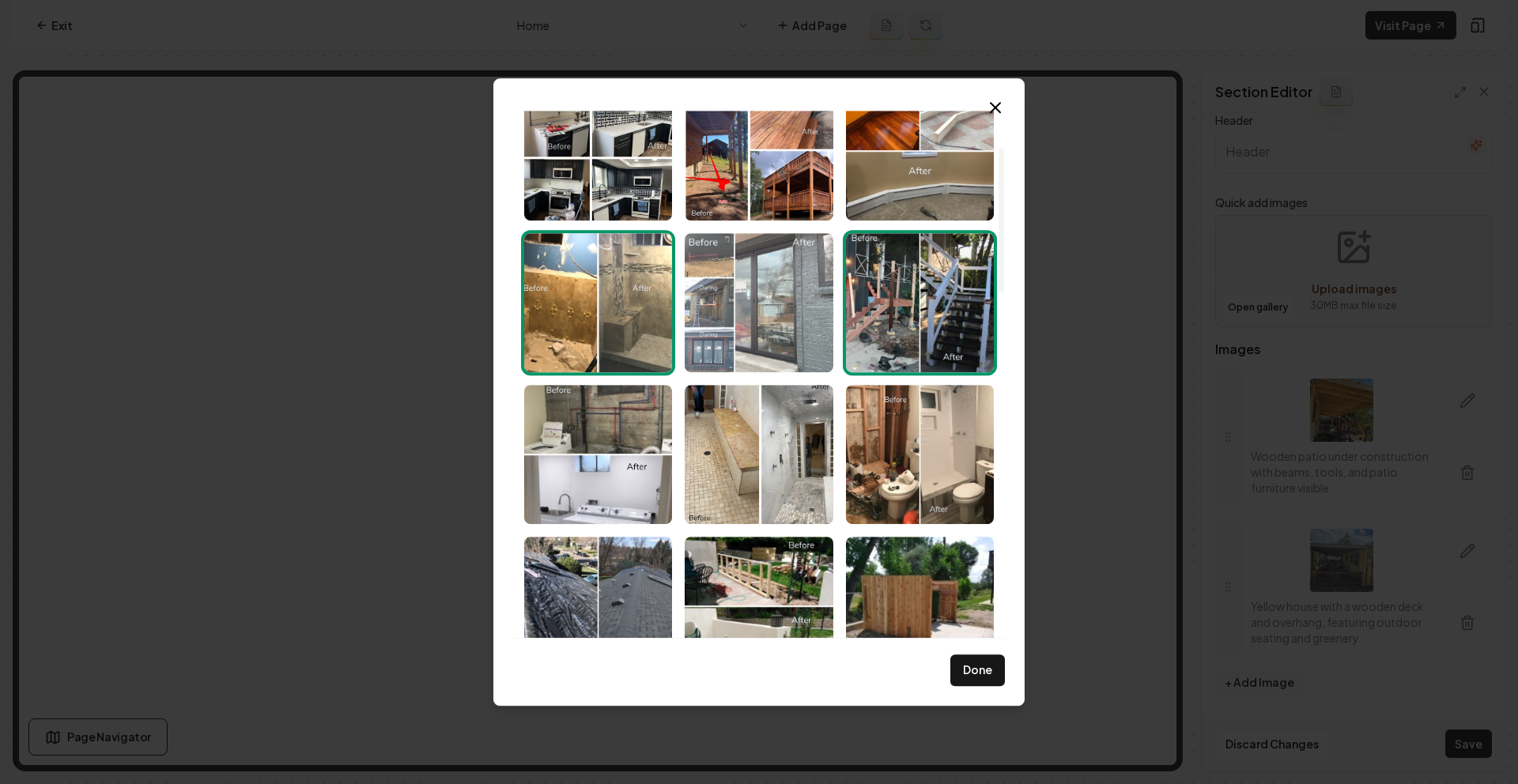
scroll to position [131, 0]
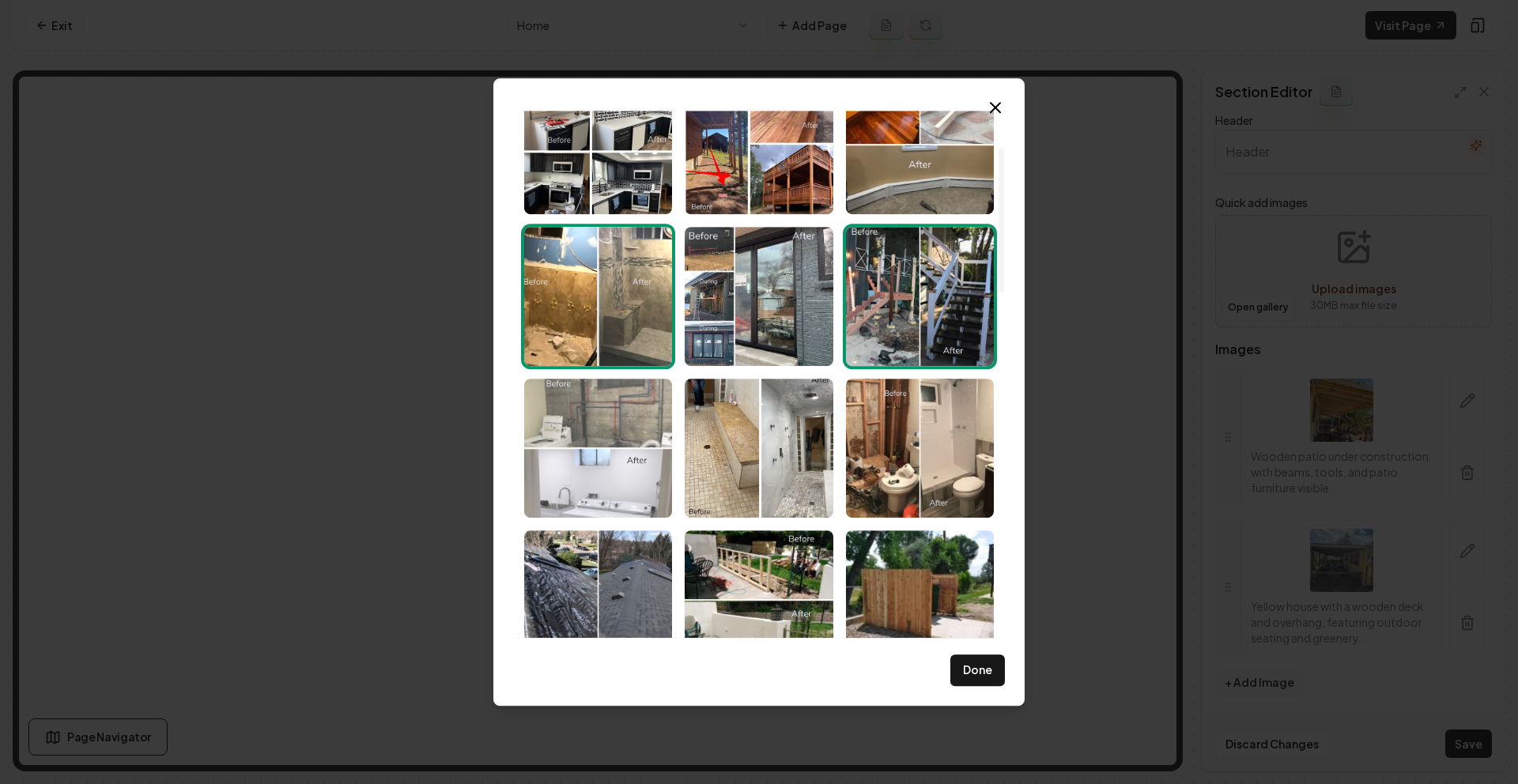
click at [597, 432] on img "Select image image_68cd59395c7cd75eb8646ad7.png" at bounding box center [598, 448] width 148 height 139
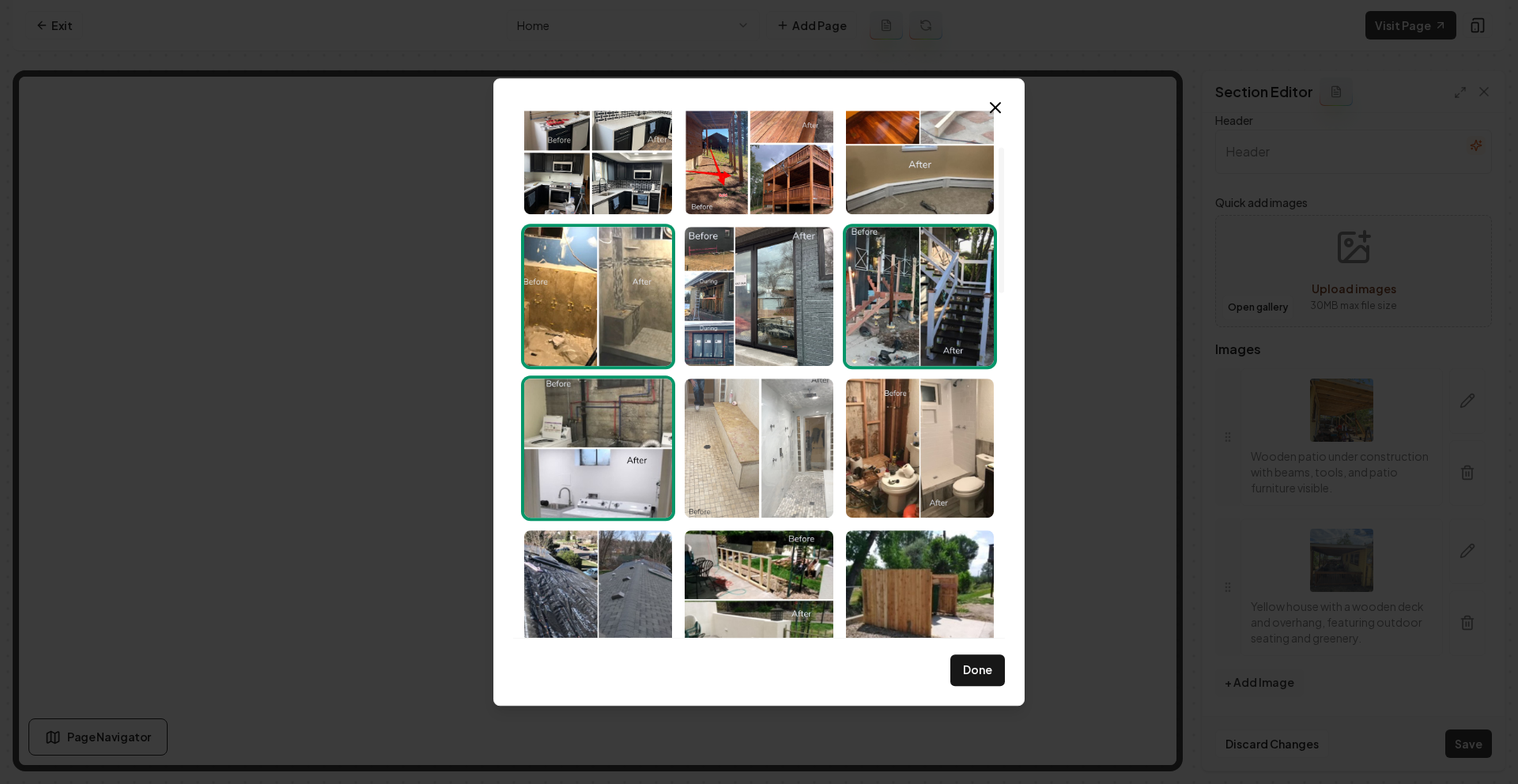
click at [736, 453] on img "Select image image_68cd59395c7cd75eb8646e2f.png" at bounding box center [759, 448] width 148 height 139
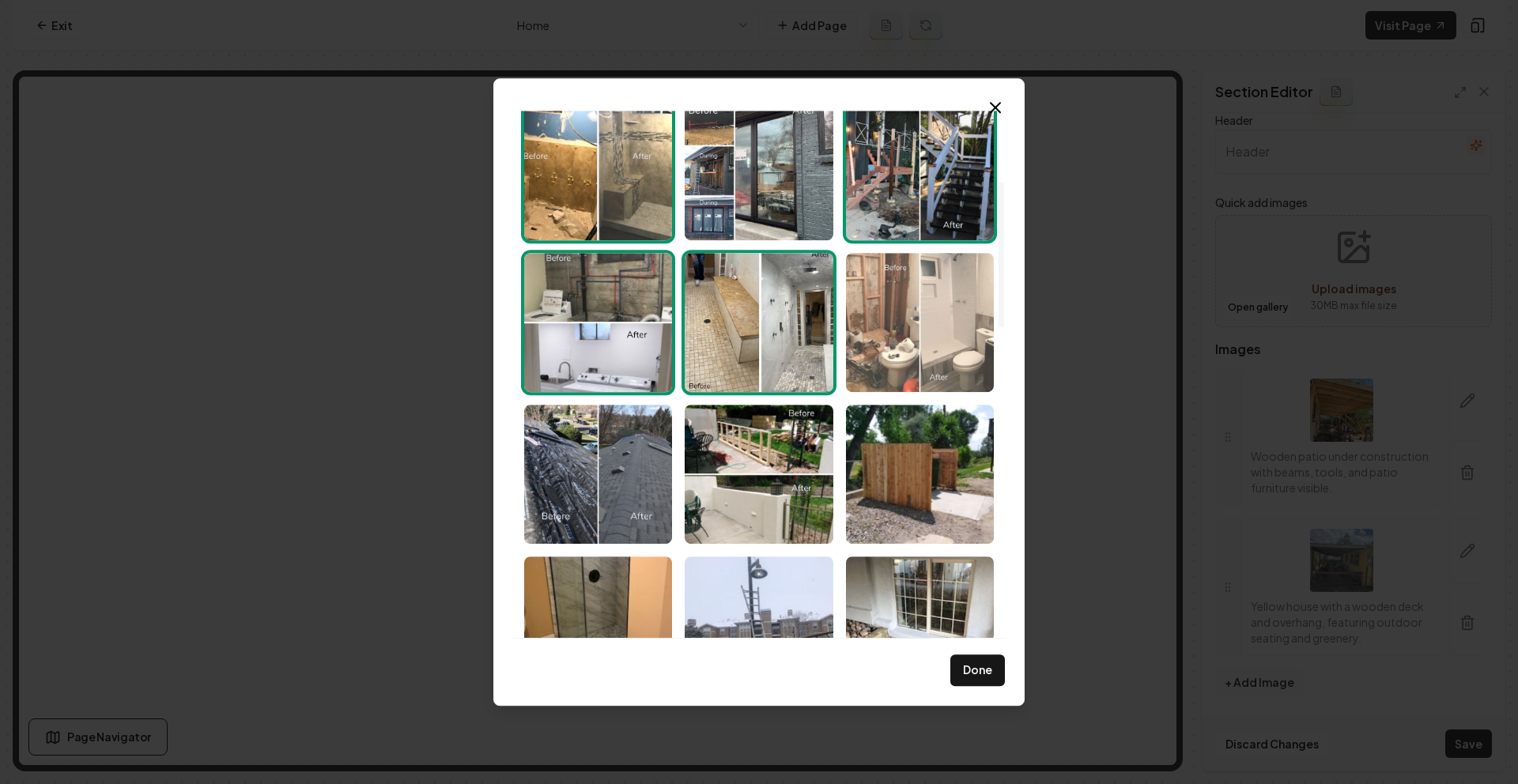
click at [947, 323] on img "Select image image_68cd59395c7cd75eb8646c59.png" at bounding box center [920, 322] width 148 height 139
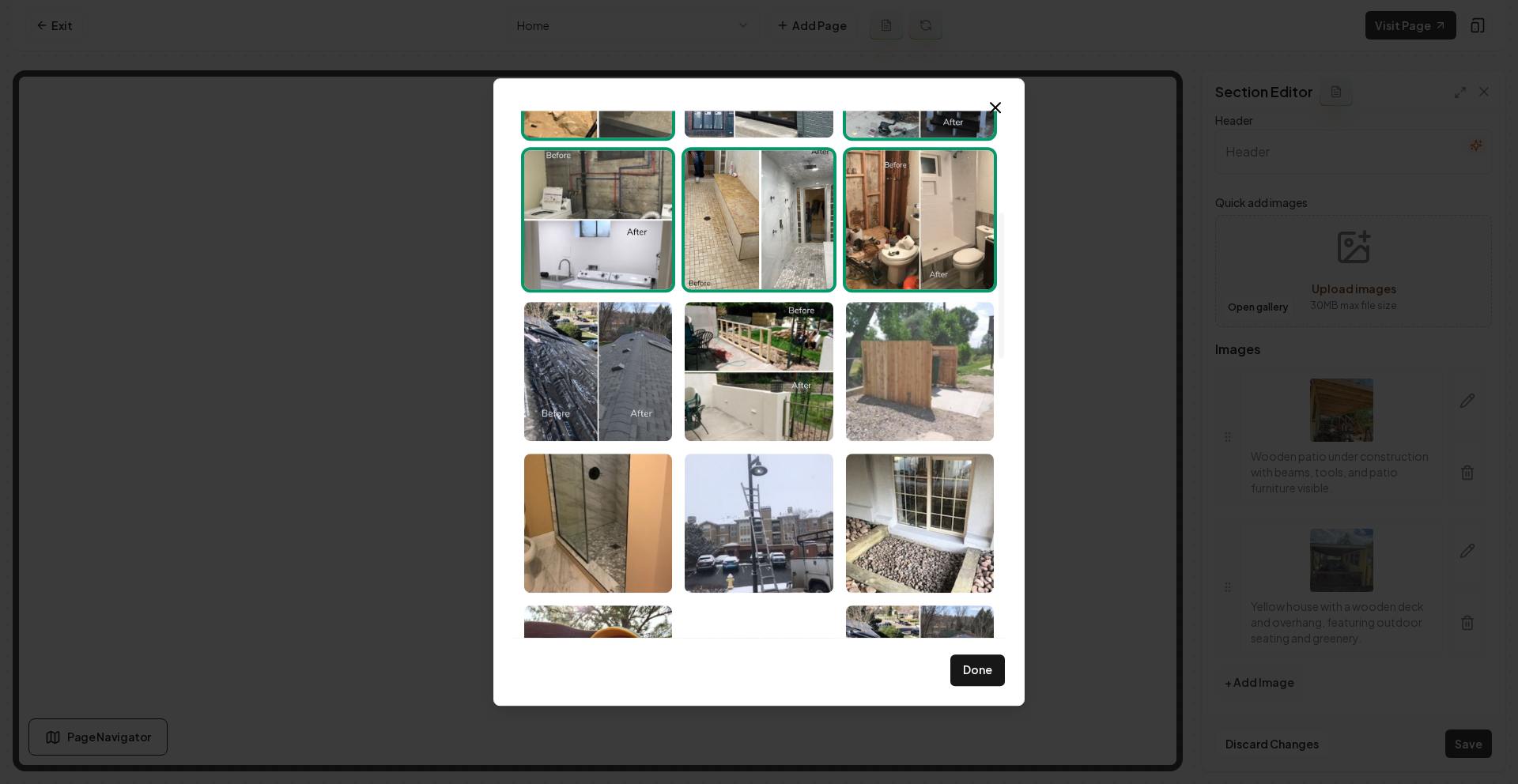
scroll to position [370, 0]
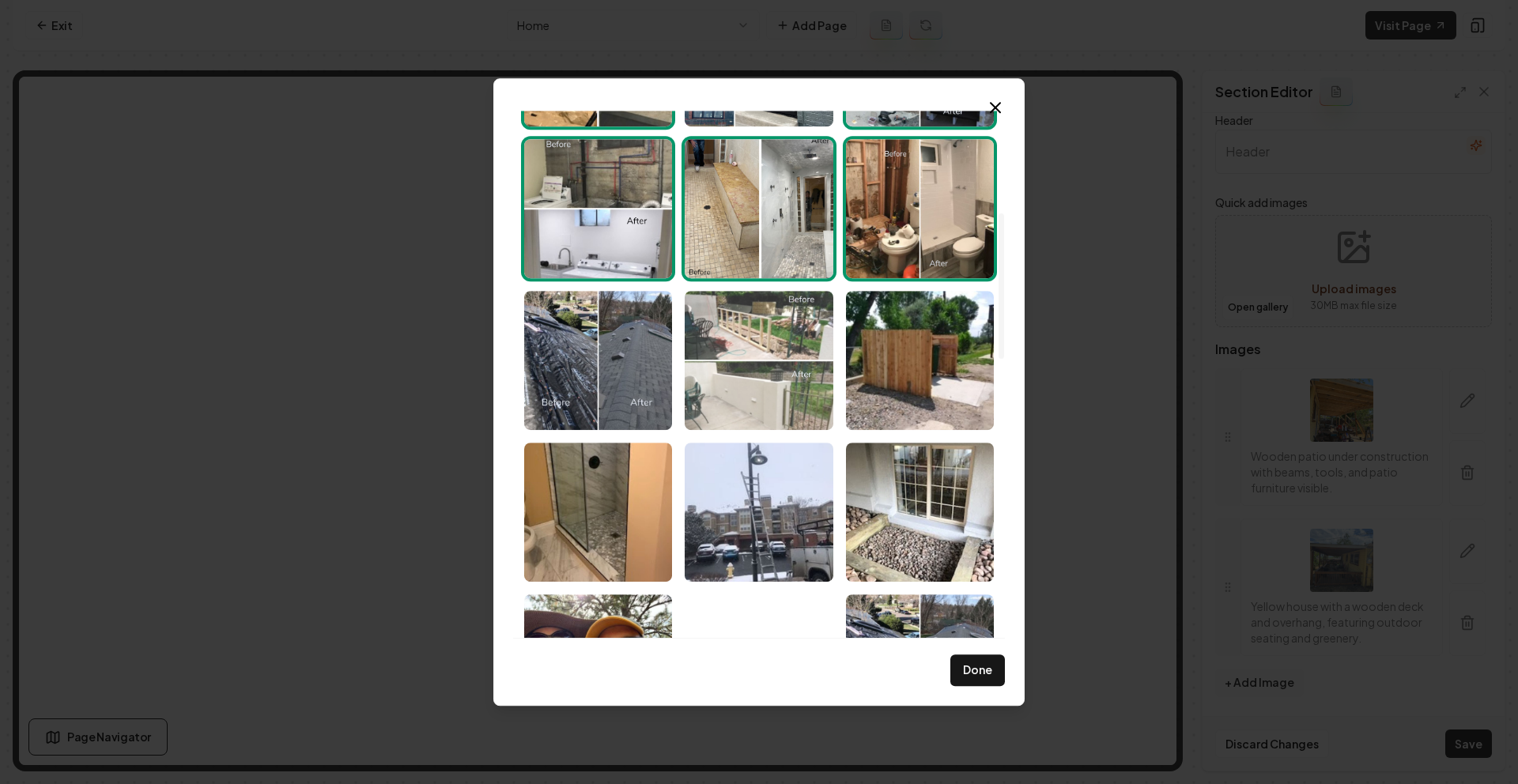
click at [807, 305] on img "Select image image_68cd59395c7cd75eb8646cf9.png" at bounding box center [759, 360] width 148 height 139
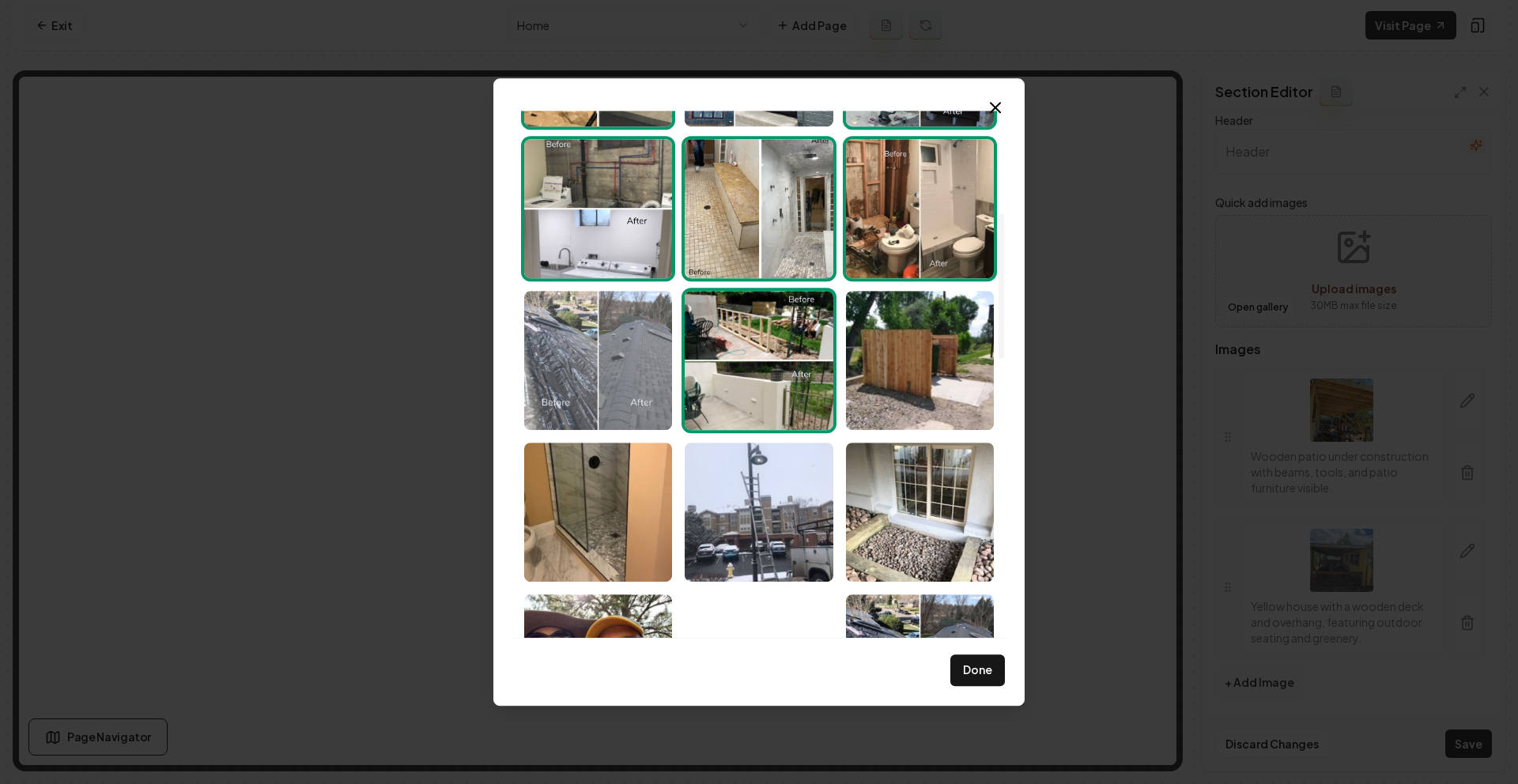
click at [553, 339] on img "Select image image_68cd59395c7cd75eb8646d46.png" at bounding box center [598, 360] width 148 height 139
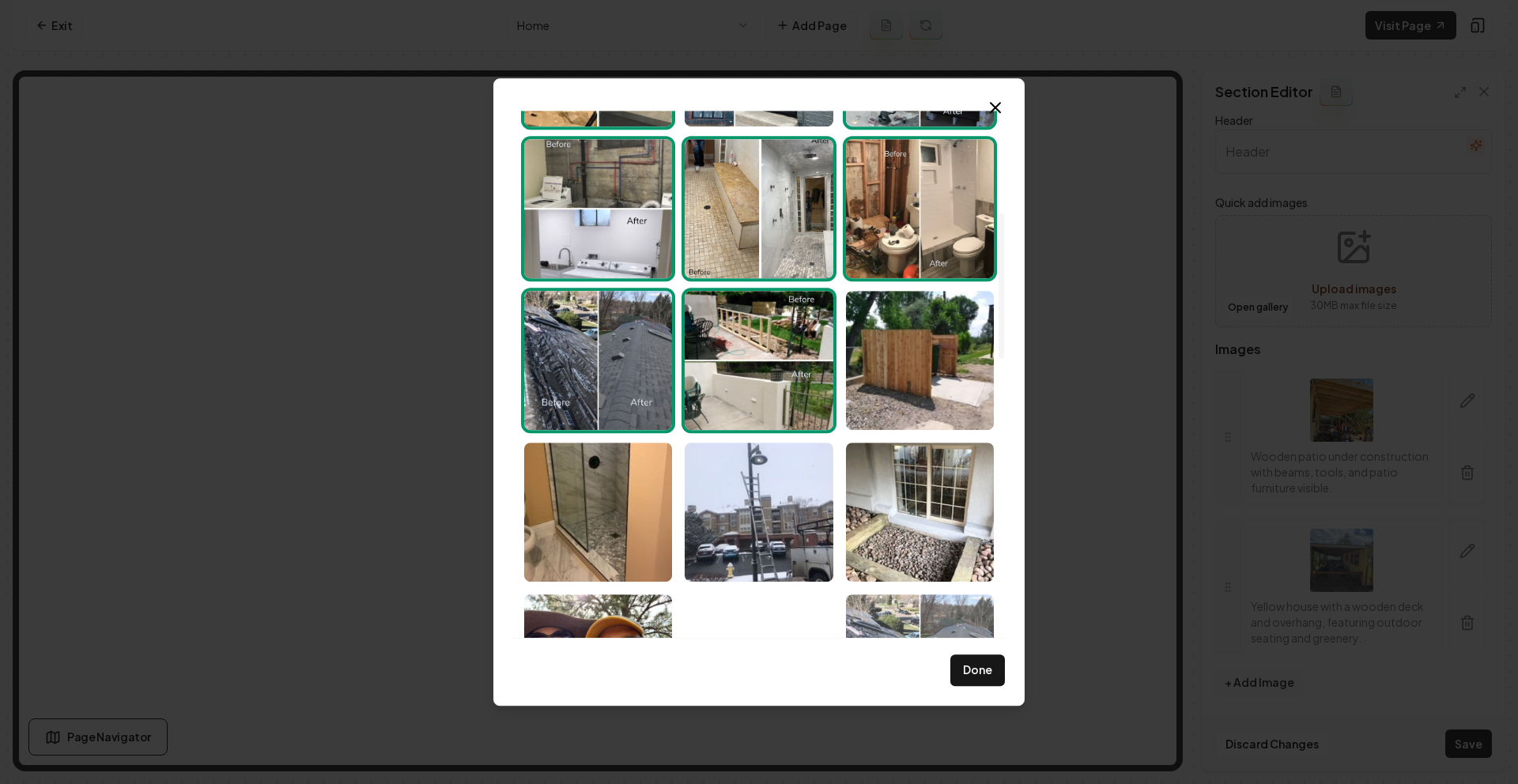
scroll to position [678, 0]
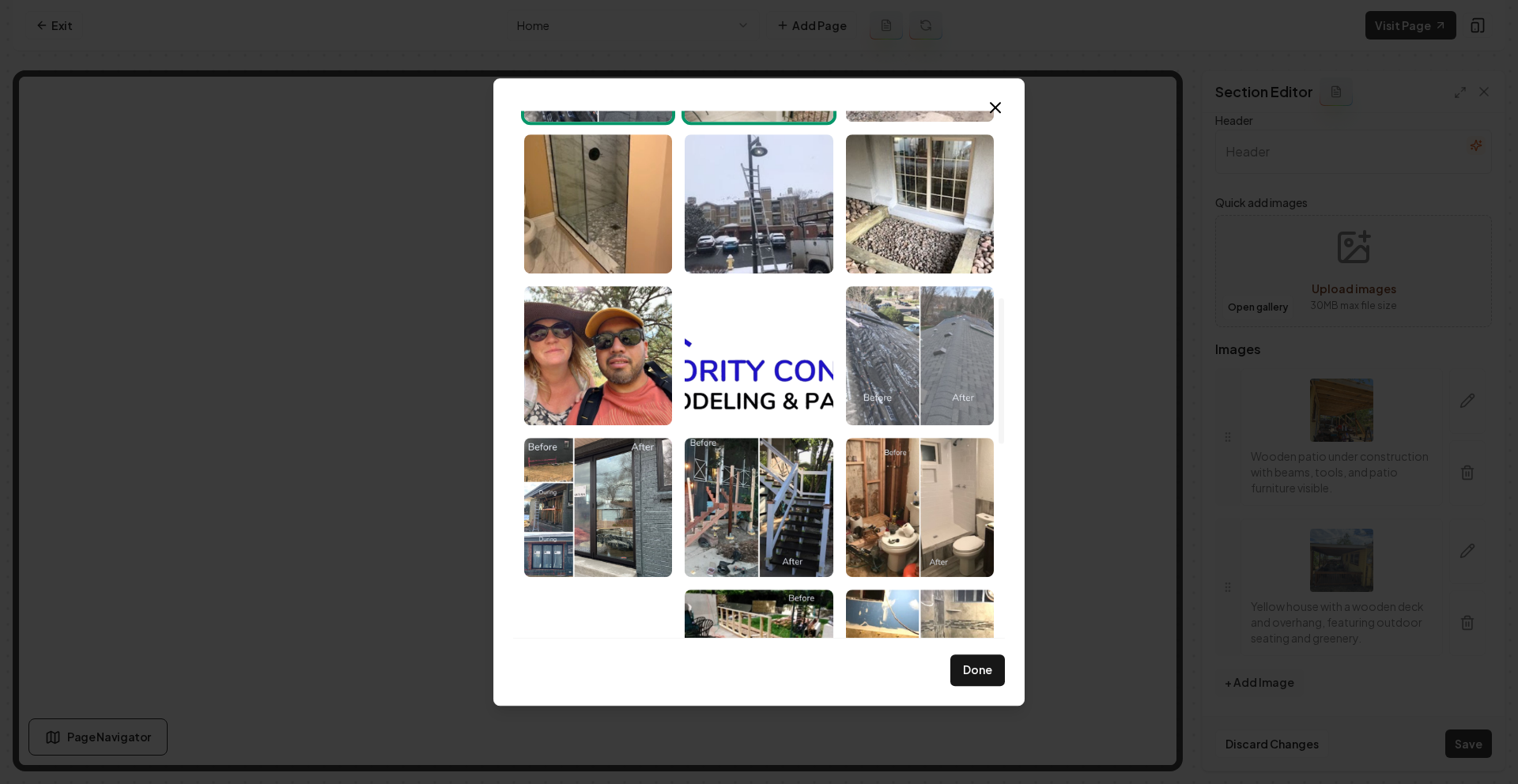
click at [933, 328] on img "Select image image_68a896f45c7cd75eb87b5025.jpeg" at bounding box center [920, 355] width 148 height 139
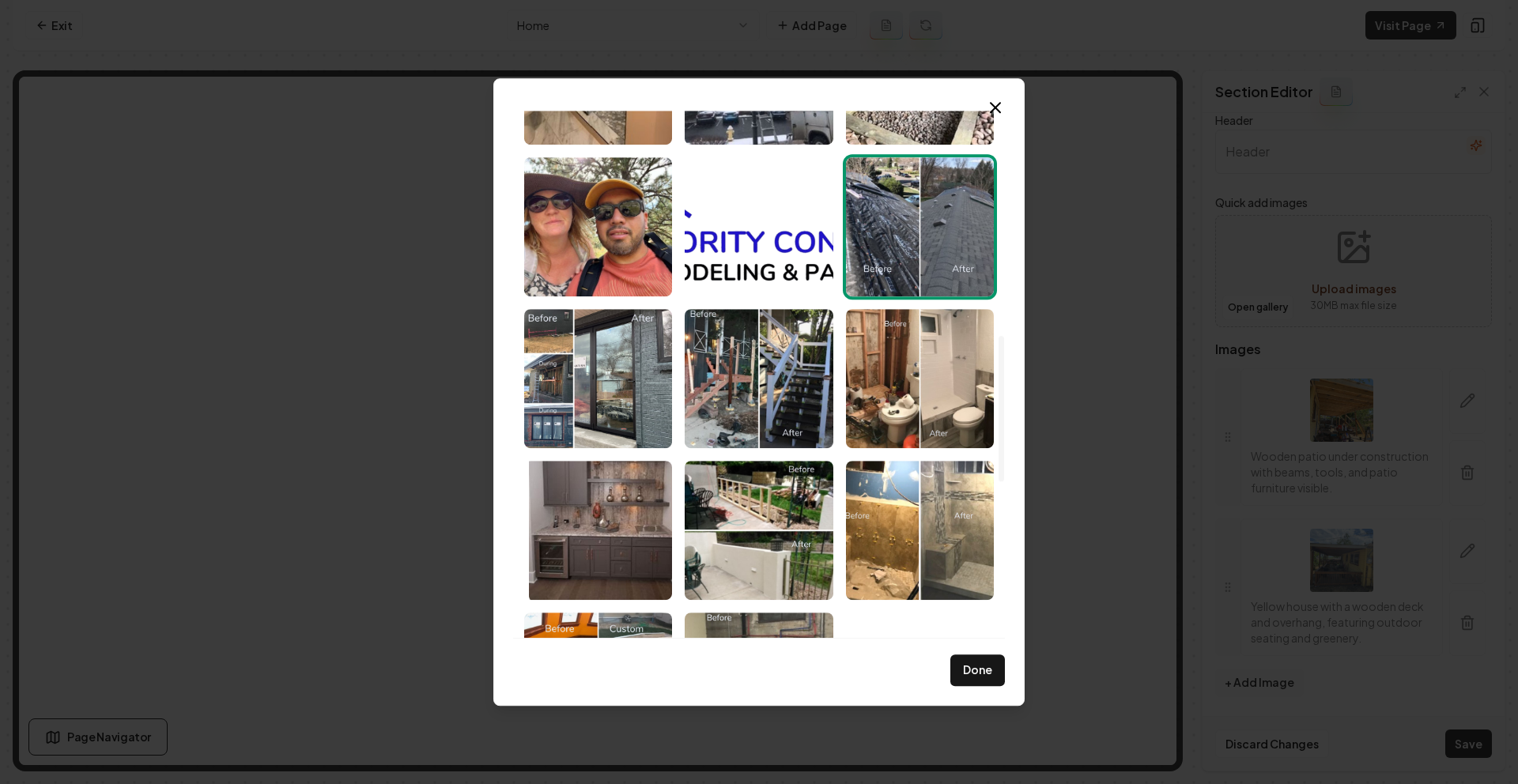
scroll to position [815, 0]
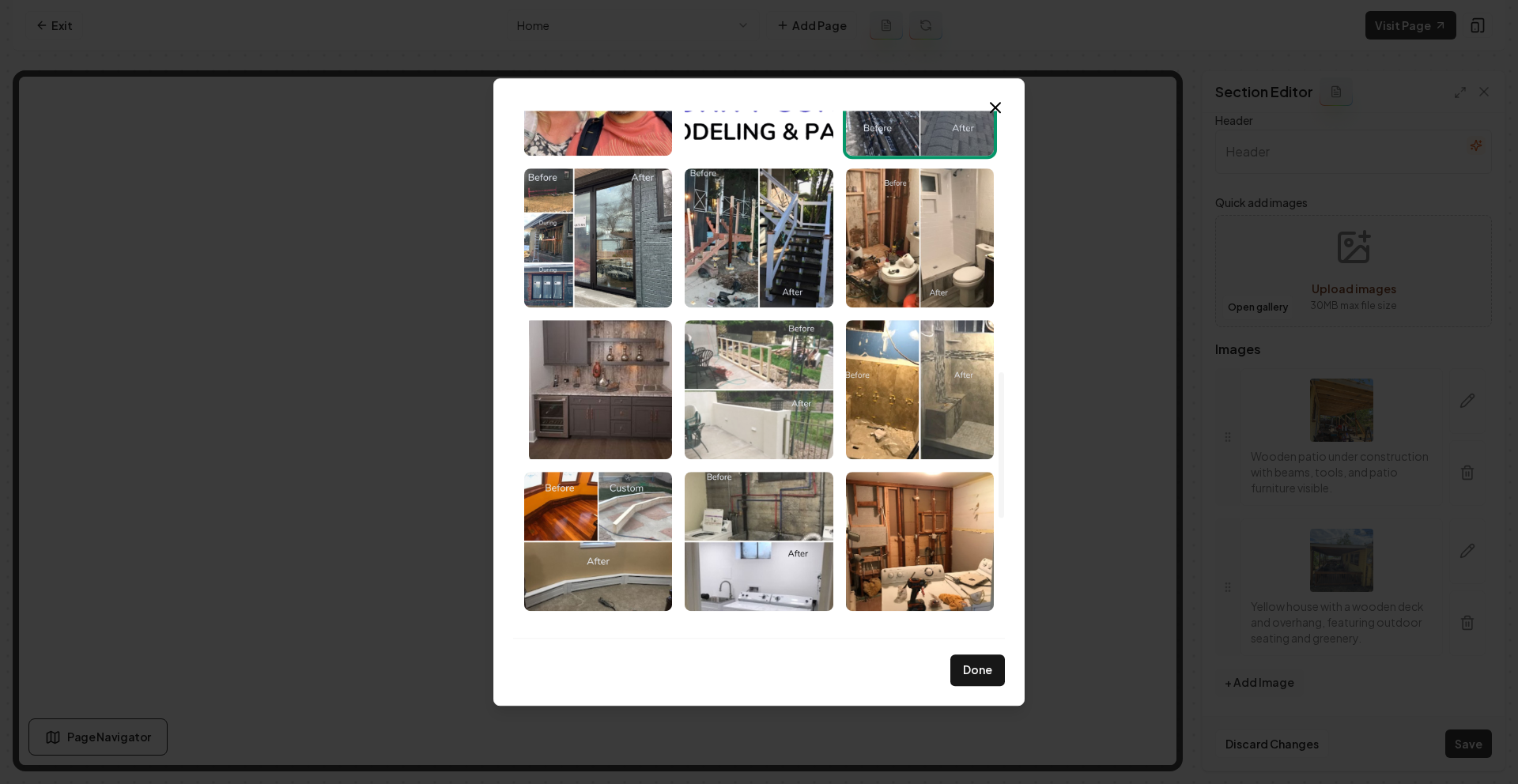
click at [776, 408] on img "Select image image_68a896f45c7cd75eb87b4f2a.jpeg" at bounding box center [759, 390] width 148 height 139
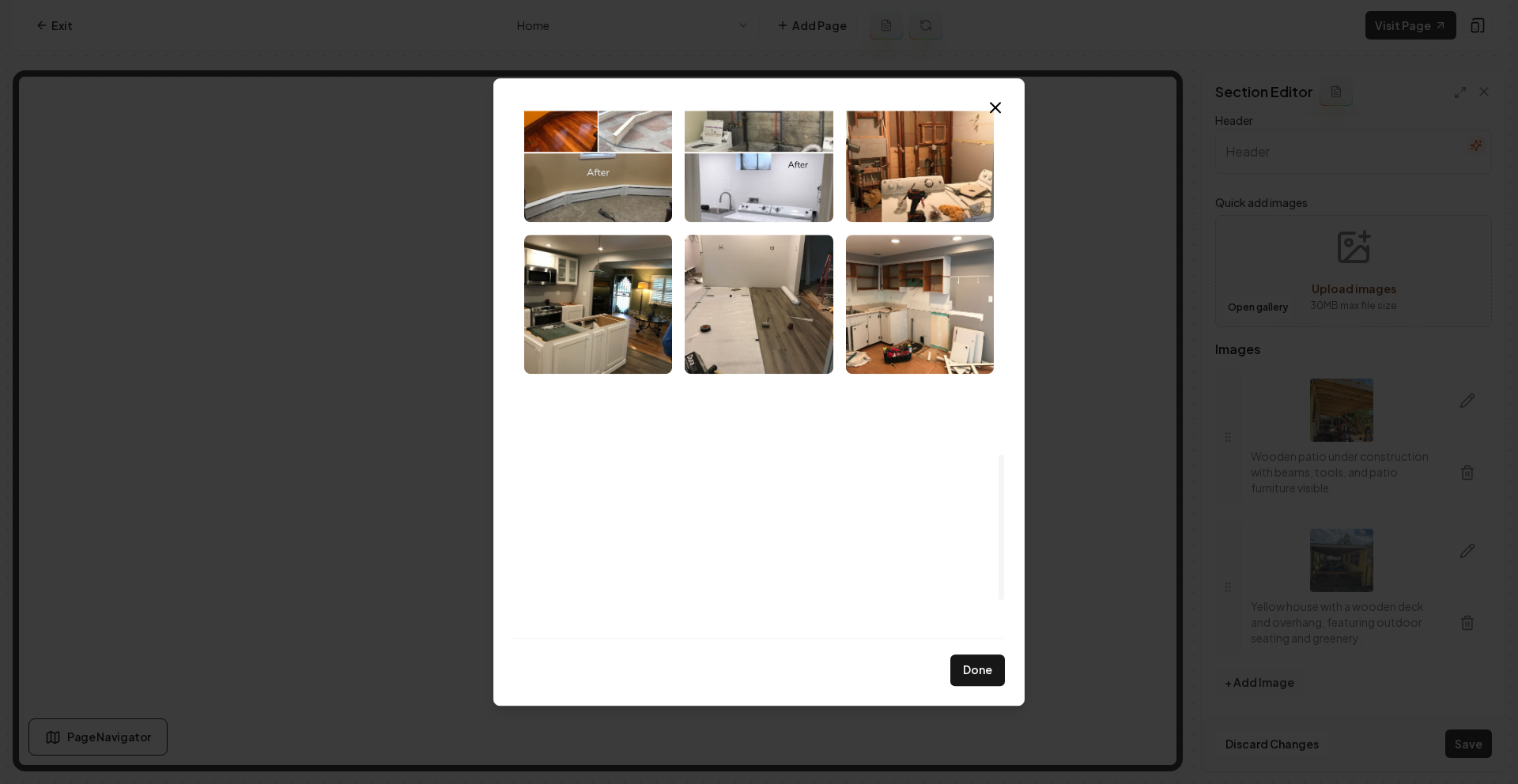
scroll to position [1351, 0]
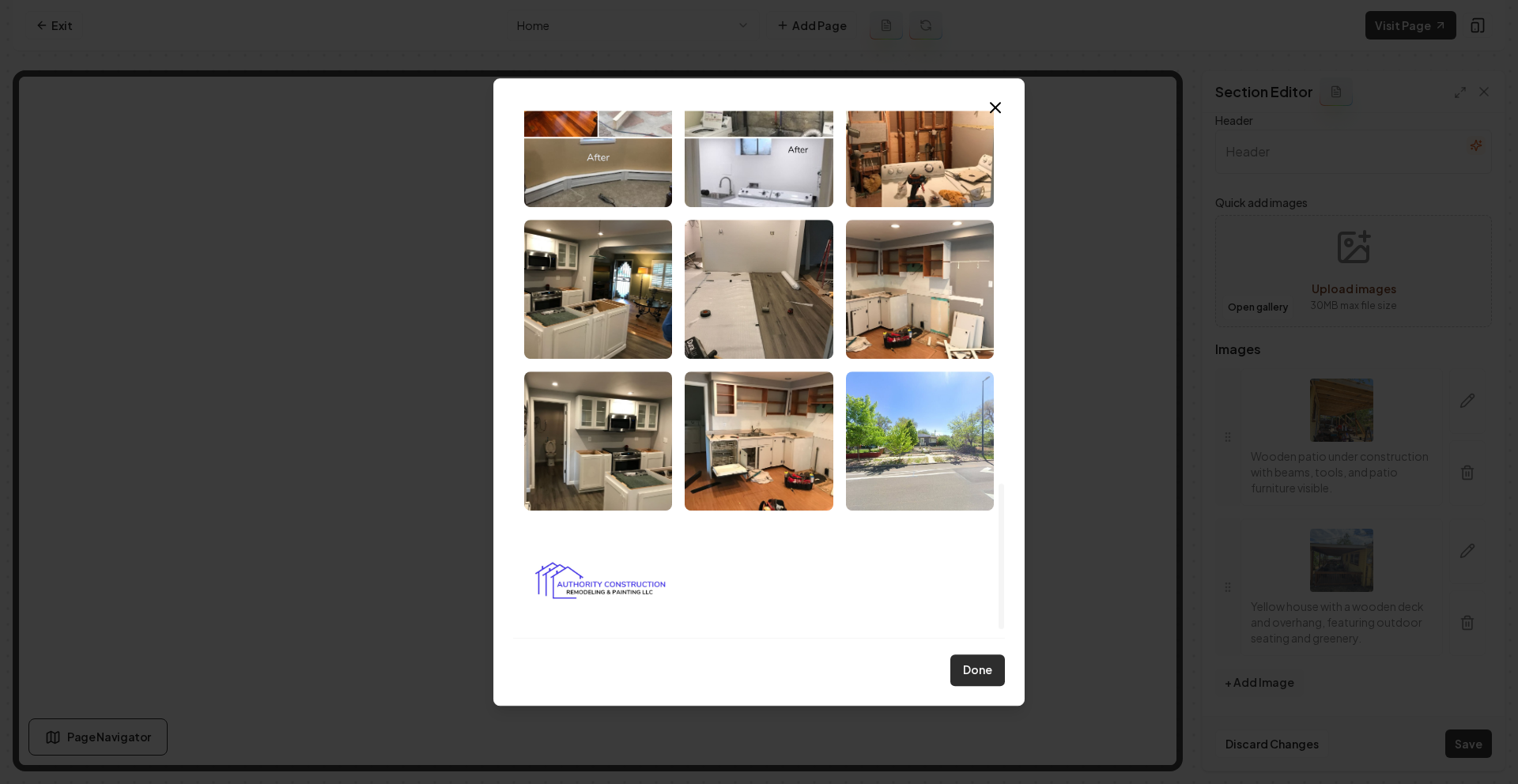
click at [971, 666] on button "Done" at bounding box center [977, 670] width 55 height 31
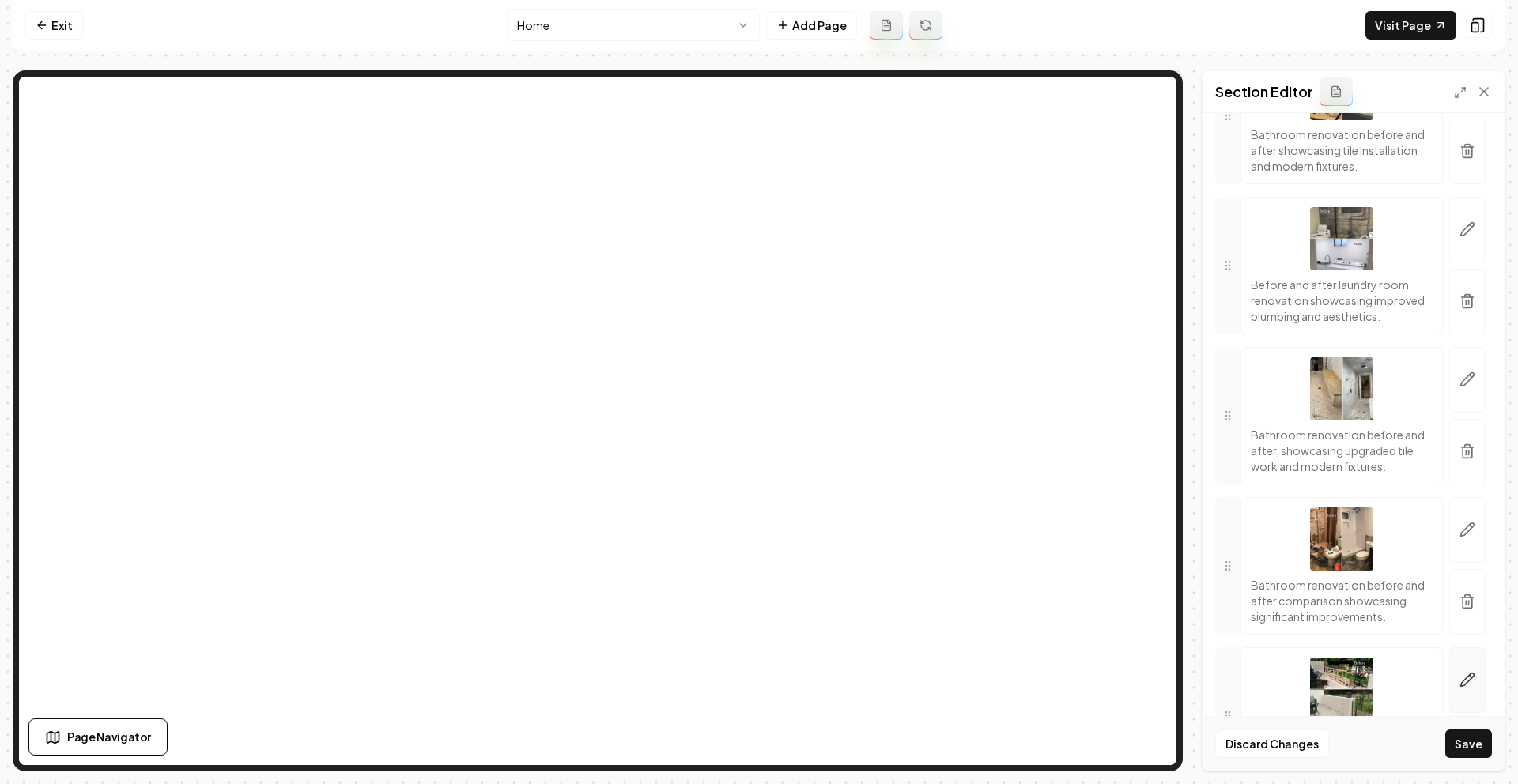
scroll to position [1413, 0]
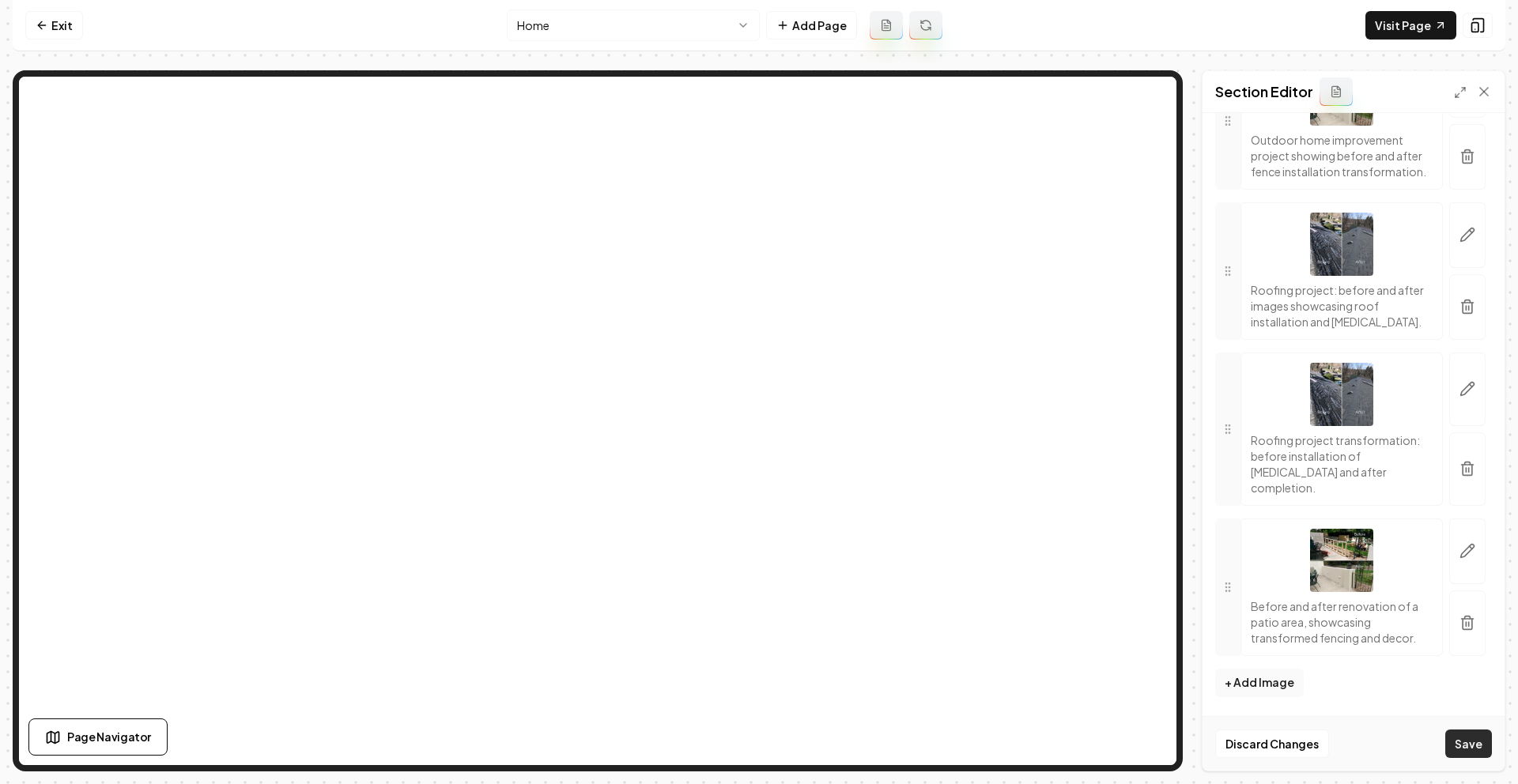
click at [1471, 742] on button "Save" at bounding box center [1469, 743] width 46 height 29
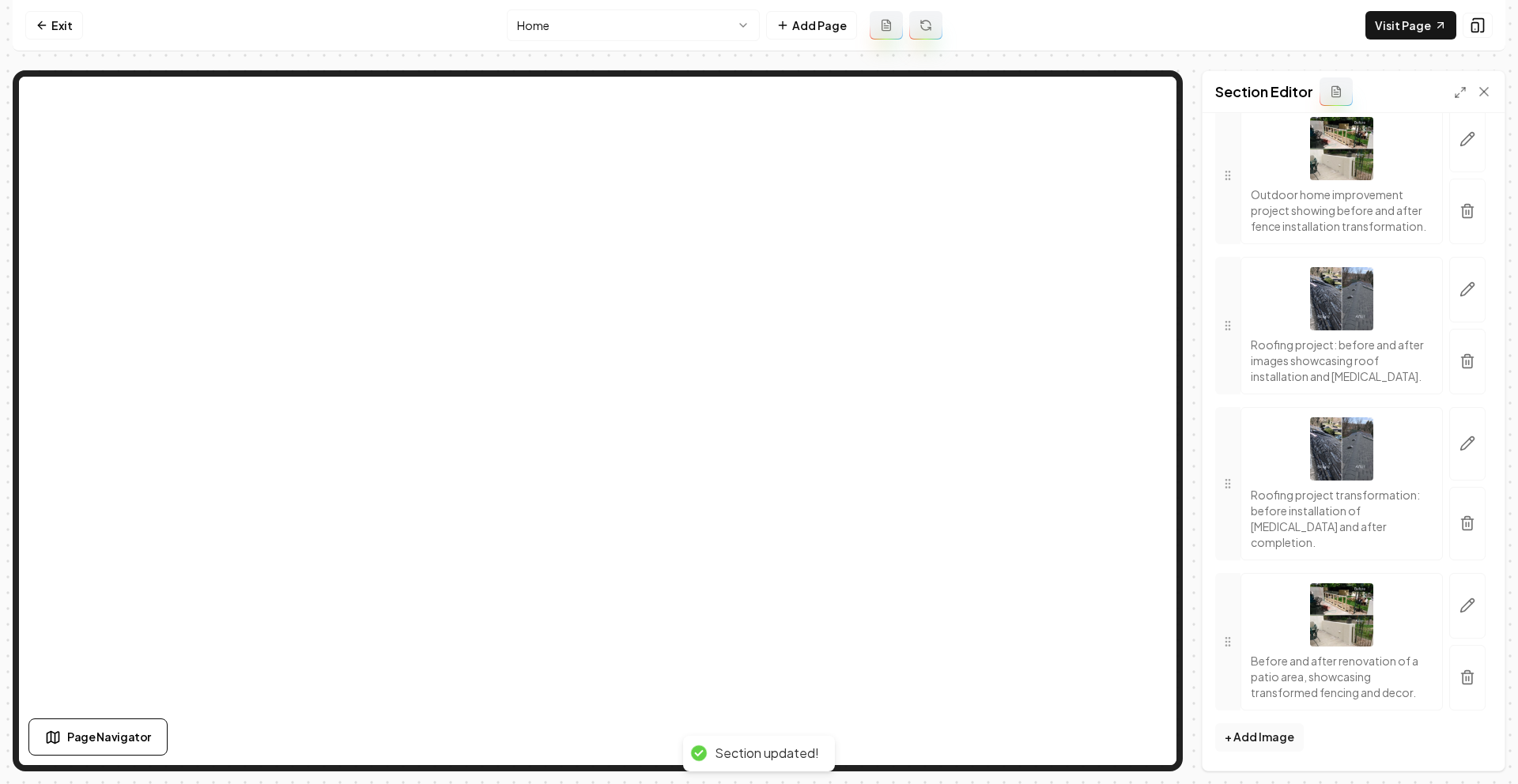
scroll to position [1359, 0]
click at [1393, 29] on link "Visit Page" at bounding box center [1411, 25] width 91 height 29
drag, startPoint x: 1484, startPoint y: 92, endPoint x: 1434, endPoint y: 54, distance: 62.8
click at [1484, 91] on icon at bounding box center [1484, 92] width 8 height 8
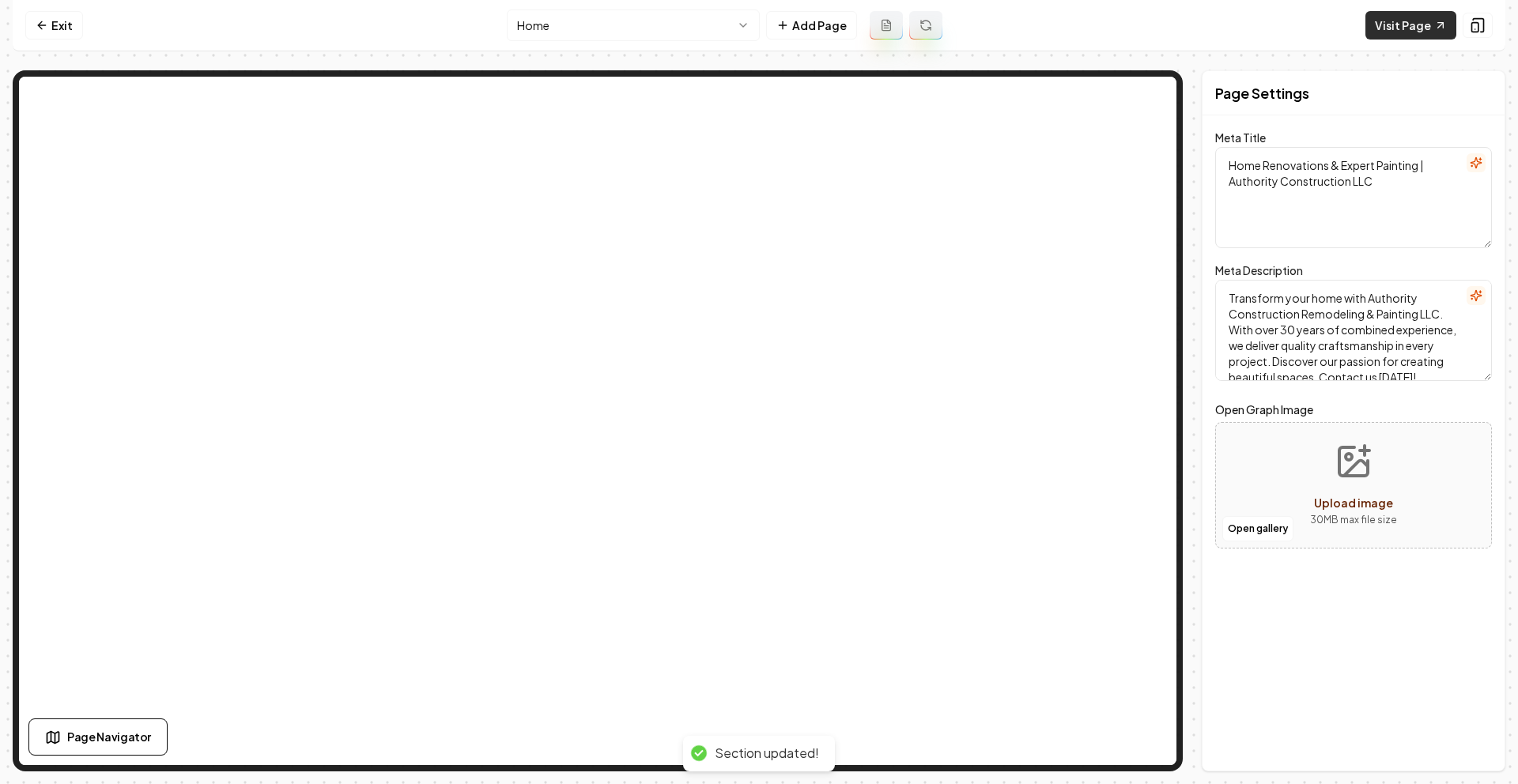
click at [1398, 22] on link "Visit Page" at bounding box center [1411, 25] width 91 height 29
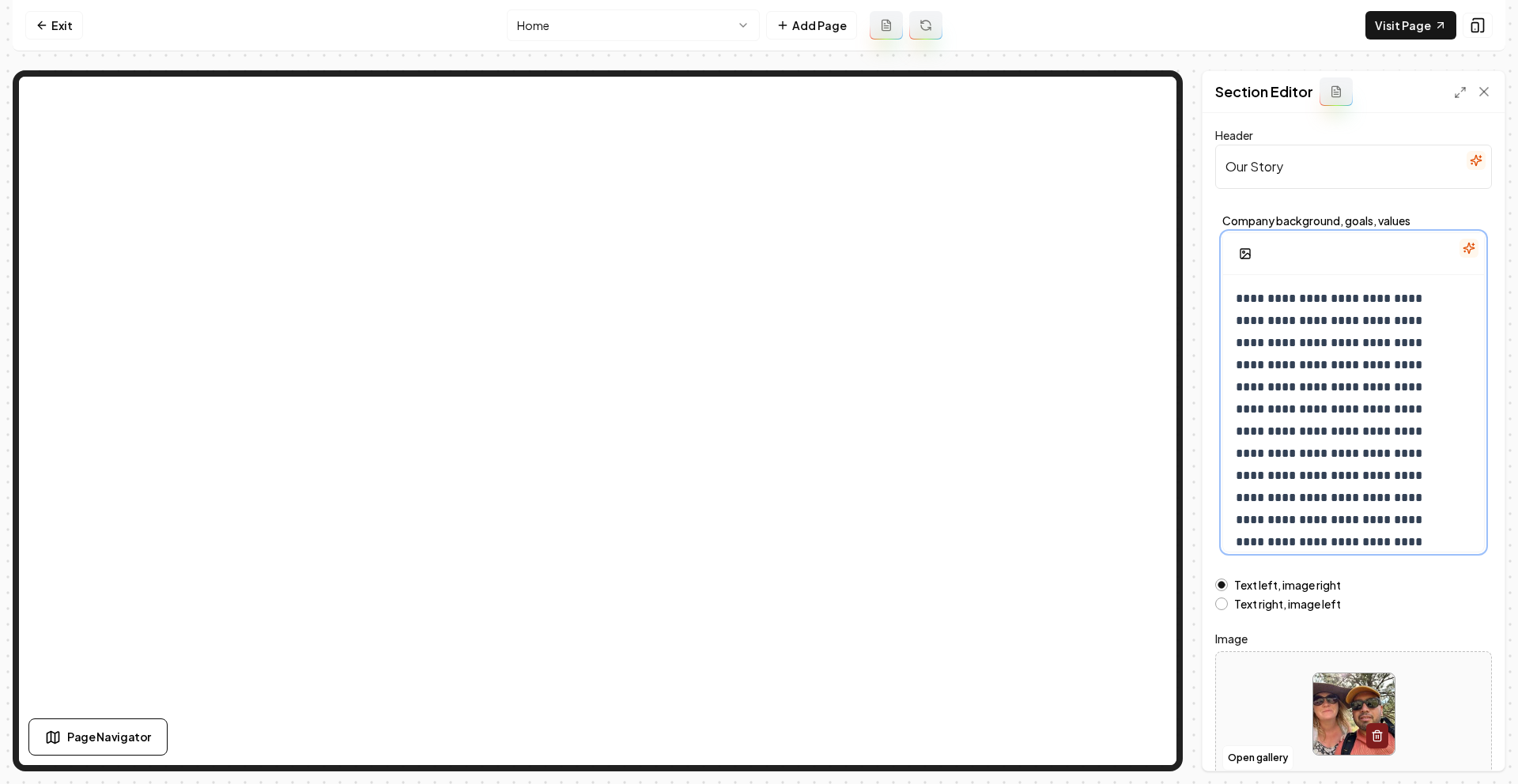
click at [1338, 348] on p "**********" at bounding box center [1341, 554] width 212 height 531
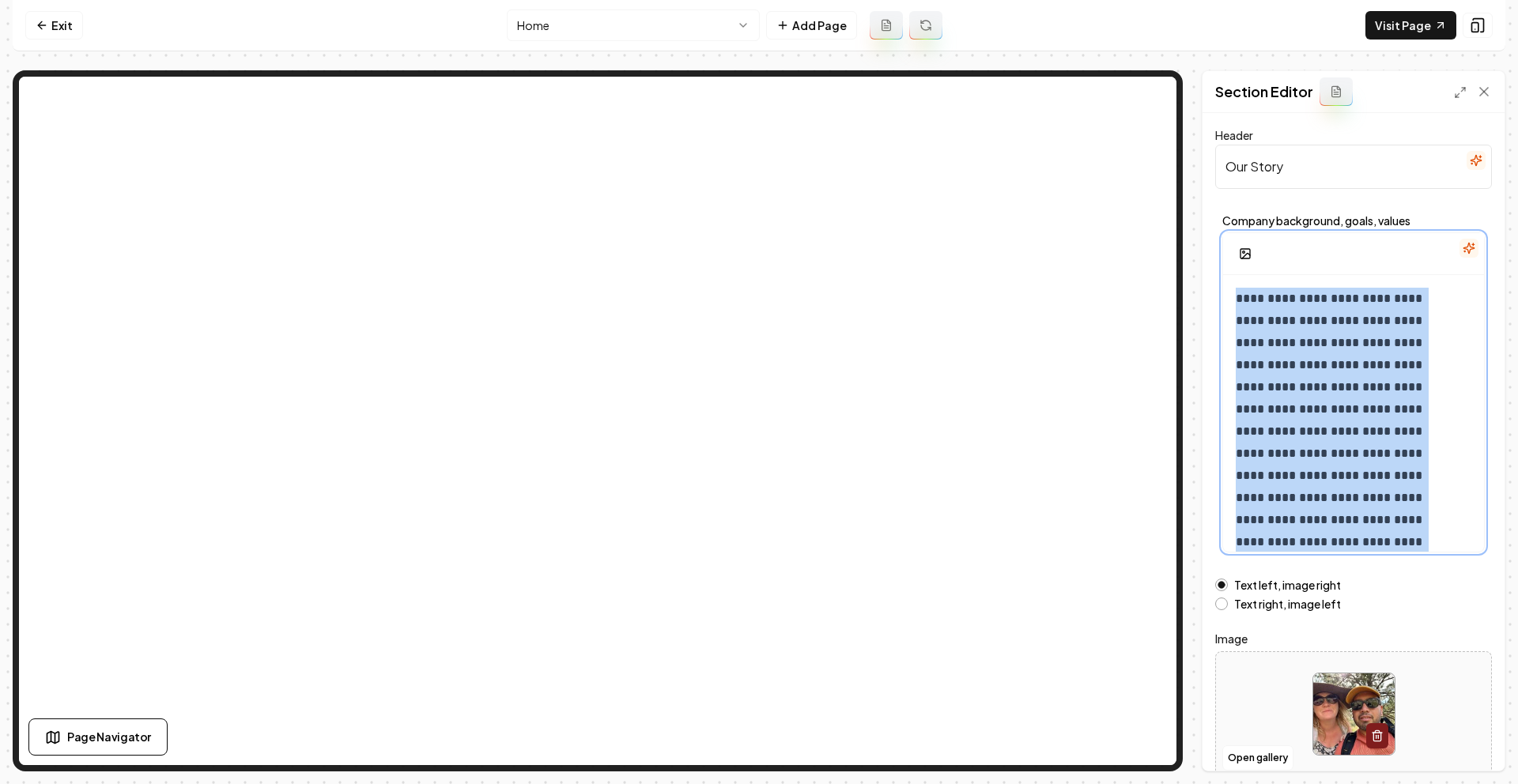
click at [1338, 348] on p "**********" at bounding box center [1341, 554] width 212 height 531
copy p "**********"
click at [58, 21] on link "Exit" at bounding box center [54, 25] width 57 height 29
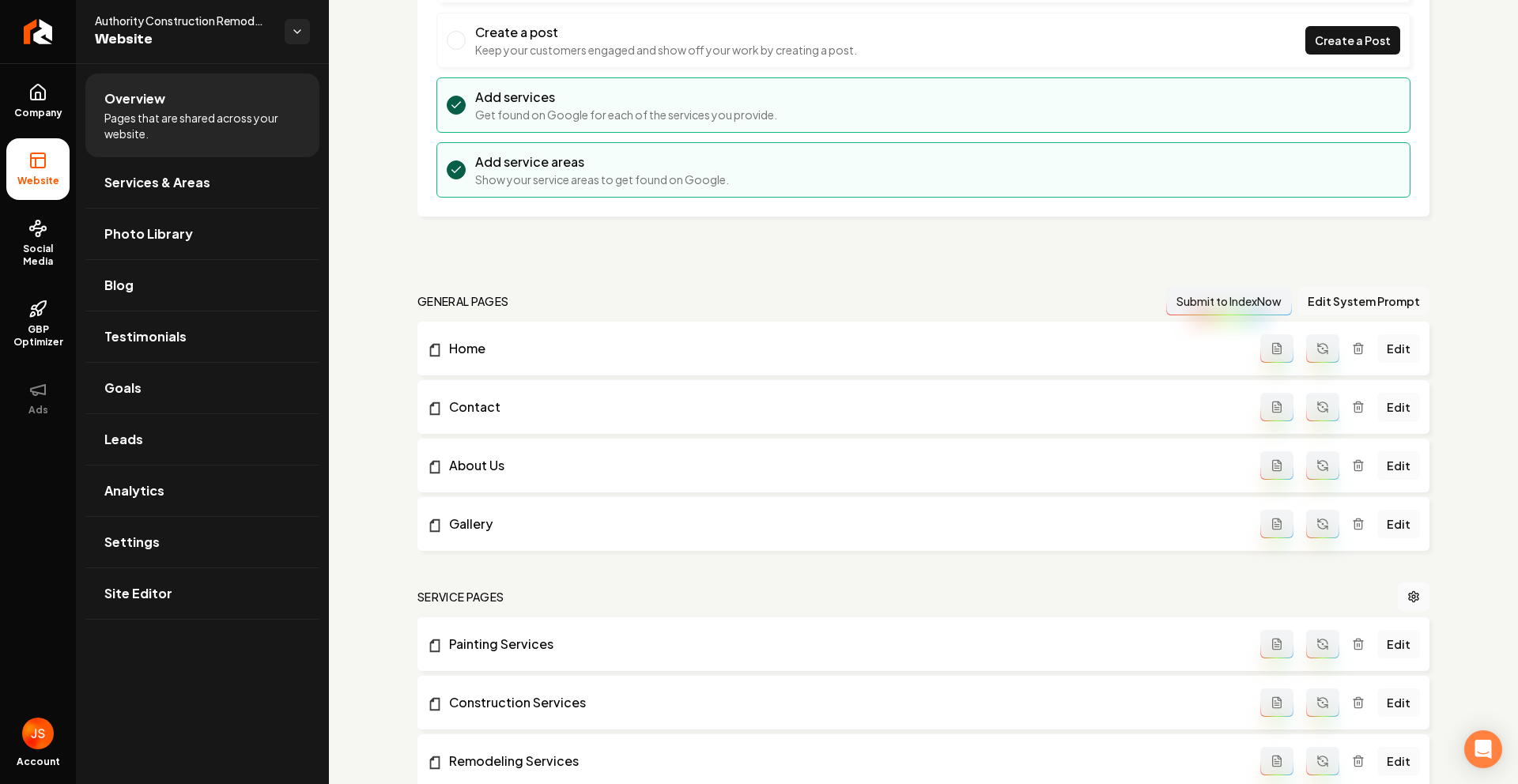
scroll to position [193, 0]
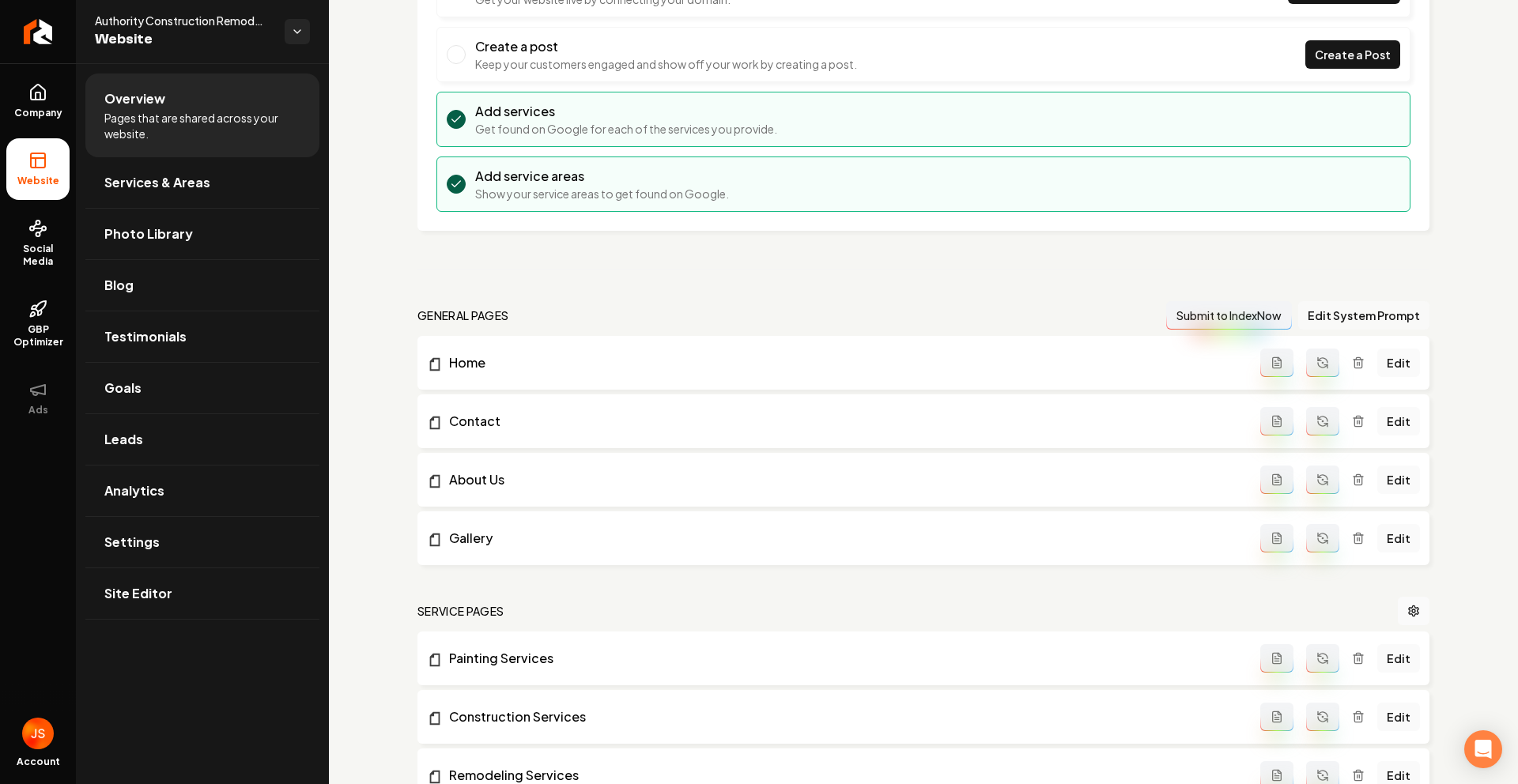
click at [1343, 322] on button "Edit System Prompt" at bounding box center [1364, 315] width 132 height 29
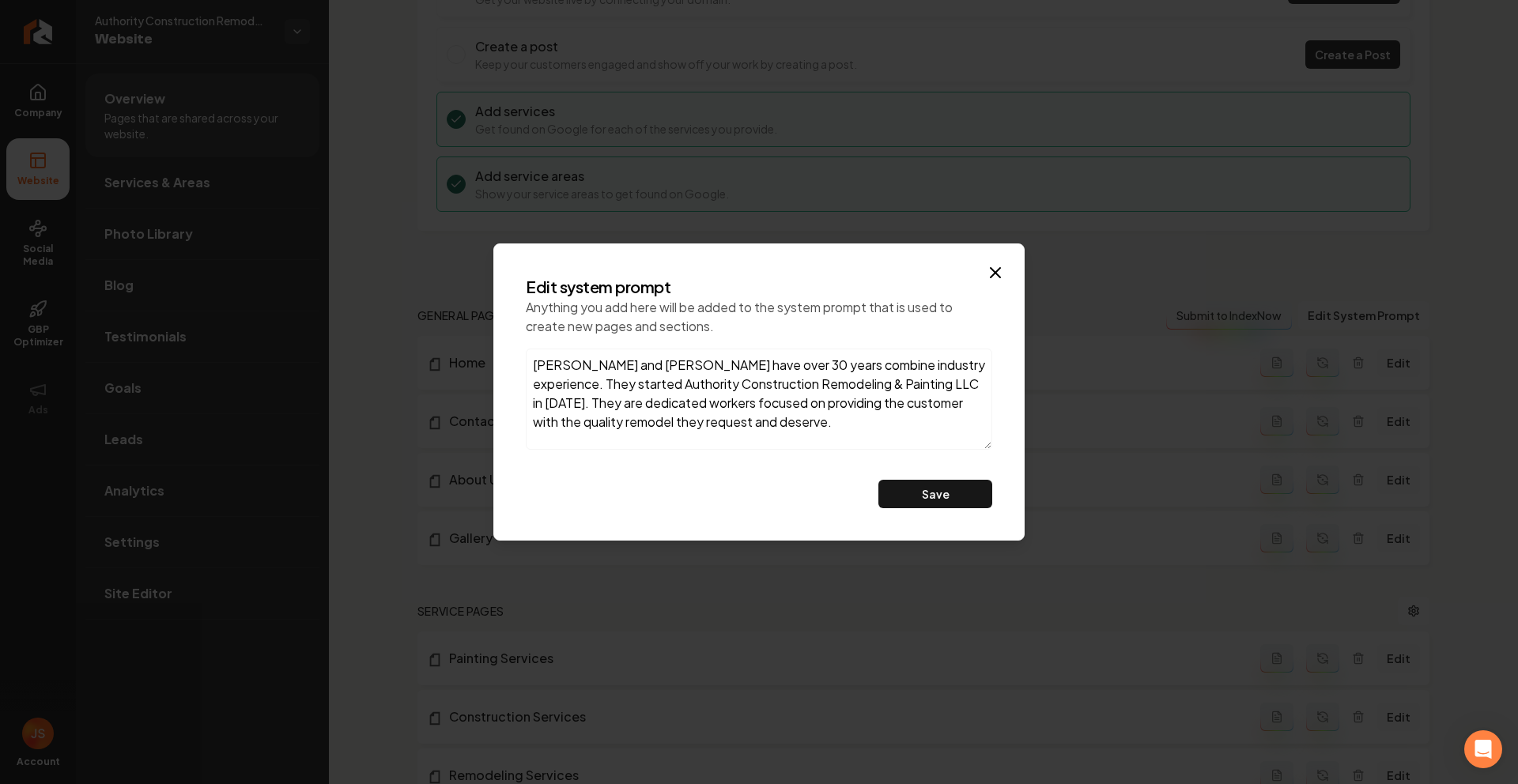
drag, startPoint x: 757, startPoint y: 419, endPoint x: 419, endPoint y: 277, distance: 366.6
click at [419, 277] on body "Company Website Social Media GBP Optimizer Ads Account Authority Construction R…" at bounding box center [759, 392] width 1518 height 784
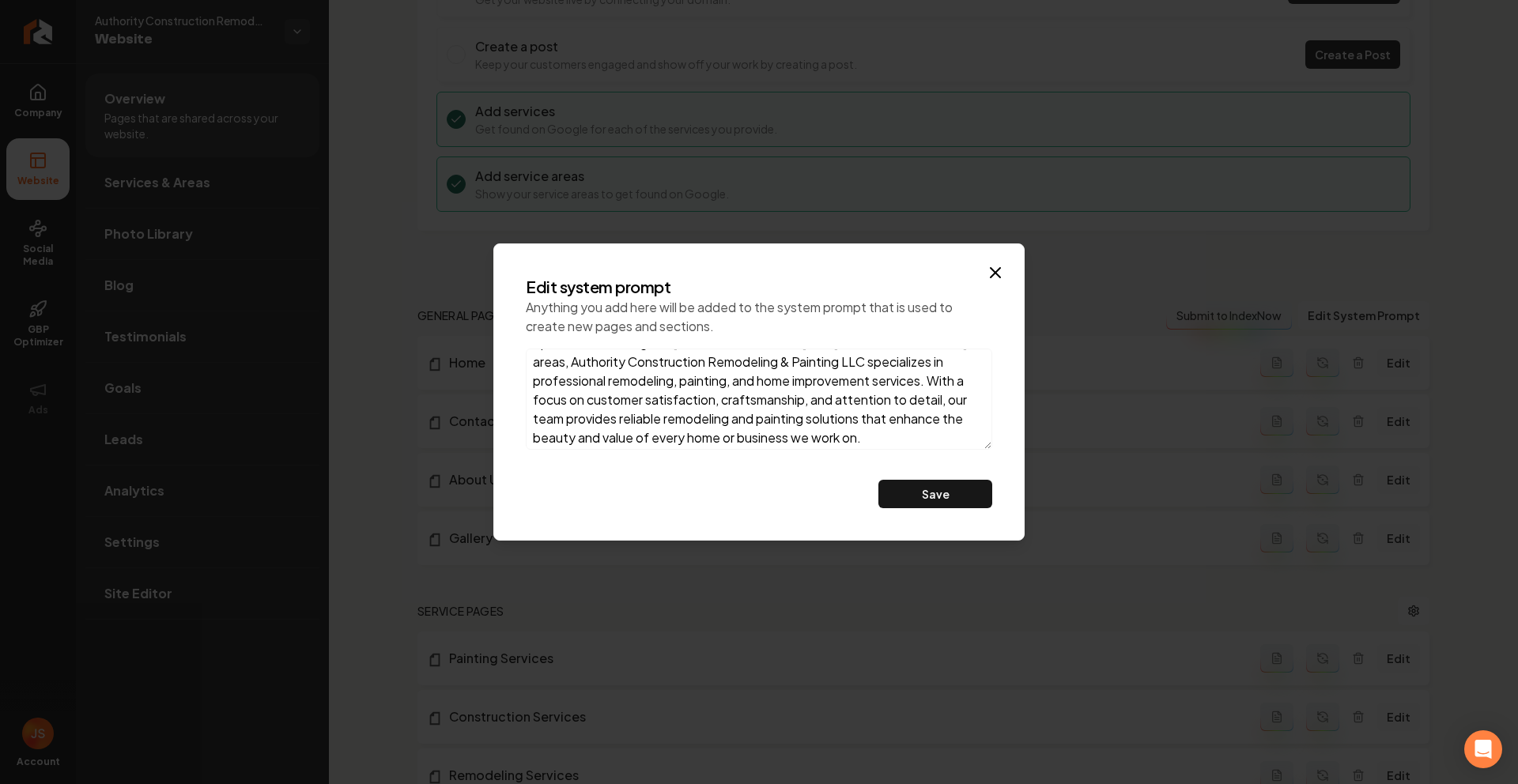
scroll to position [121, 0]
type textarea "Jose Walter, with over 10 years of industry experience, founded Authority Const…"
click at [942, 486] on button "Save" at bounding box center [935, 493] width 114 height 29
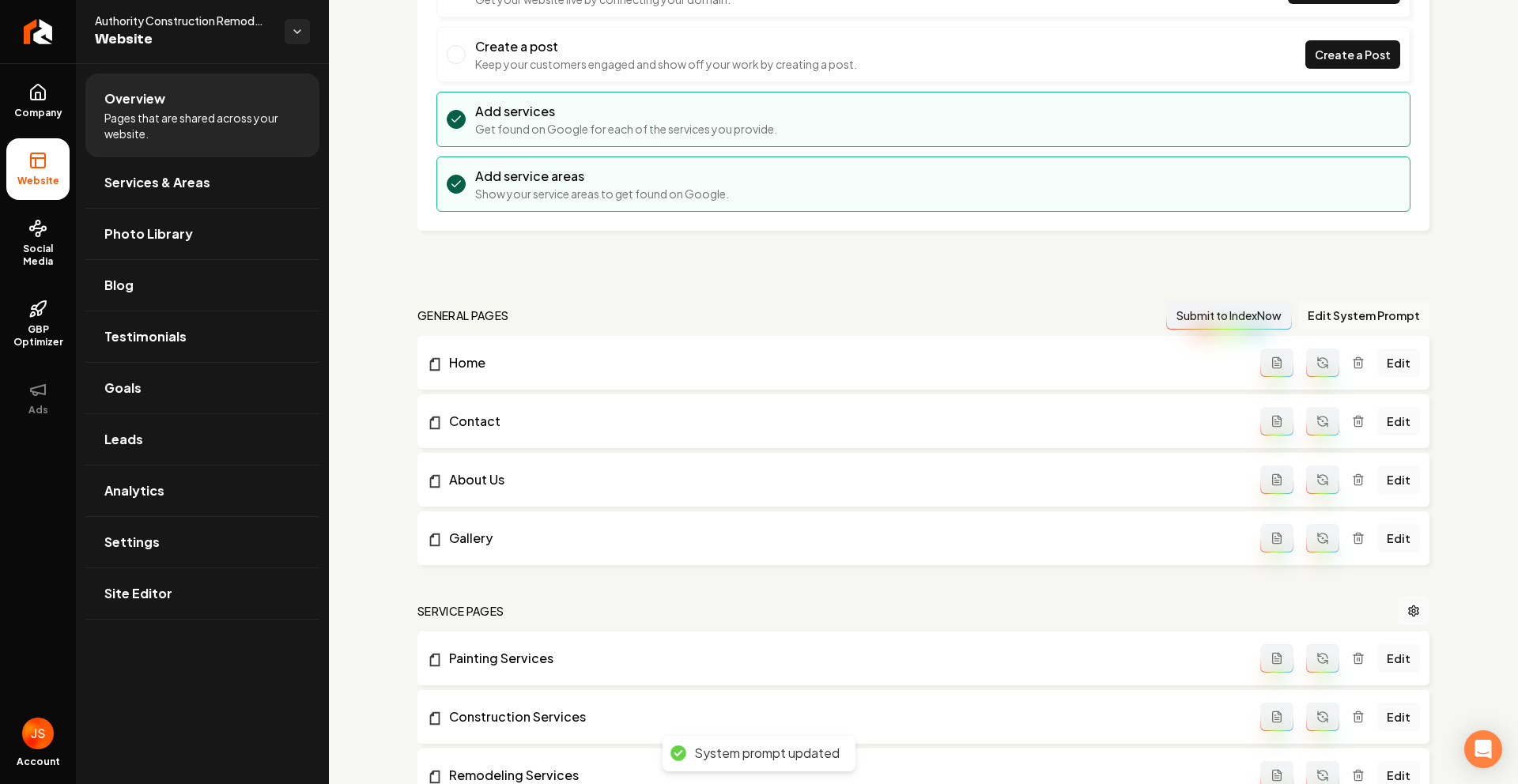
click at [1322, 321] on button "Edit System Prompt" at bounding box center [1364, 315] width 132 height 29
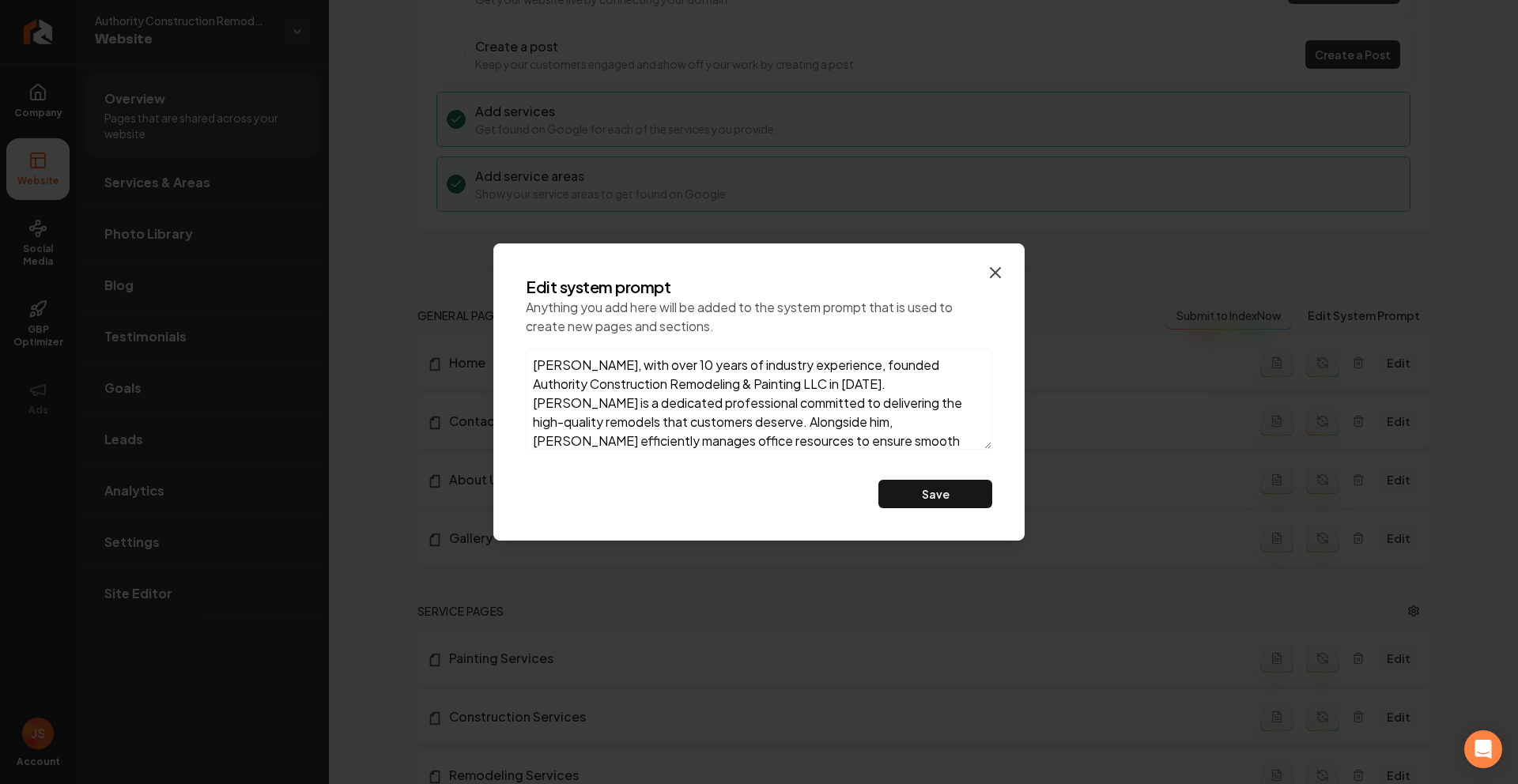
click at [997, 268] on icon "button" at bounding box center [996, 272] width 19 height 19
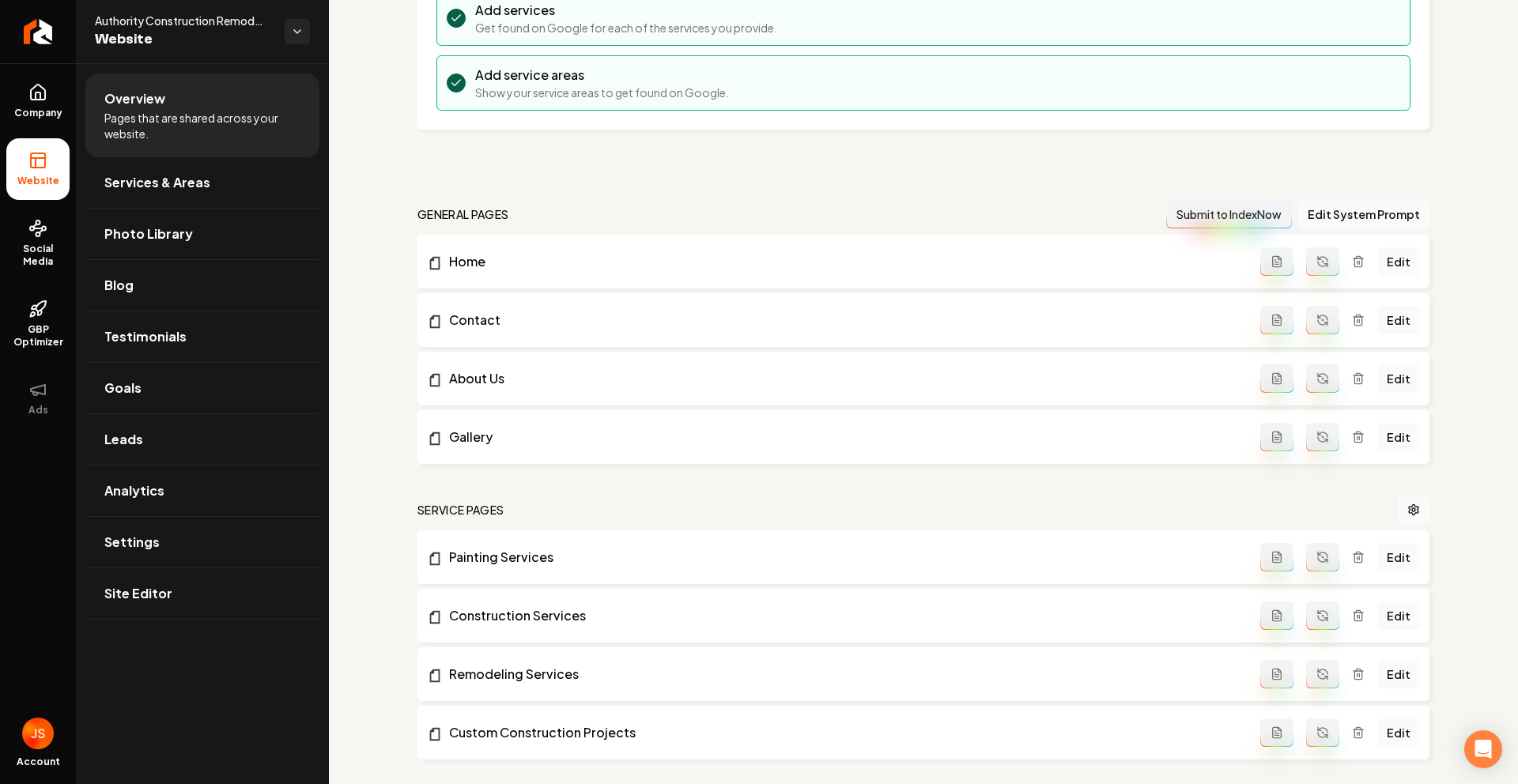
scroll to position [306, 0]
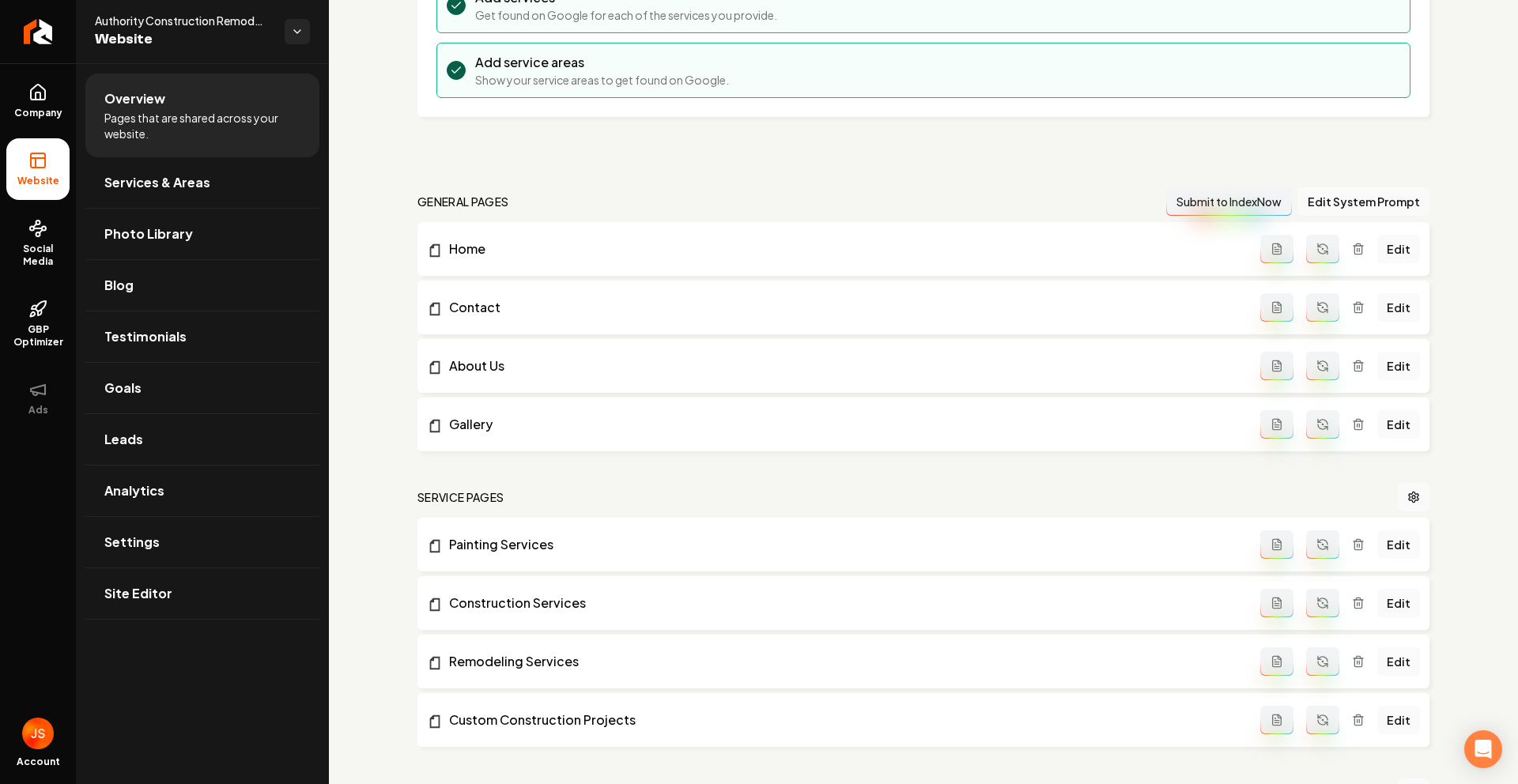
click at [1306, 357] on button "Main content area" at bounding box center [1323, 366] width 33 height 29
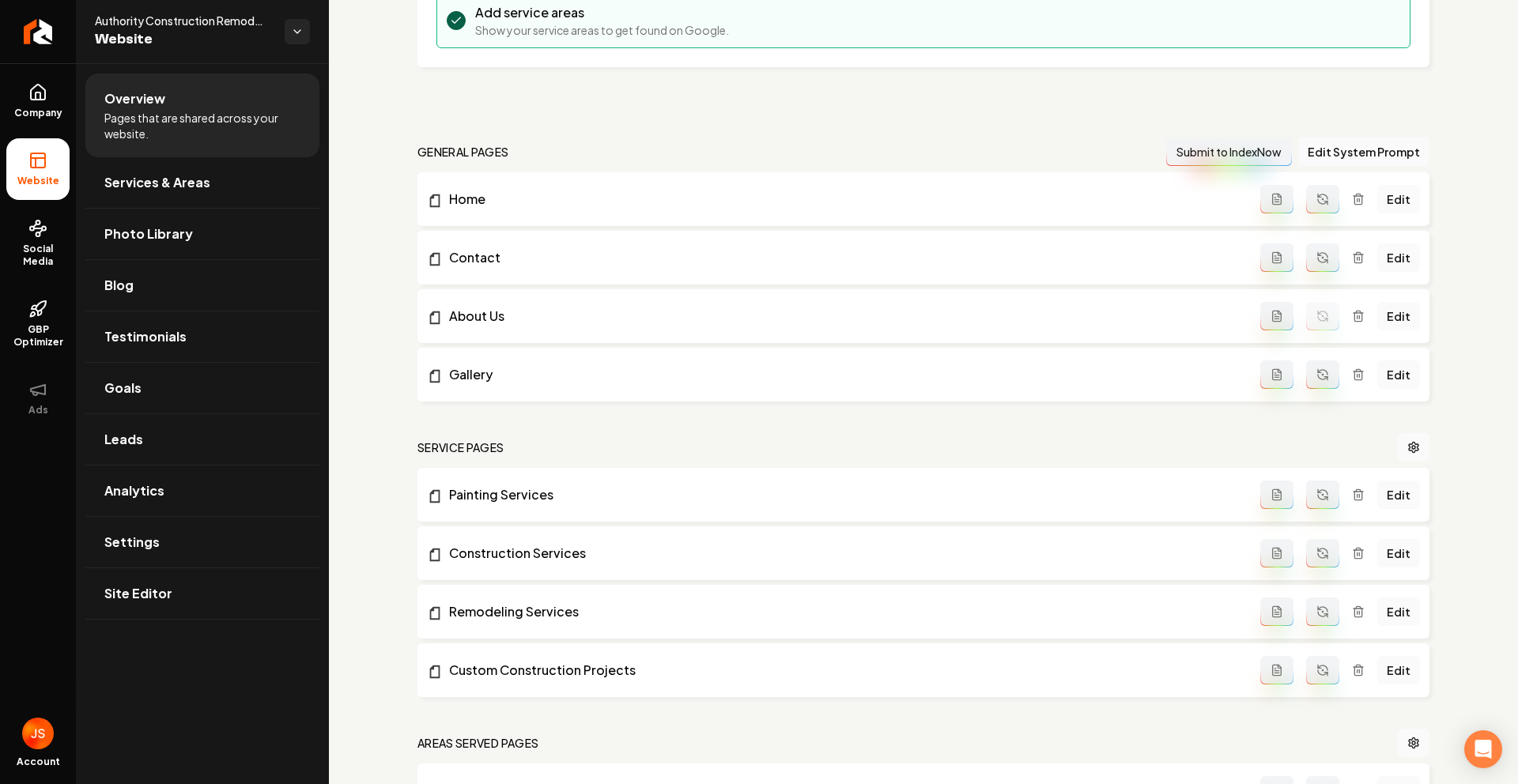
scroll to position [568, 0]
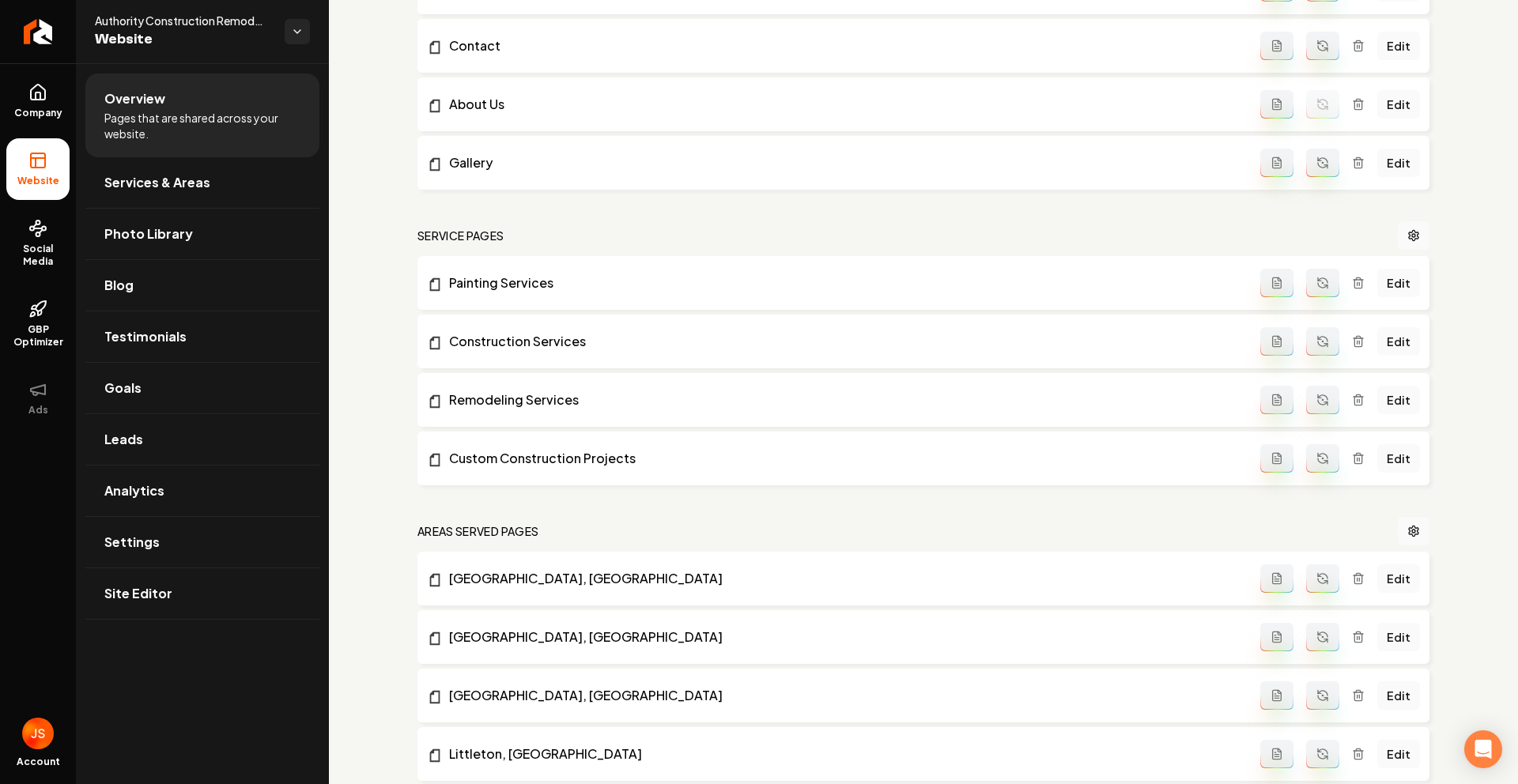
click at [1318, 281] on icon "Main content area" at bounding box center [1323, 280] width 9 height 5
click at [1316, 348] on button "Main content area" at bounding box center [1323, 341] width 33 height 29
click at [1316, 401] on icon "Main content area" at bounding box center [1323, 400] width 13 height 13
click at [1316, 460] on icon "Main content area" at bounding box center [1323, 458] width 13 height 13
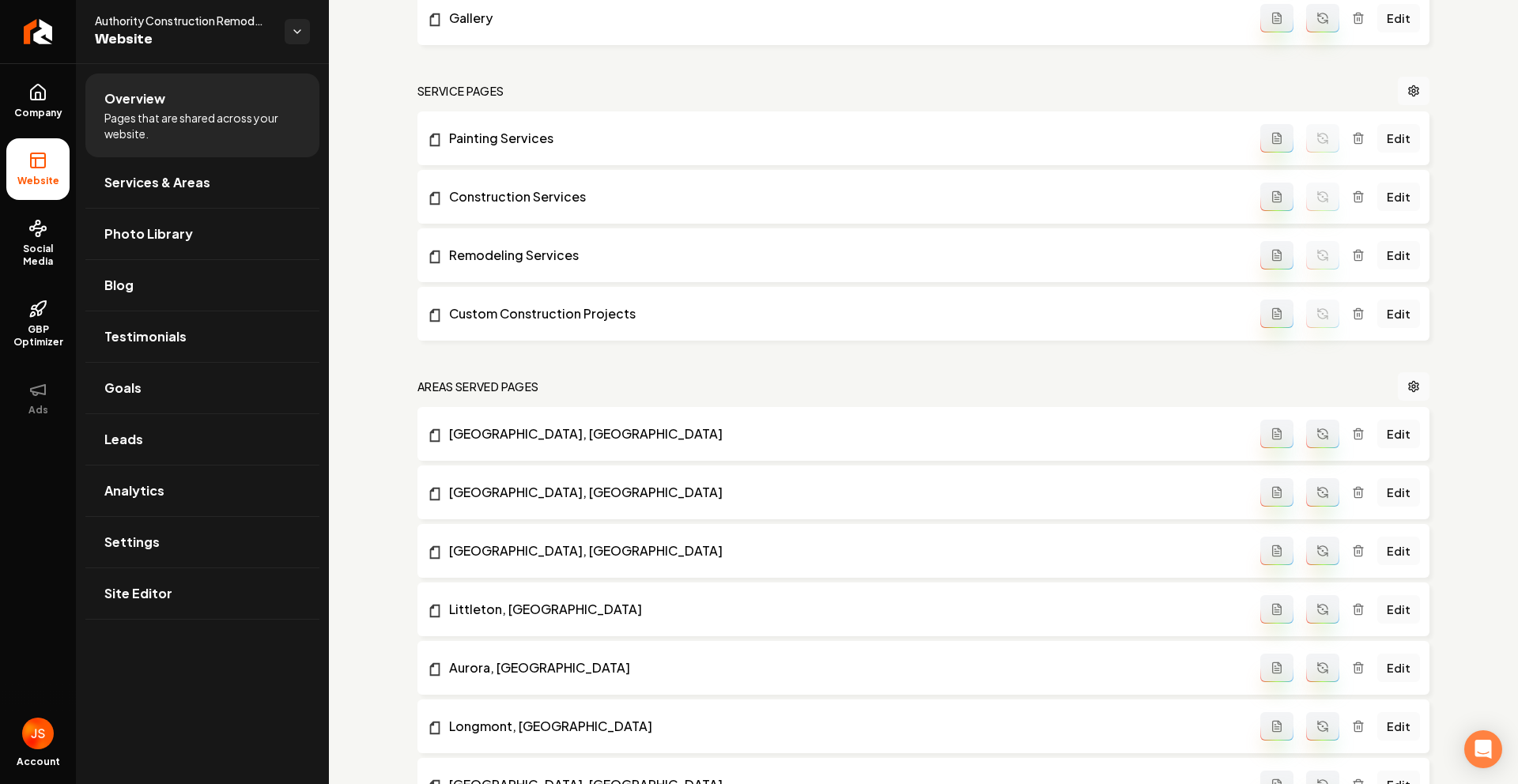
scroll to position [718, 0]
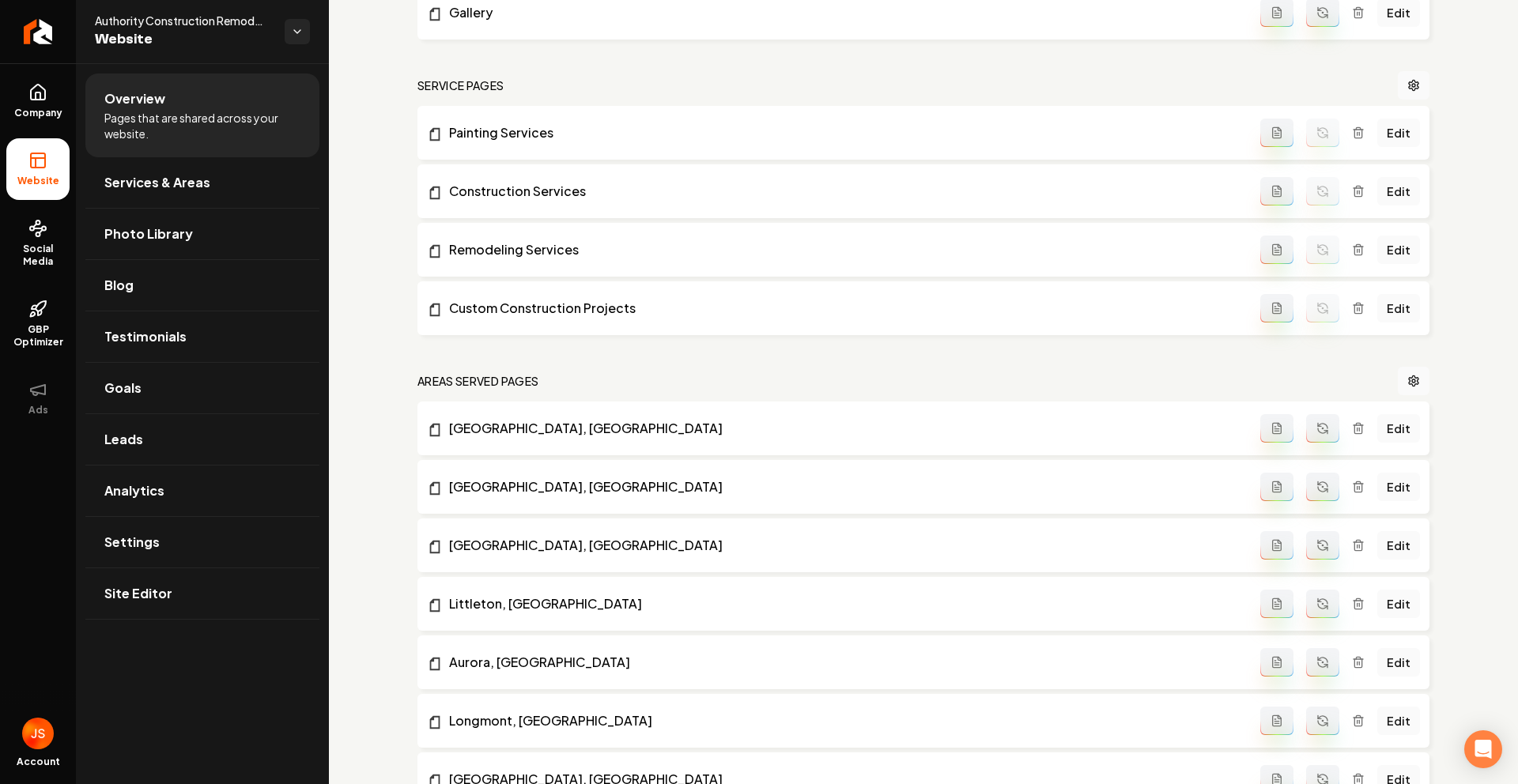
click at [1313, 442] on button "Main content area" at bounding box center [1323, 428] width 33 height 29
click at [1317, 478] on button "Main content area" at bounding box center [1323, 487] width 33 height 29
click at [1316, 545] on icon "Main content area" at bounding box center [1323, 545] width 13 height 13
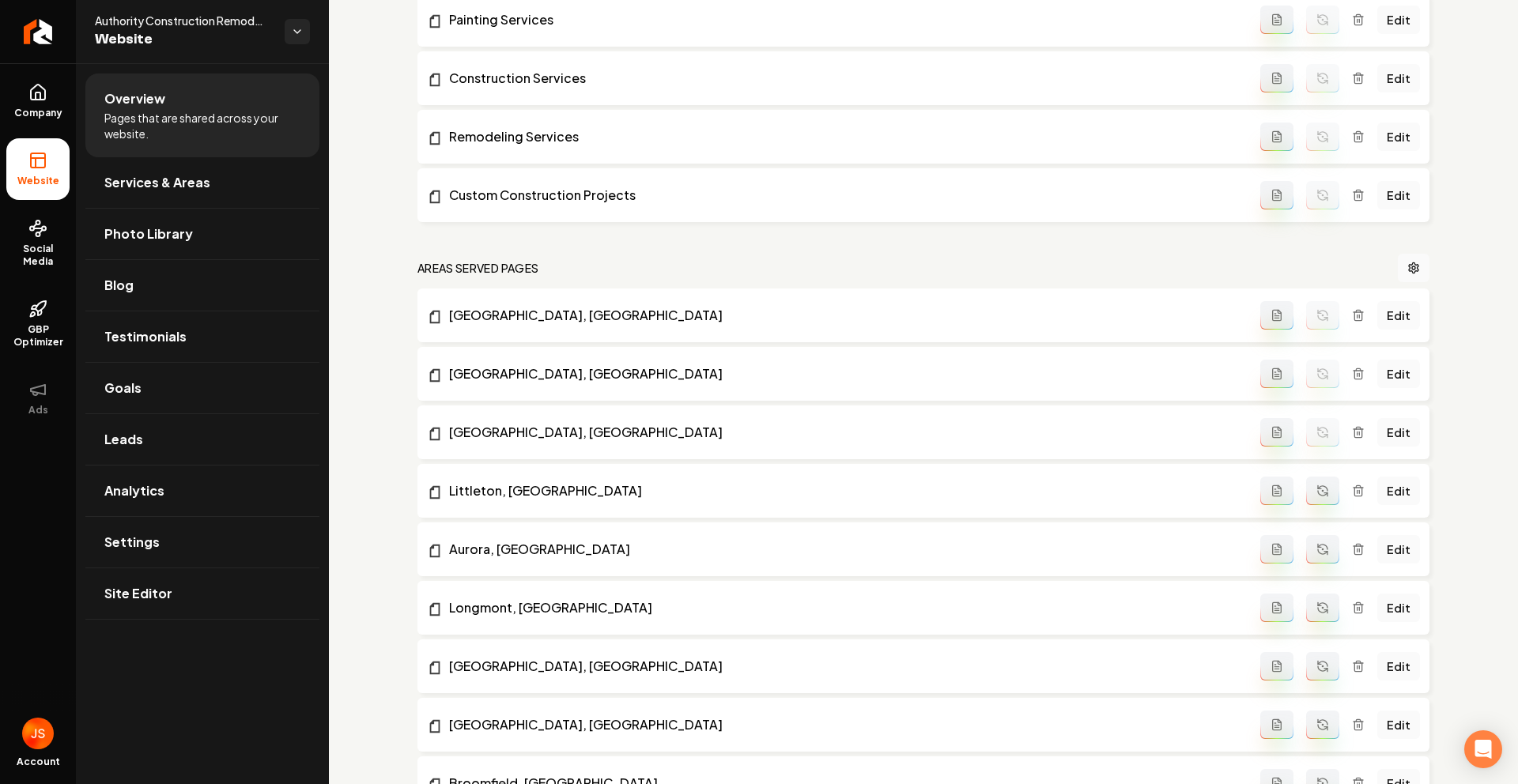
scroll to position [865, 0]
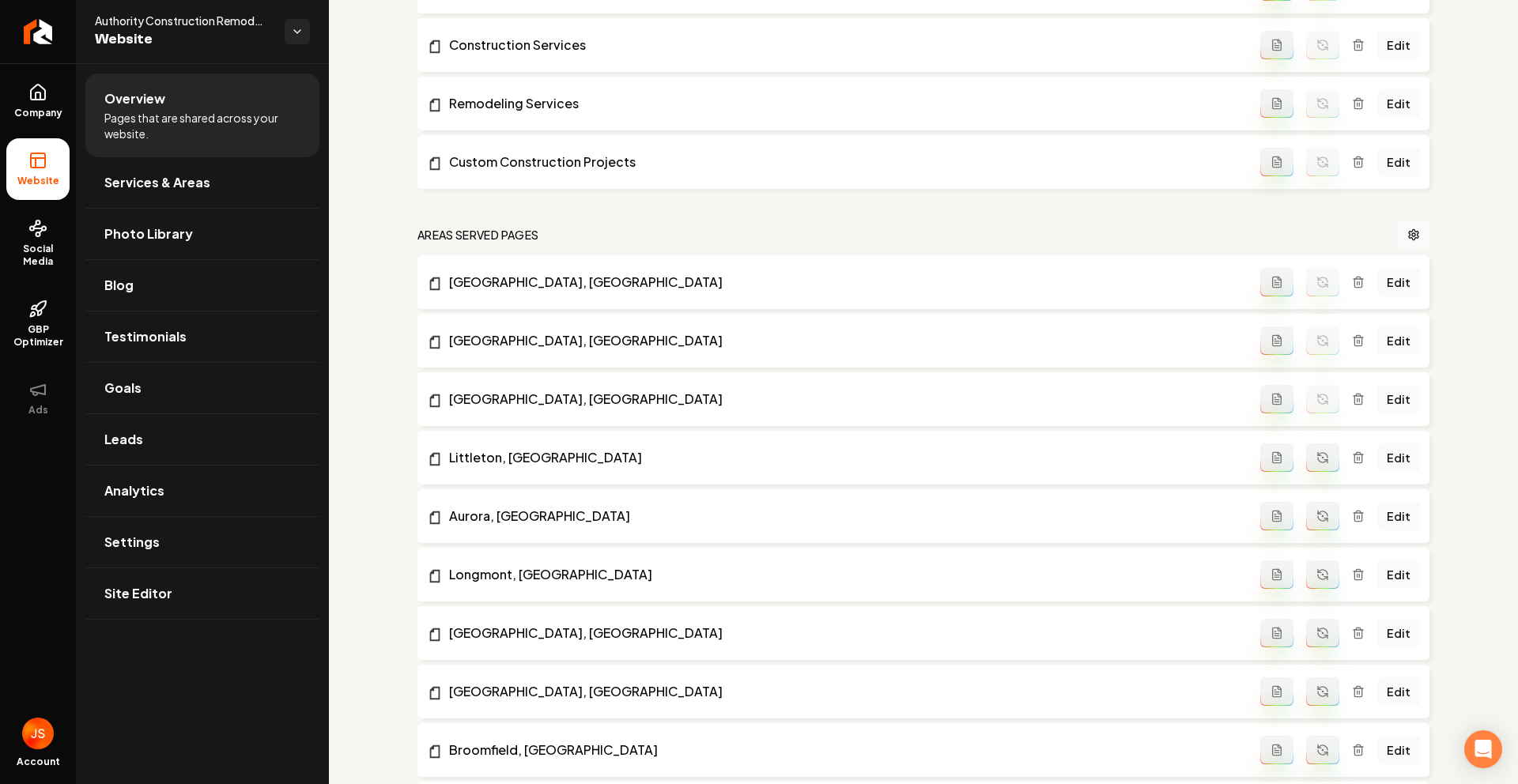
click at [1316, 452] on icon "Main content area" at bounding box center [1323, 457] width 13 height 13
click at [1313, 508] on button "Main content area" at bounding box center [1323, 516] width 33 height 29
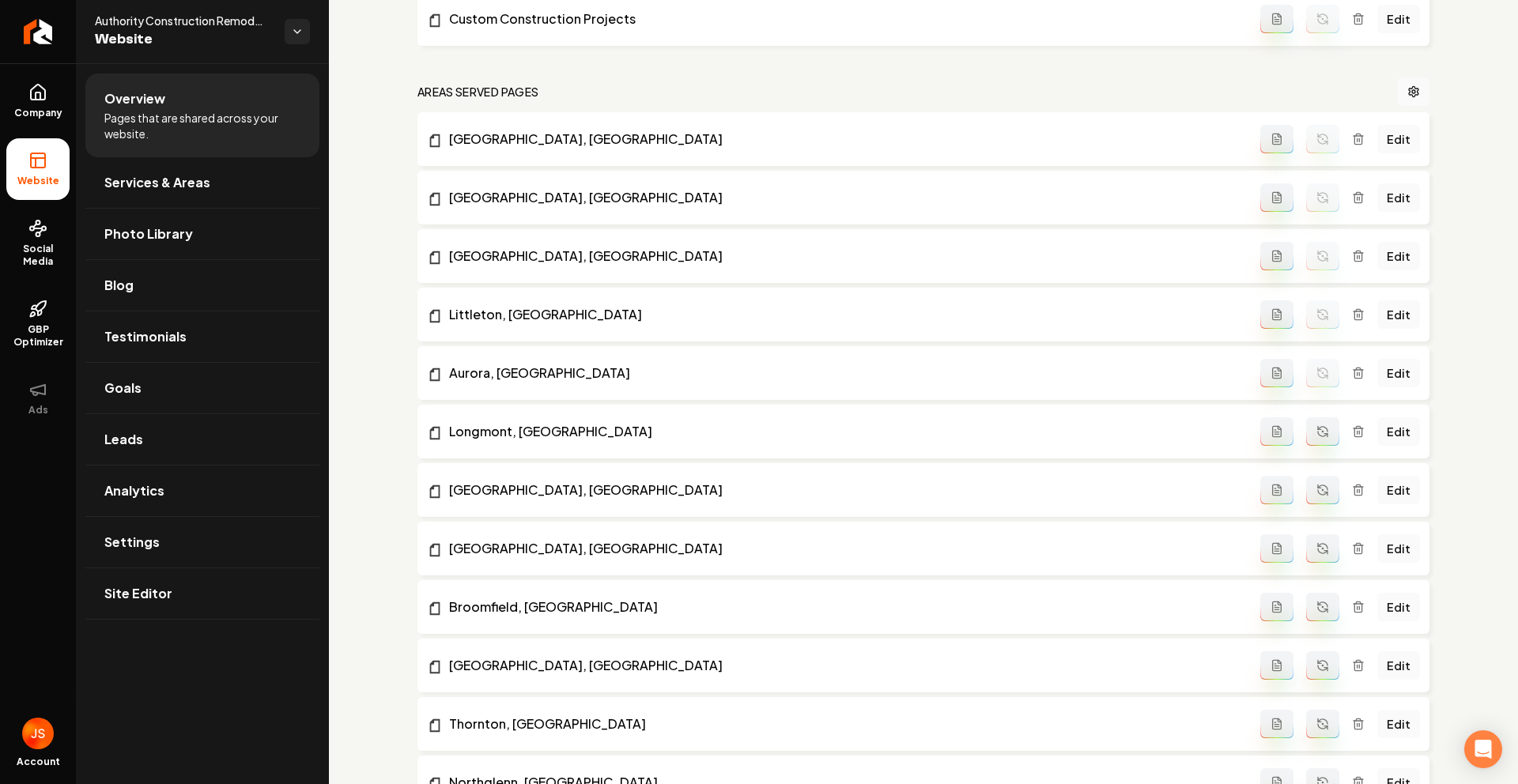
click at [1316, 435] on icon "Main content area" at bounding box center [1323, 431] width 13 height 13
click at [1318, 494] on icon "Main content area" at bounding box center [1323, 492] width 9 height 5
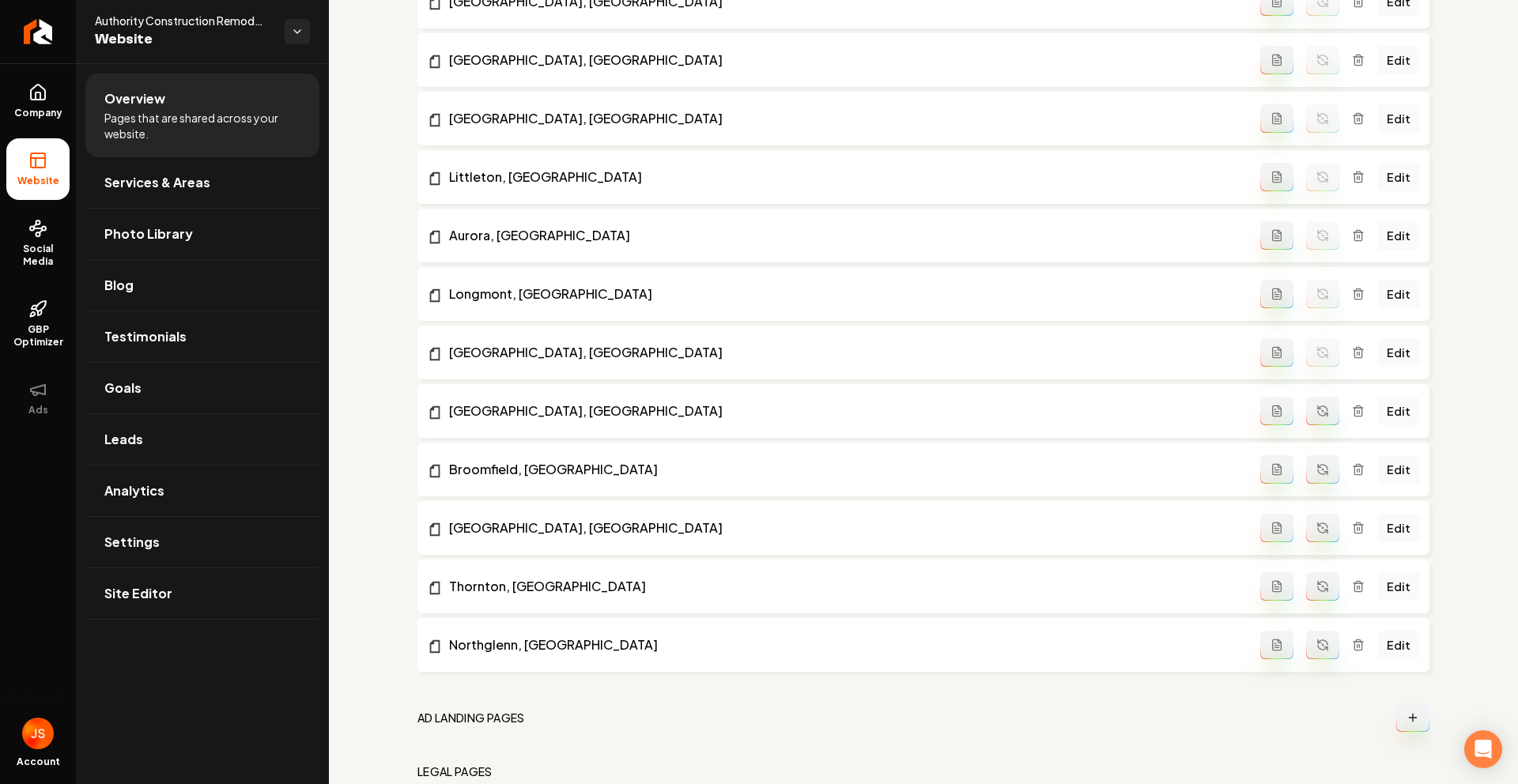
scroll to position [1151, 0]
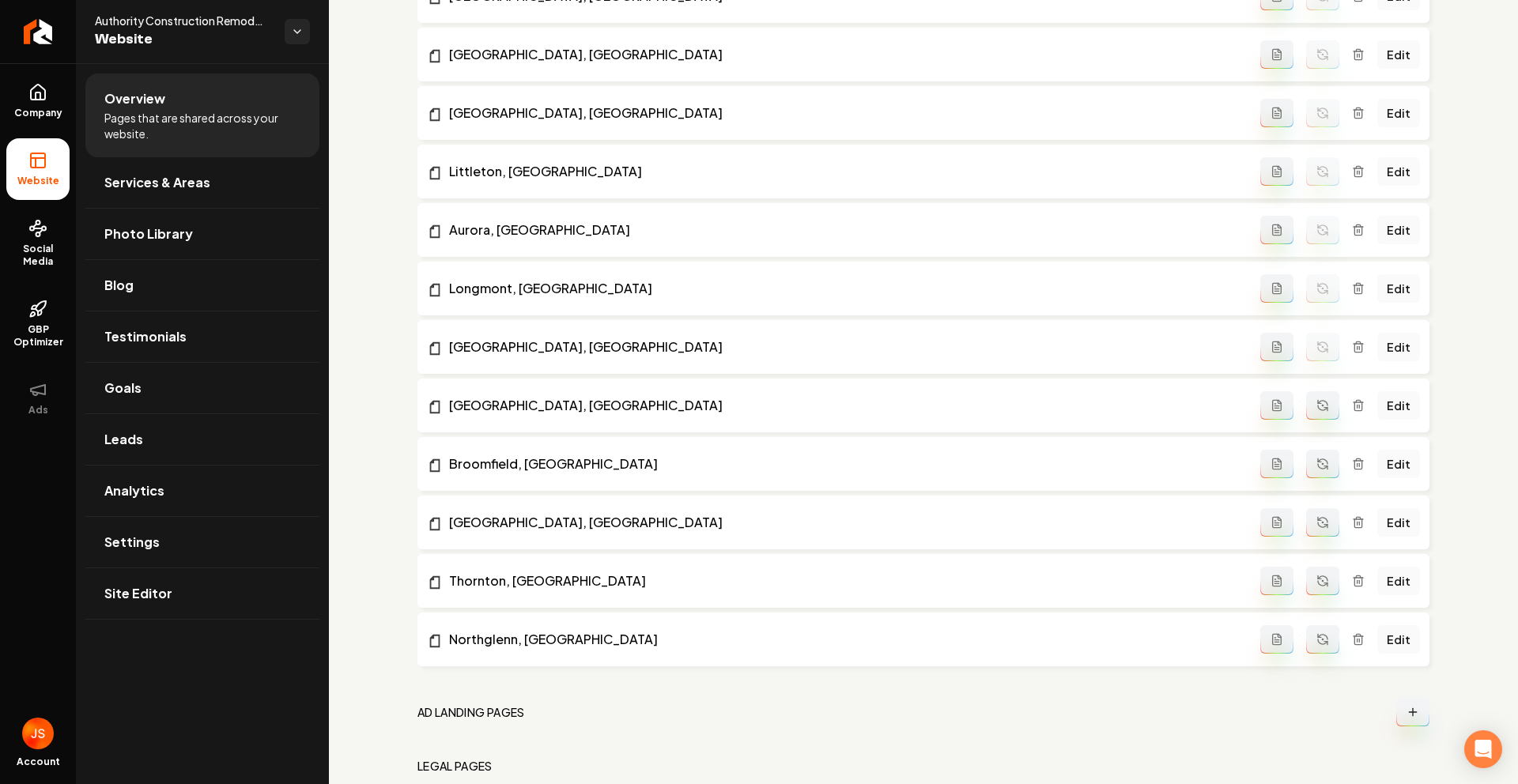
click at [1317, 406] on icon "Main content area" at bounding box center [1323, 405] width 13 height 13
click at [1318, 467] on icon "Main content area" at bounding box center [1323, 466] width 9 height 5
click at [1319, 524] on icon "Main content area" at bounding box center [1323, 522] width 13 height 13
click at [1311, 569] on button "Main content area" at bounding box center [1323, 580] width 33 height 29
click at [1316, 635] on icon "Main content area" at bounding box center [1323, 640] width 13 height 13
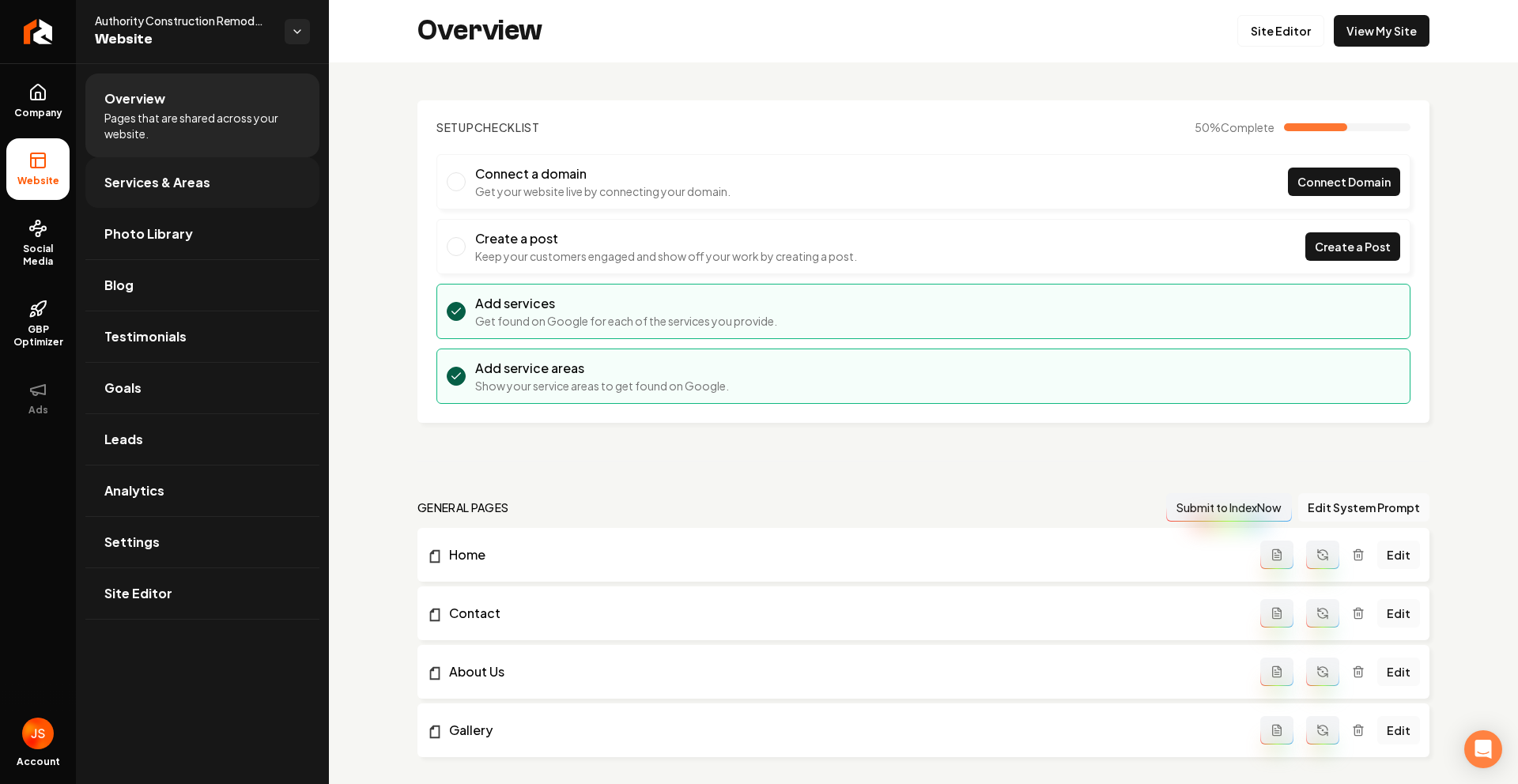
scroll to position [0, 0]
click at [40, 94] on icon at bounding box center [37, 96] width 5 height 7
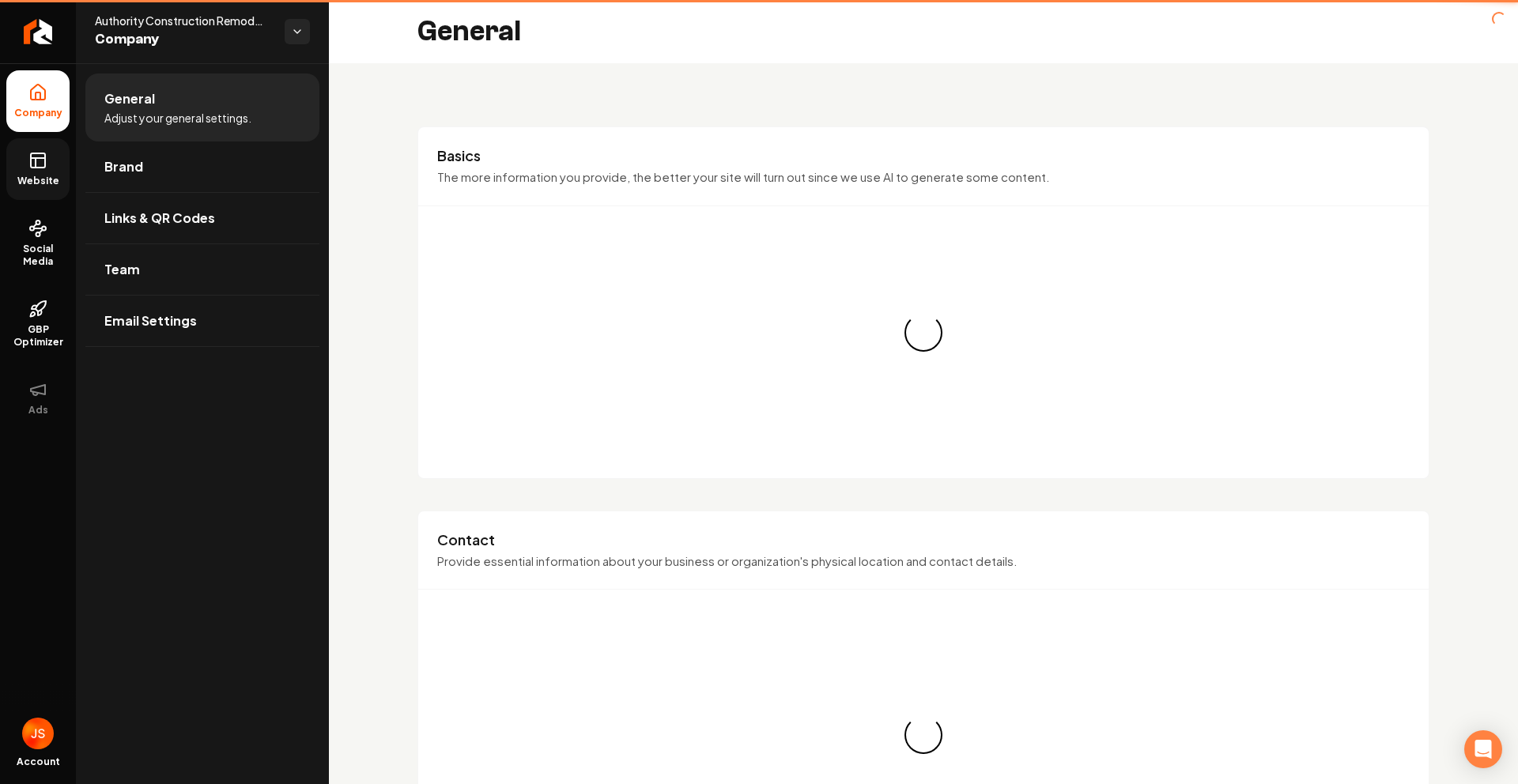
click at [30, 169] on icon at bounding box center [38, 160] width 19 height 19
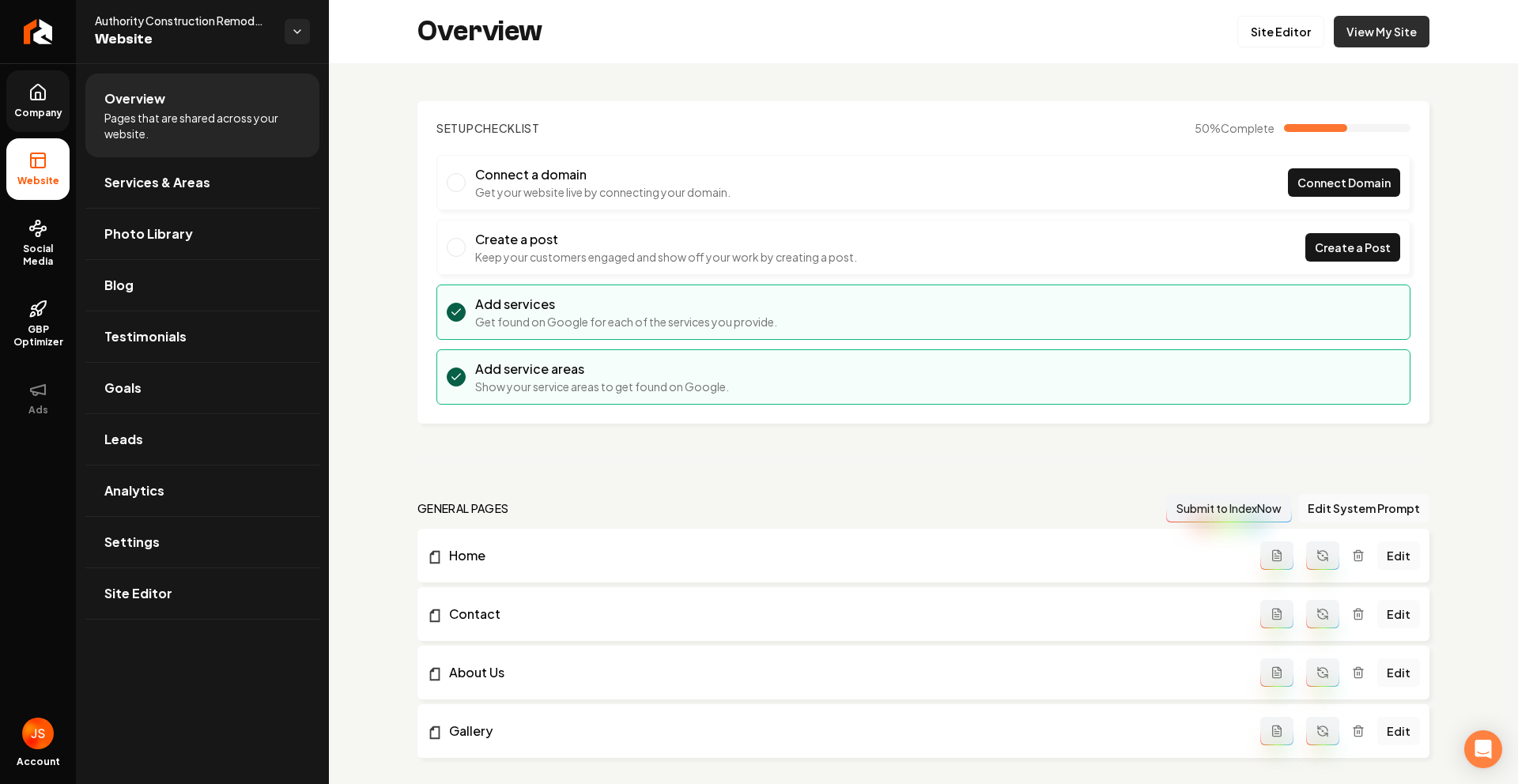
click at [1344, 31] on link "View My Site" at bounding box center [1381, 31] width 95 height 31
click at [1286, 36] on link "Site Editor" at bounding box center [1281, 31] width 87 height 31
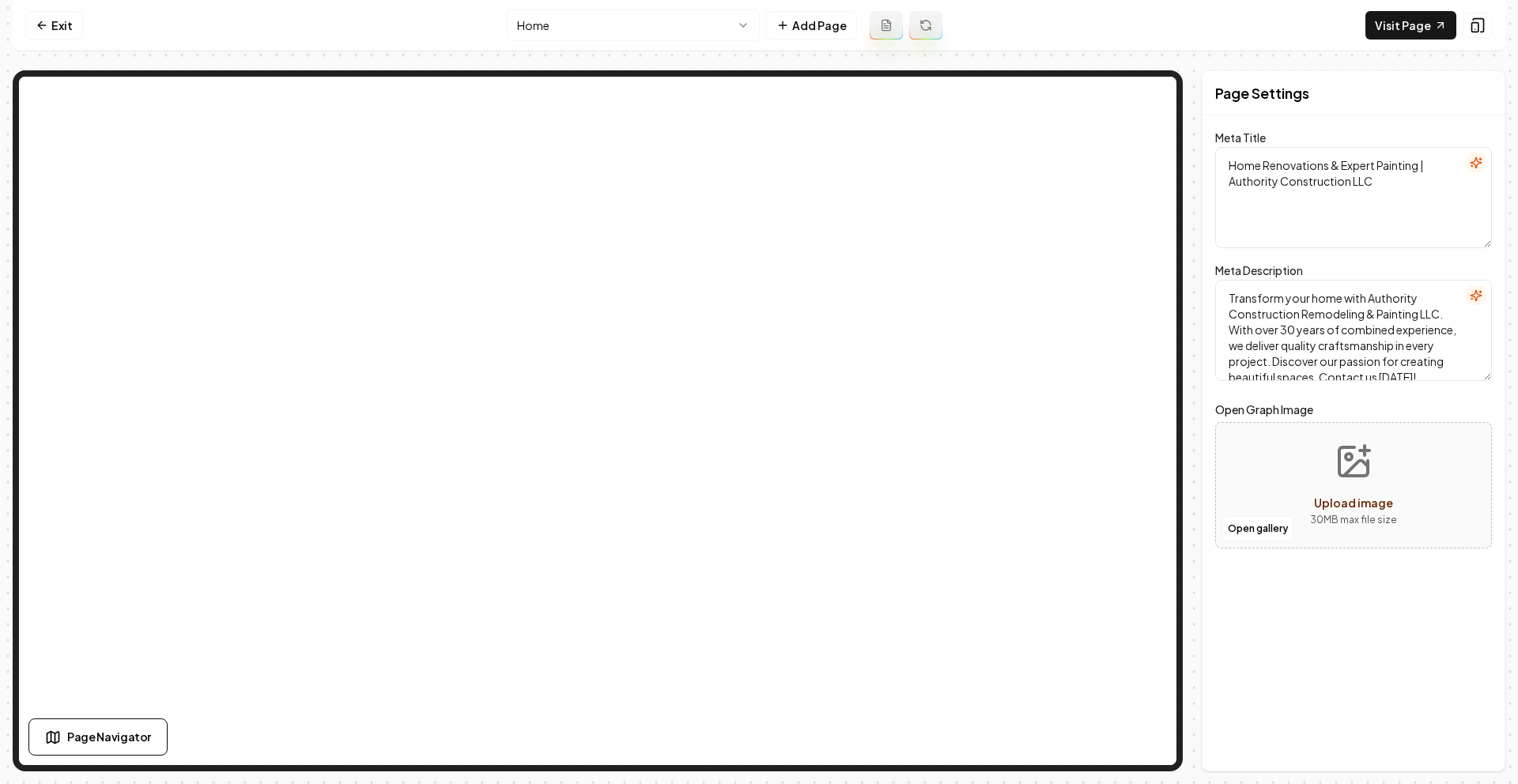
click at [629, 36] on html "Computer Required This feature is only available on a computer. Please switch t…" at bounding box center [759, 392] width 1518 height 784
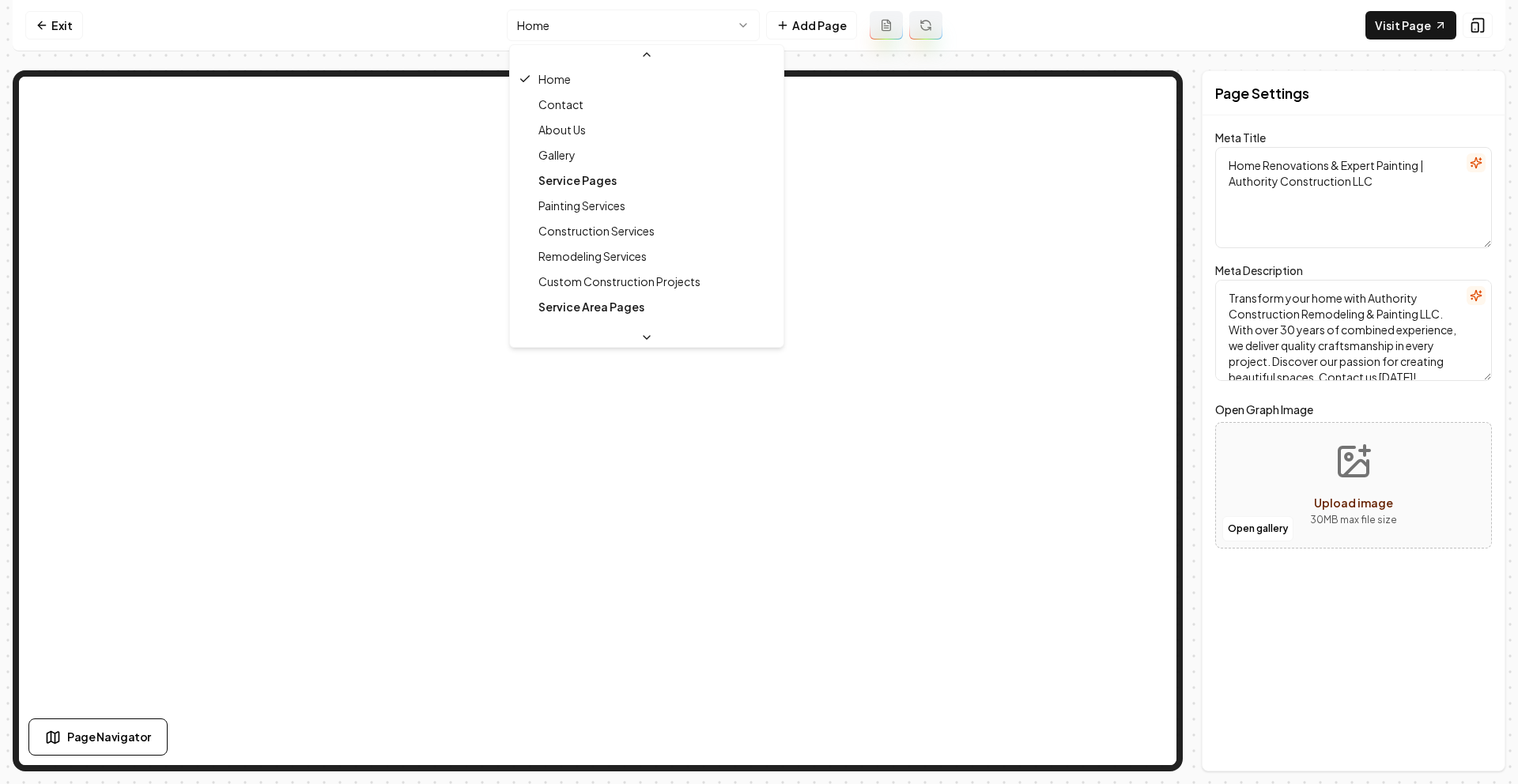
scroll to position [77, 0]
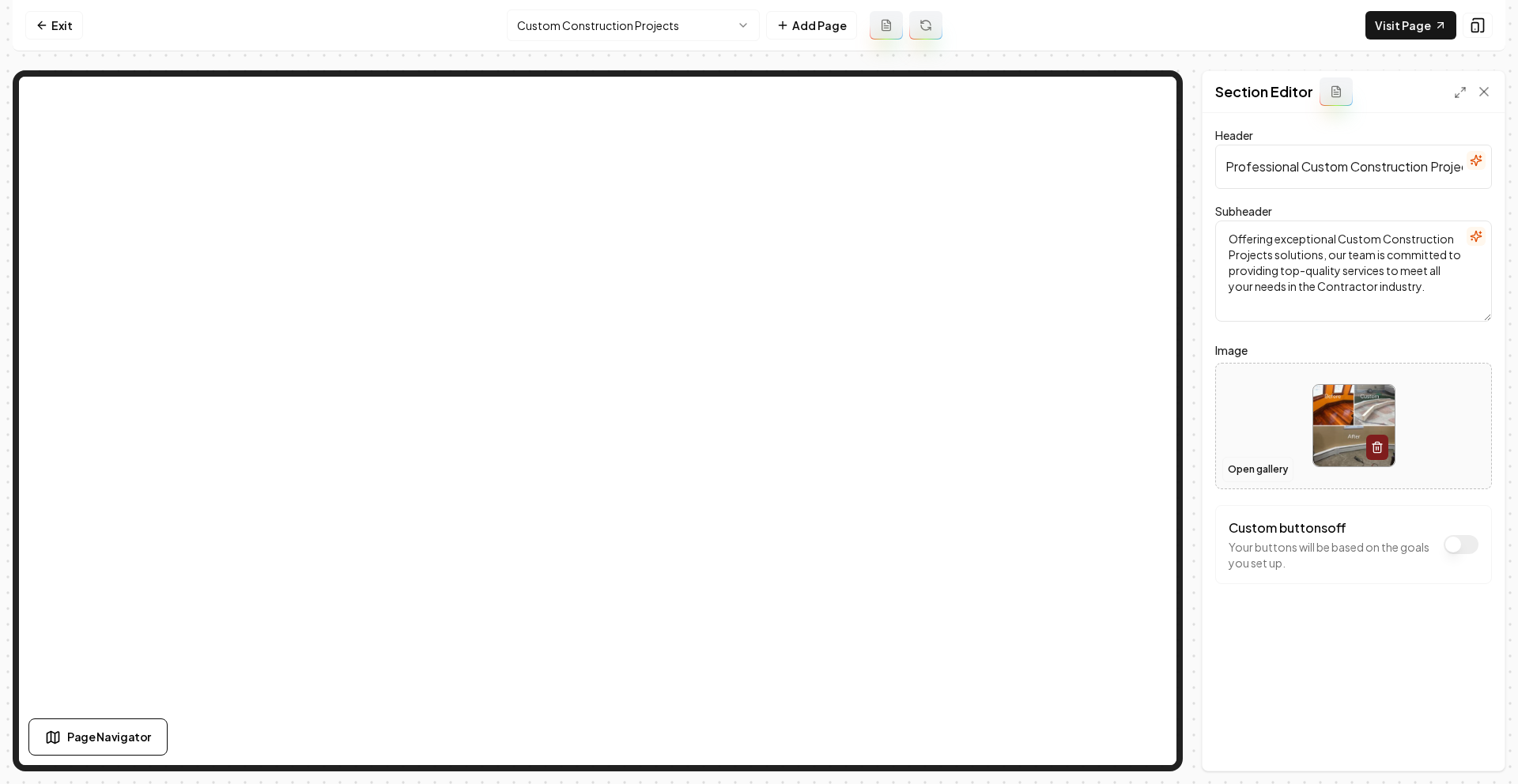
click at [1261, 467] on button "Open gallery" at bounding box center [1258, 468] width 71 height 25
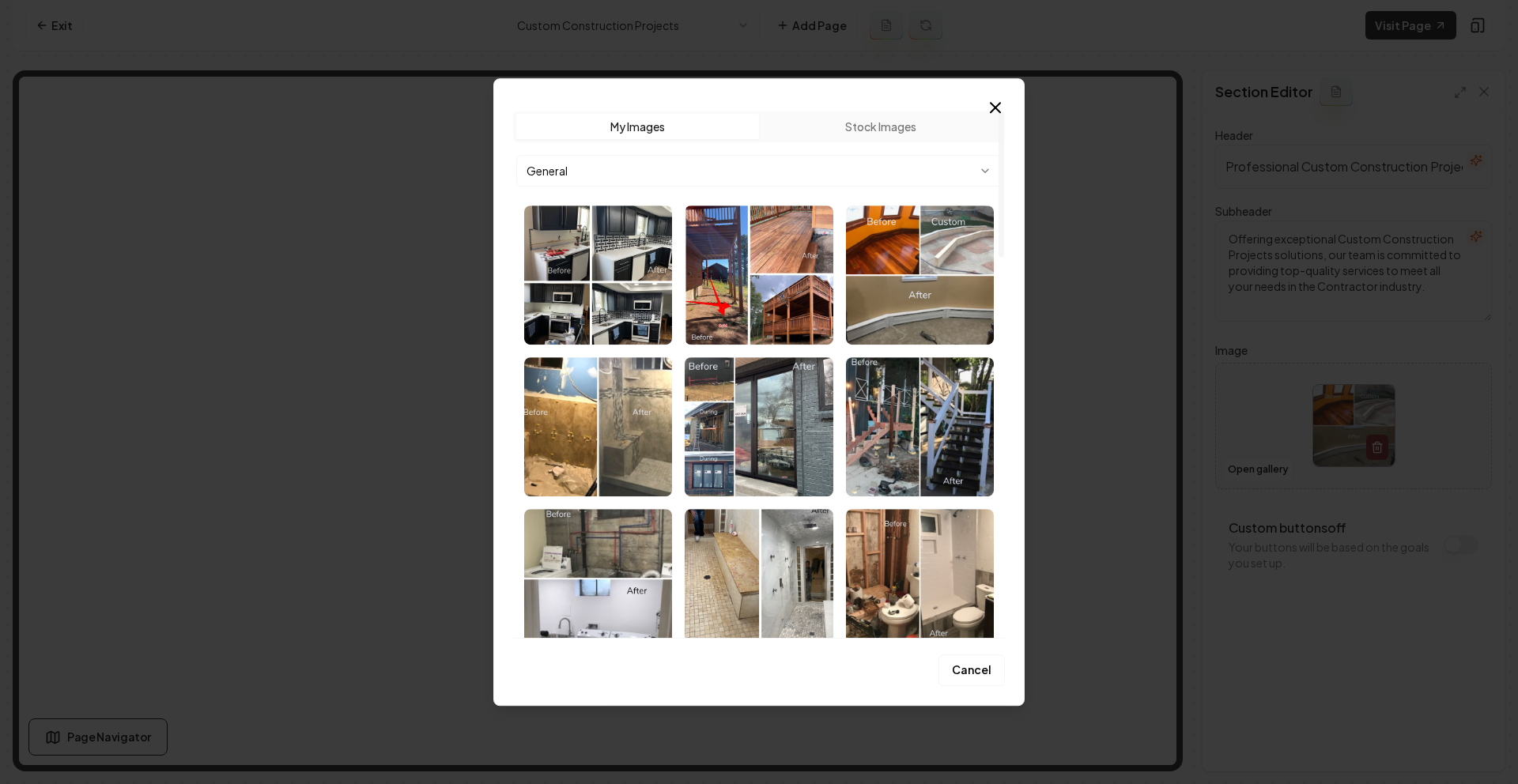
click at [781, 159] on body "Computer Required This feature is only available on a computer. Please switch t…" at bounding box center [759, 392] width 1518 height 784
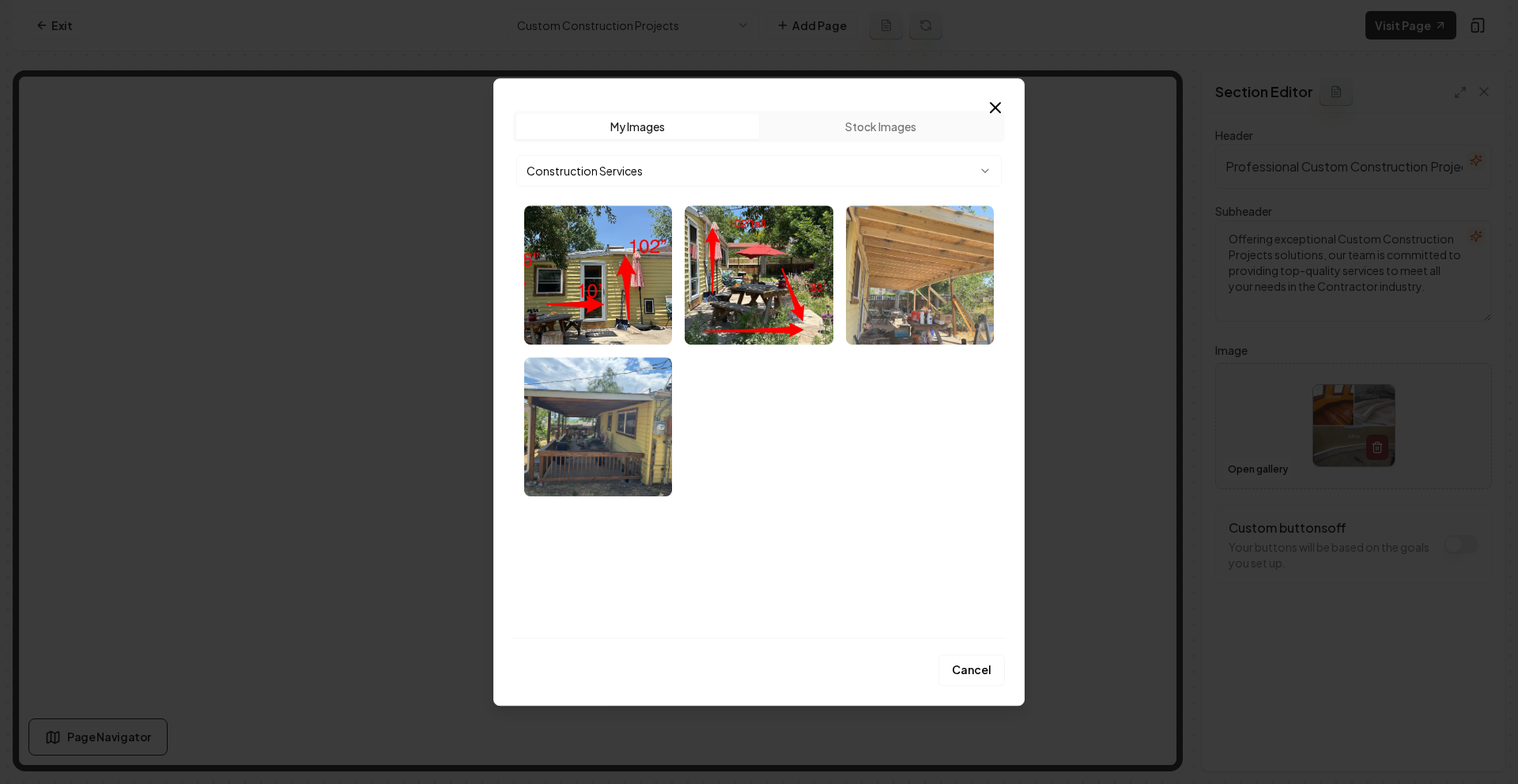
click at [946, 299] on img "Select image image_68cd84085c7cd75eb8bb5b47.webp" at bounding box center [920, 275] width 148 height 139
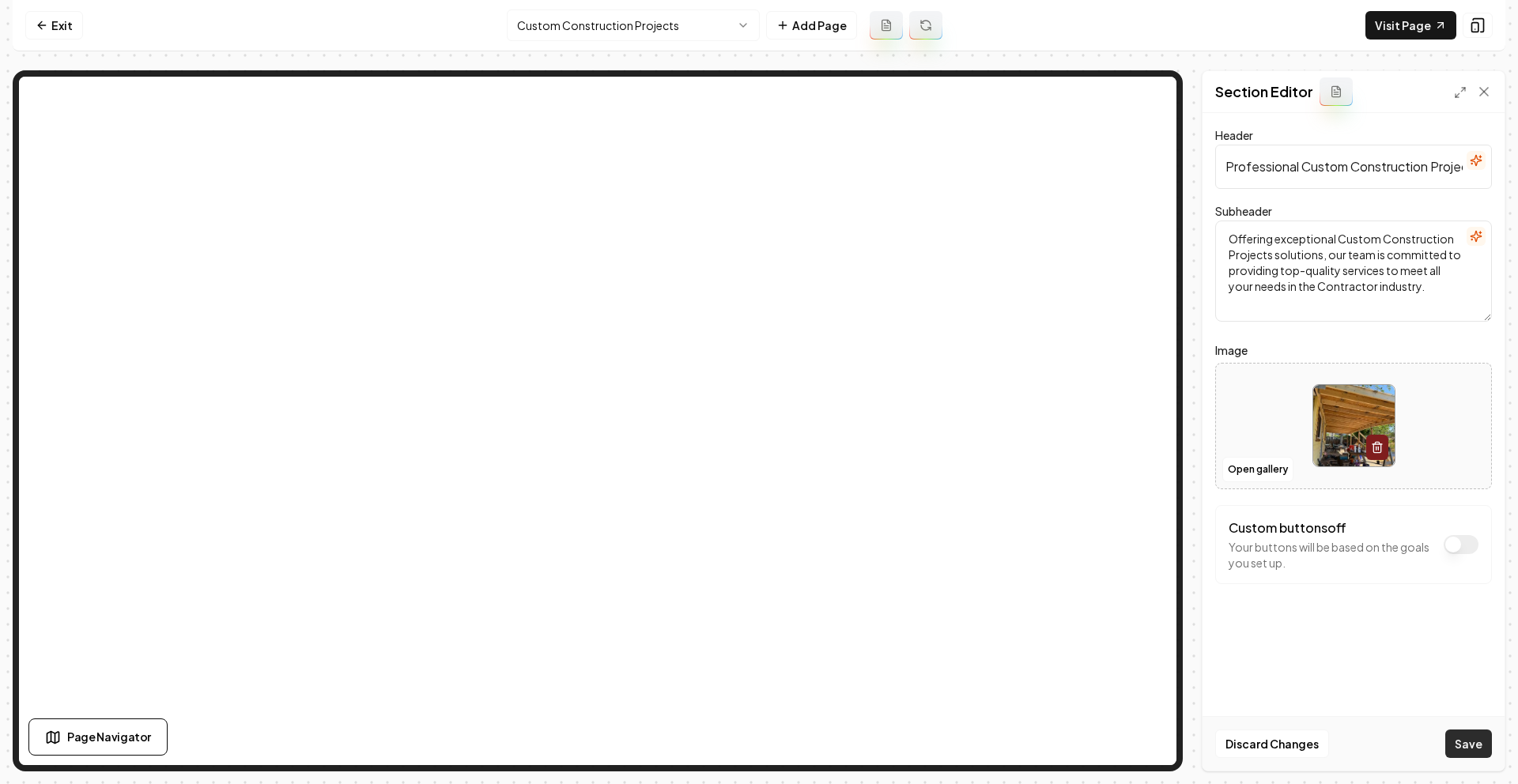
click at [1478, 742] on button "Save" at bounding box center [1469, 743] width 46 height 29
click at [626, 41] on html "Computer Required This feature is only available on a computer. Please switch t…" at bounding box center [759, 392] width 1518 height 784
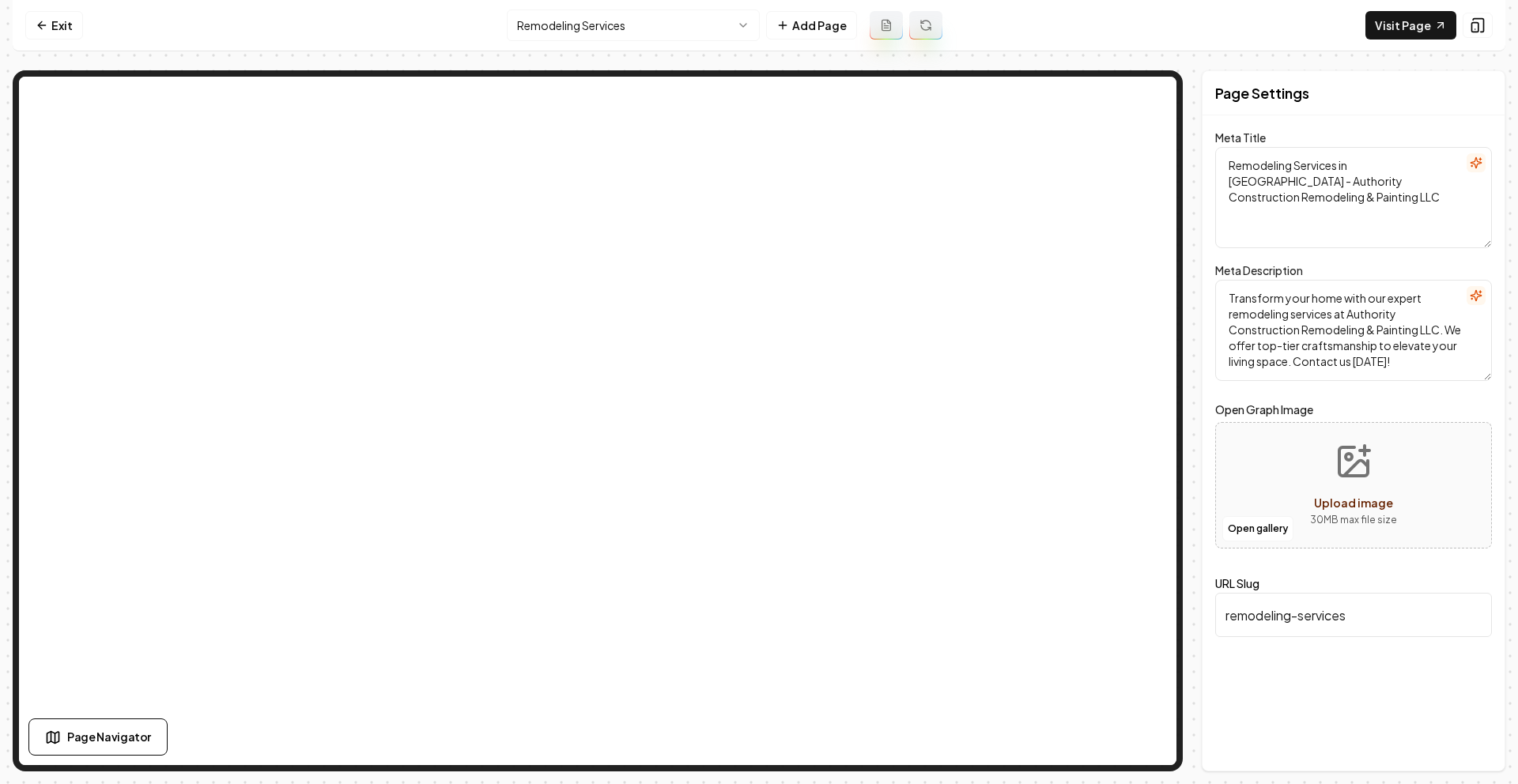
click at [613, 27] on html "Computer Required This feature is only available on a computer. Please switch t…" at bounding box center [759, 392] width 1518 height 784
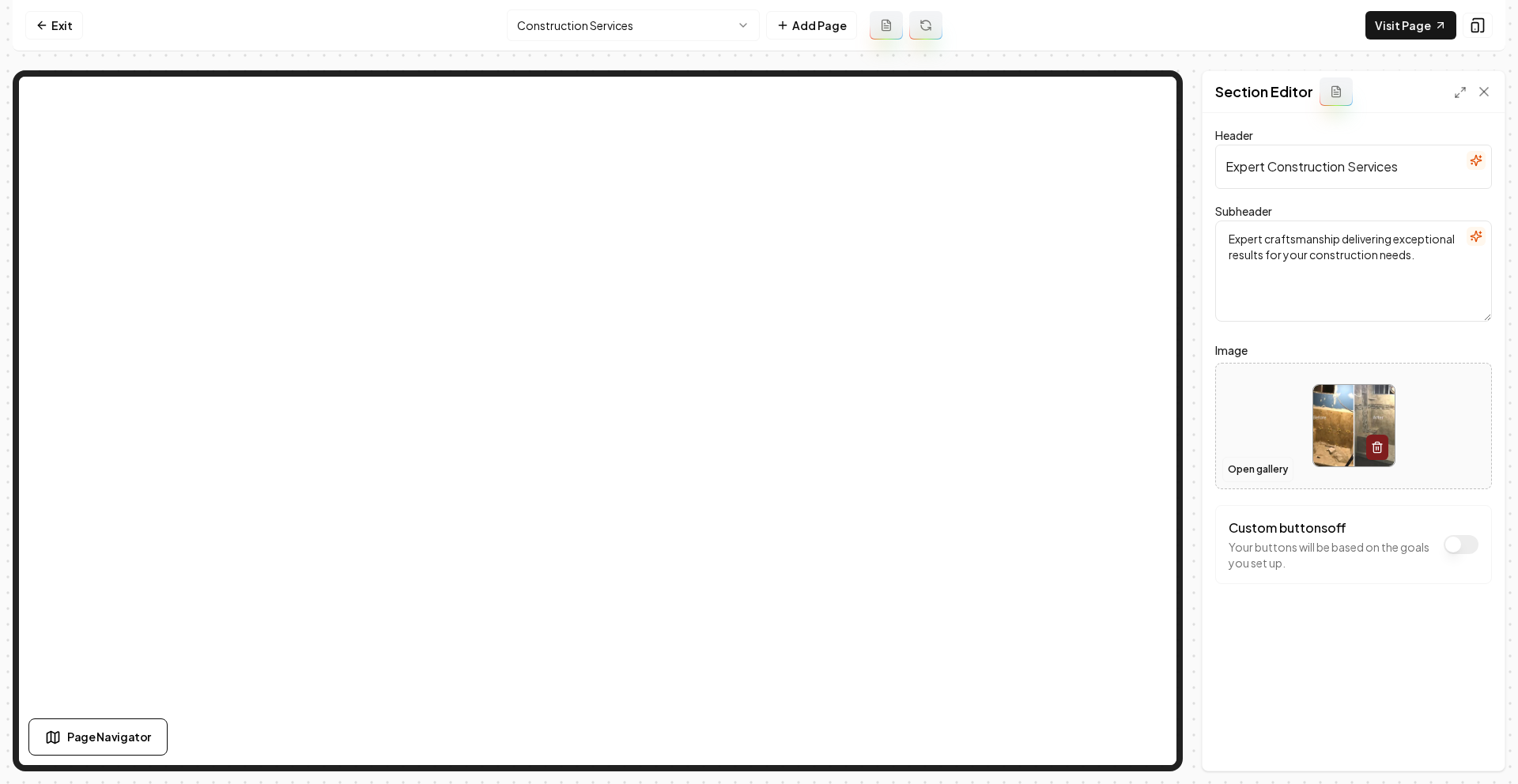
click at [1262, 478] on button "Open gallery" at bounding box center [1258, 468] width 71 height 25
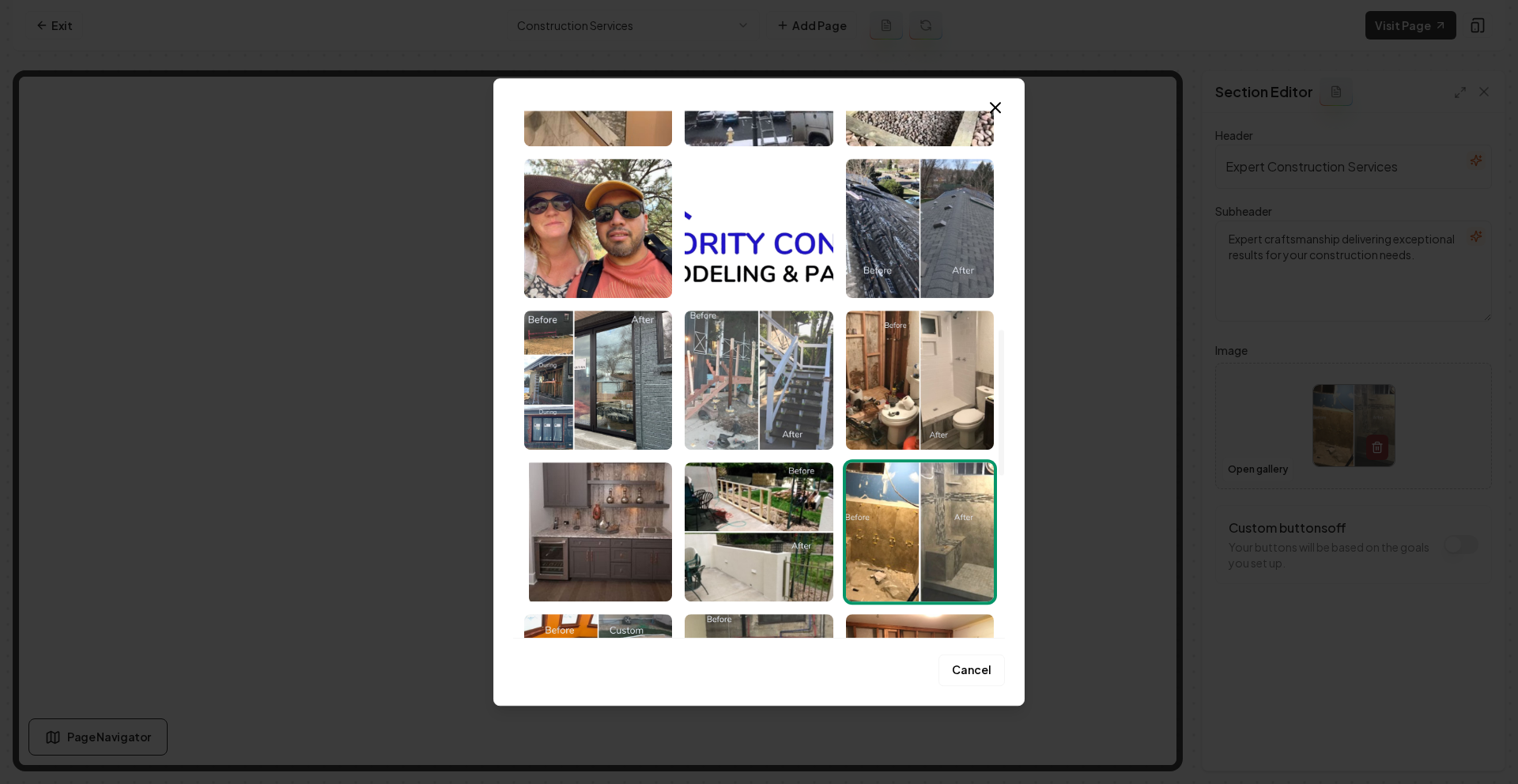
scroll to position [793, 0]
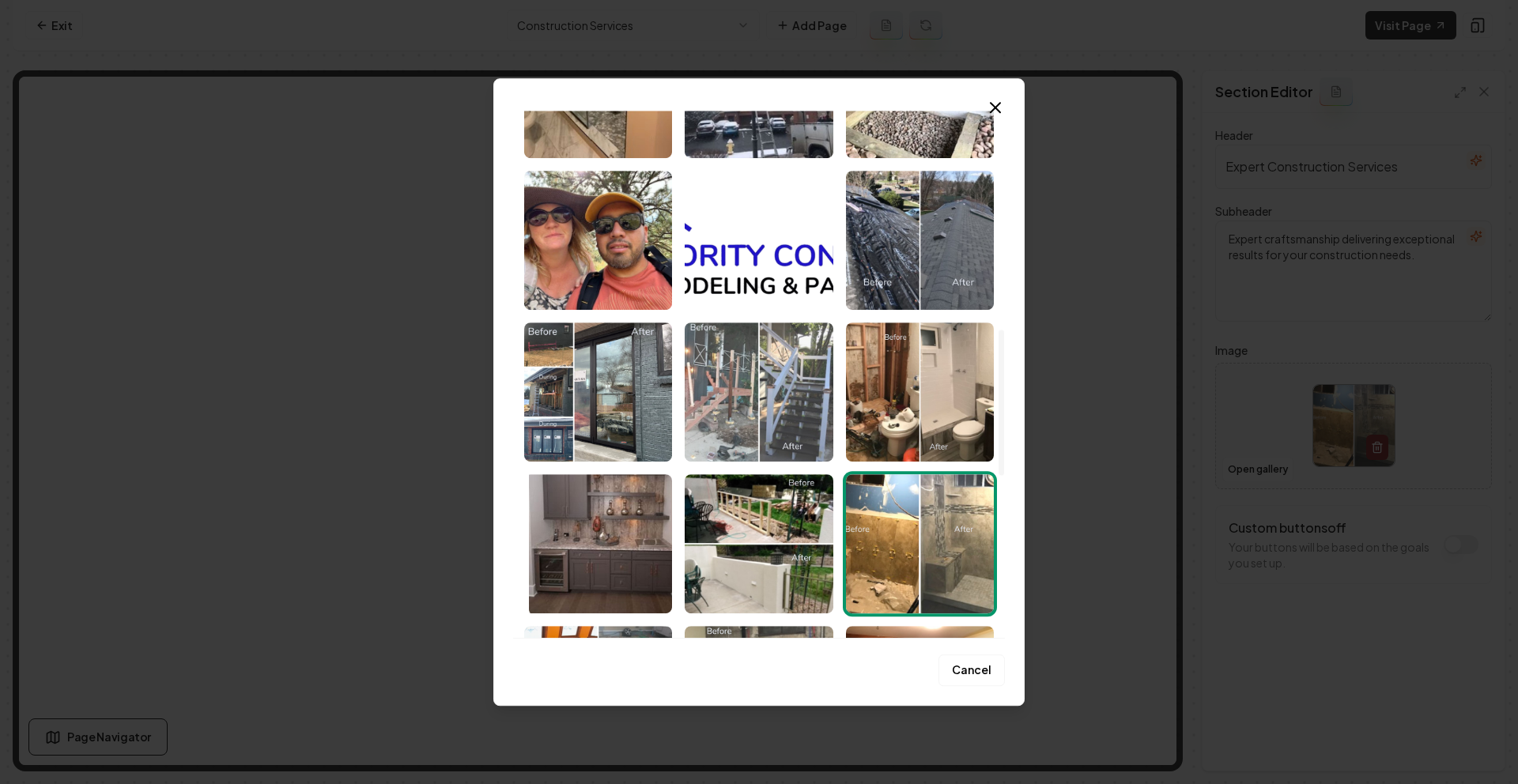
click at [782, 376] on img "Select image image_68a896f45c7cd75eb87b5012.jpeg" at bounding box center [759, 392] width 148 height 139
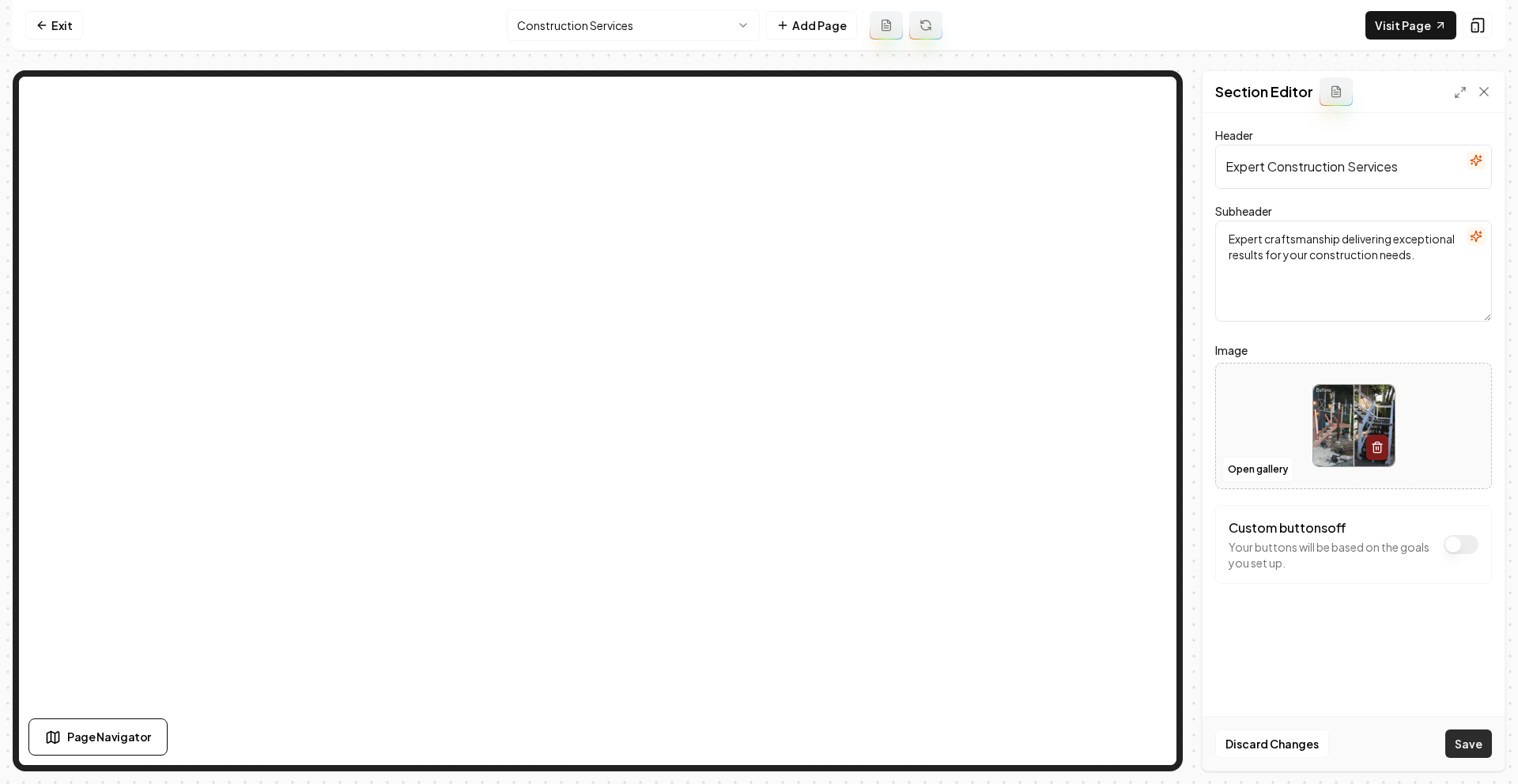
click at [1464, 750] on button "Save" at bounding box center [1469, 743] width 46 height 29
click at [638, 26] on html "Computer Required This feature is only available on a computer. Please switch t…" at bounding box center [759, 392] width 1518 height 784
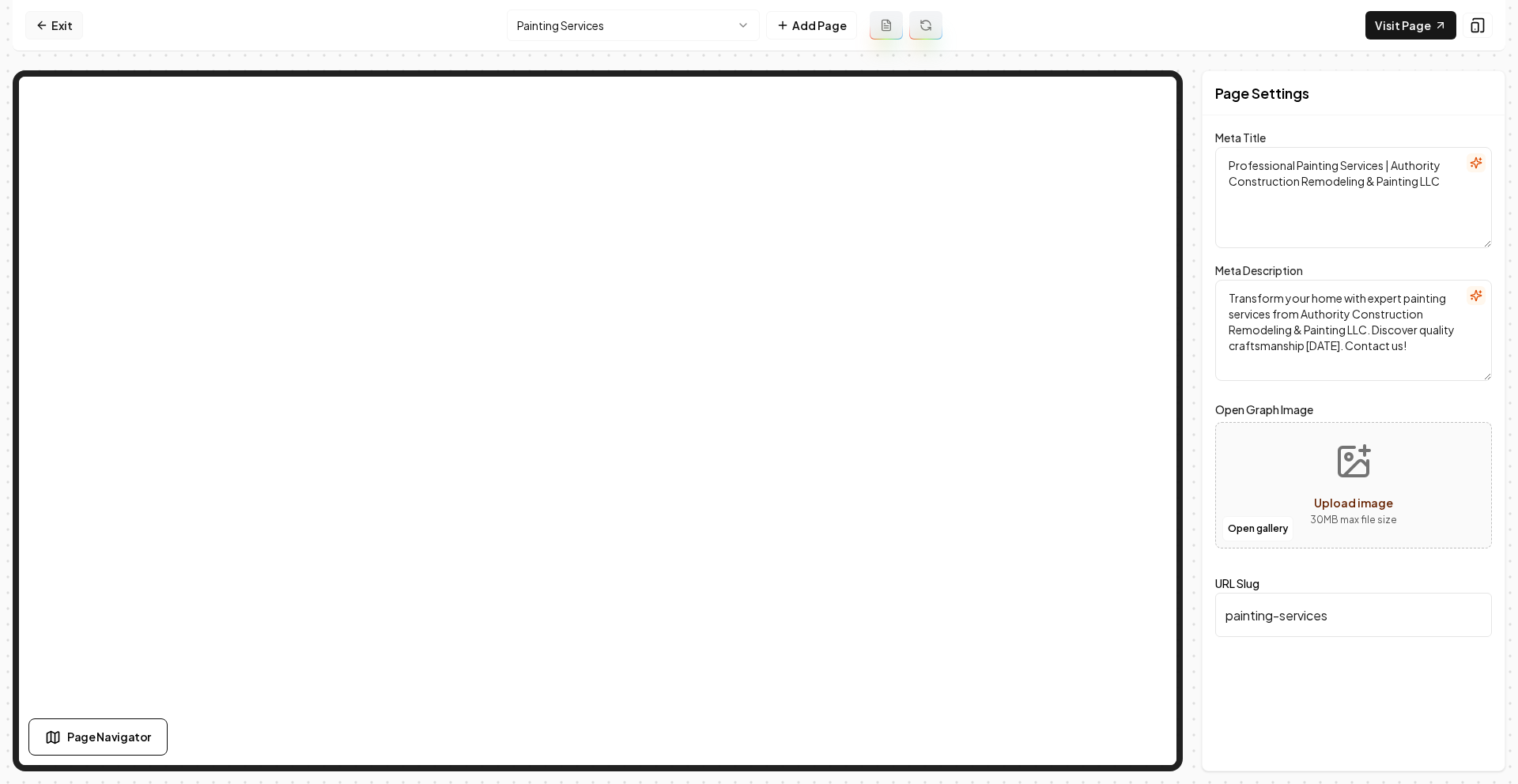
click at [35, 30] on icon at bounding box center [42, 25] width 13 height 13
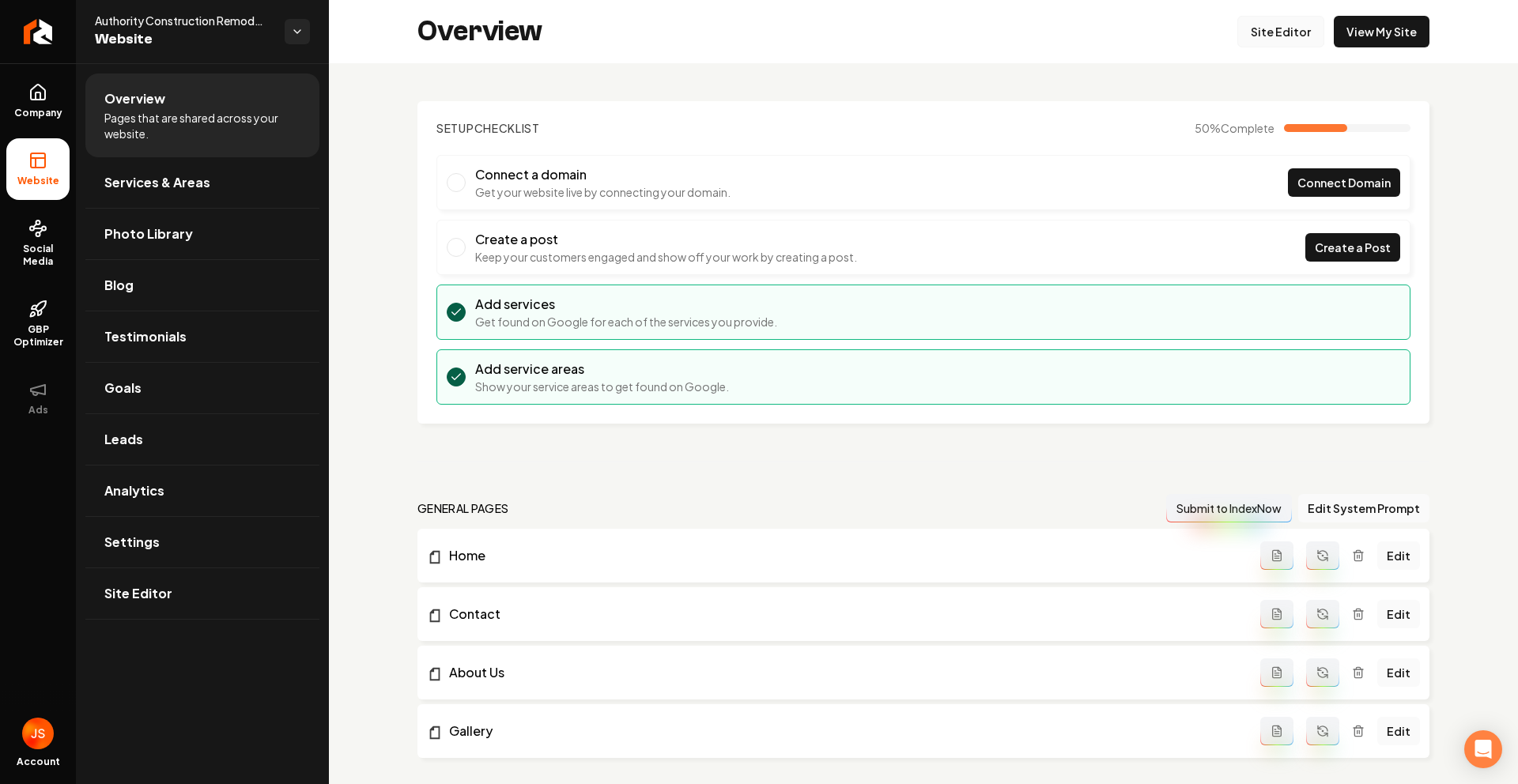
click at [1274, 39] on link "Site Editor" at bounding box center [1281, 31] width 87 height 31
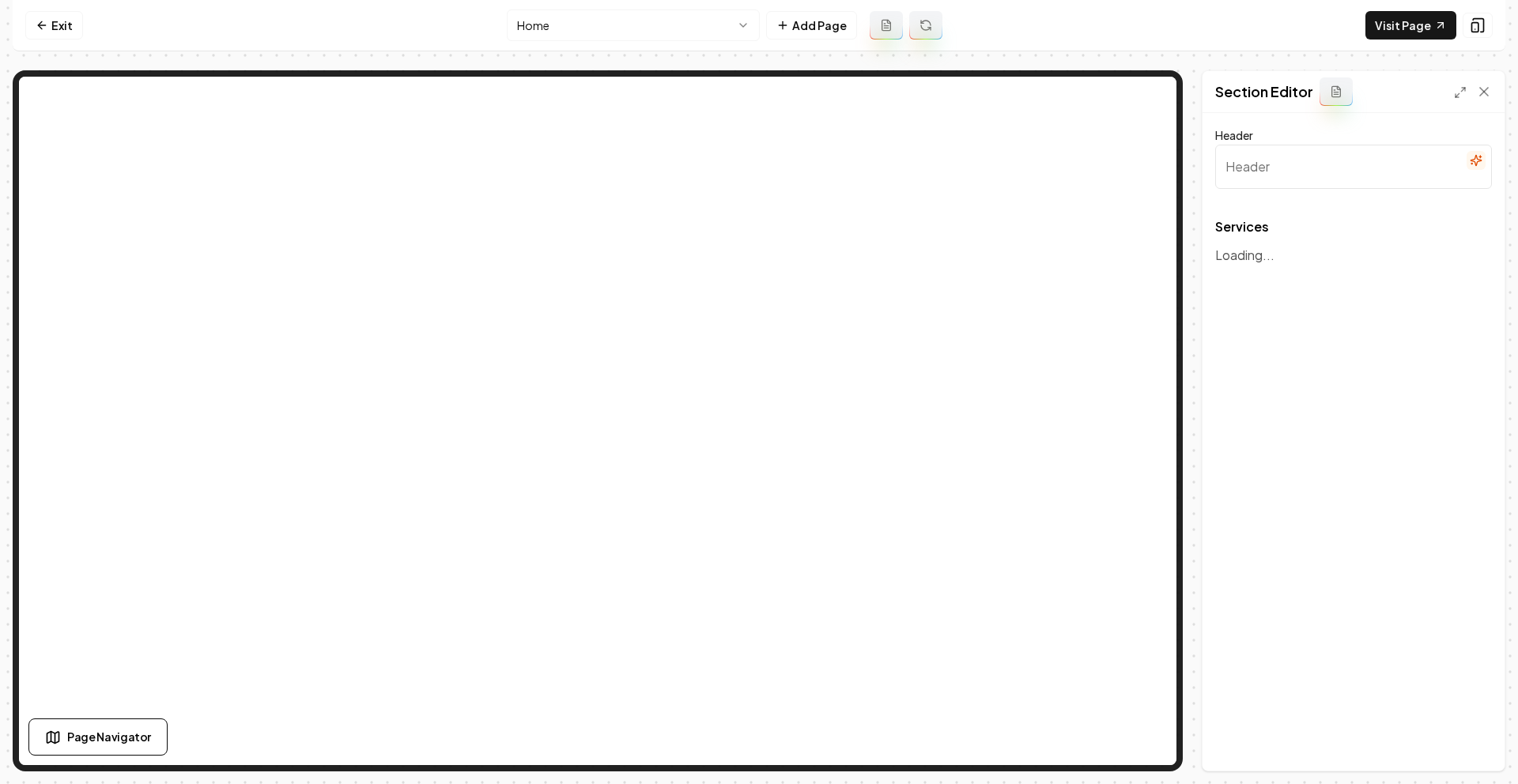
type input "Our Expert Remodeling & Painting Services"
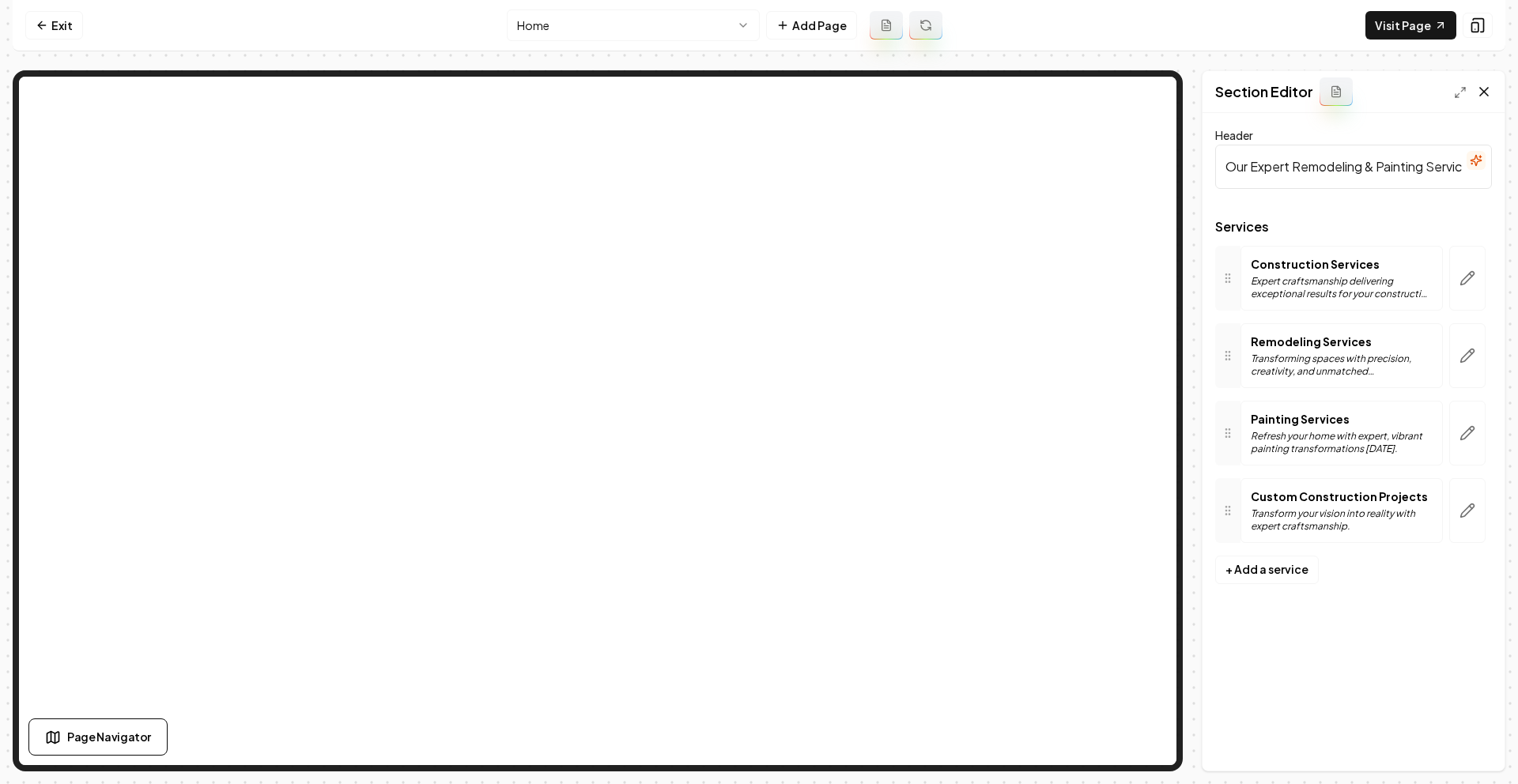
click at [1481, 86] on icon at bounding box center [1484, 91] width 16 height 16
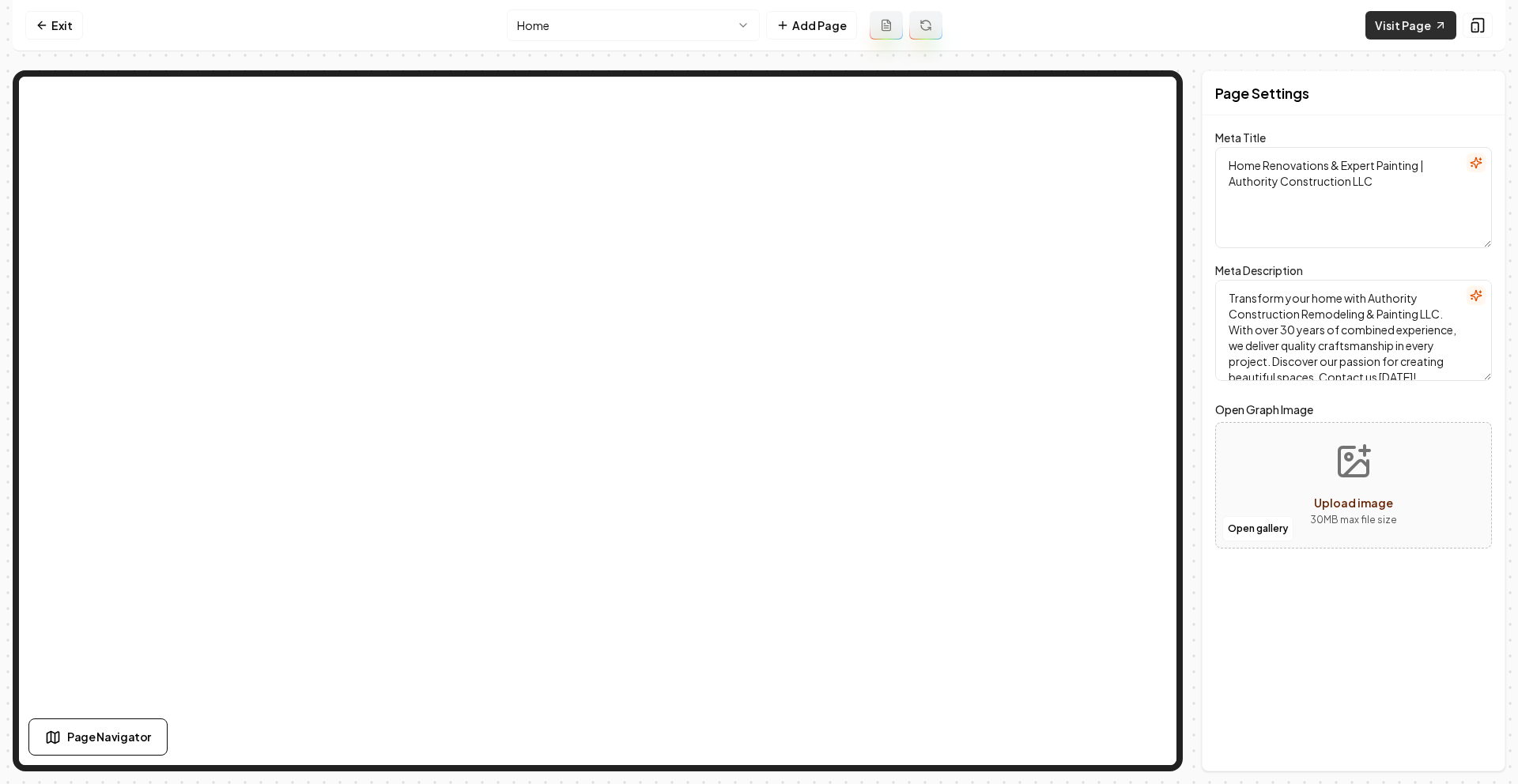
click at [1431, 12] on link "Visit Page" at bounding box center [1411, 25] width 91 height 29
click at [664, 34] on html "Computer Required This feature is only available on a computer. Please switch t…" at bounding box center [759, 392] width 1518 height 784
click at [35, 31] on link "Exit" at bounding box center [54, 25] width 57 height 29
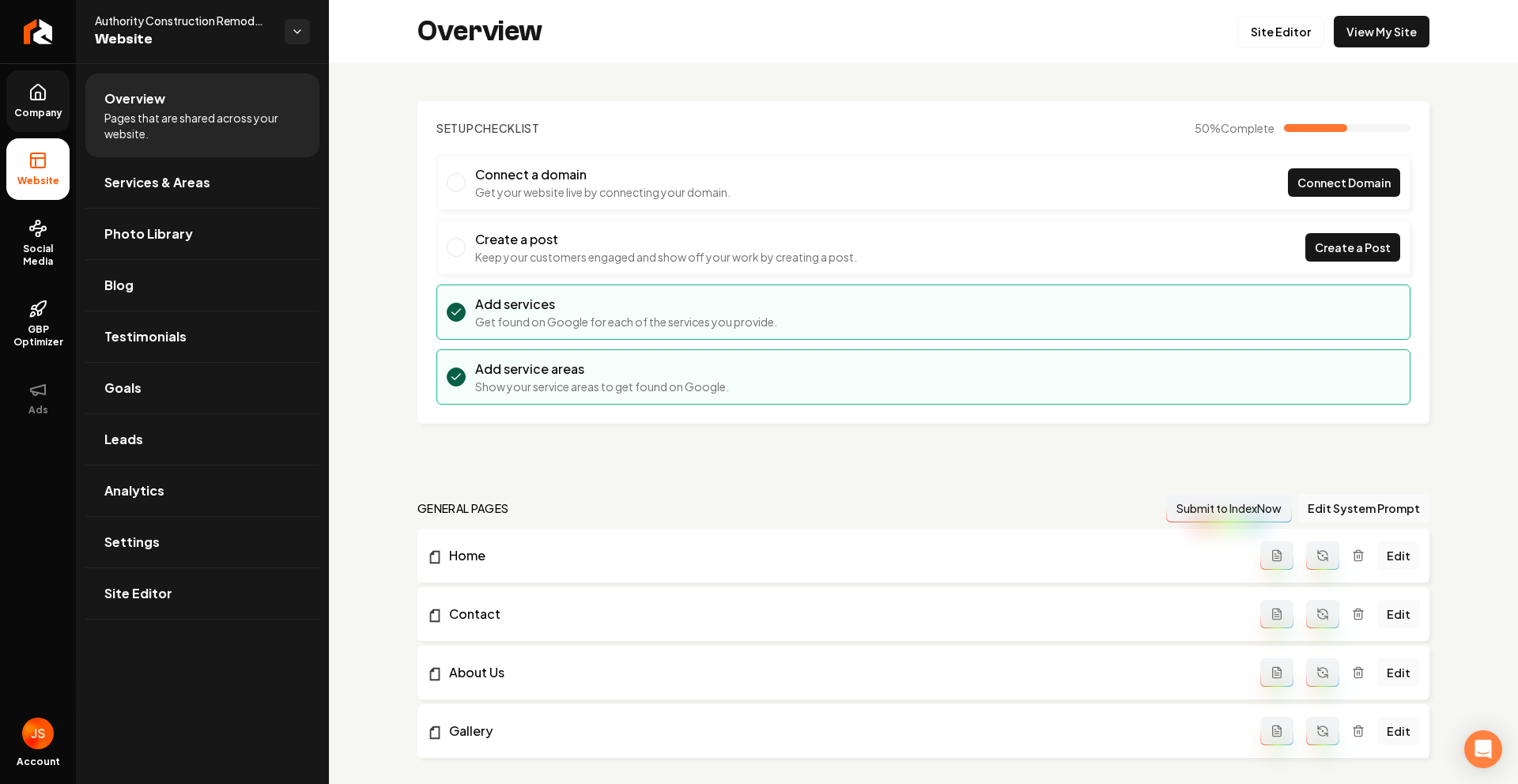
click at [20, 118] on span "Company" at bounding box center [39, 113] width 61 height 13
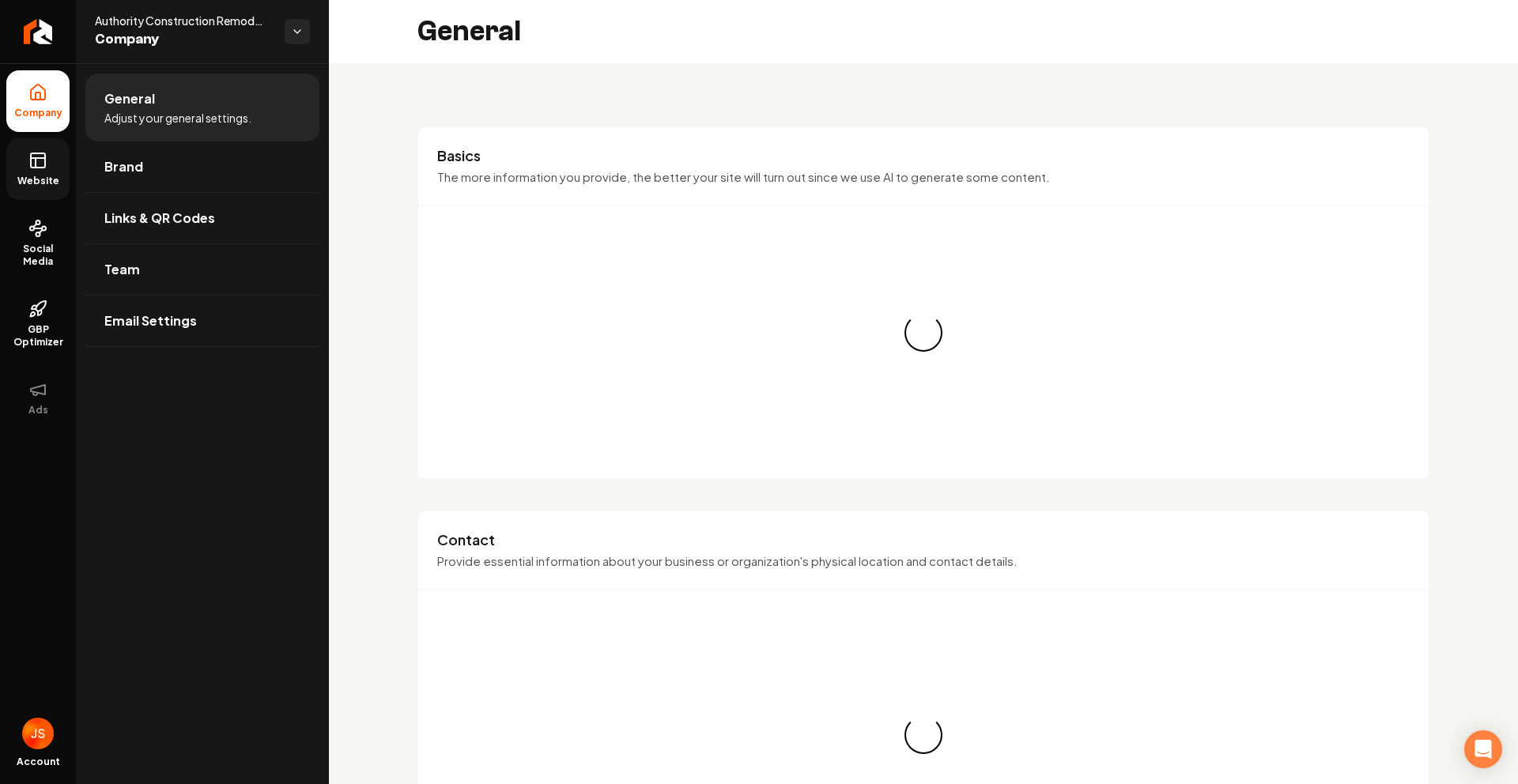
click at [20, 157] on link "Website" at bounding box center [38, 168] width 63 height 62
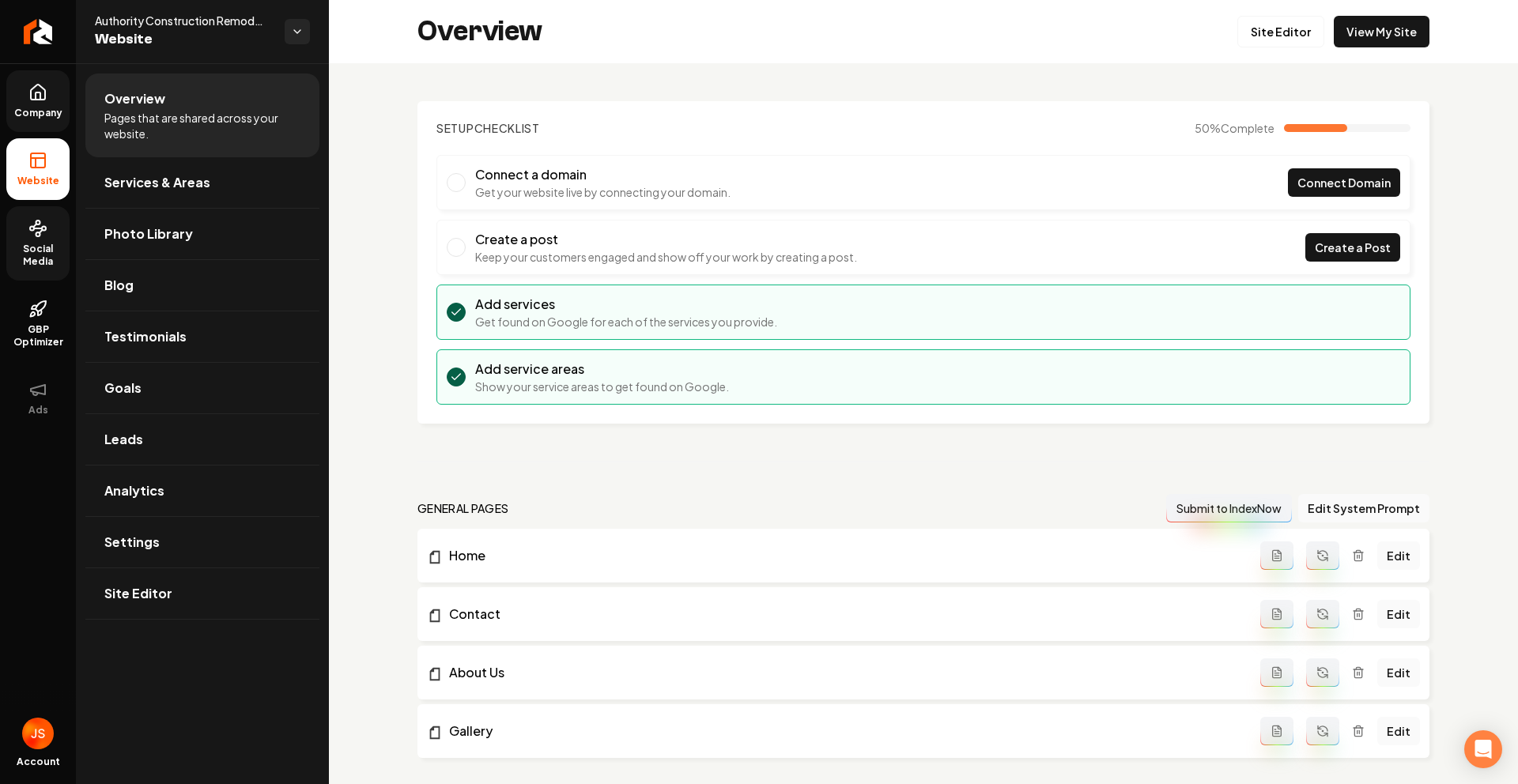
click at [41, 240] on link "Social Media" at bounding box center [38, 243] width 63 height 74
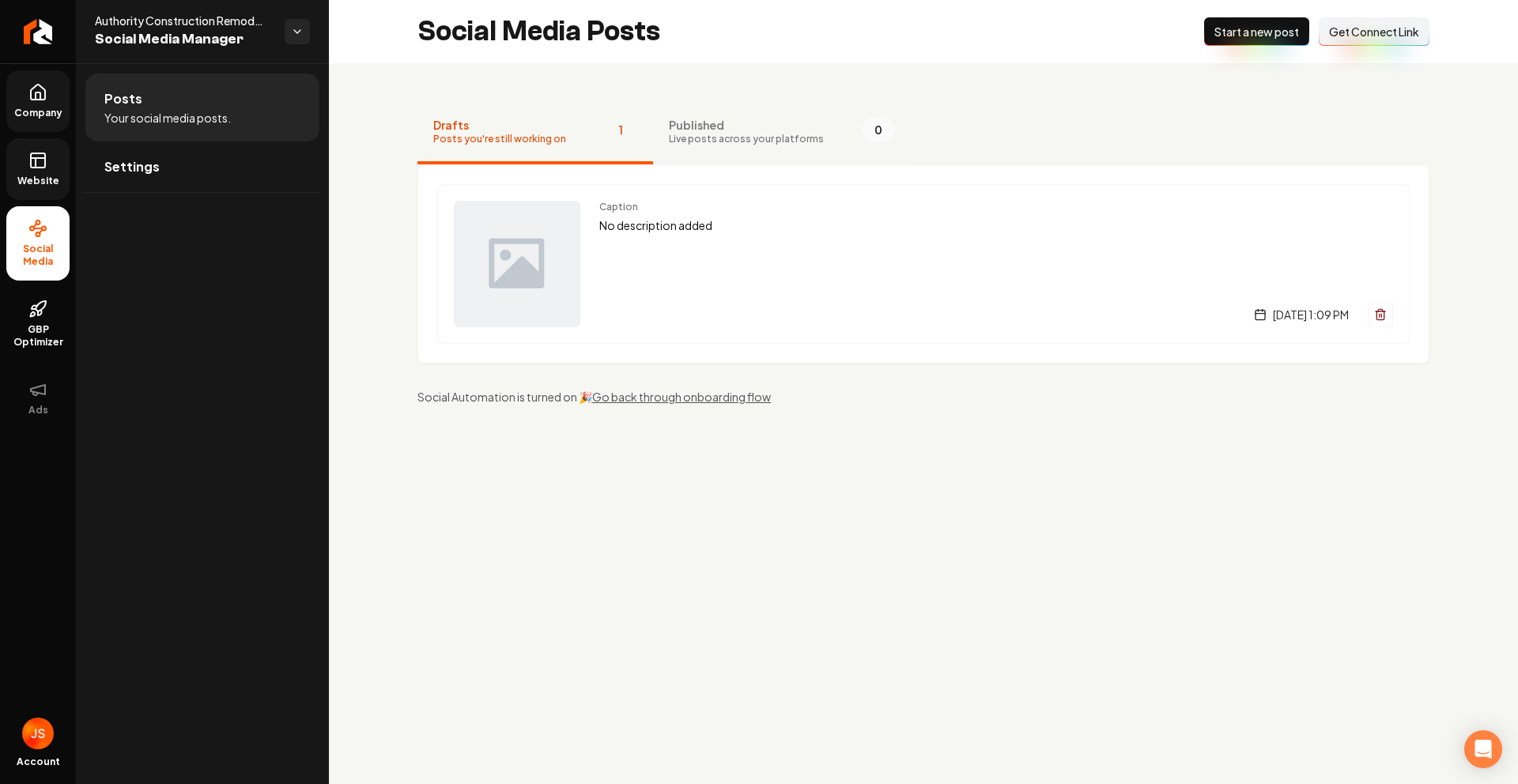
click at [700, 143] on span "Live posts across your platforms" at bounding box center [746, 139] width 155 height 13
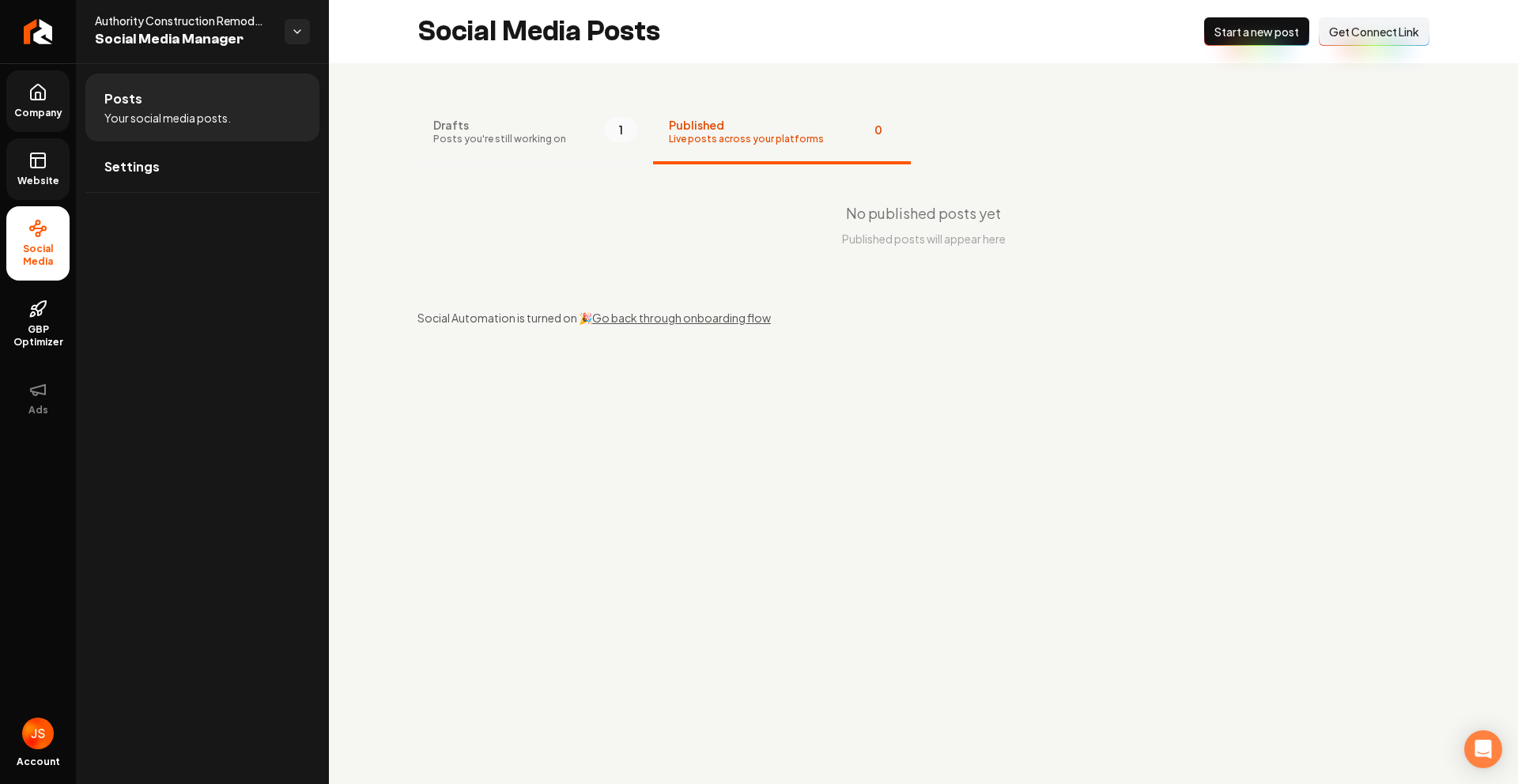
click at [526, 119] on span "Drafts" at bounding box center [499, 124] width 132 height 16
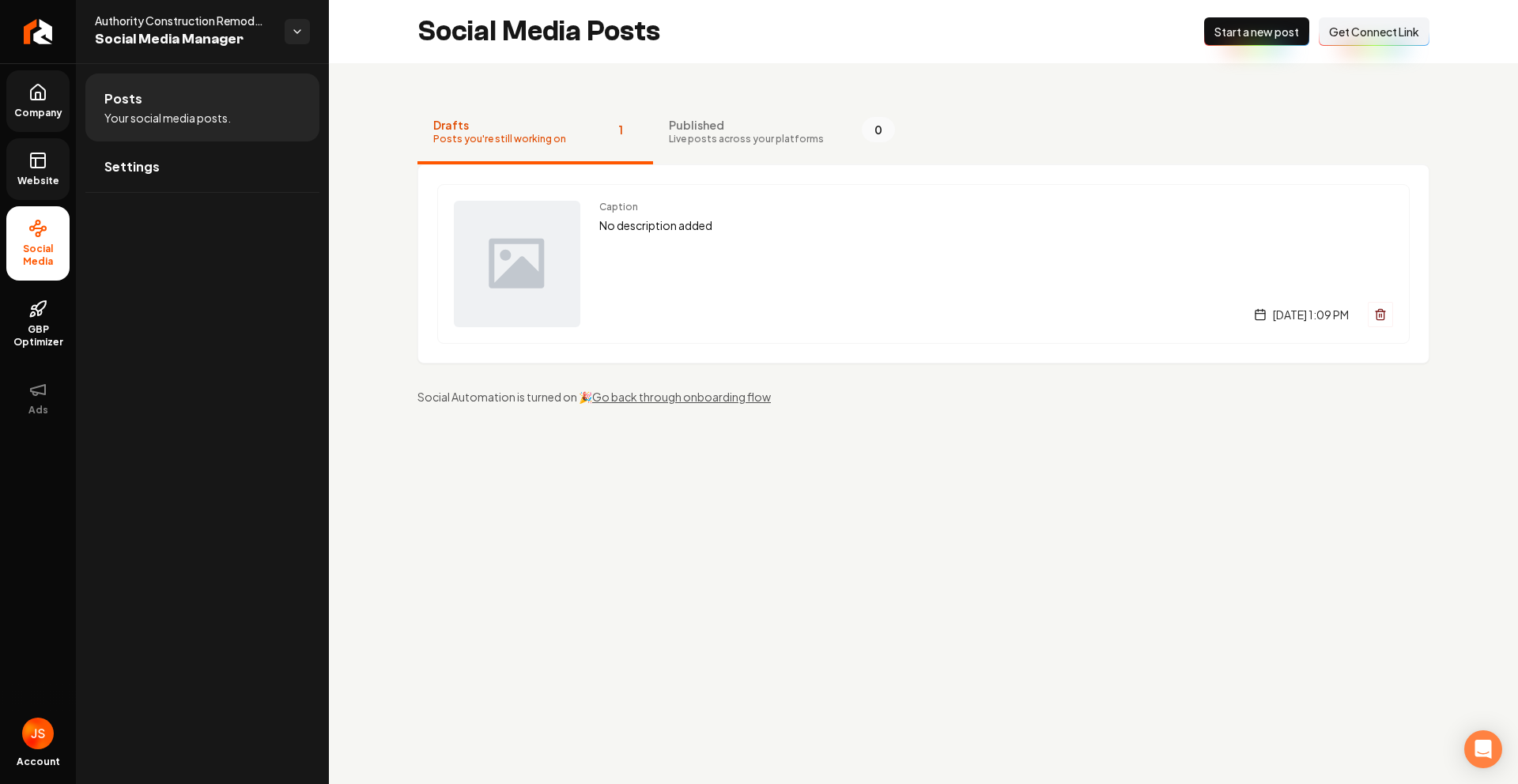
click at [596, 241] on div "Caption No description added Thursday, September 18, 2025 | 1:09 PM" at bounding box center [923, 264] width 972 height 159
click at [169, 166] on link "Settings" at bounding box center [202, 167] width 234 height 51
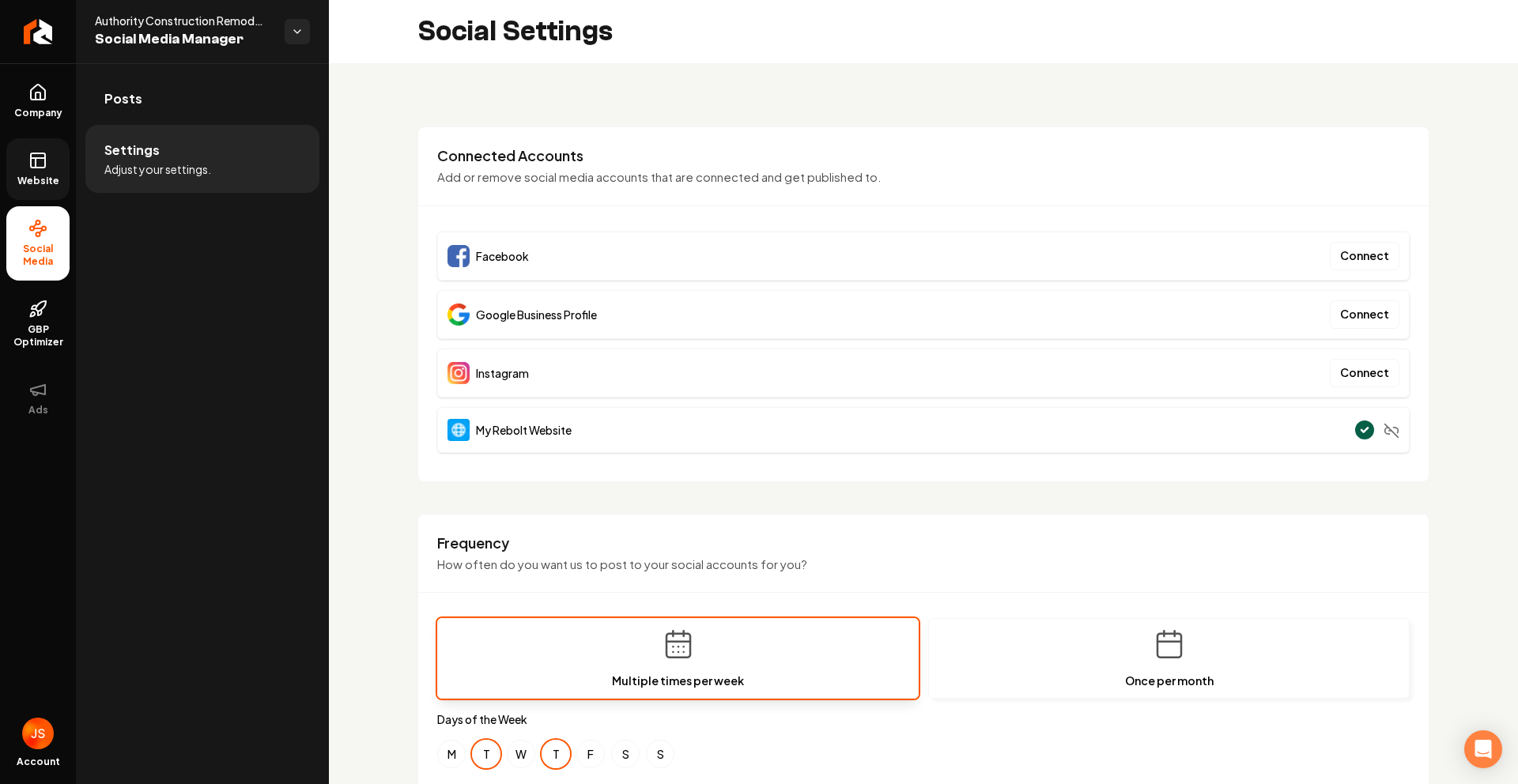
click at [66, 152] on link "Website" at bounding box center [38, 168] width 63 height 62
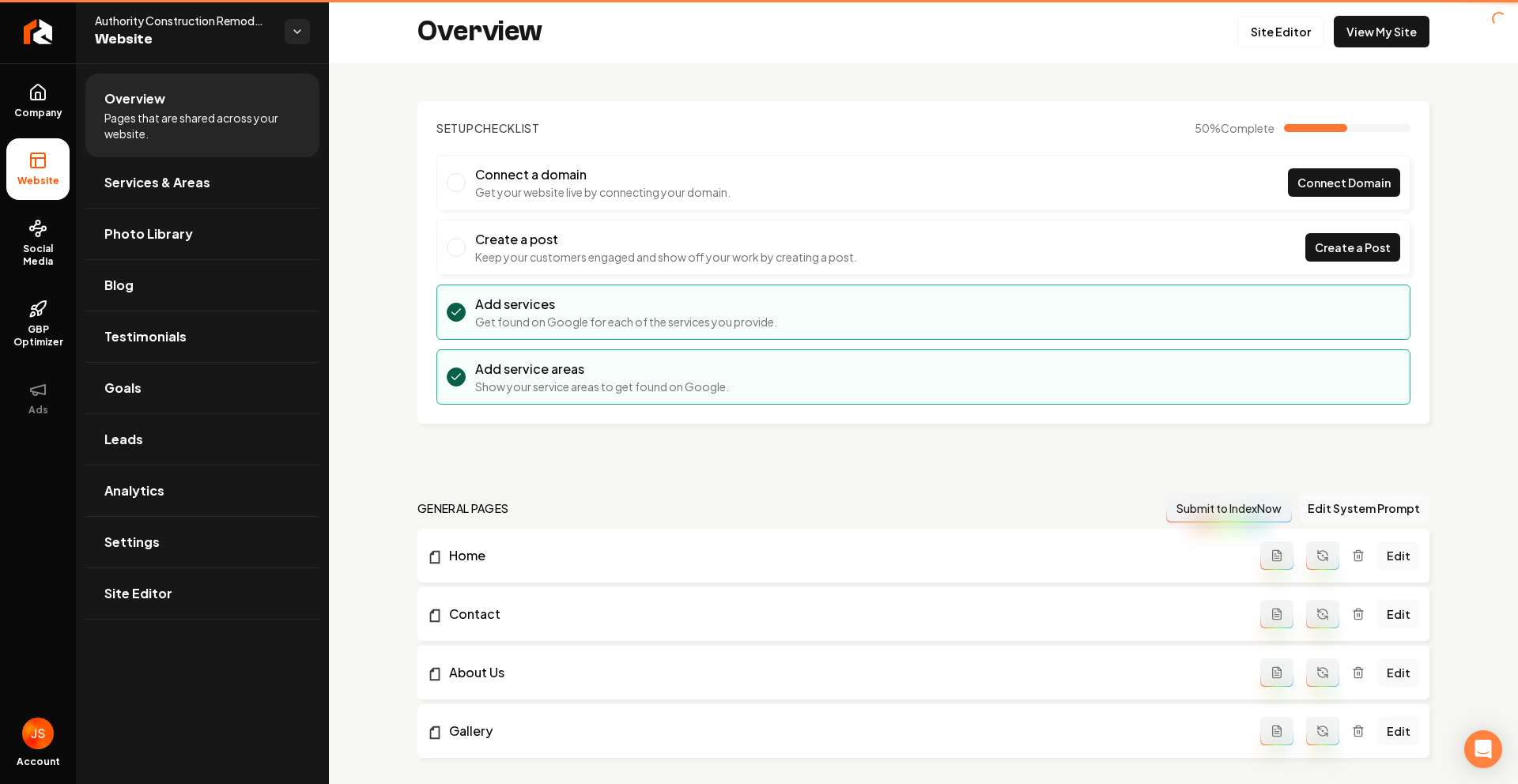
click at [44, 145] on li "Website" at bounding box center [38, 168] width 63 height 62
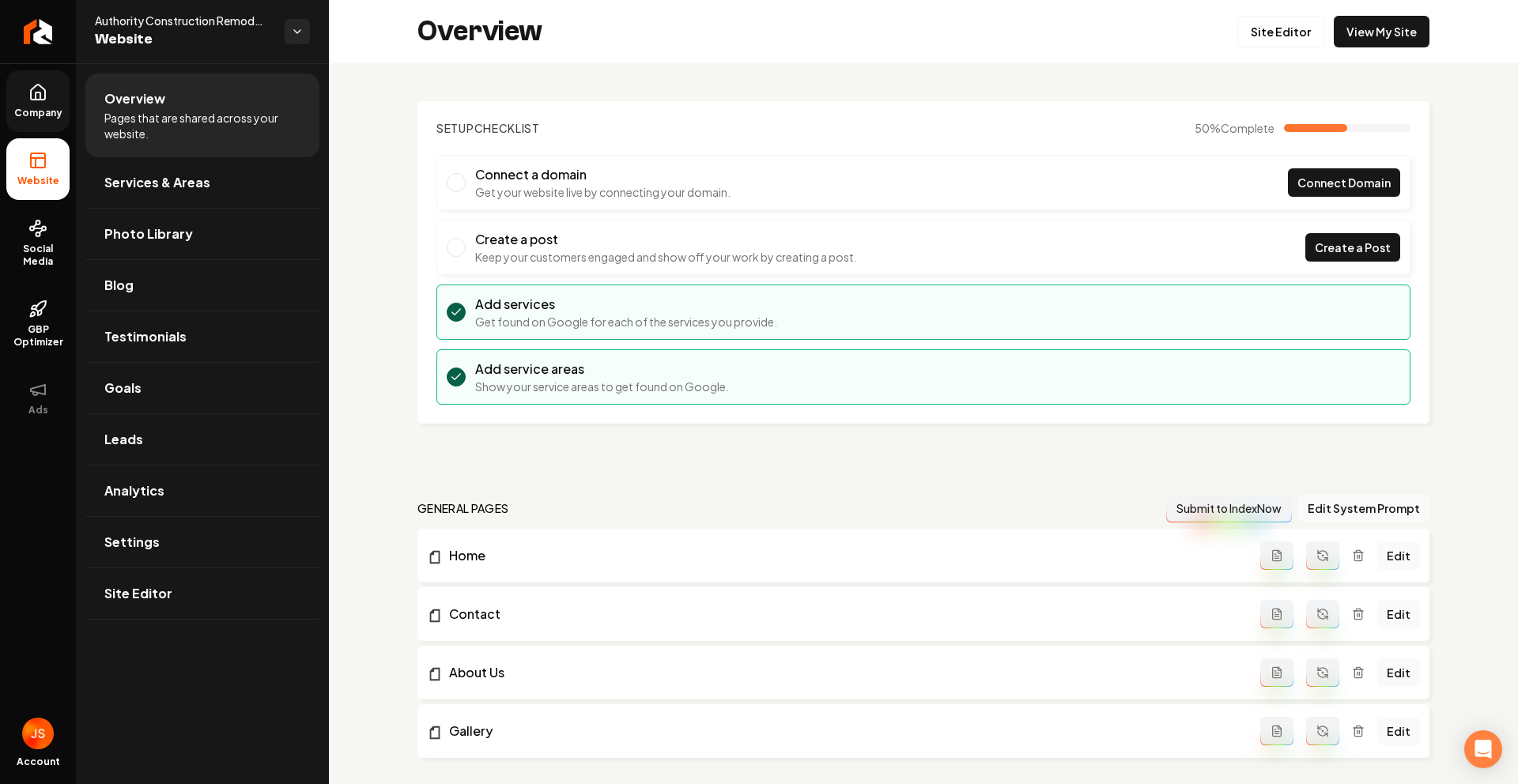
click at [34, 100] on icon at bounding box center [38, 93] width 19 height 19
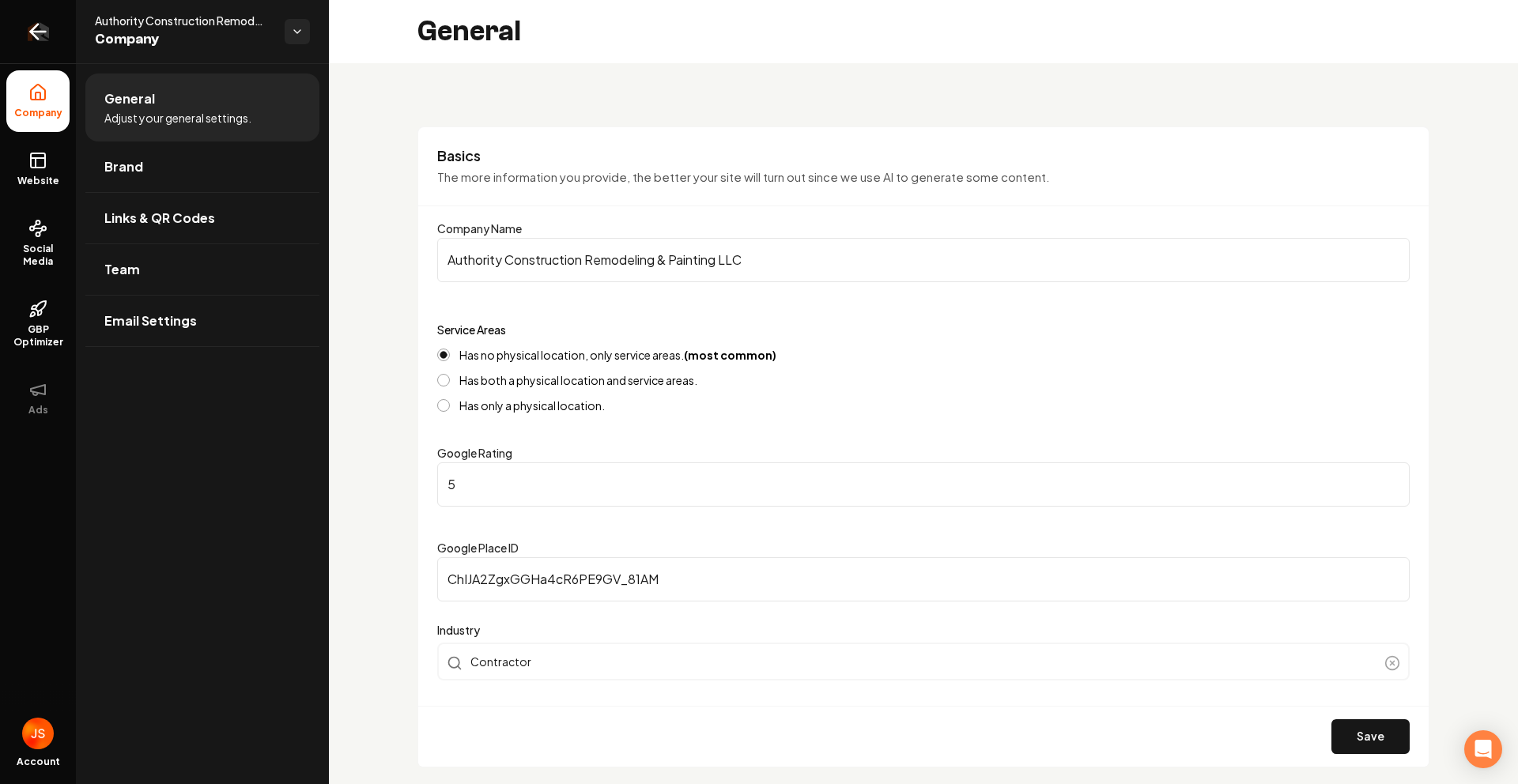
click at [41, 51] on link "Return to dashboard" at bounding box center [38, 31] width 76 height 63
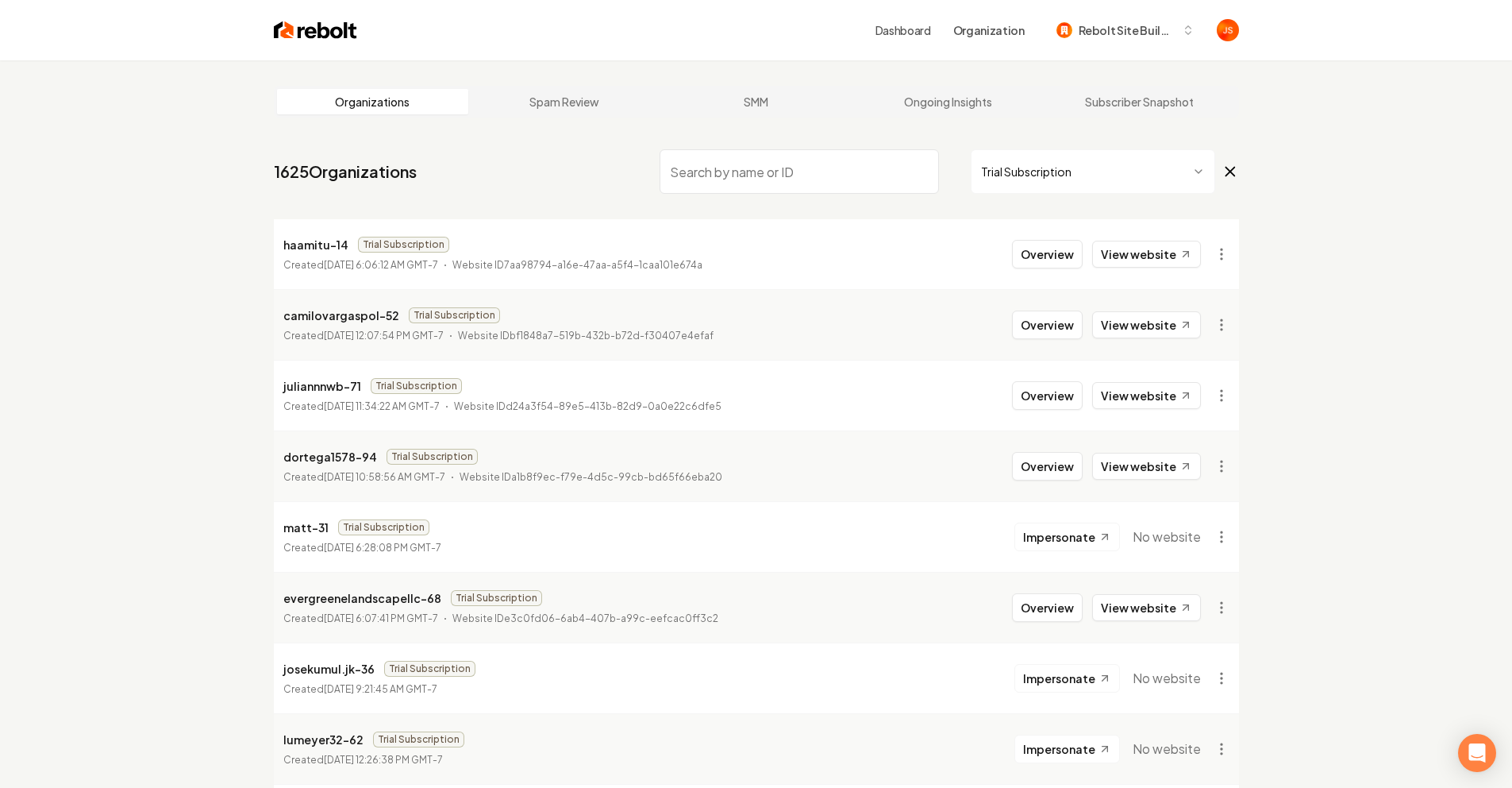
click at [1007, 163] on html "Dashboard Organization Rebolt Site Builder Organizations Spam Review SMM Ongoin…" at bounding box center [756, 394] width 1512 height 788
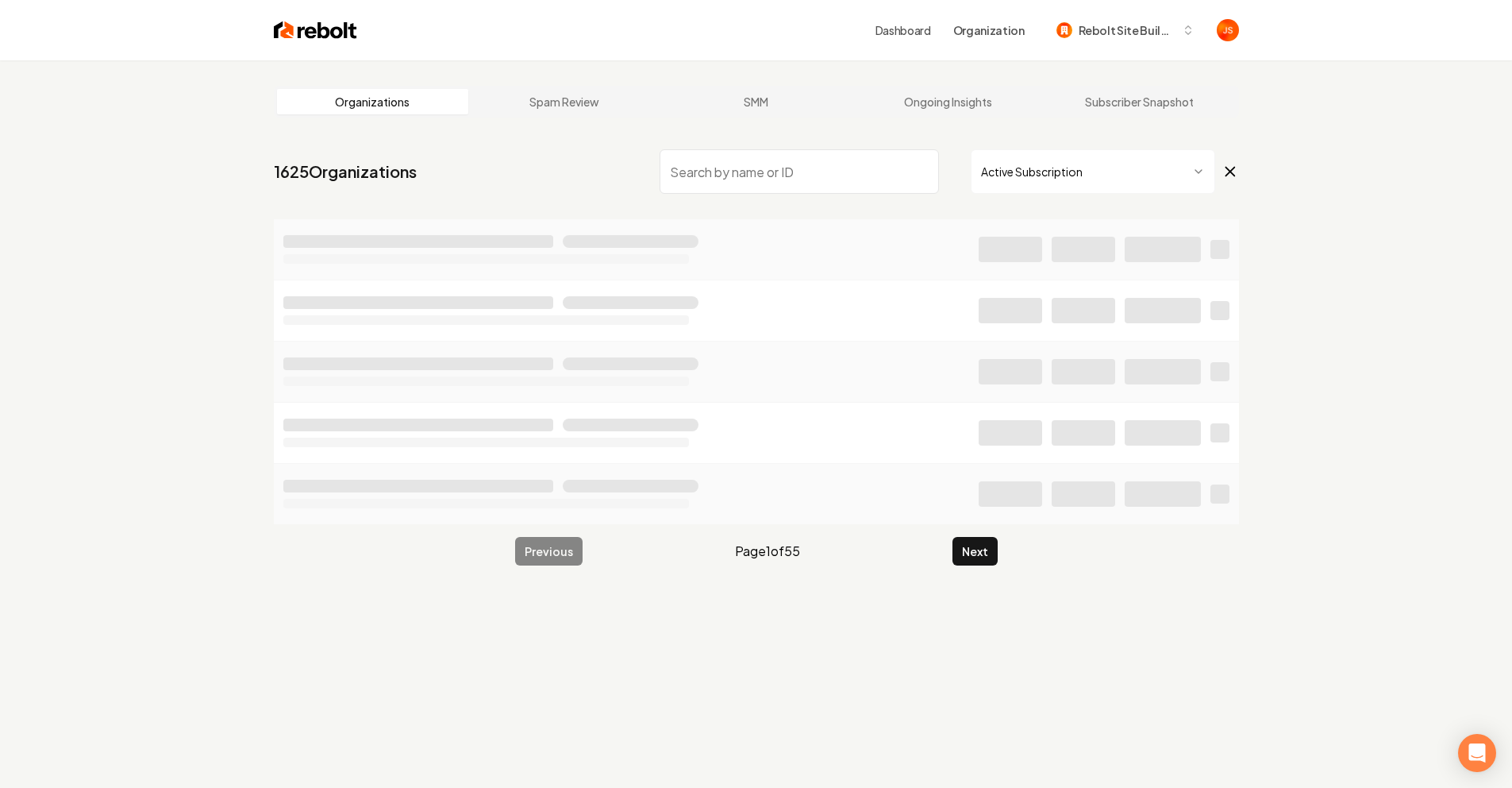
click at [902, 185] on input "search" at bounding box center [799, 171] width 280 height 45
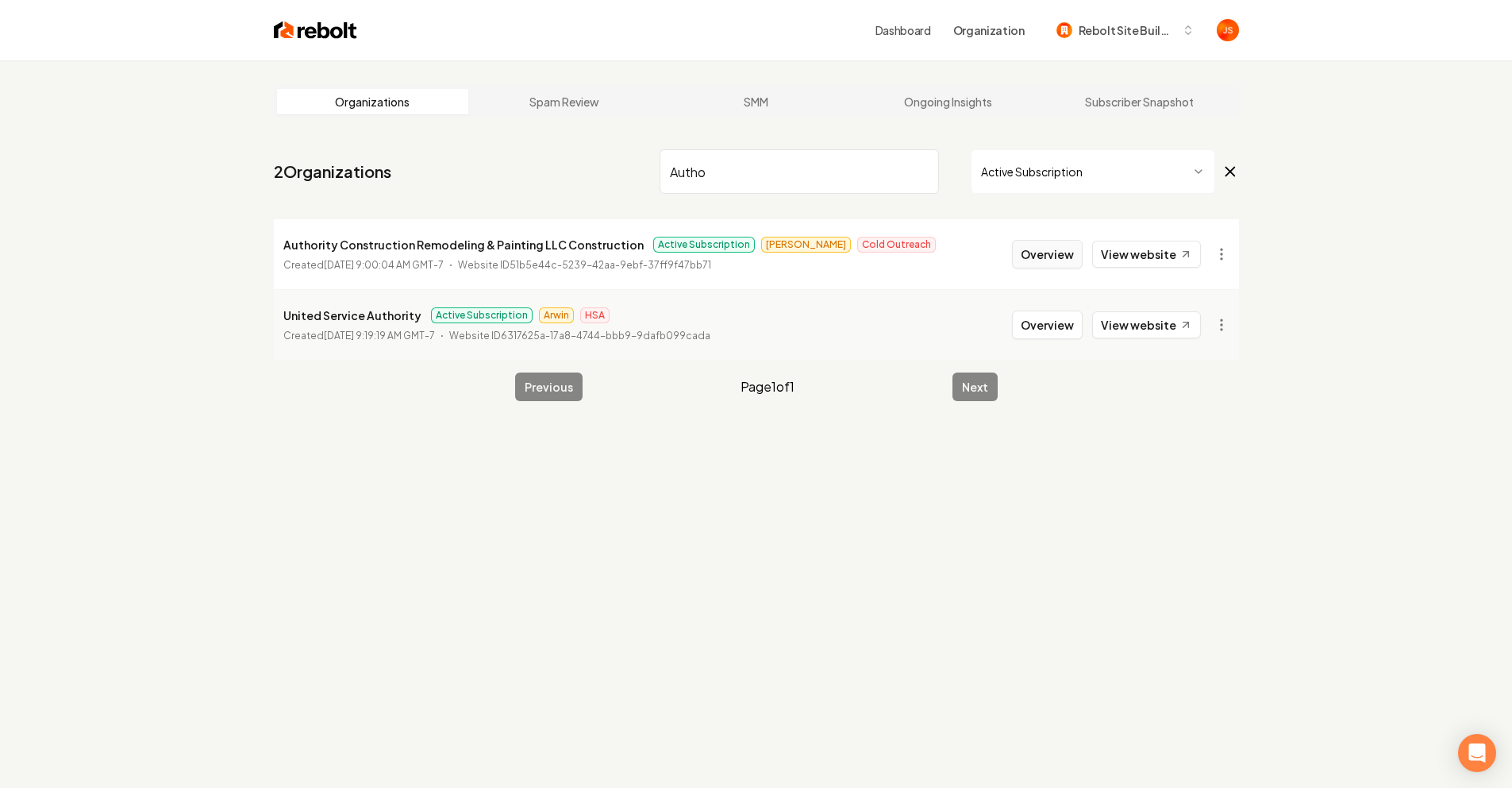
type input "Autho"
click at [1081, 250] on button "Overview" at bounding box center [1047, 254] width 71 height 29
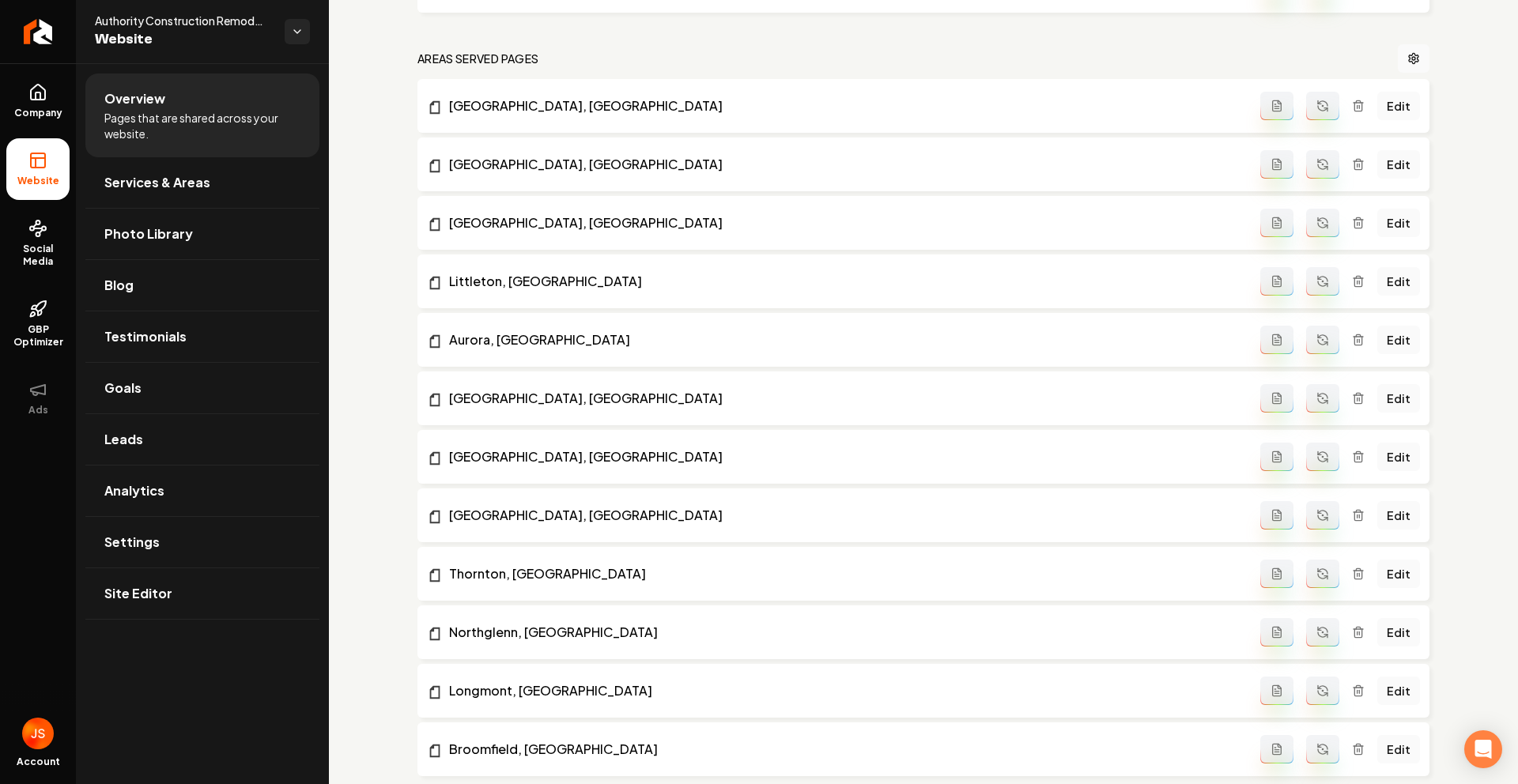
scroll to position [270, 0]
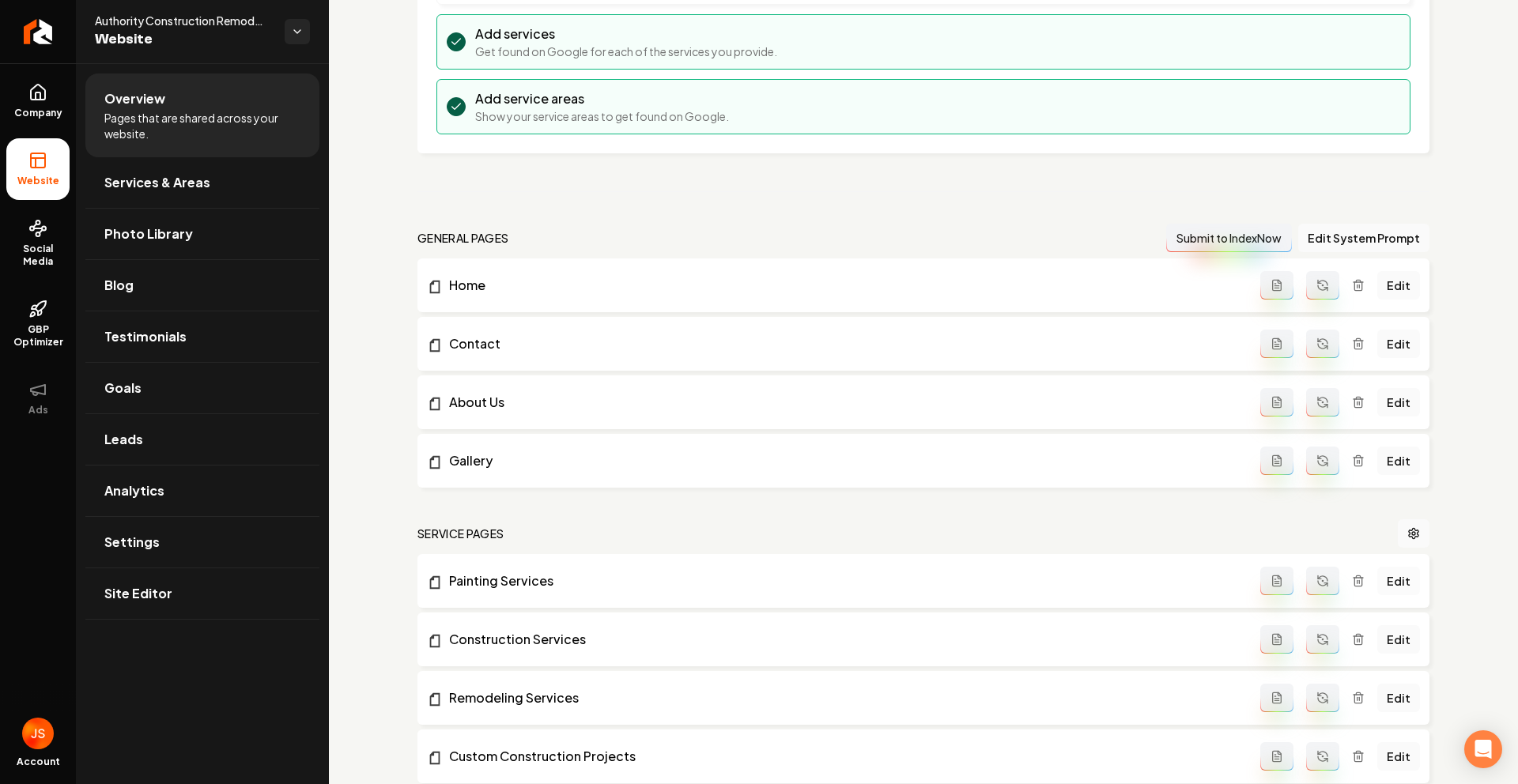
click at [1395, 579] on link "Edit" at bounding box center [1399, 580] width 43 height 29
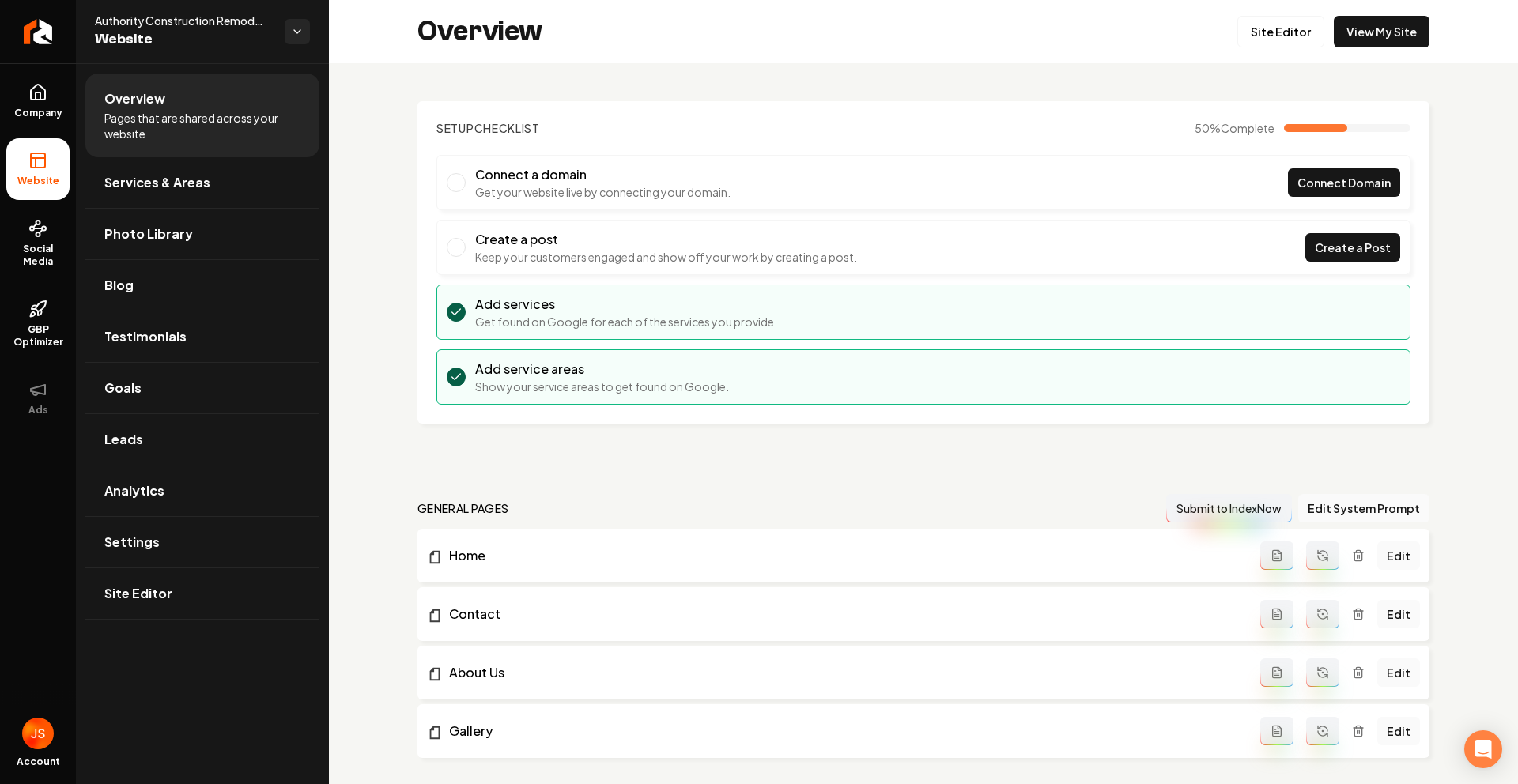
click at [1275, 552] on button "Main content area" at bounding box center [1277, 555] width 33 height 29
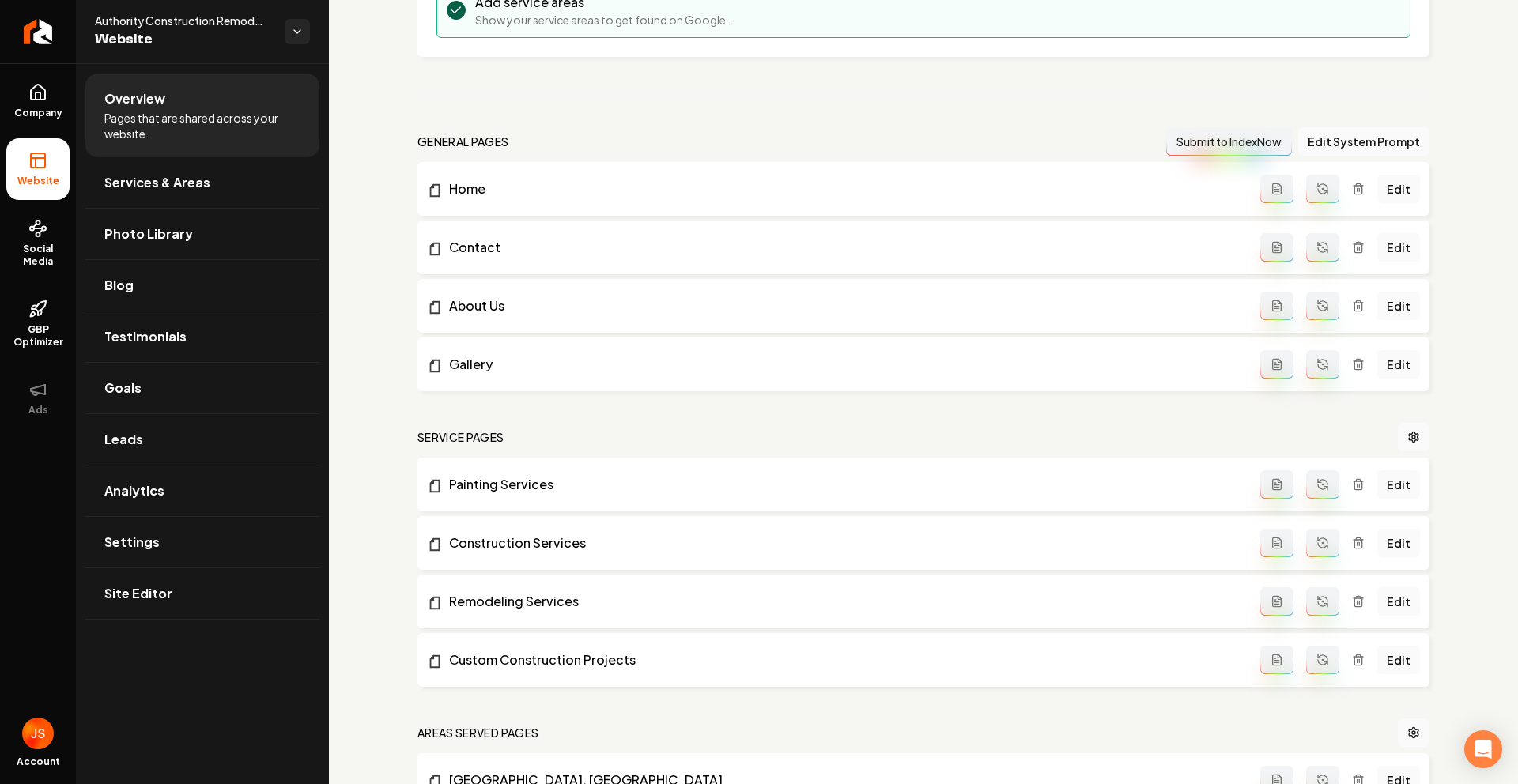
scroll to position [319, 0]
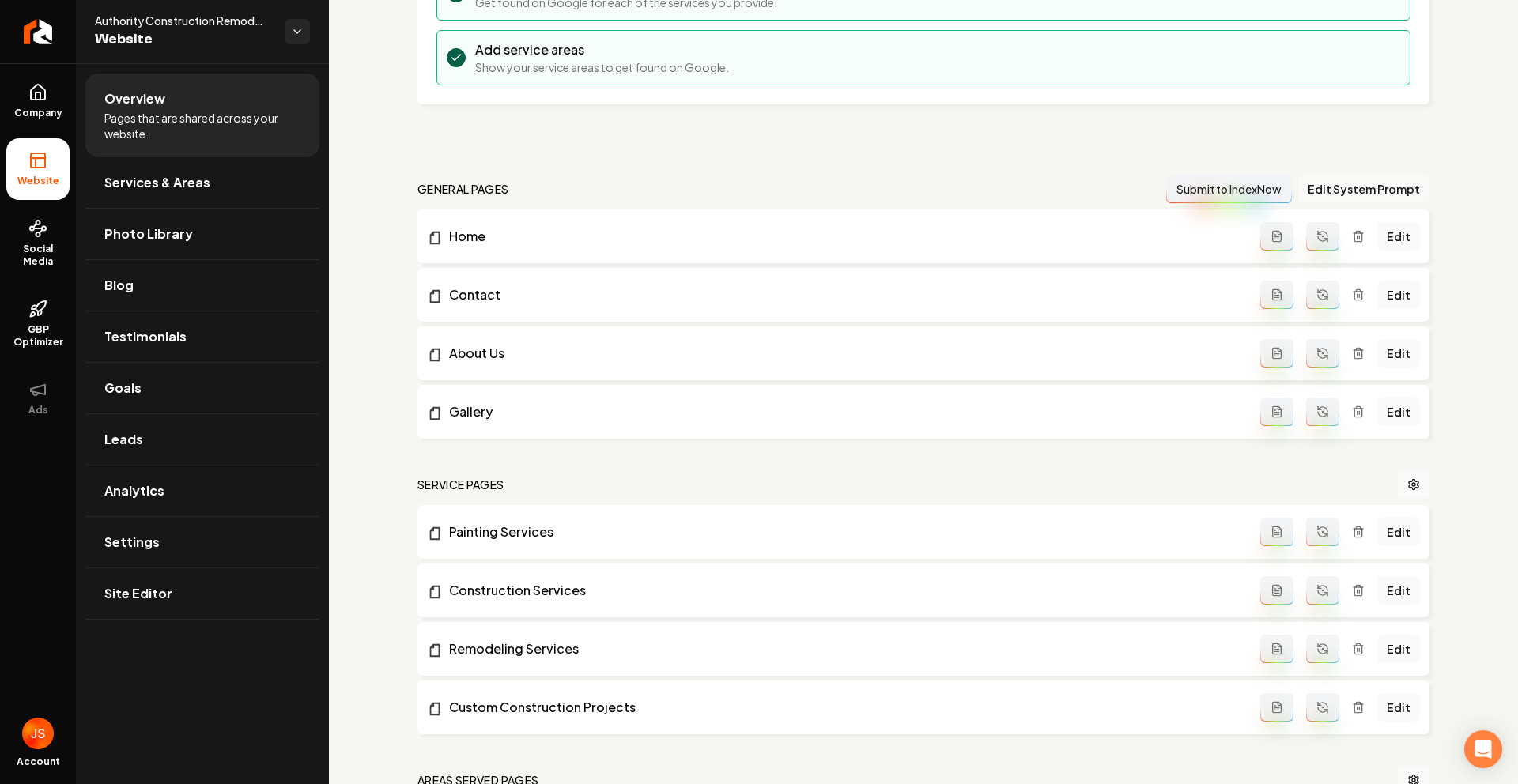
click at [1364, 190] on button "Edit System Prompt" at bounding box center [1364, 189] width 132 height 29
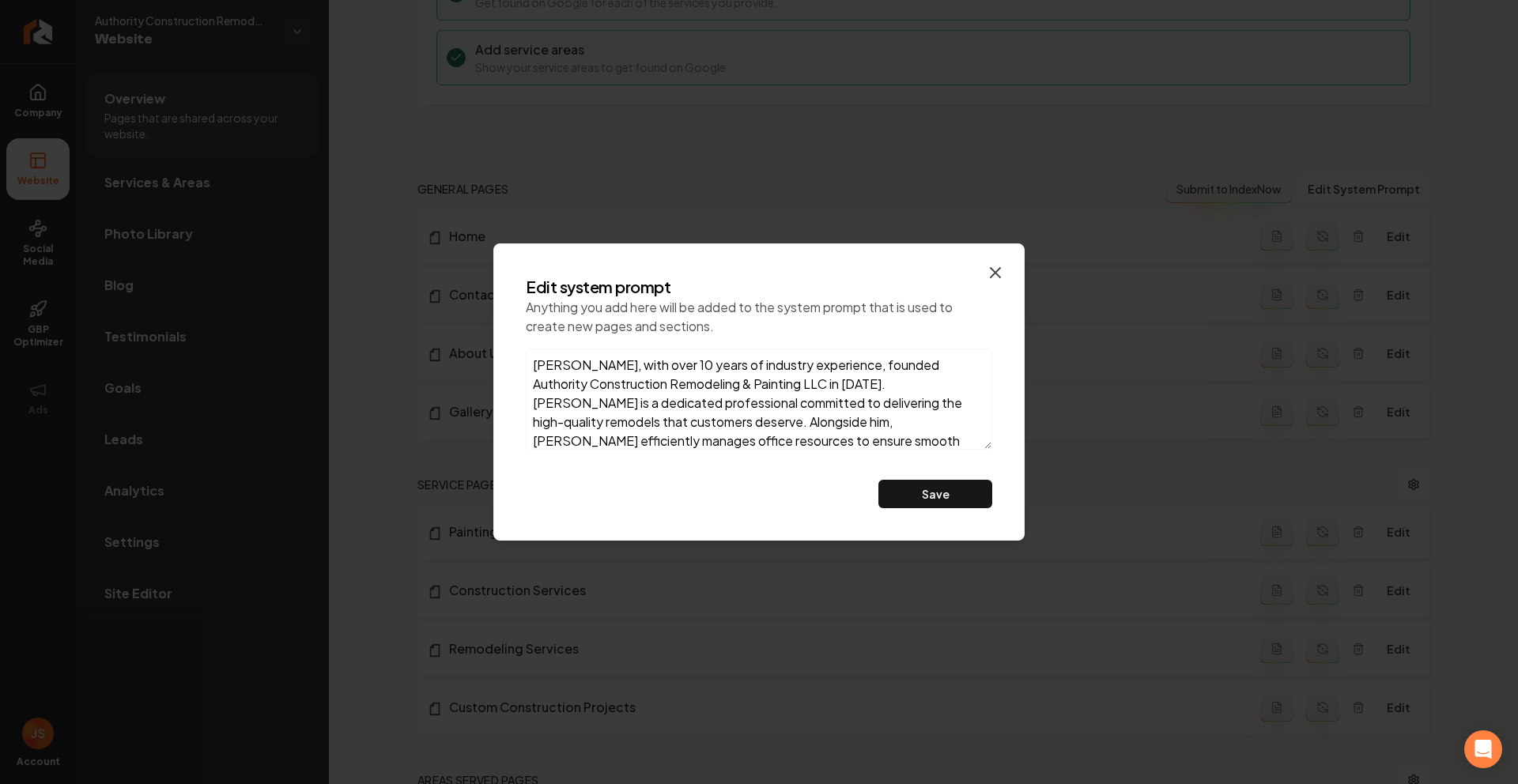
click at [997, 265] on icon "button" at bounding box center [996, 272] width 19 height 19
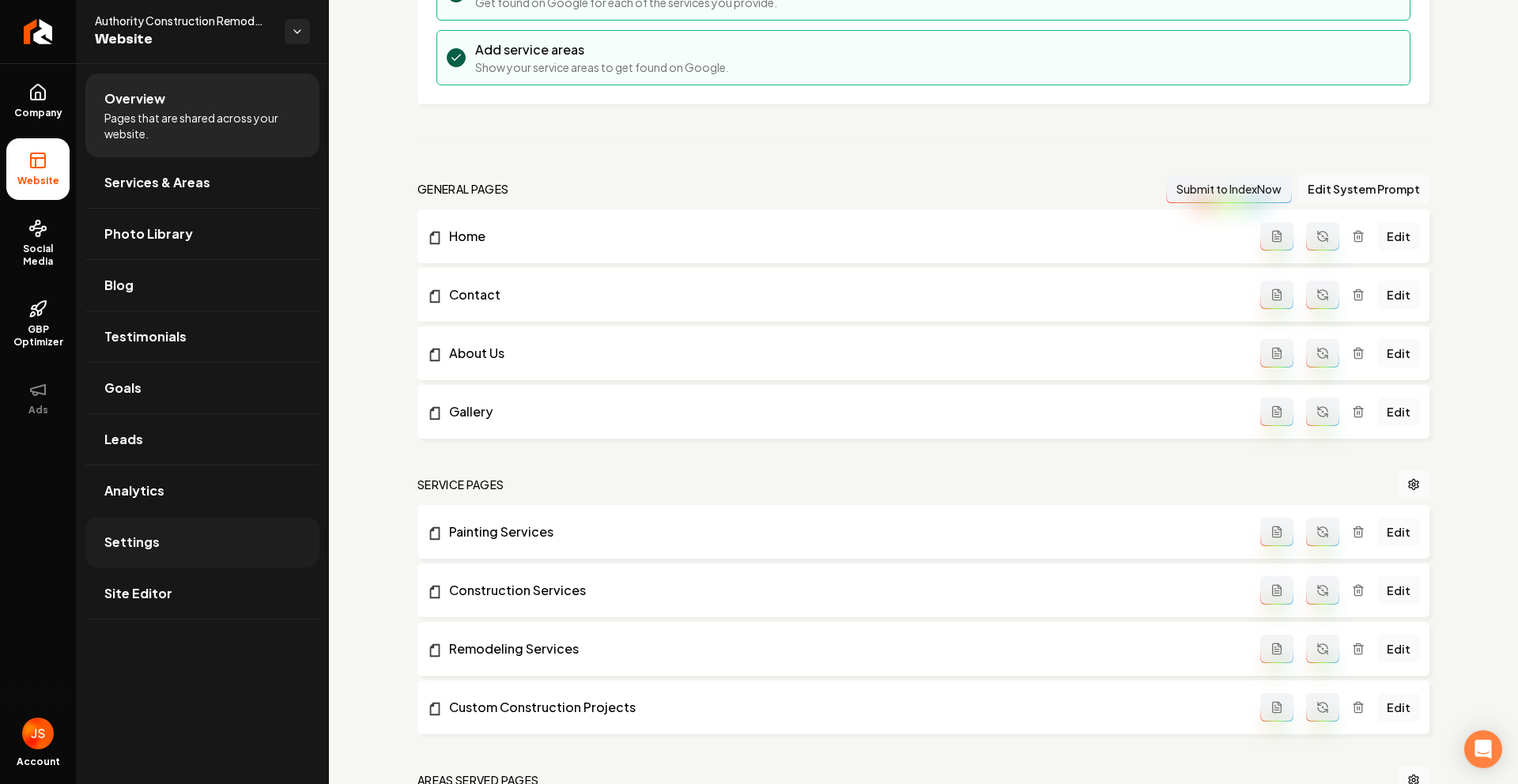
click at [174, 536] on link "Settings" at bounding box center [202, 541] width 234 height 51
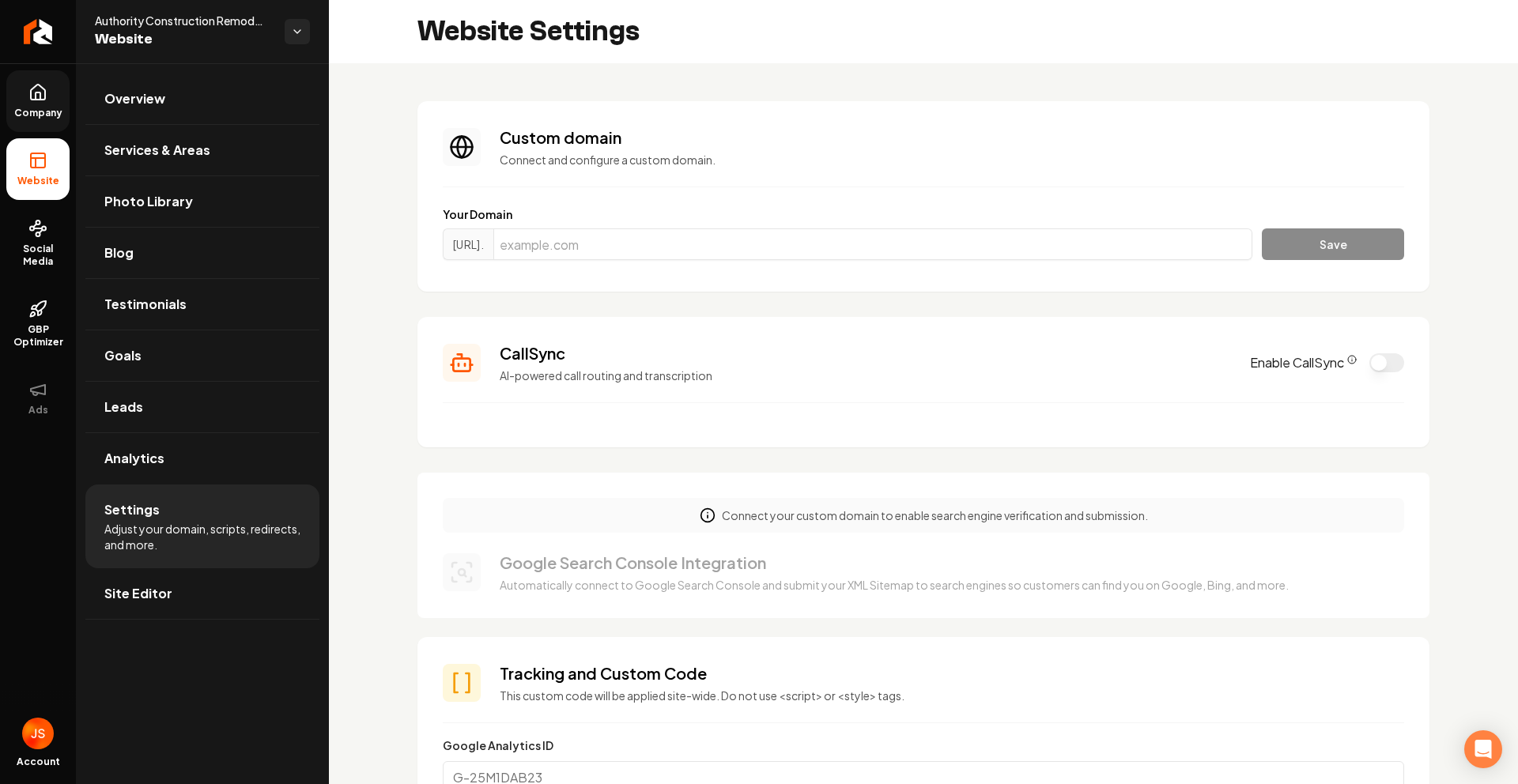
click at [27, 83] on link "Company" at bounding box center [38, 101] width 63 height 62
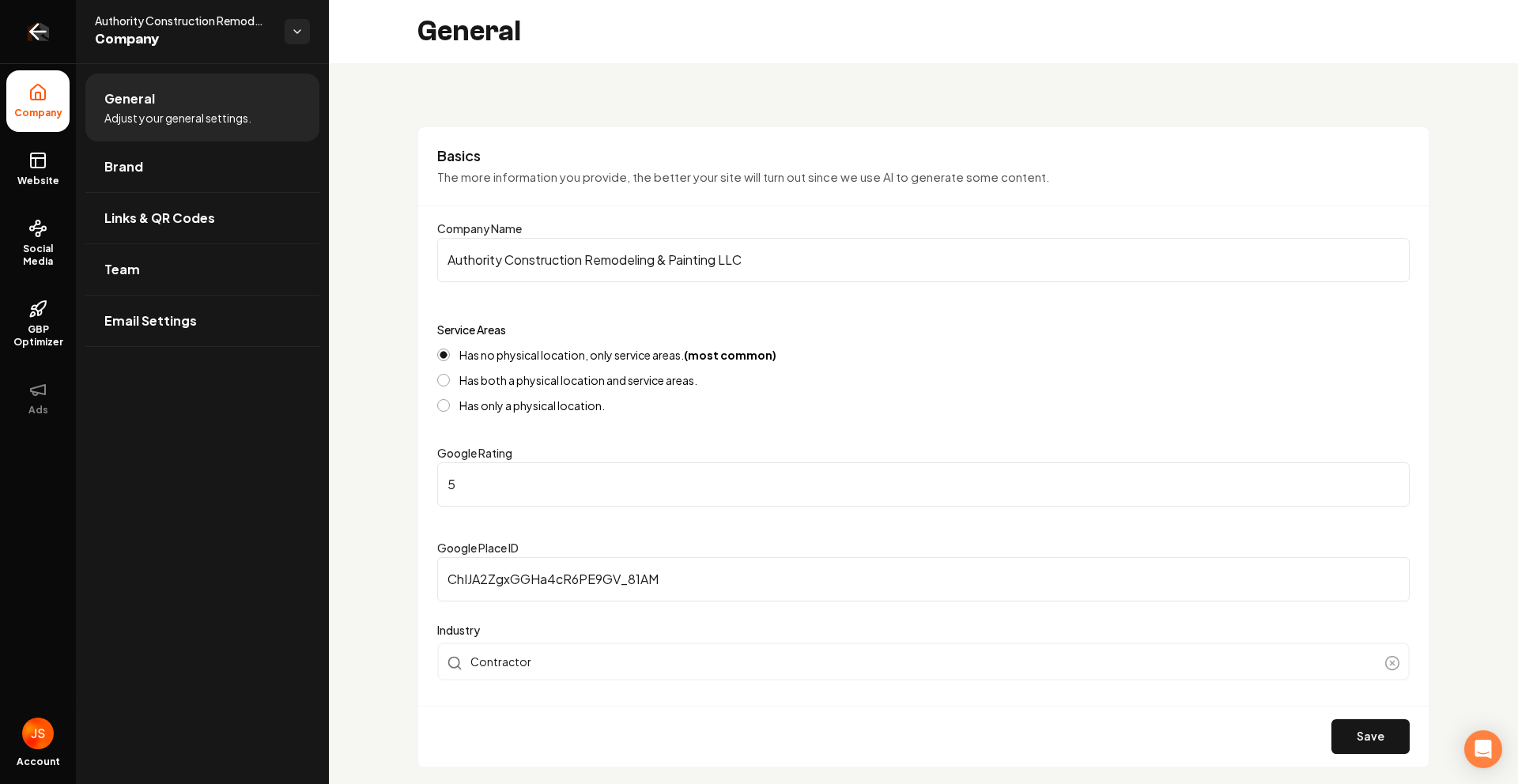
click at [59, 22] on link "Return to dashboard" at bounding box center [38, 31] width 76 height 63
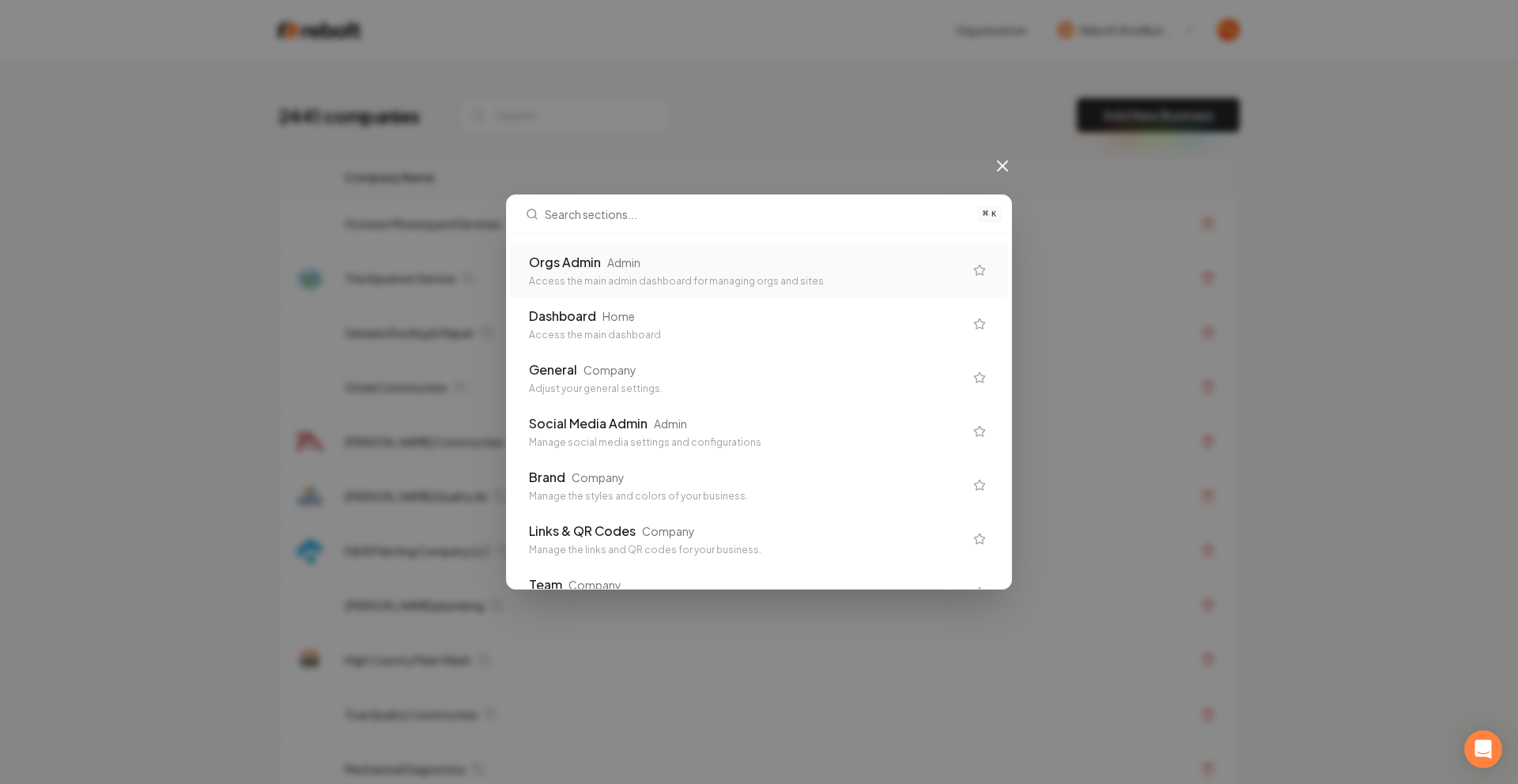
click at [710, 263] on div "Orgs Admin Admin" at bounding box center [746, 262] width 435 height 19
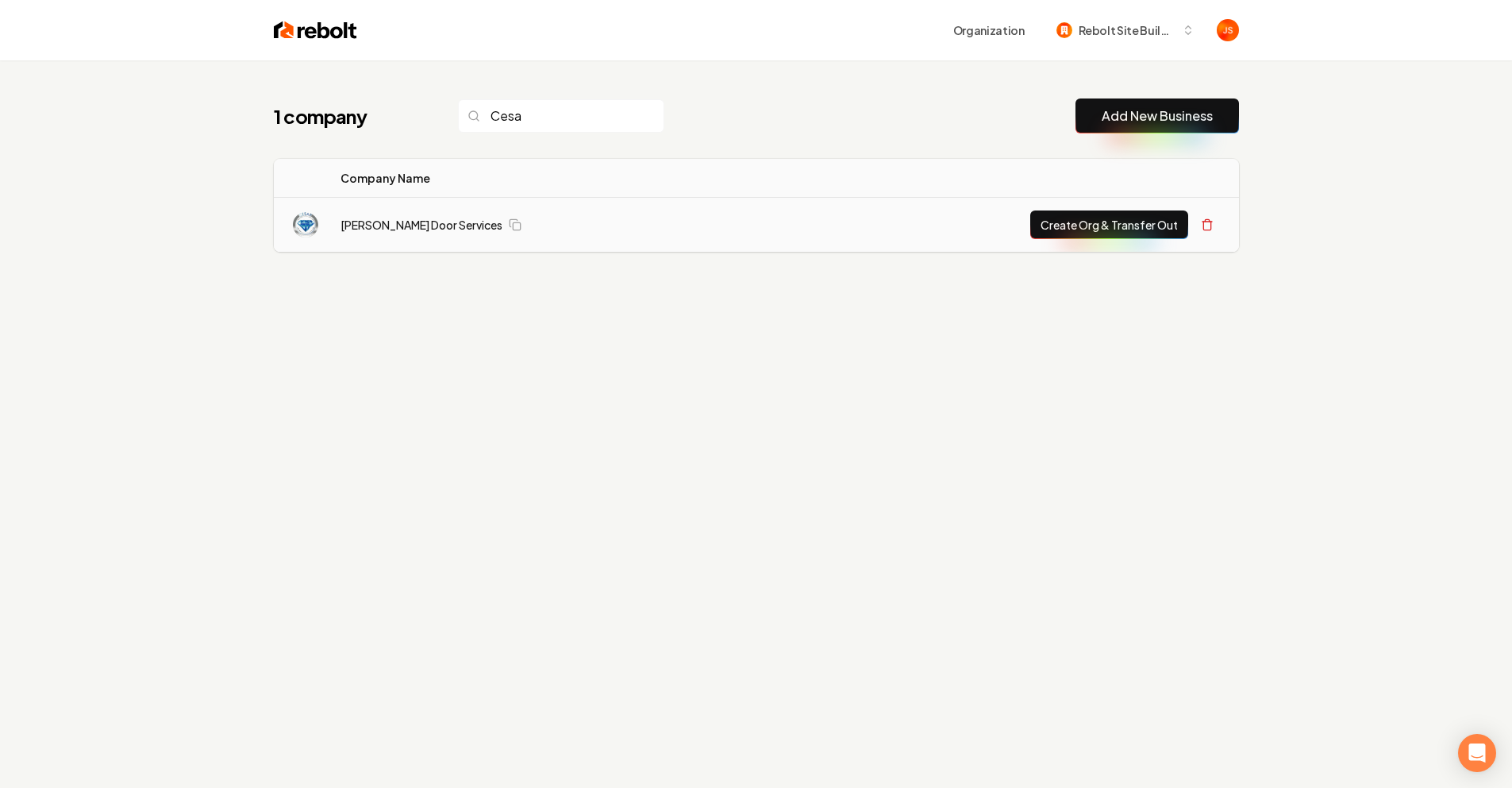
type input "Cesa"
click at [1069, 225] on button "Create Org & Transfer Out" at bounding box center [1109, 224] width 158 height 29
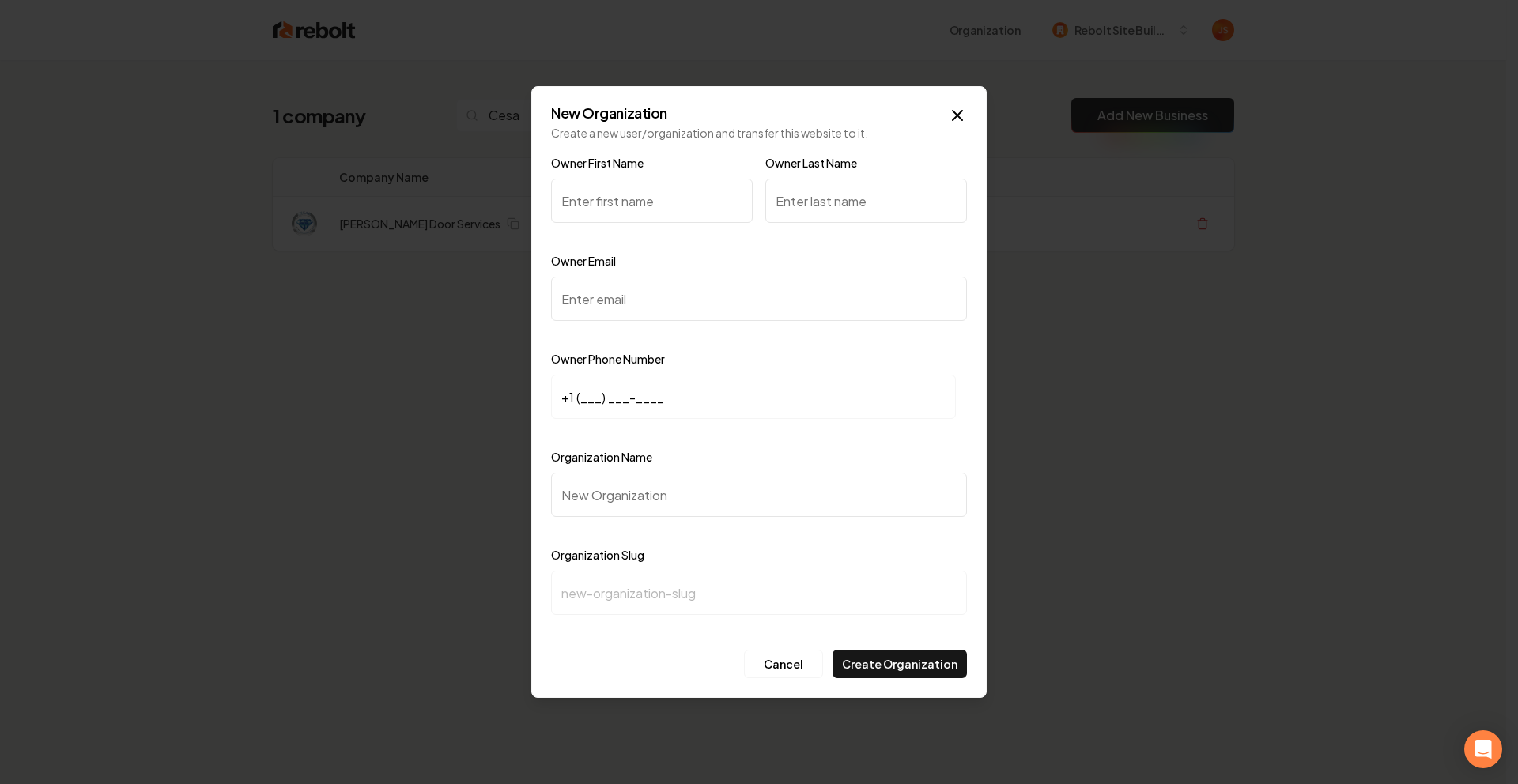
paste input "[PERSON_NAME] Door Services"
type input "[PERSON_NAME] Door Services"
click at [659, 496] on input "Organization Name" at bounding box center [759, 495] width 416 height 44
paste input "[PERSON_NAME] Door Services"
type input "[PERSON_NAME] Door Services"
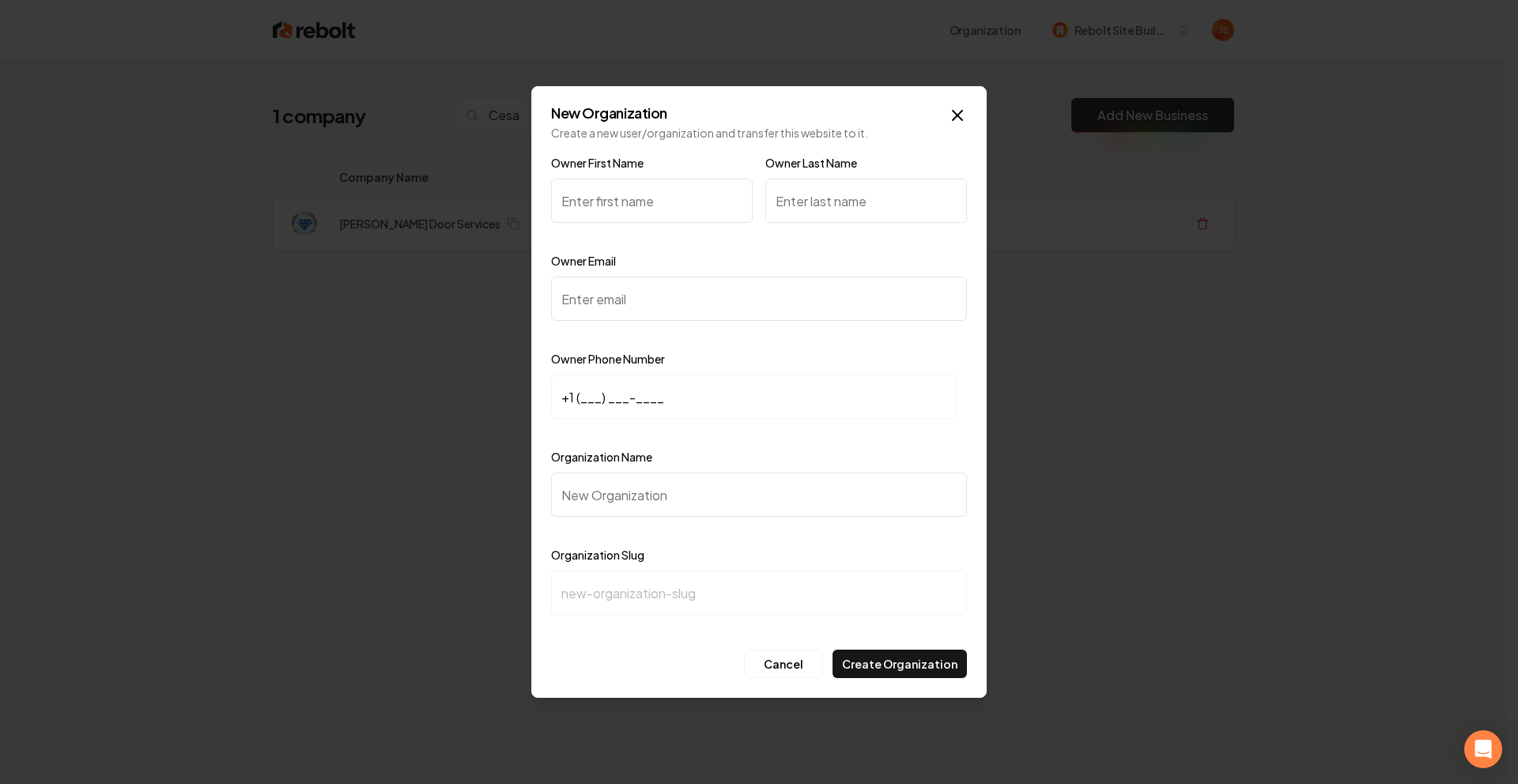
type input "[PERSON_NAME]-garage-door-services"
type input "[PERSON_NAME] Door Services"
click at [624, 205] on input "Owner First Name" at bounding box center [652, 201] width 202 height 44
type input "[PERSON_NAME]"
click at [833, 205] on input "Owner Last Name" at bounding box center [866, 201] width 202 height 44
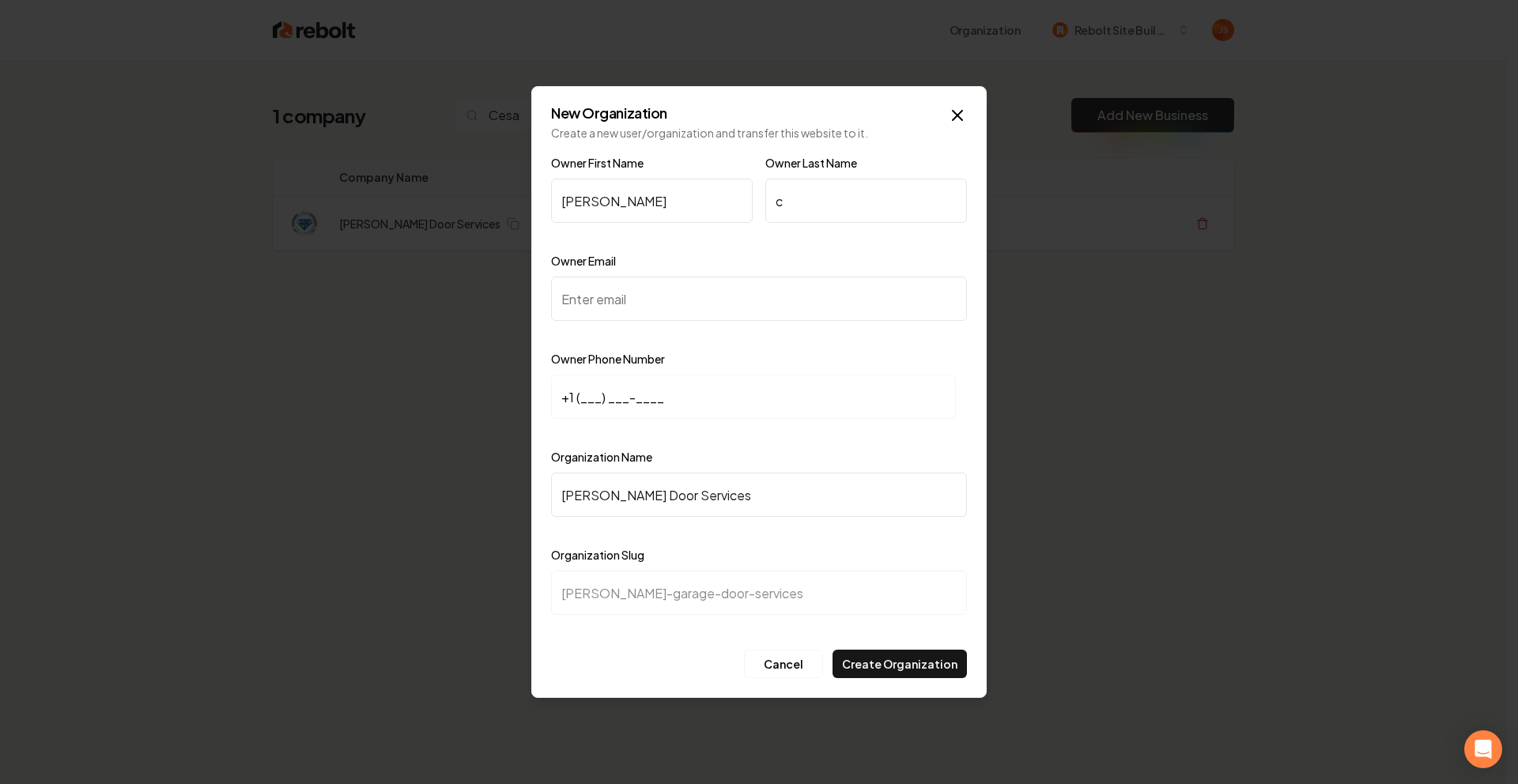
type input "c"
click at [674, 305] on input "Owner Email" at bounding box center [759, 299] width 416 height 44
paste input "[EMAIL_ADDRESS][DOMAIN_NAME]"
type input "[EMAIL_ADDRESS][DOMAIN_NAME]"
click at [580, 392] on input "+1 (___) ___-____" at bounding box center [753, 397] width 405 height 44
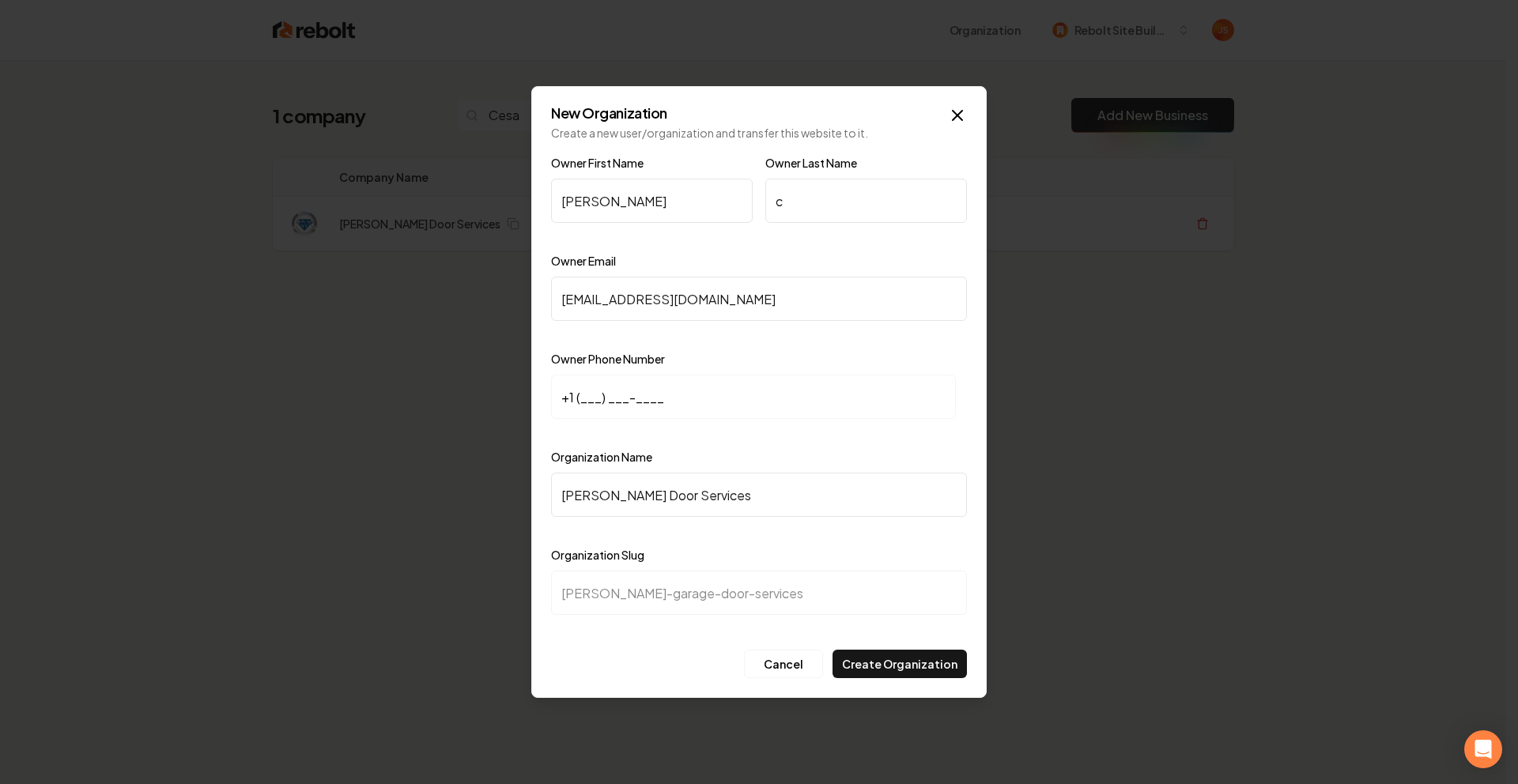
paste input "619) 646-6536"
type input "[PHONE_NUMBER]"
click at [897, 658] on button "Create Organization" at bounding box center [899, 664] width 134 height 29
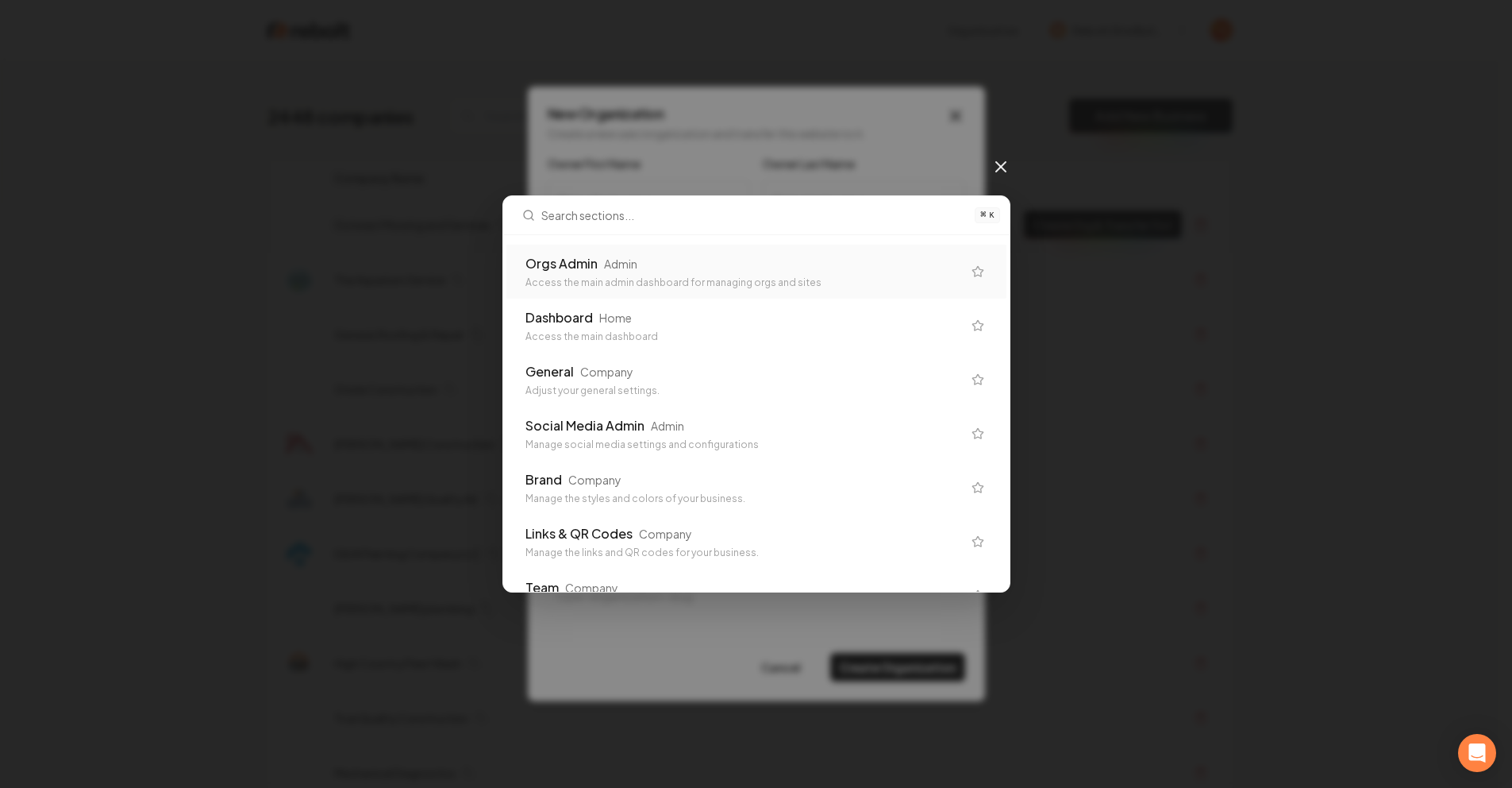
click at [719, 269] on div "Orgs Admin Admin" at bounding box center [744, 263] width 437 height 19
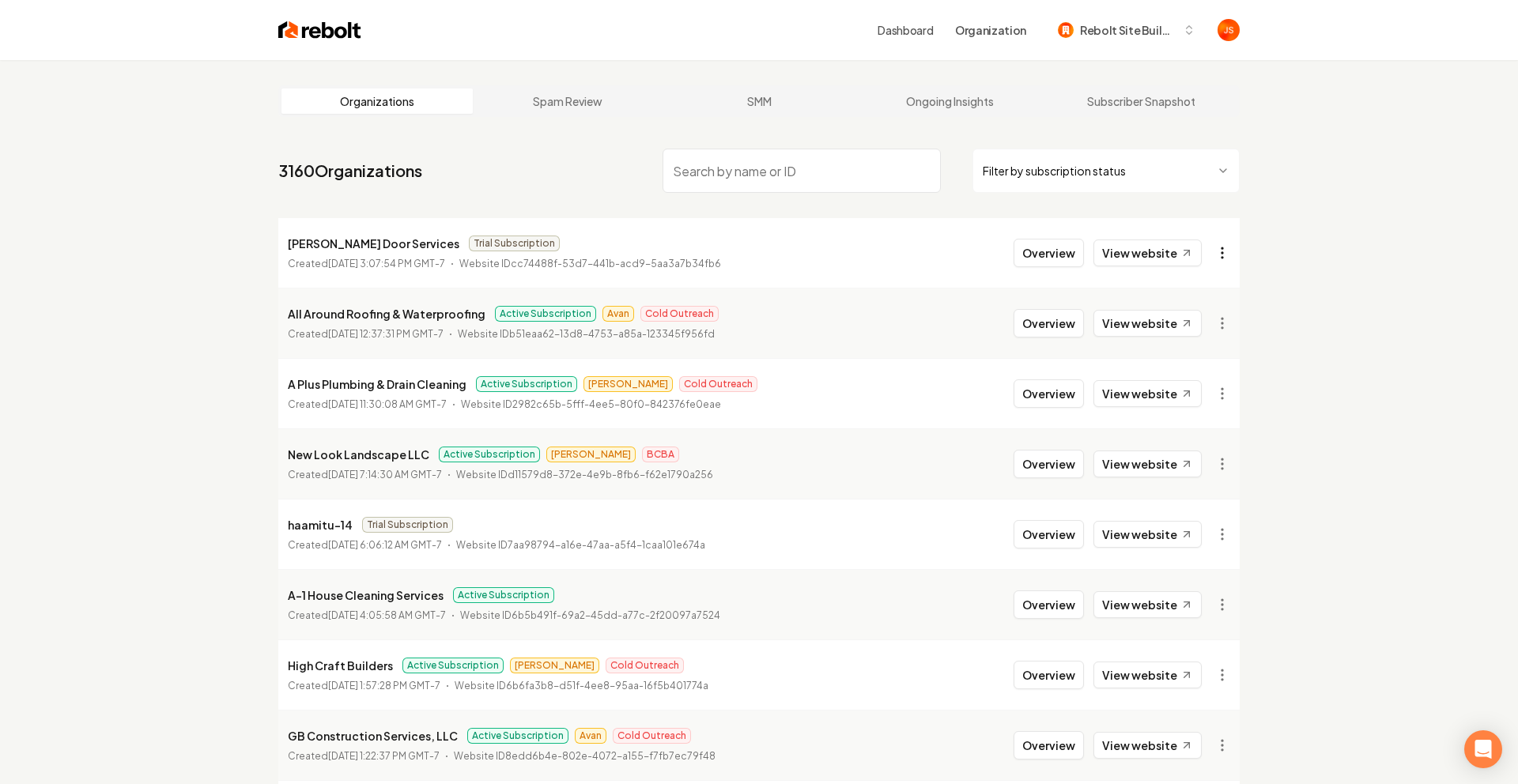
click at [1218, 250] on html "Dashboard Organization Rebolt Site Builder Organizations Spam Review SMM Ongoin…" at bounding box center [759, 392] width 1518 height 784
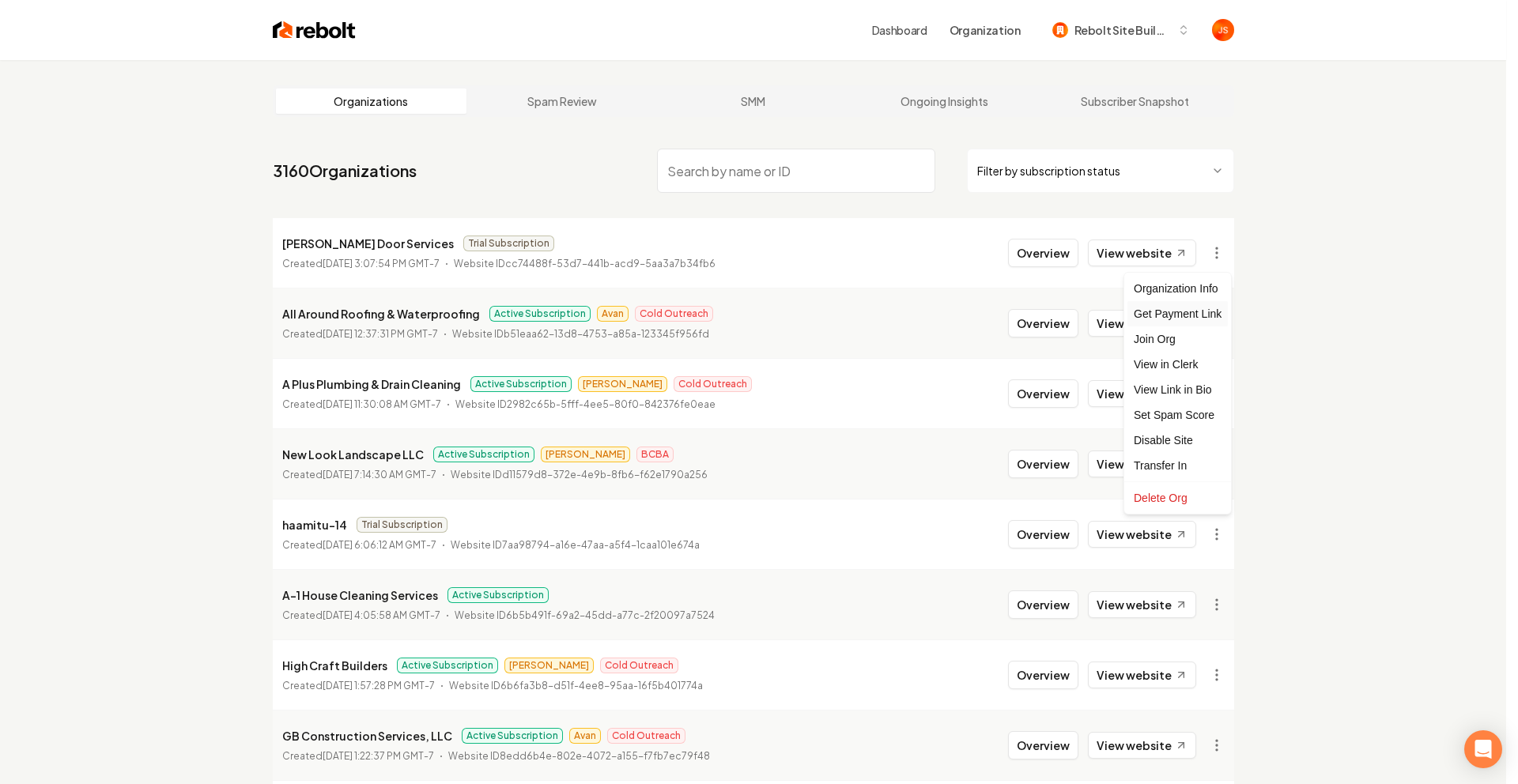
click at [1158, 317] on div "Get Payment Link" at bounding box center [1177, 313] width 100 height 25
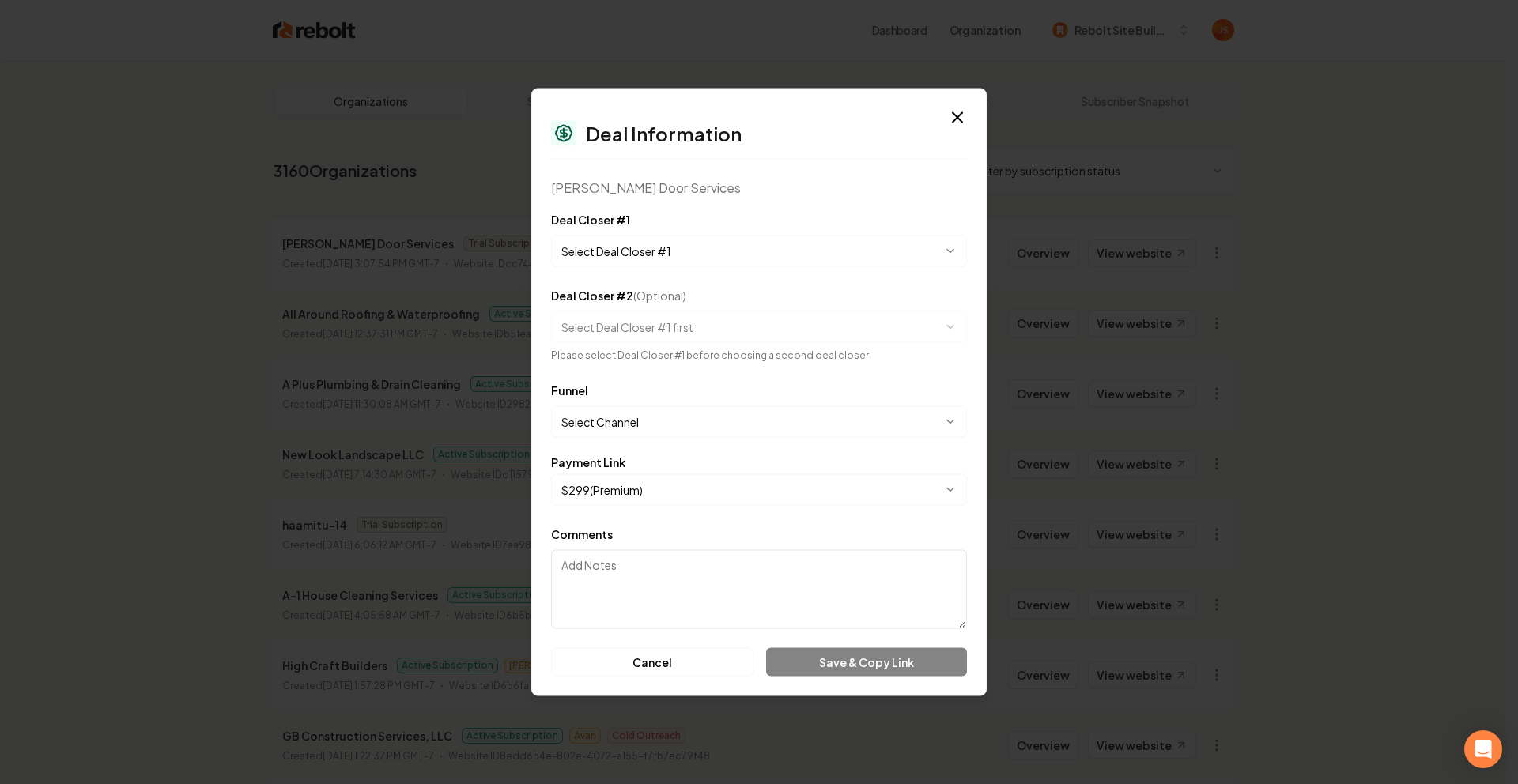
click at [661, 246] on body "Dashboard Organization Rebolt Site Builder Organizations Spam Review SMM Ongoin…" at bounding box center [753, 392] width 1506 height 784
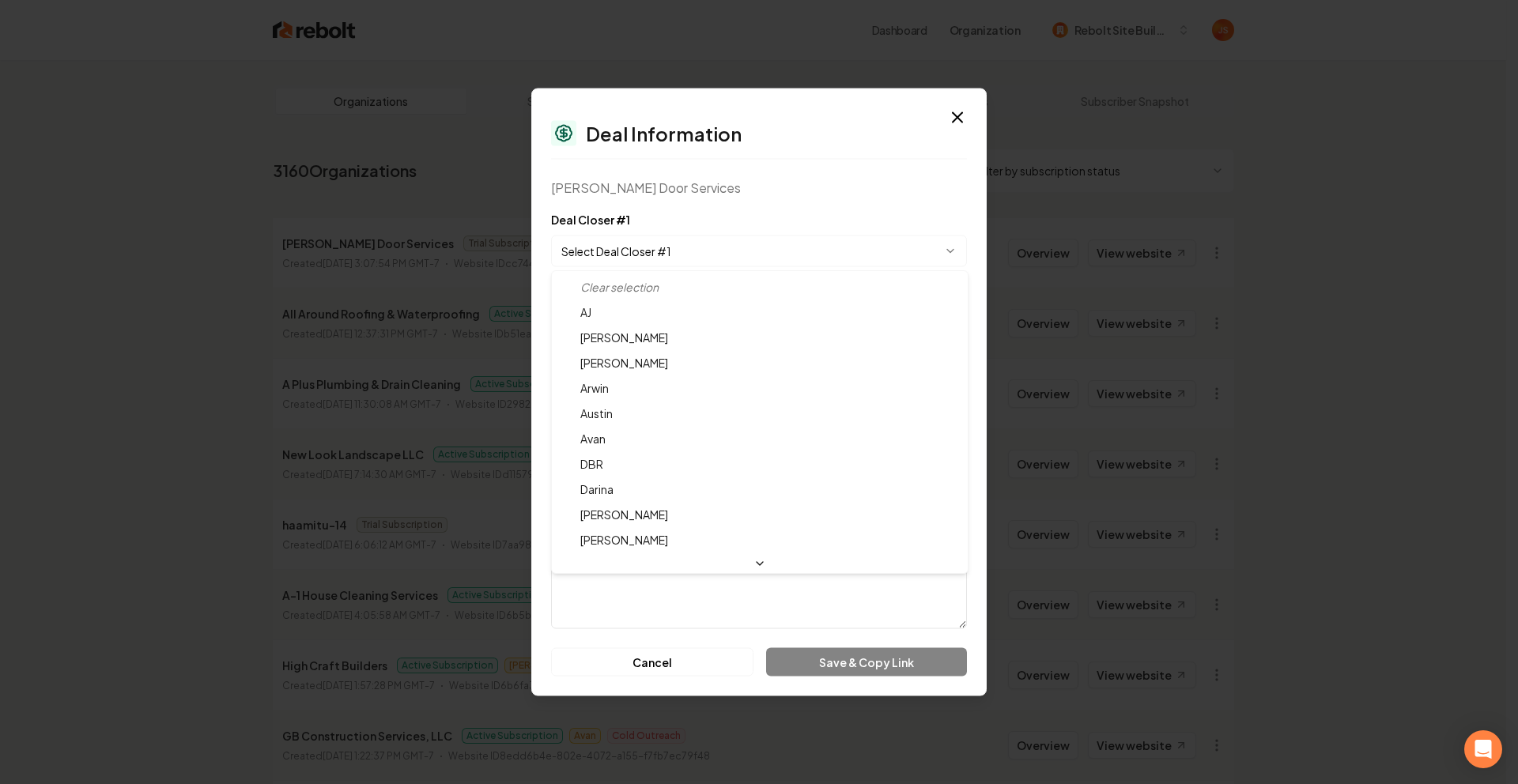
select select "**********"
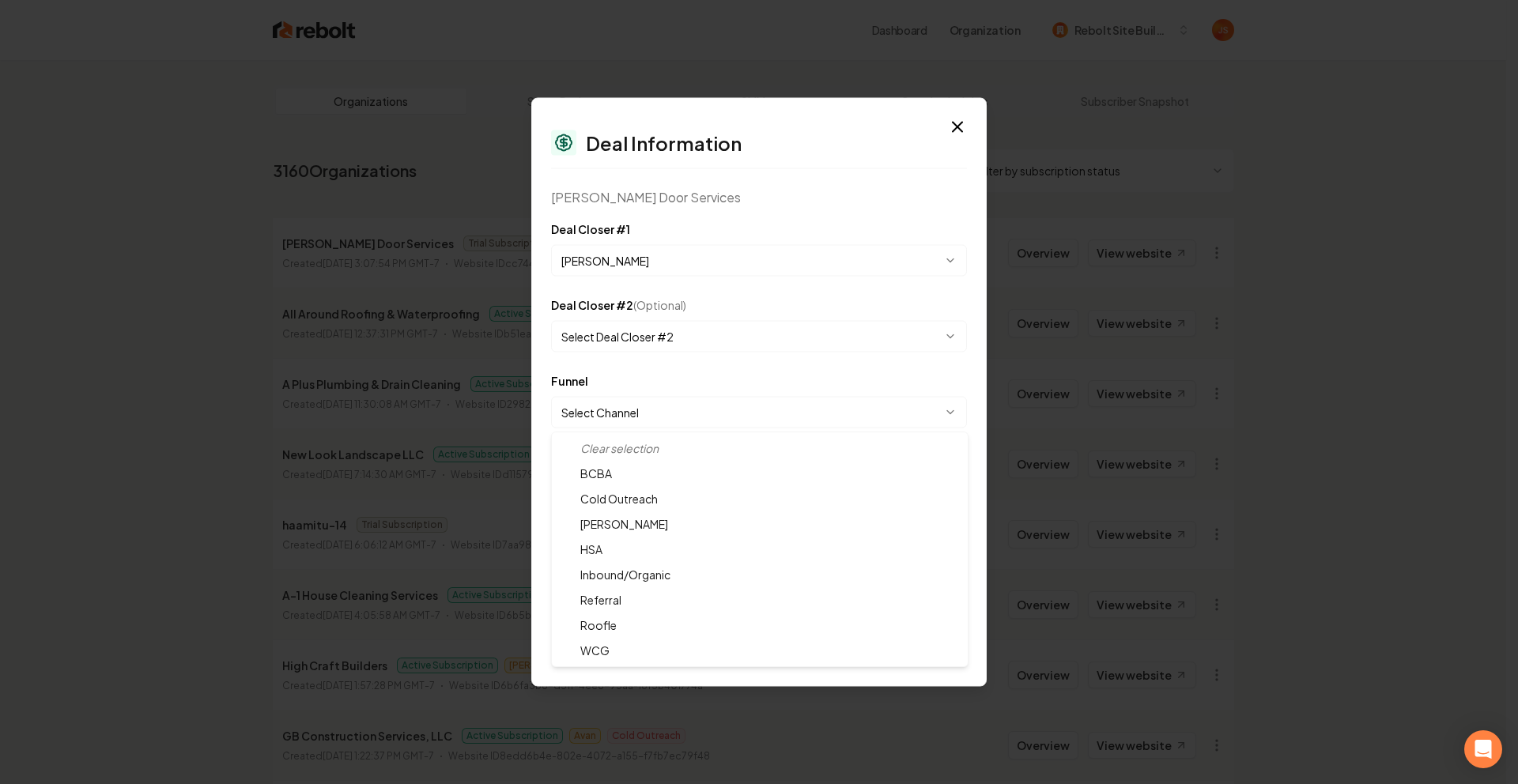
click at [630, 412] on body "Dashboard Organization Rebolt Site Builder Organizations Spam Review SMM Ongoin…" at bounding box center [753, 392] width 1506 height 784
select select "**********"
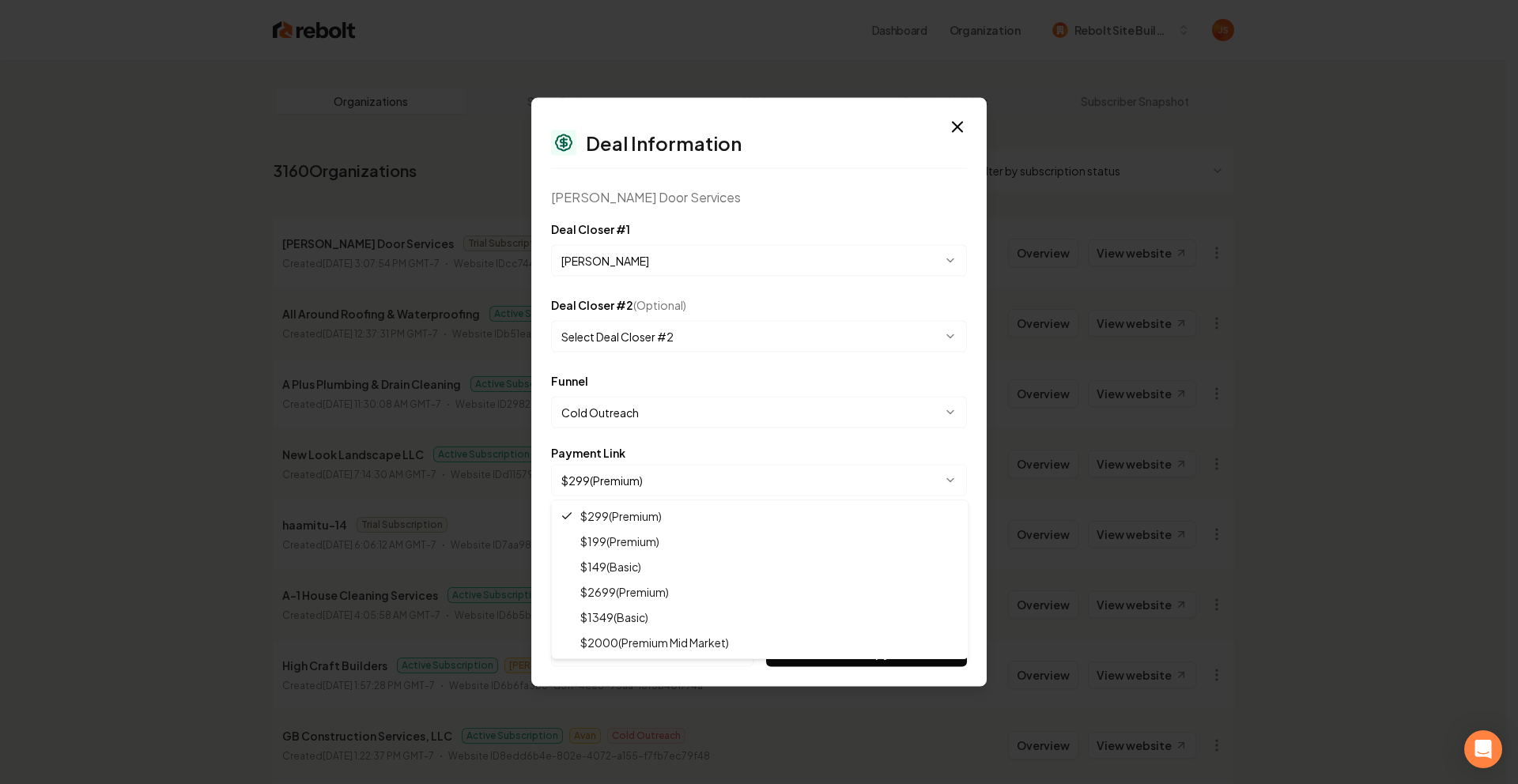
click at [624, 480] on body "Dashboard Organization Rebolt Site Builder Organizations Spam Review SMM Ongoin…" at bounding box center [753, 392] width 1506 height 784
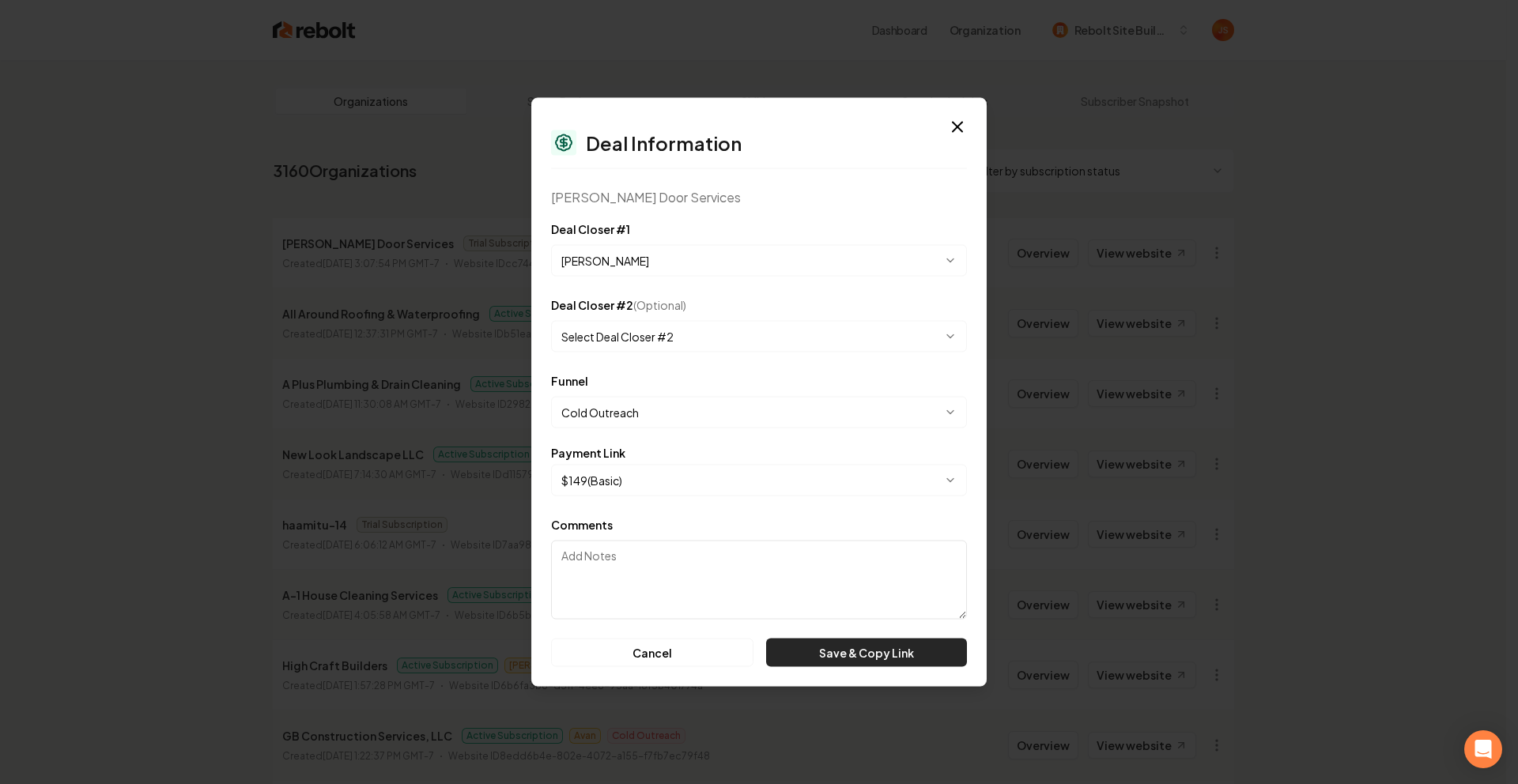
click at [853, 657] on button "Save & Copy Link" at bounding box center [866, 653] width 201 height 29
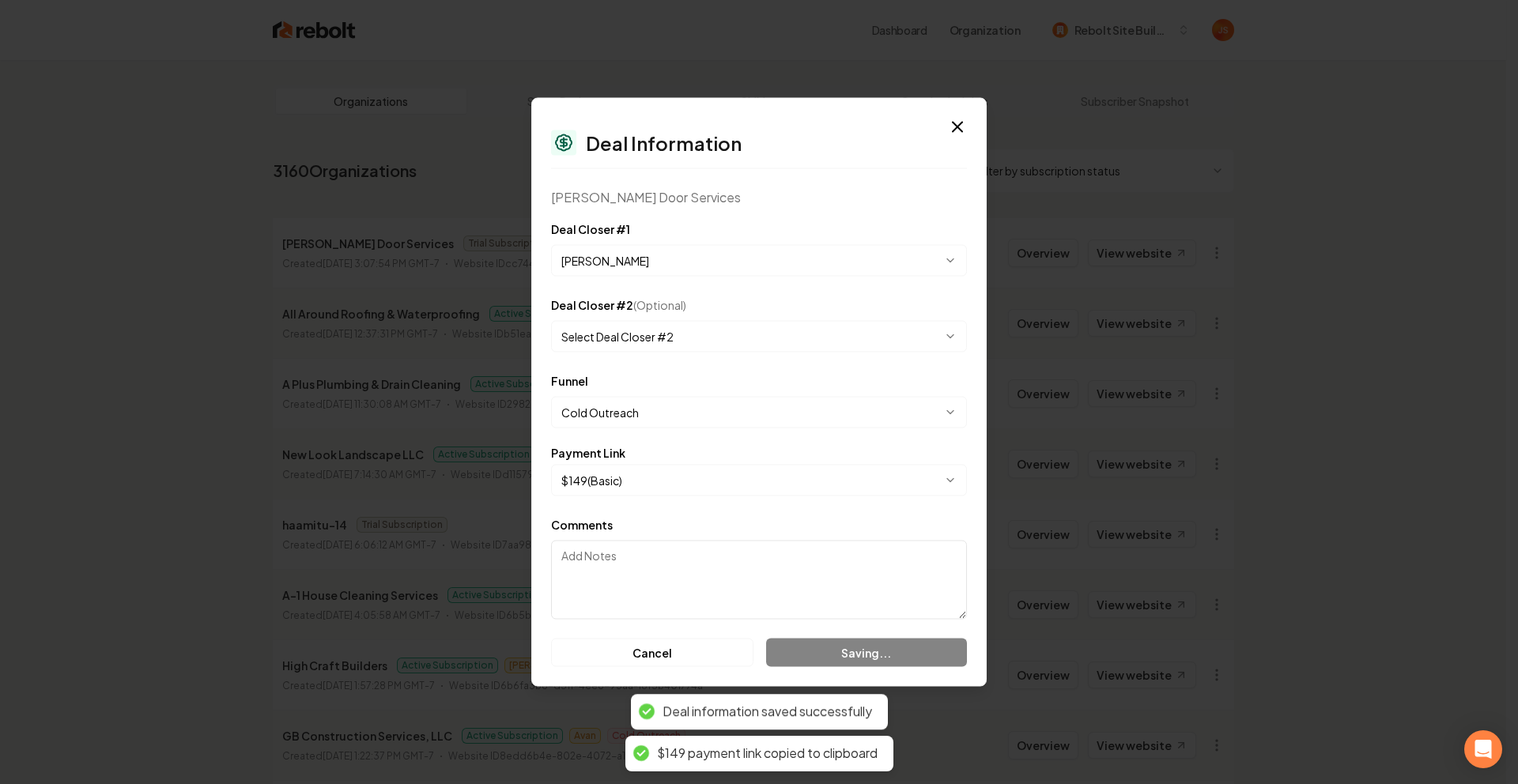
select select "**********"
